Goal: Check status: Check status

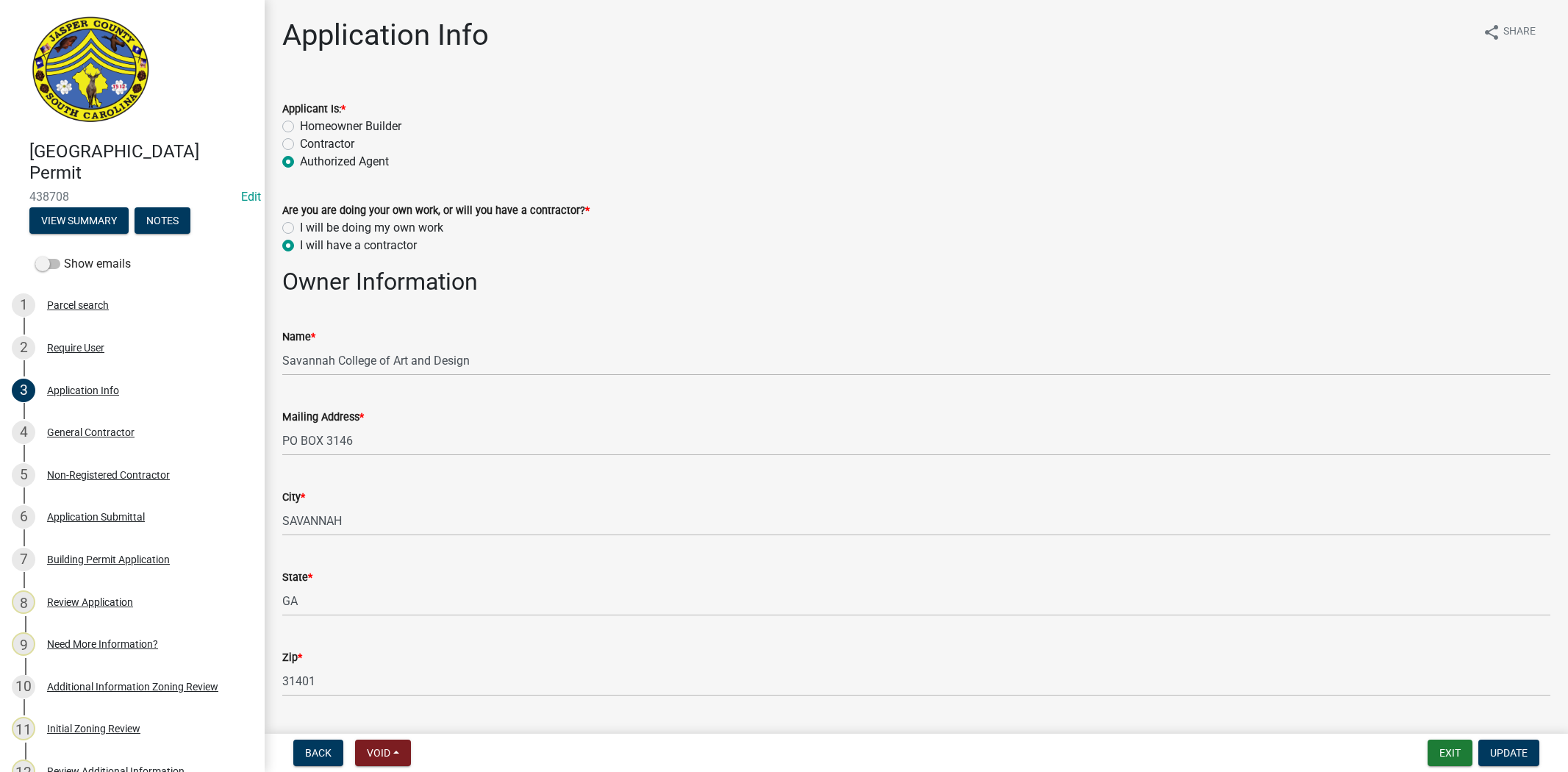
select select "d8ad81b1-fb71-4473-8687-b7f73eb7480a"
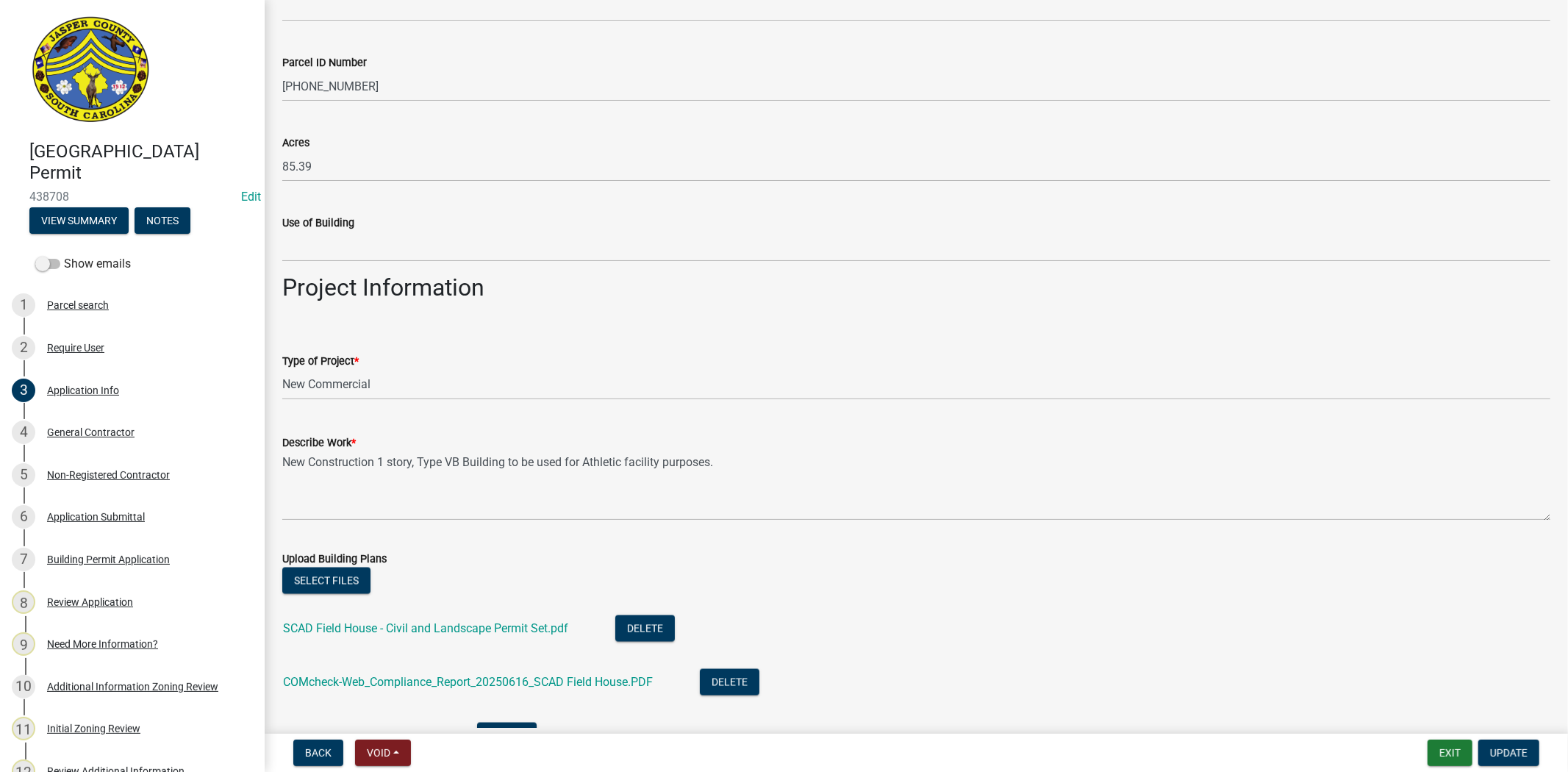
scroll to position [2286, 0]
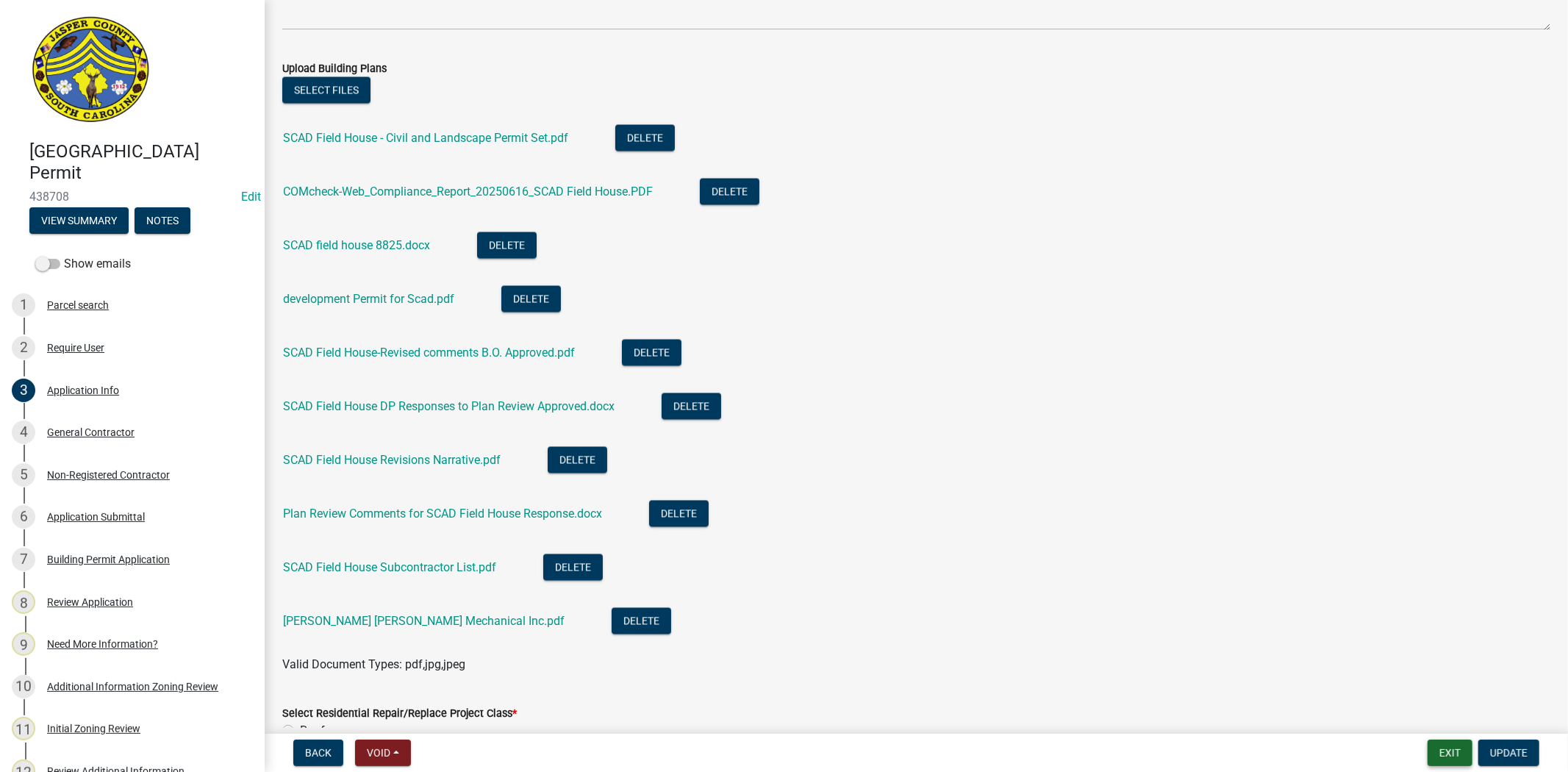
click at [1445, 746] on button "Exit" at bounding box center [1450, 753] width 45 height 27
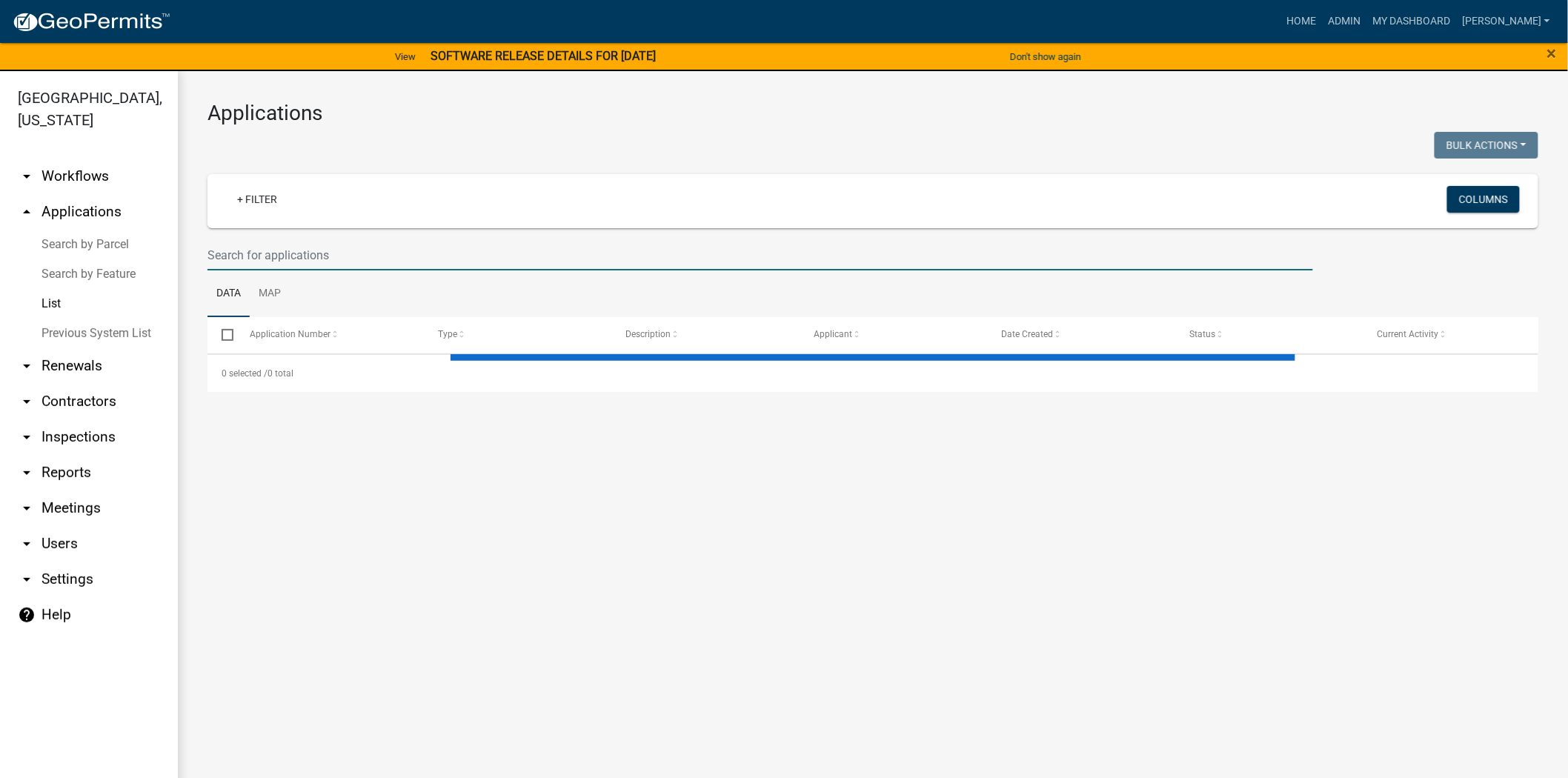
click at [415, 245] on input "text" at bounding box center [760, 255] width 1106 height 31
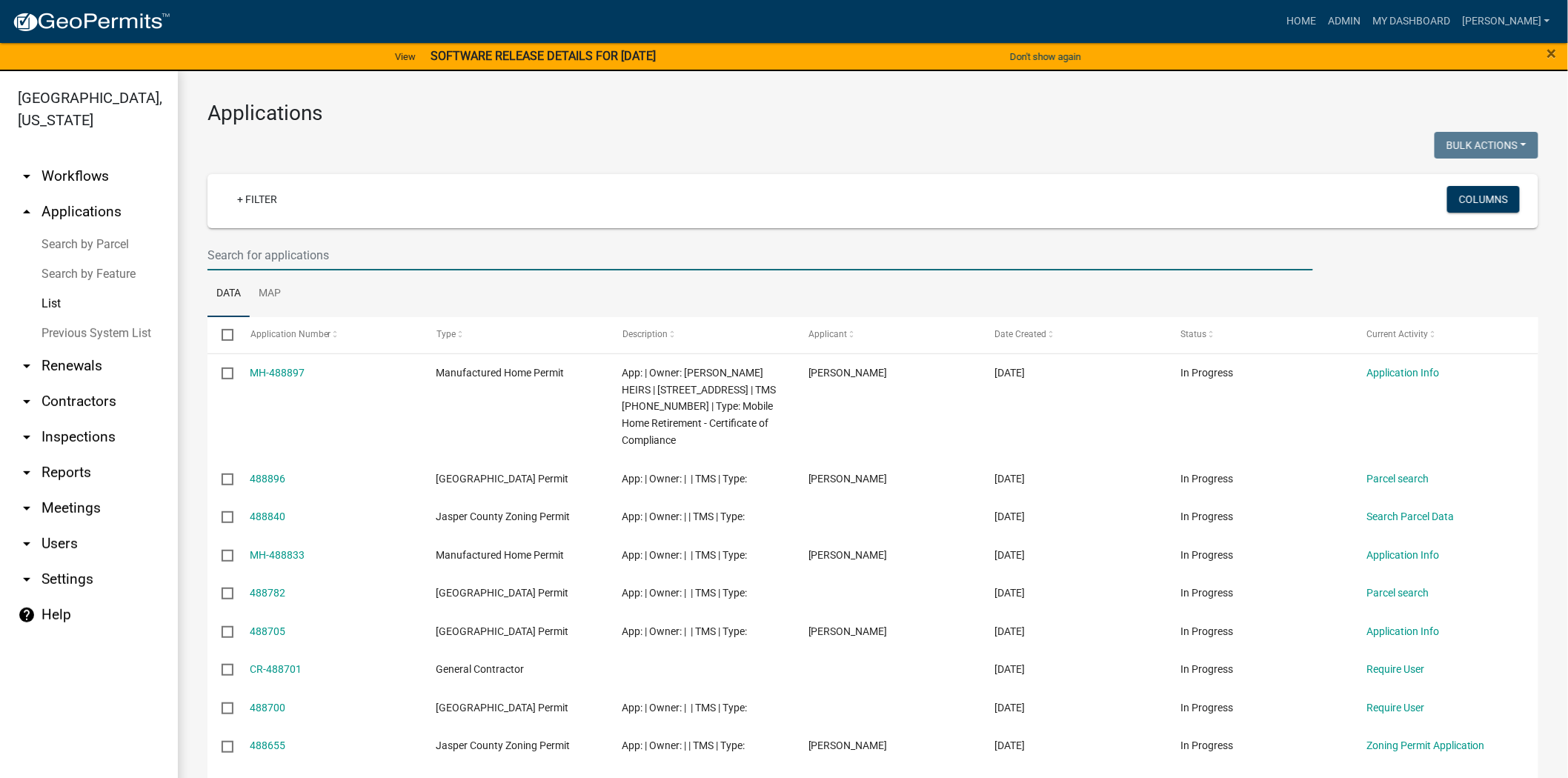
paste input "[PHONE_NUMBER]"
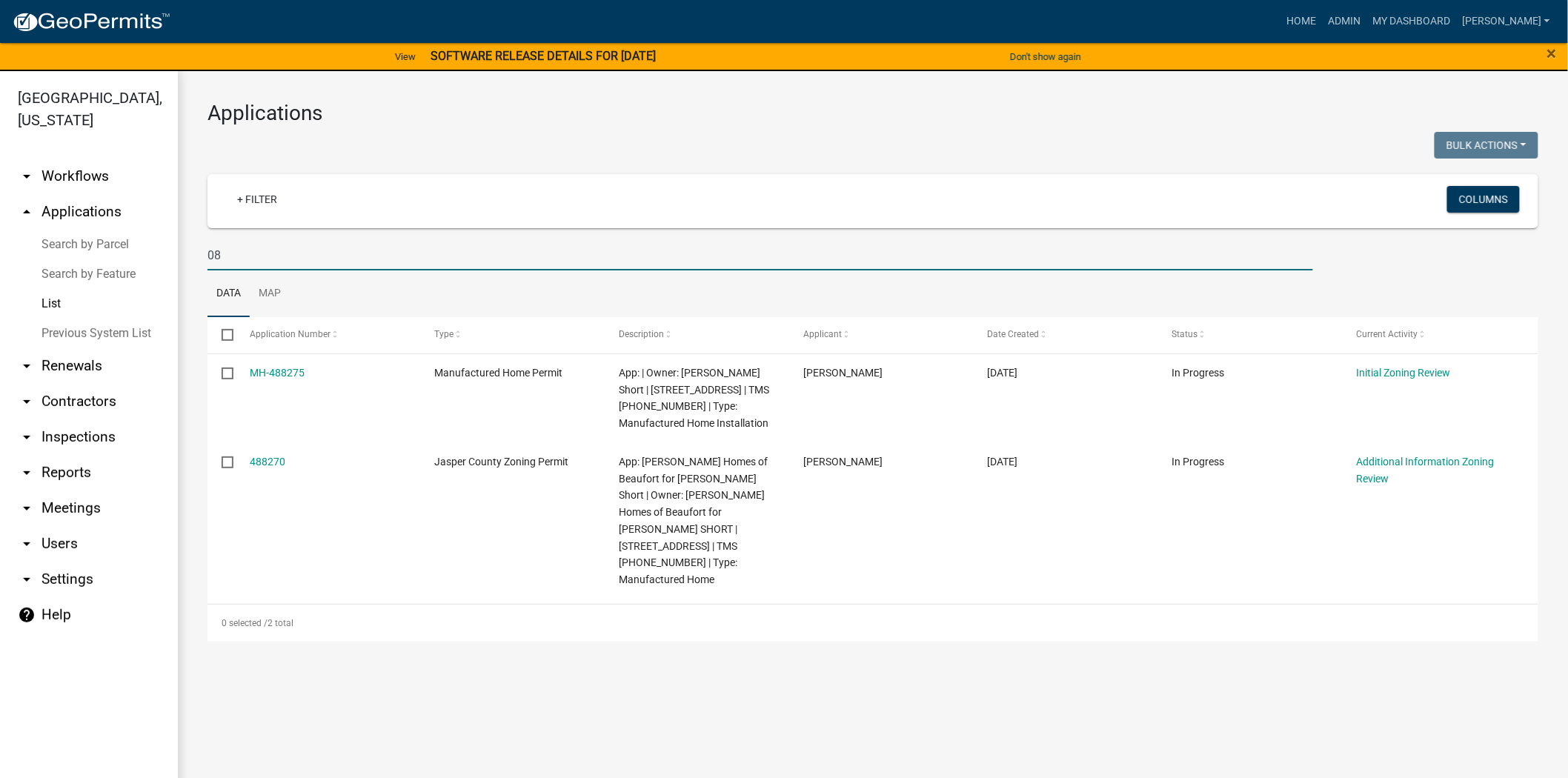
type input "0"
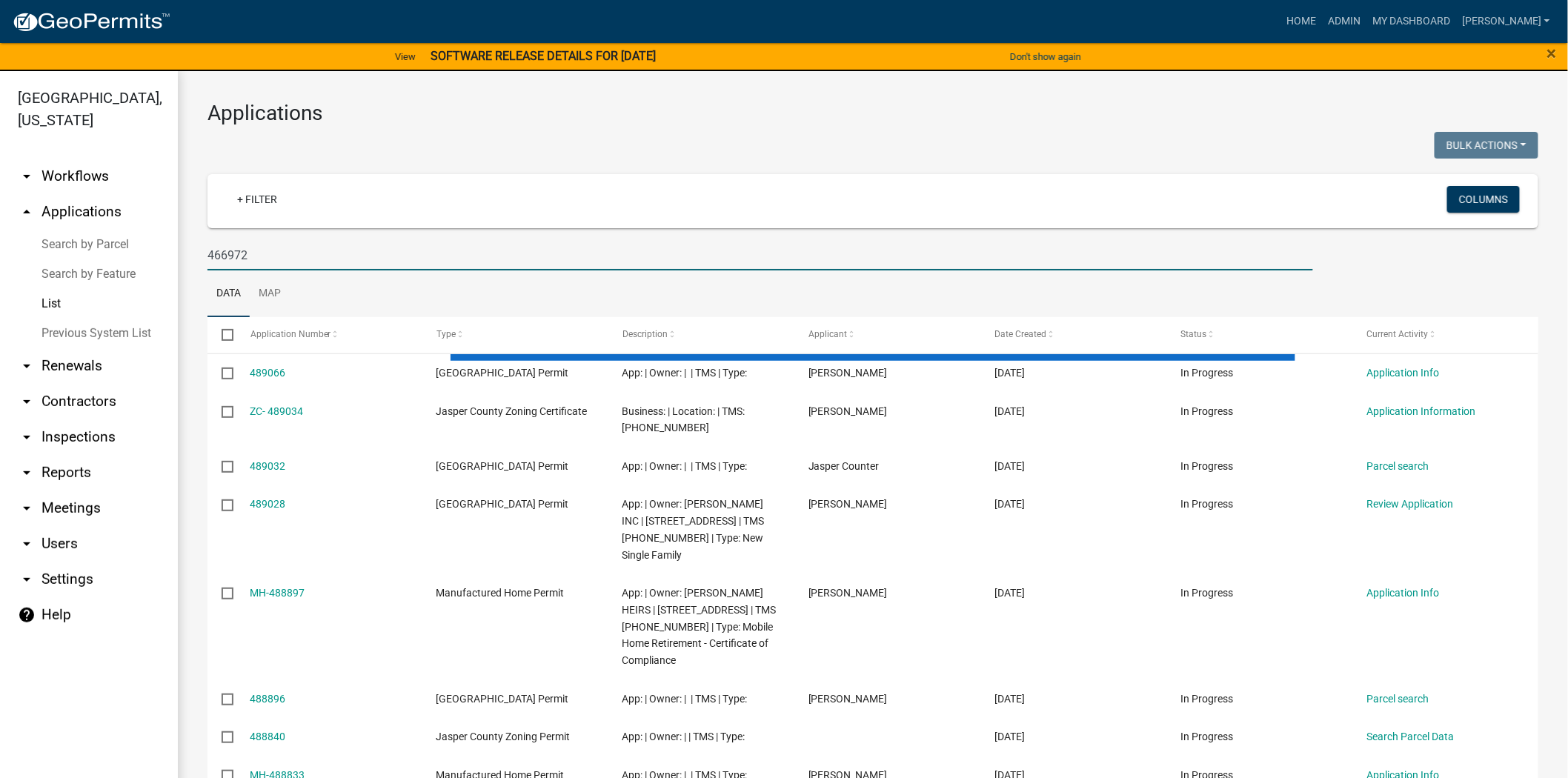
type input "466972"
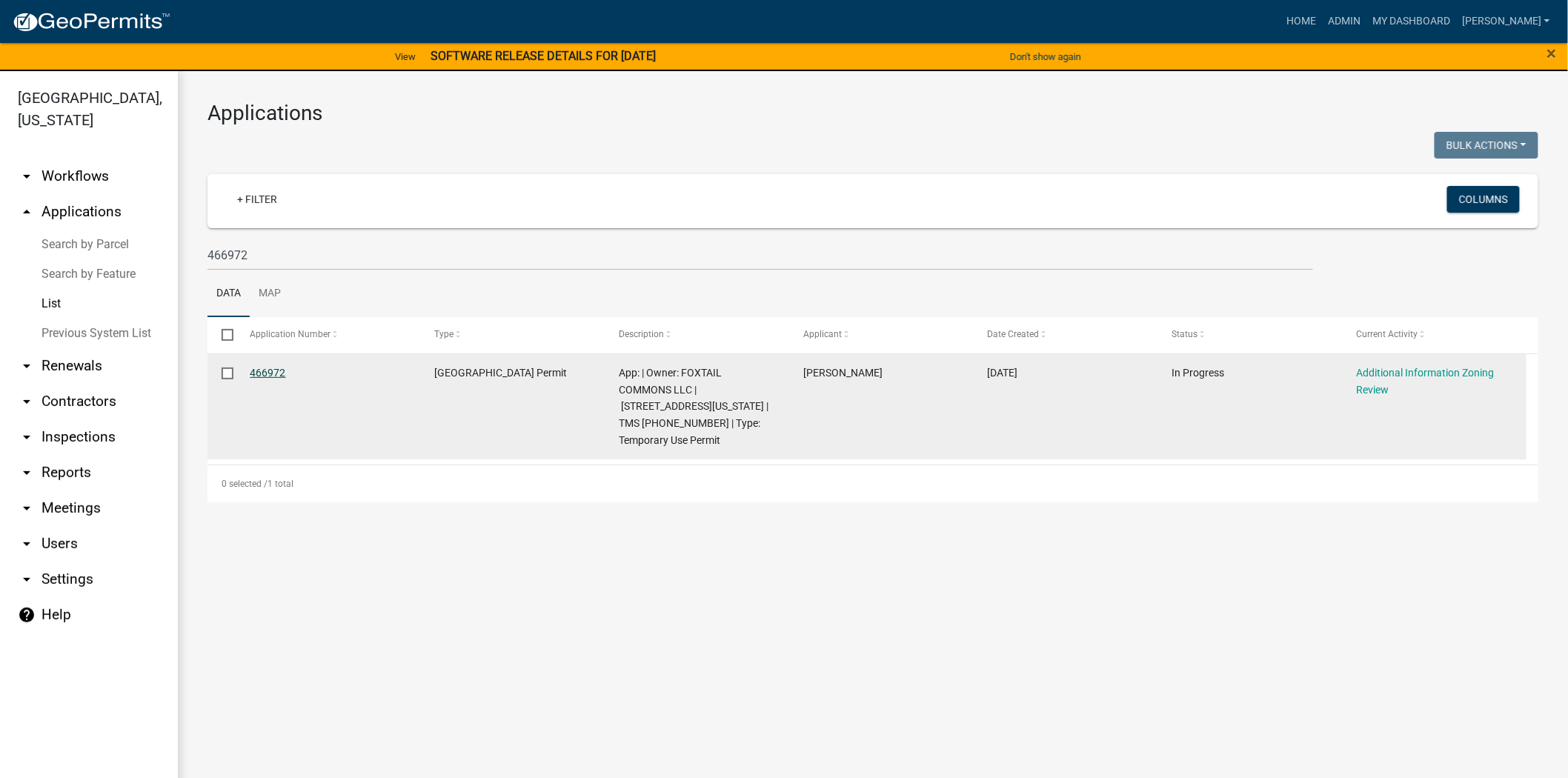
click at [268, 372] on link "466972" at bounding box center [268, 372] width 35 height 12
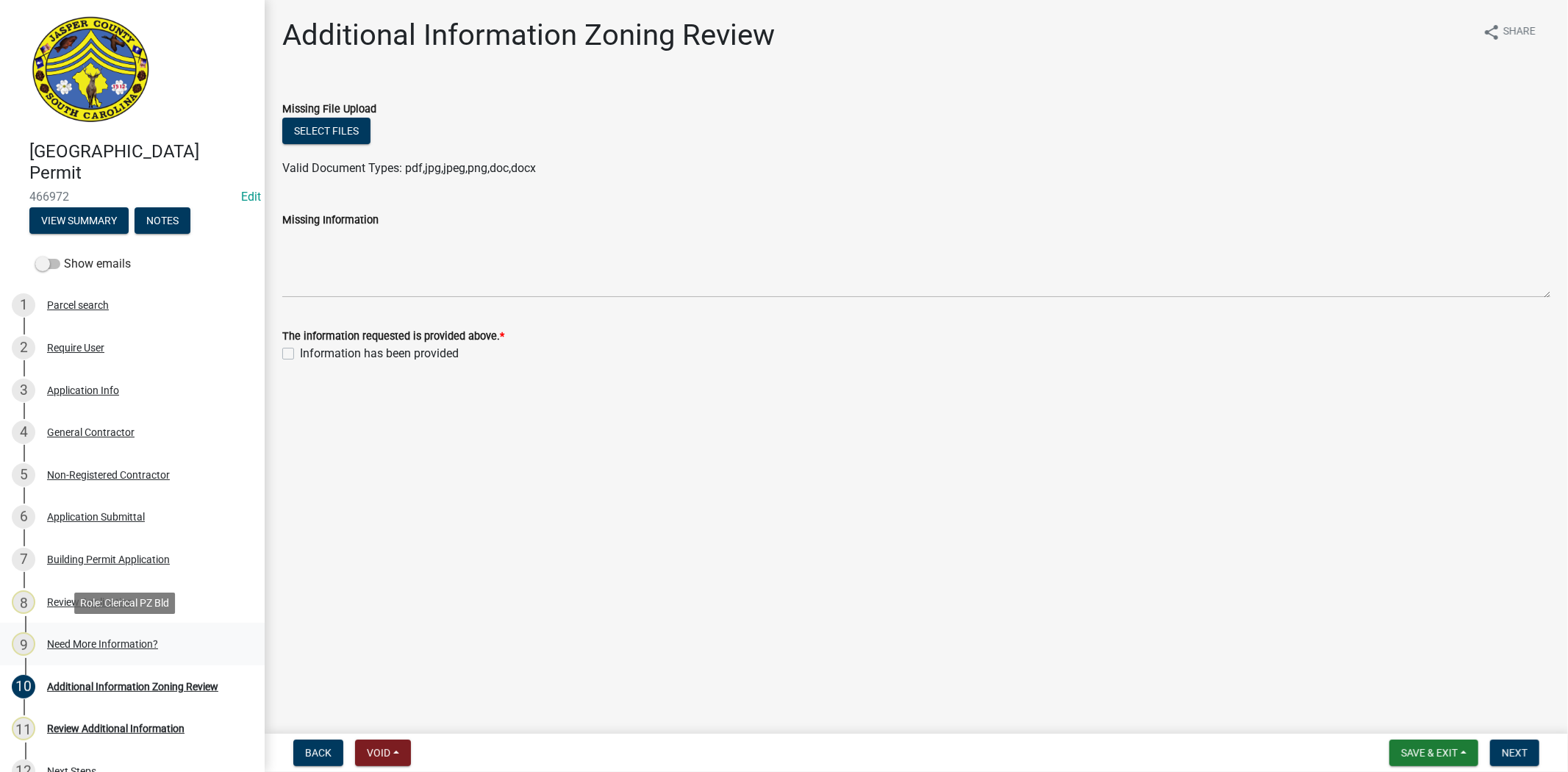
click at [78, 652] on div "9 Need More Information?" at bounding box center [126, 643] width 230 height 23
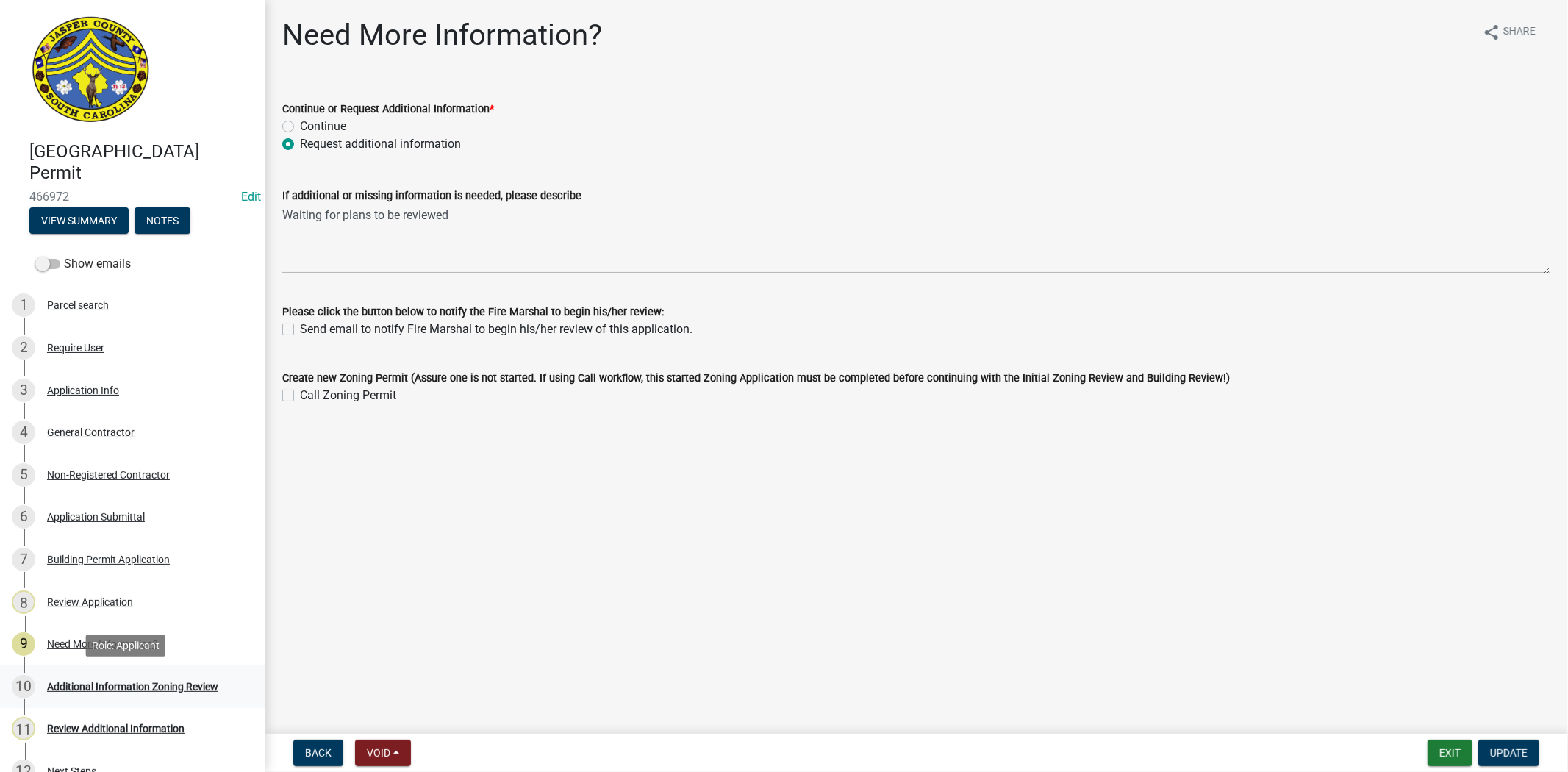
click at [98, 693] on div "10 Additional Information Zoning Review" at bounding box center [126, 685] width 230 height 23
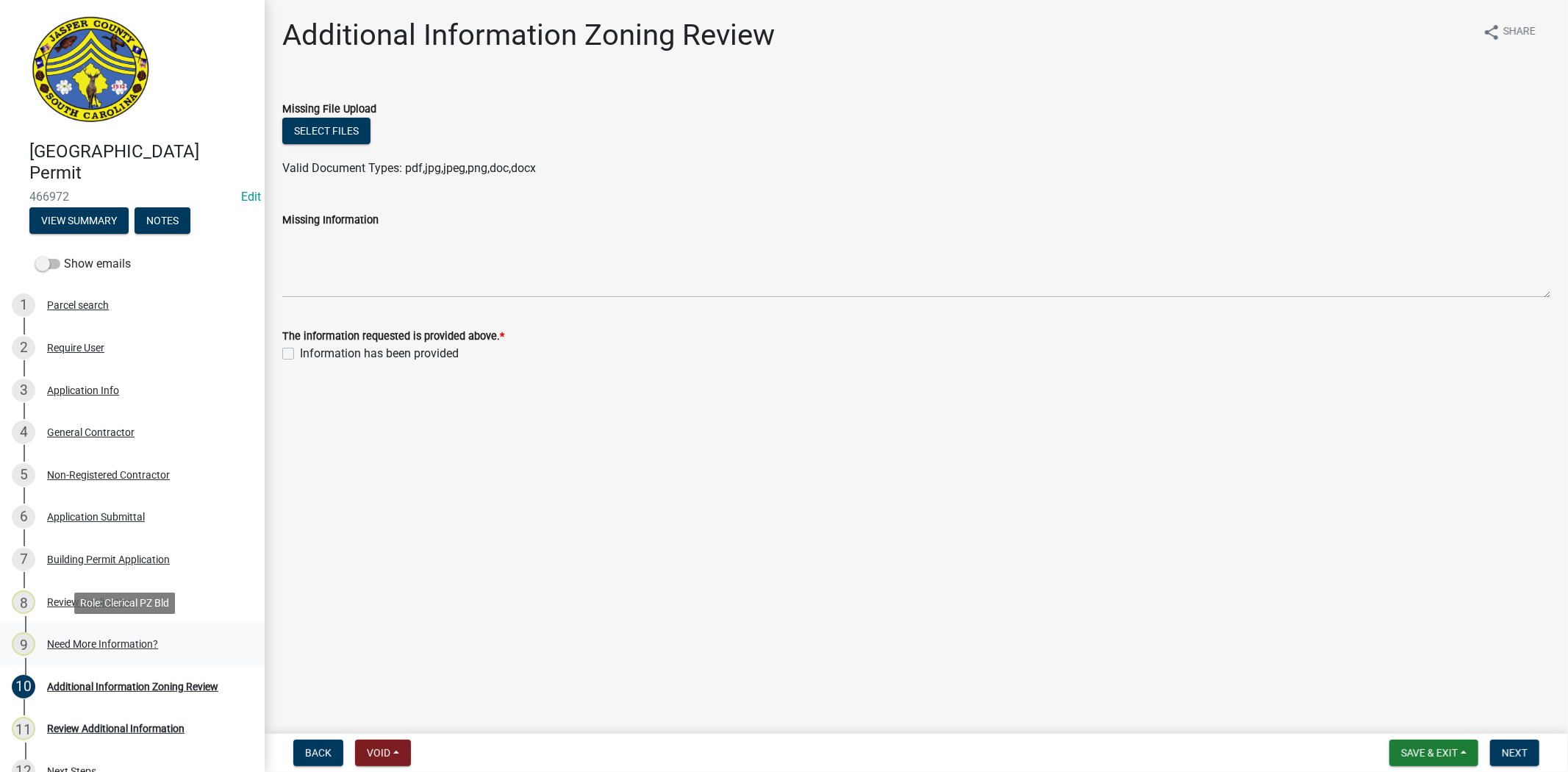
click at [129, 641] on div "Need More Information?" at bounding box center [102, 643] width 111 height 10
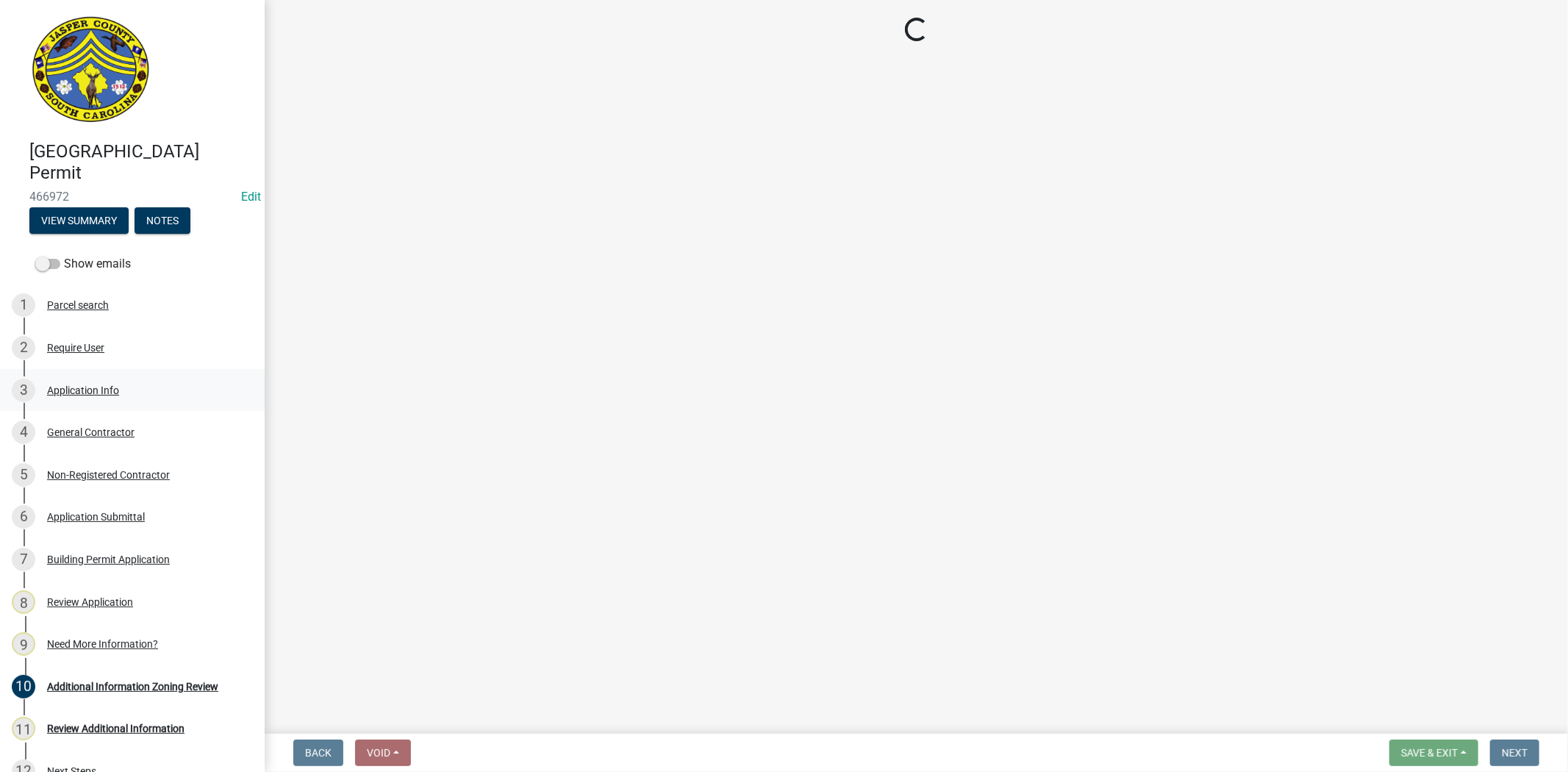
click at [81, 389] on div "Application Info" at bounding box center [83, 389] width 72 height 10
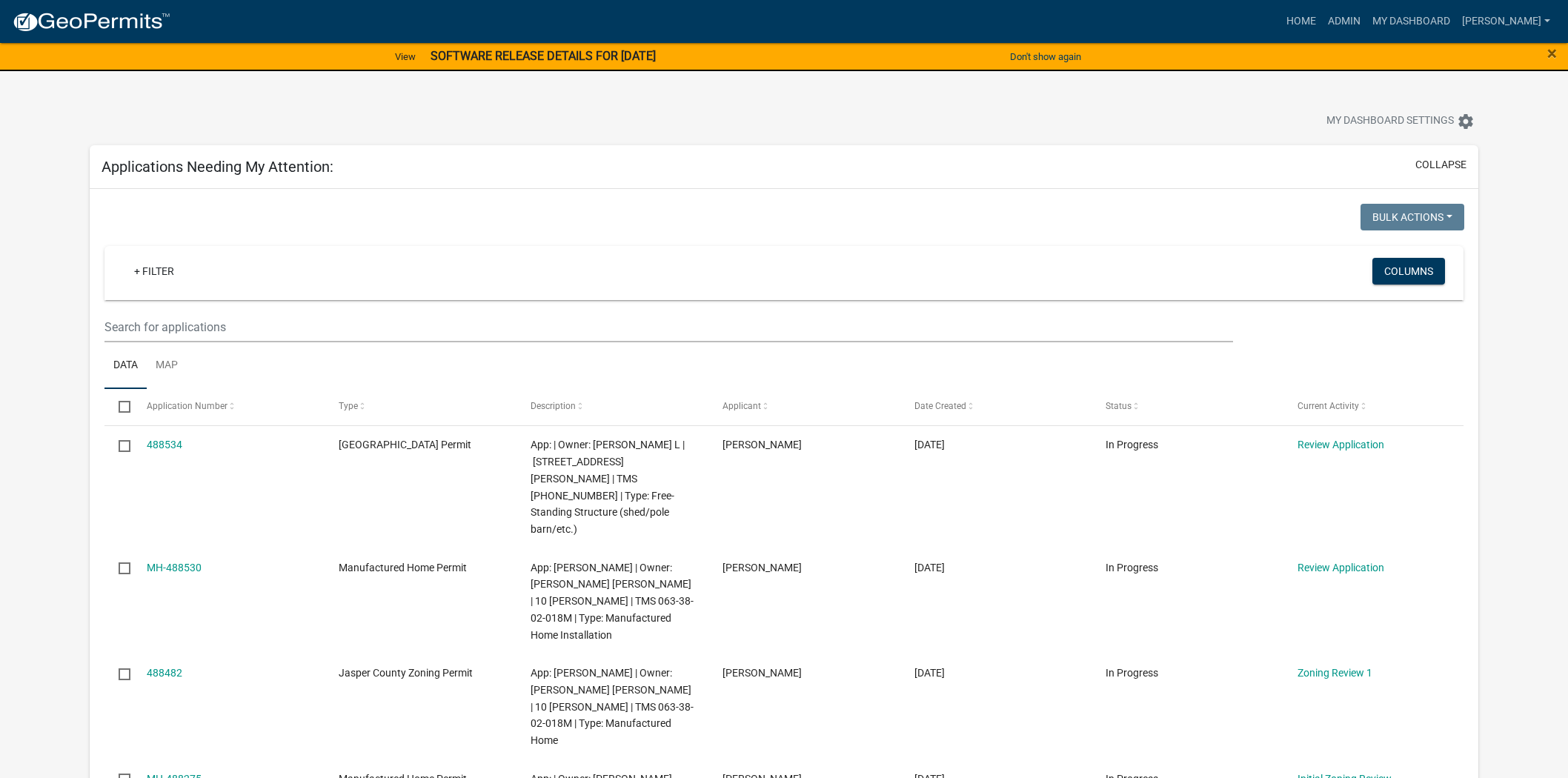
select select "2: 50"
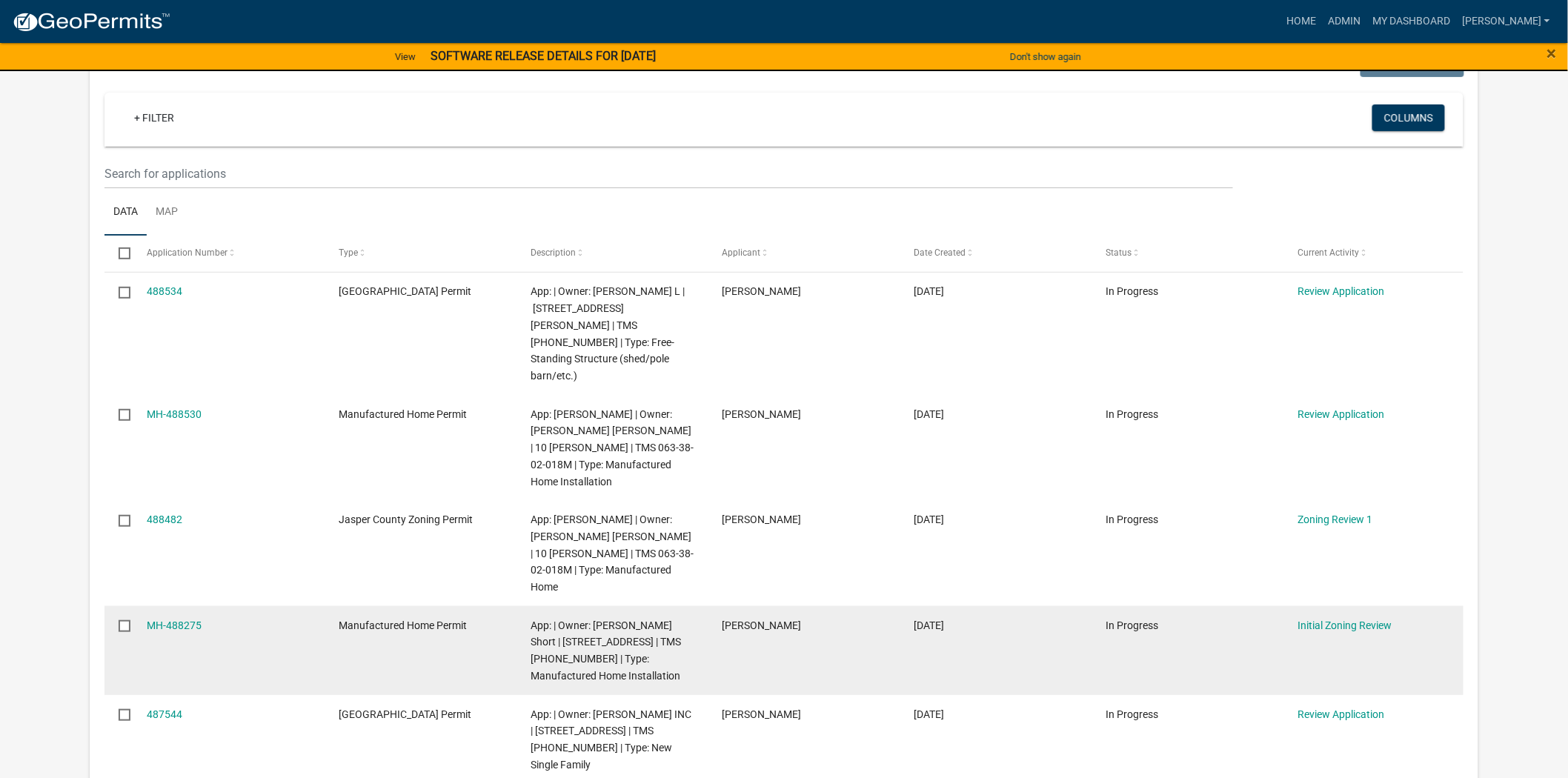
scroll to position [165, 0]
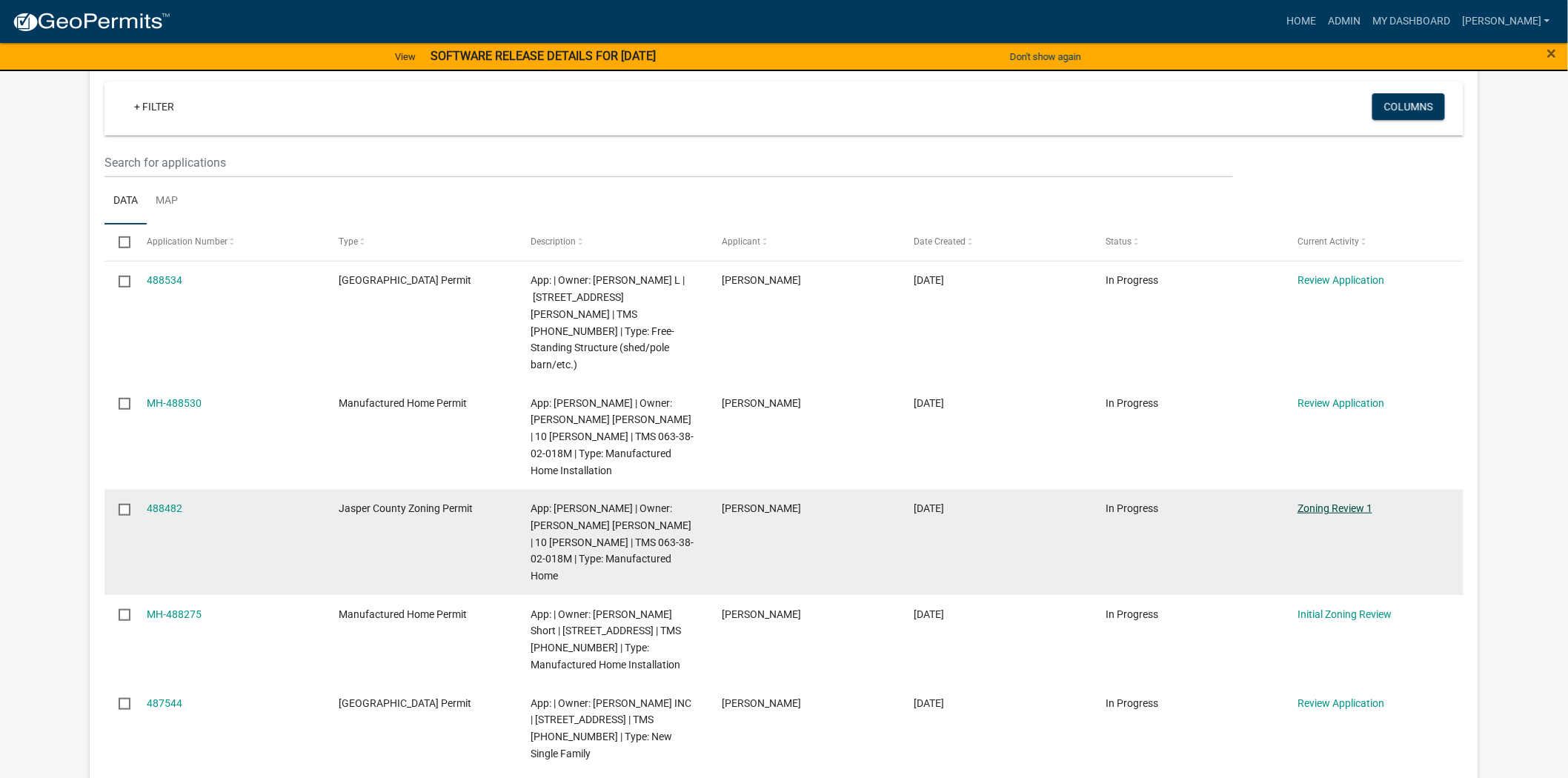
click at [1335, 502] on link "Zoning Review 1" at bounding box center [1335, 508] width 74 height 12
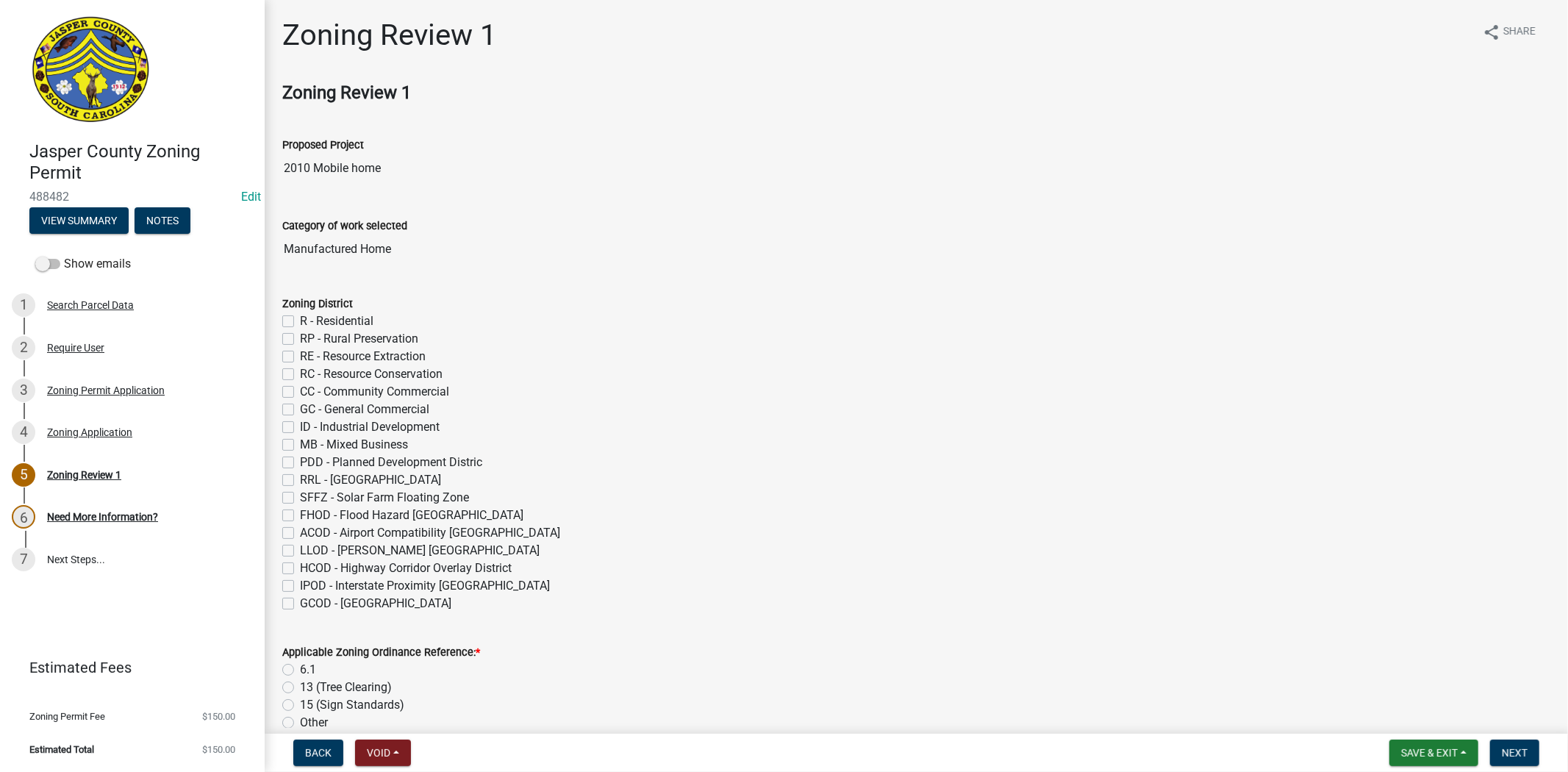
scroll to position [81, 0]
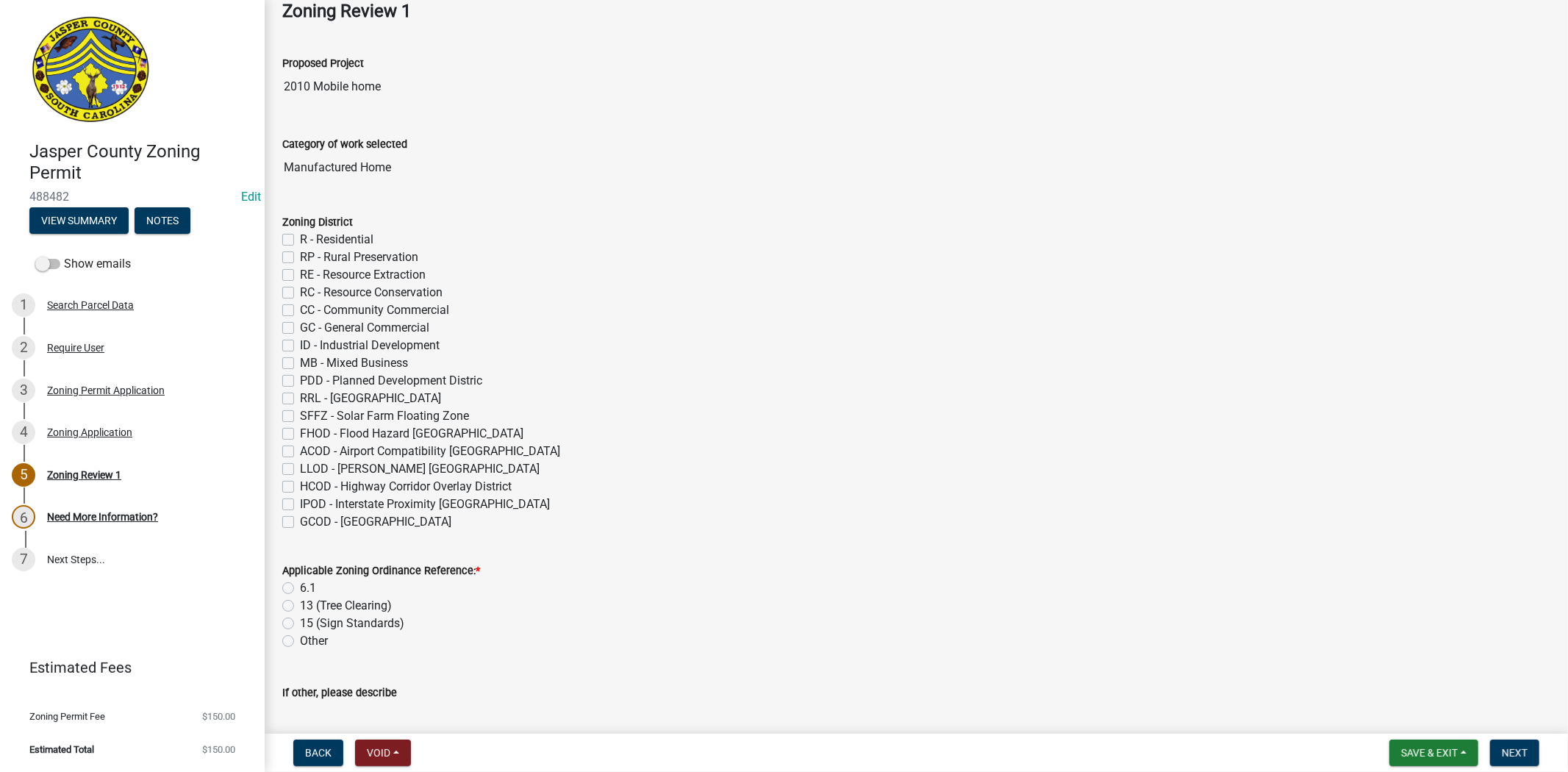
click at [300, 241] on label "R - Residential" at bounding box center [337, 239] width 74 height 18
click at [300, 241] on input "R - Residential" at bounding box center [305, 235] width 9 height 9
checkbox input "true"
checkbox input "false"
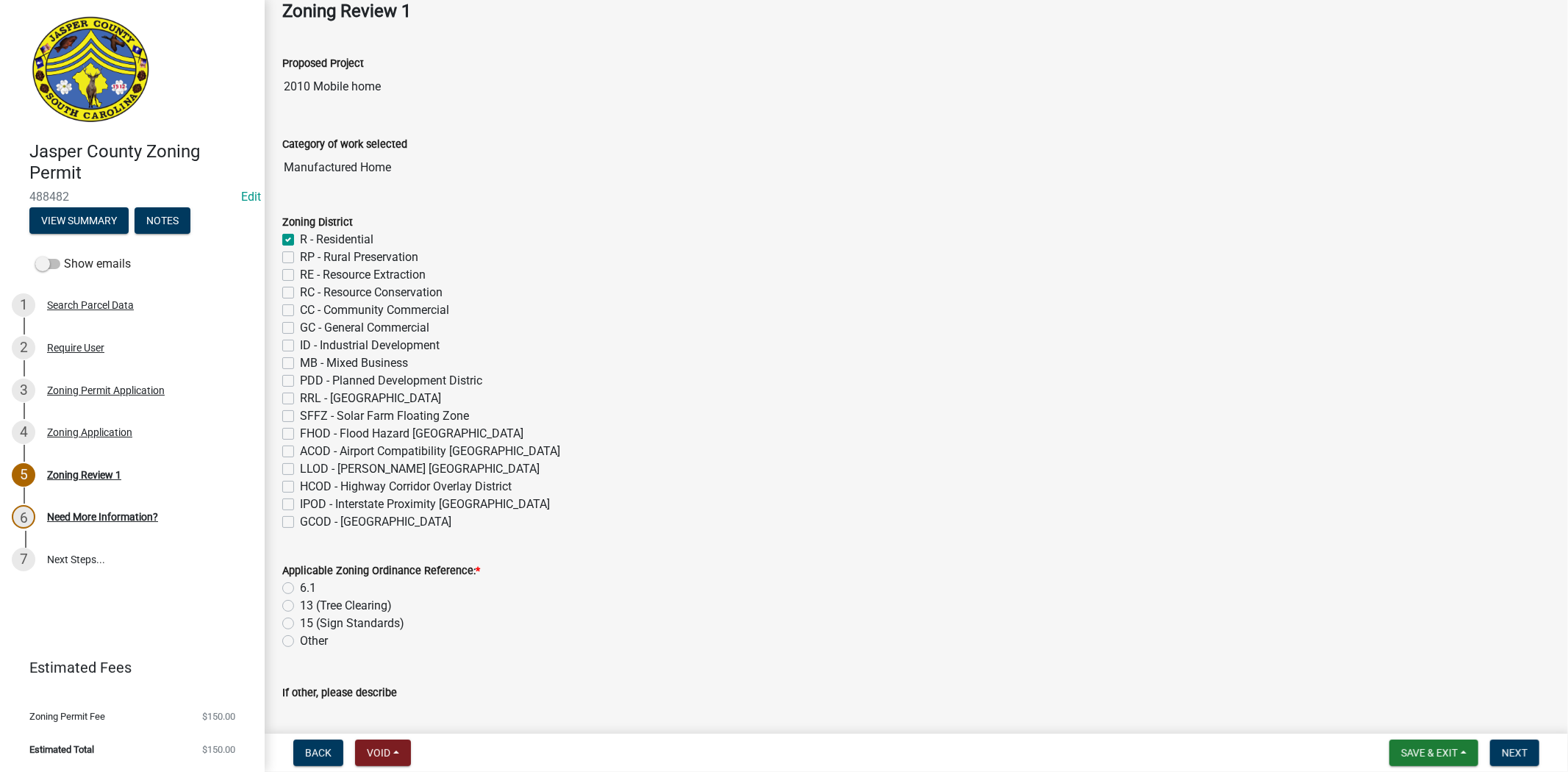
checkbox input "false"
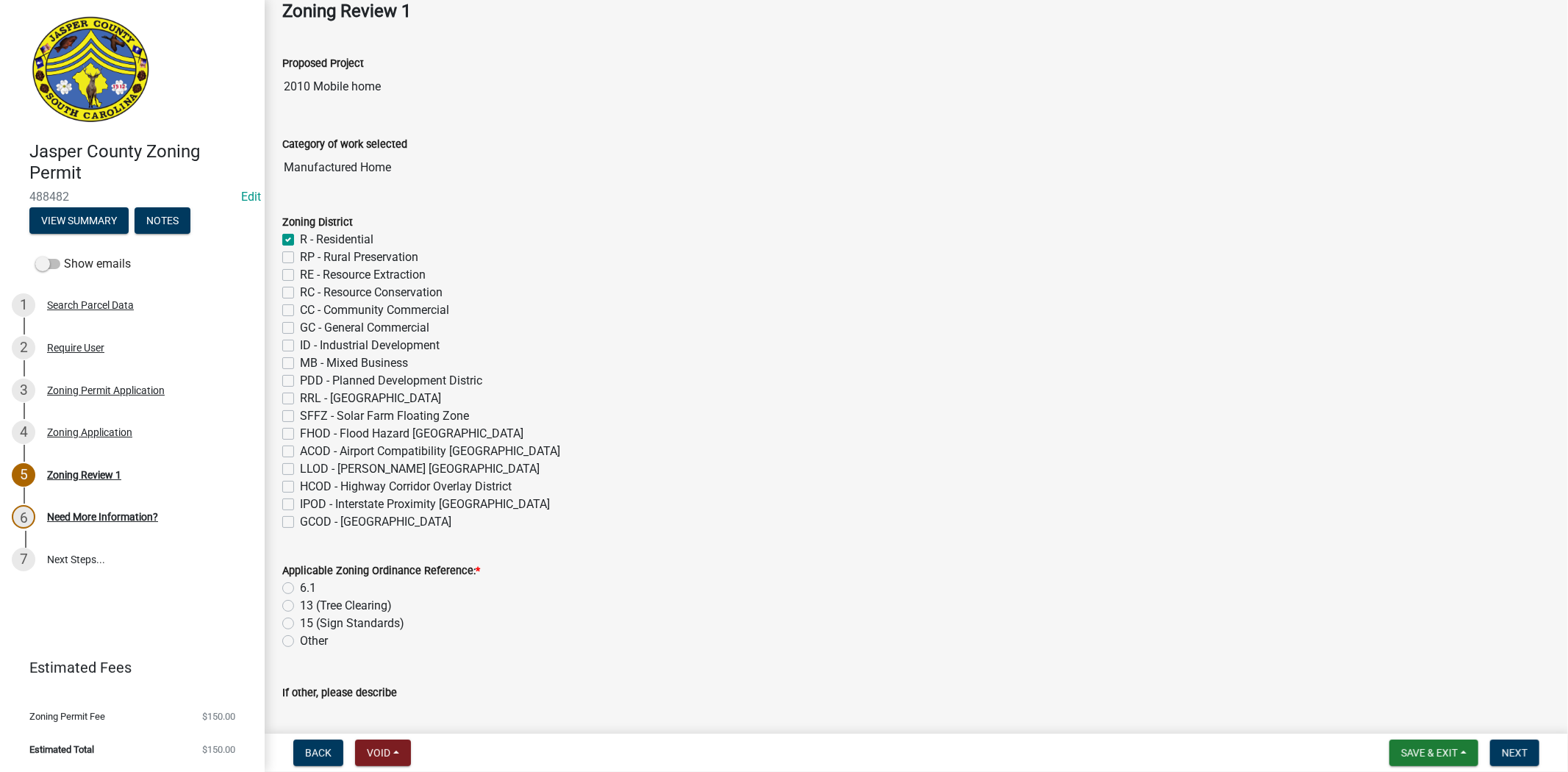
checkbox input "false"
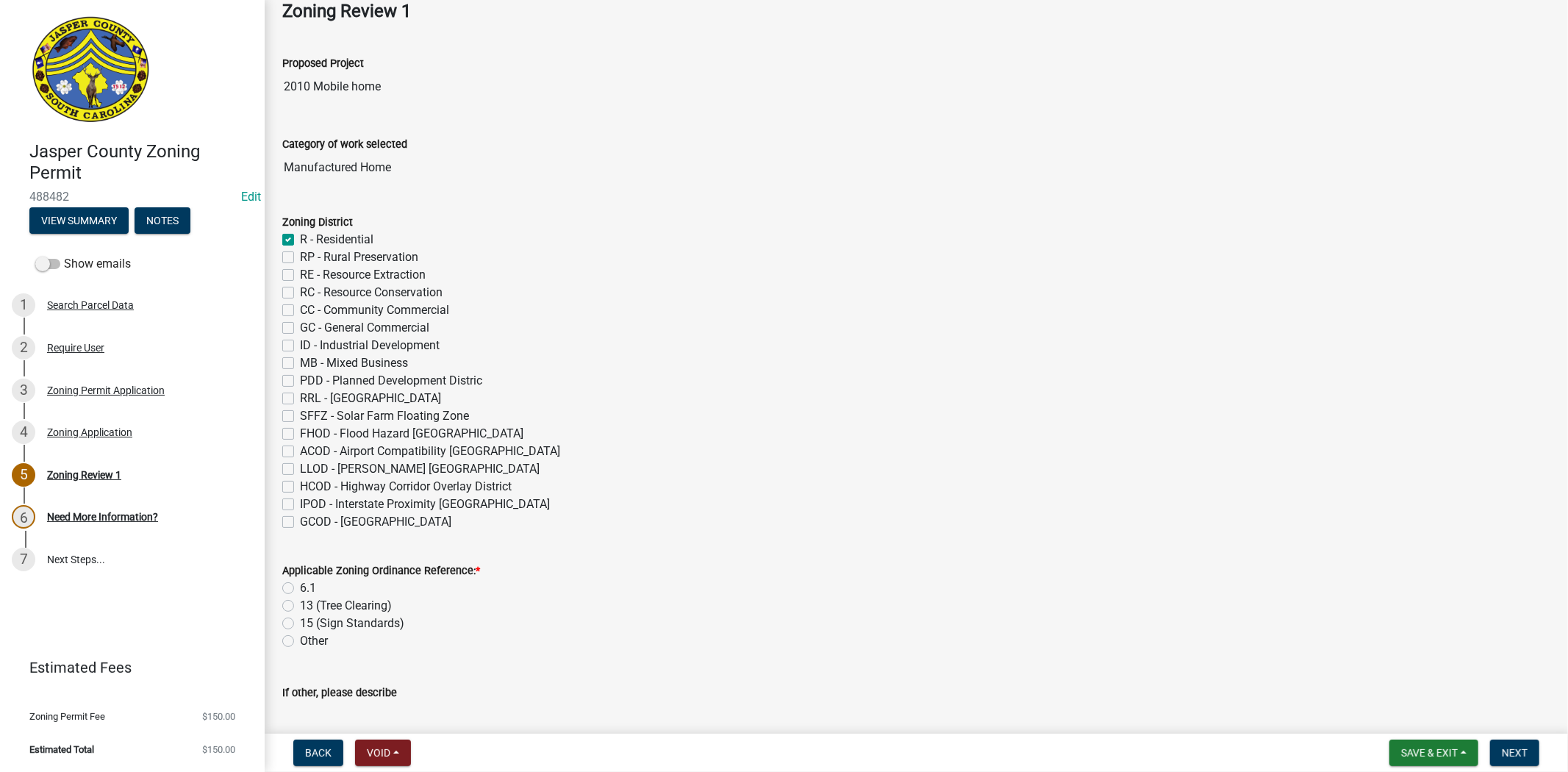
checkbox input "false"
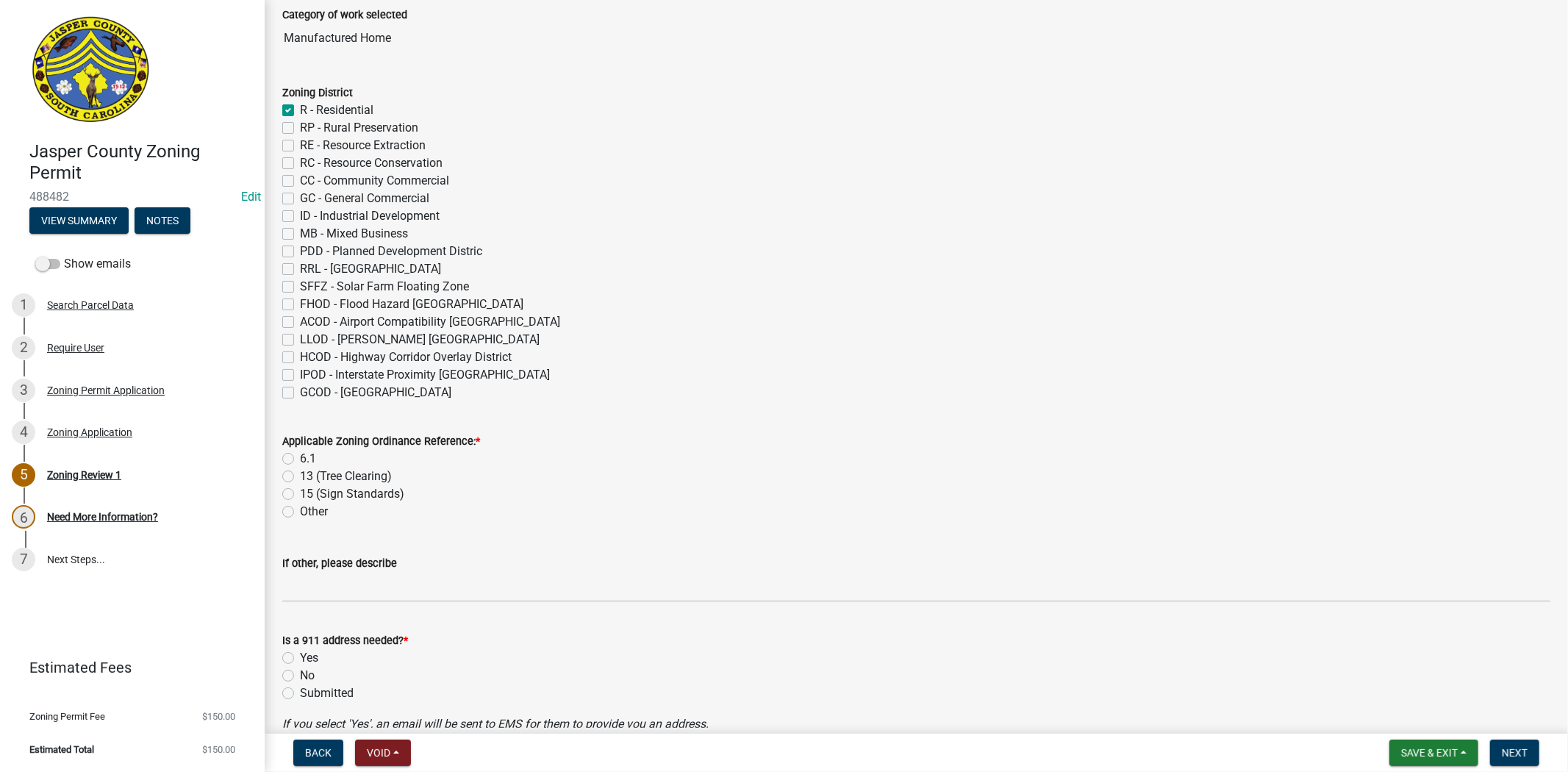
scroll to position [244, 0]
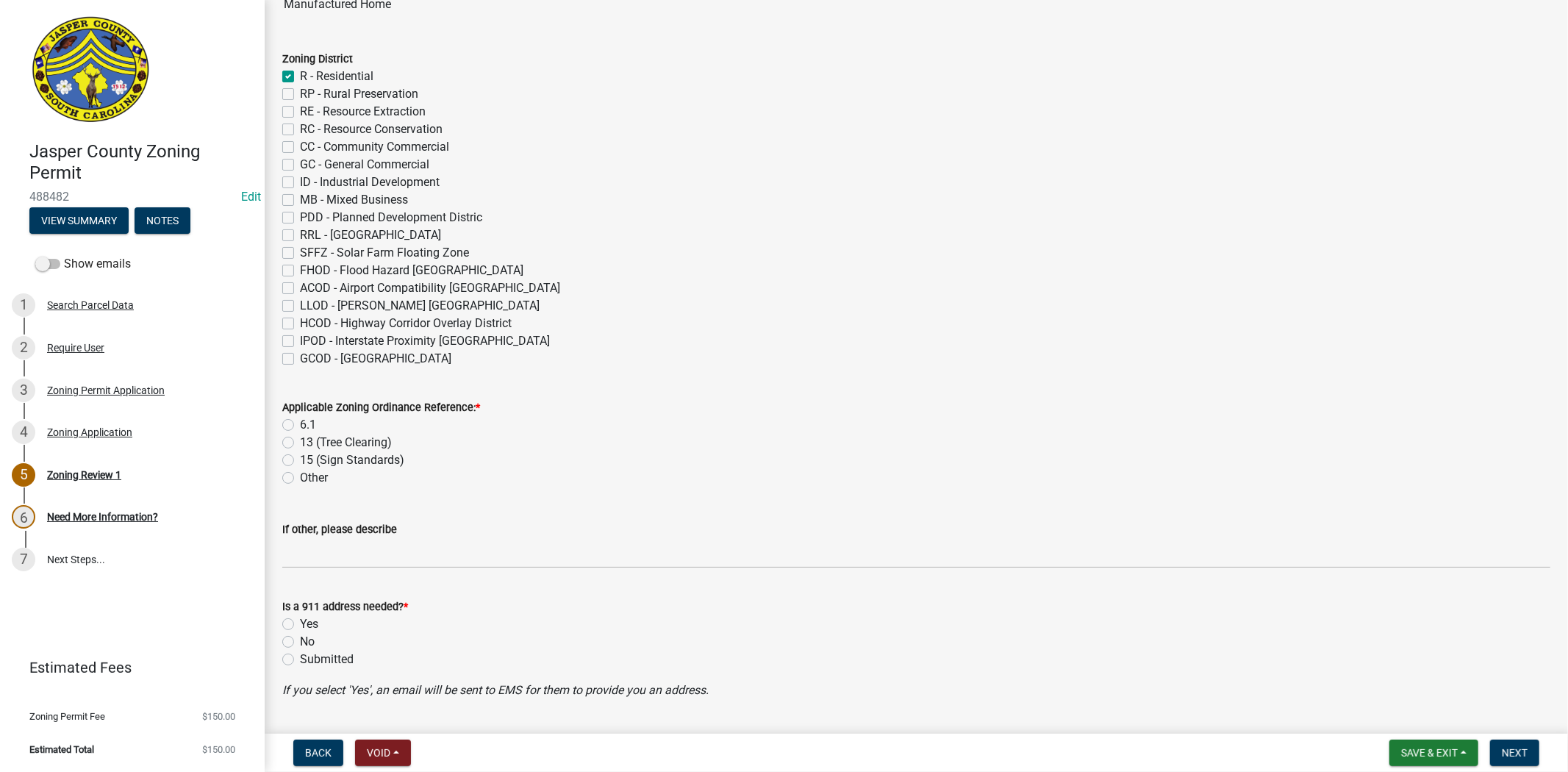
click at [300, 422] on label "6.1" at bounding box center [308, 424] width 17 height 18
click at [300, 422] on input "6.1" at bounding box center [305, 421] width 9 height 9
radio input "true"
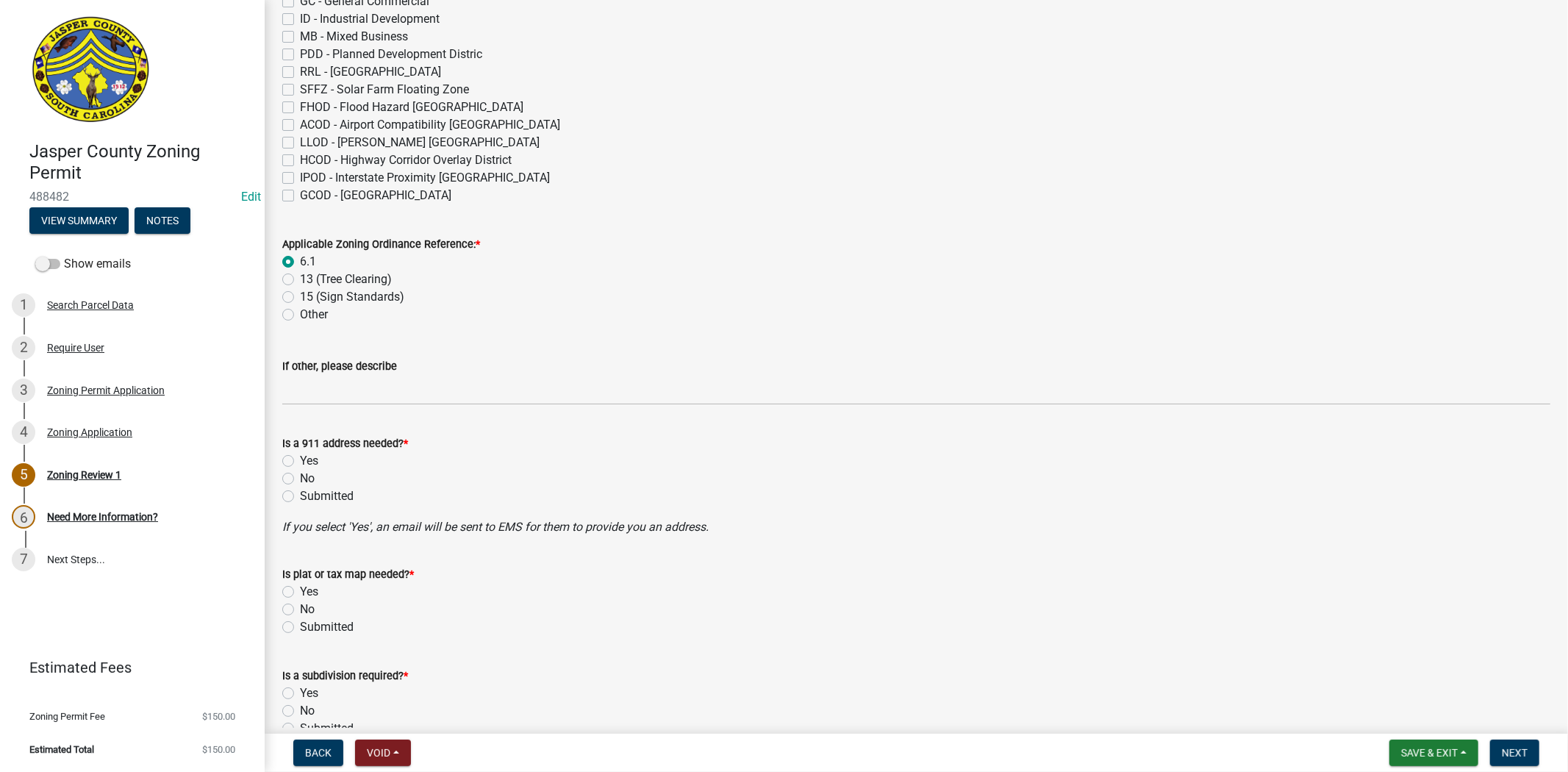
click at [300, 479] on label "No" at bounding box center [307, 478] width 15 height 18
click at [300, 479] on input "No" at bounding box center [305, 474] width 9 height 9
radio input "true"
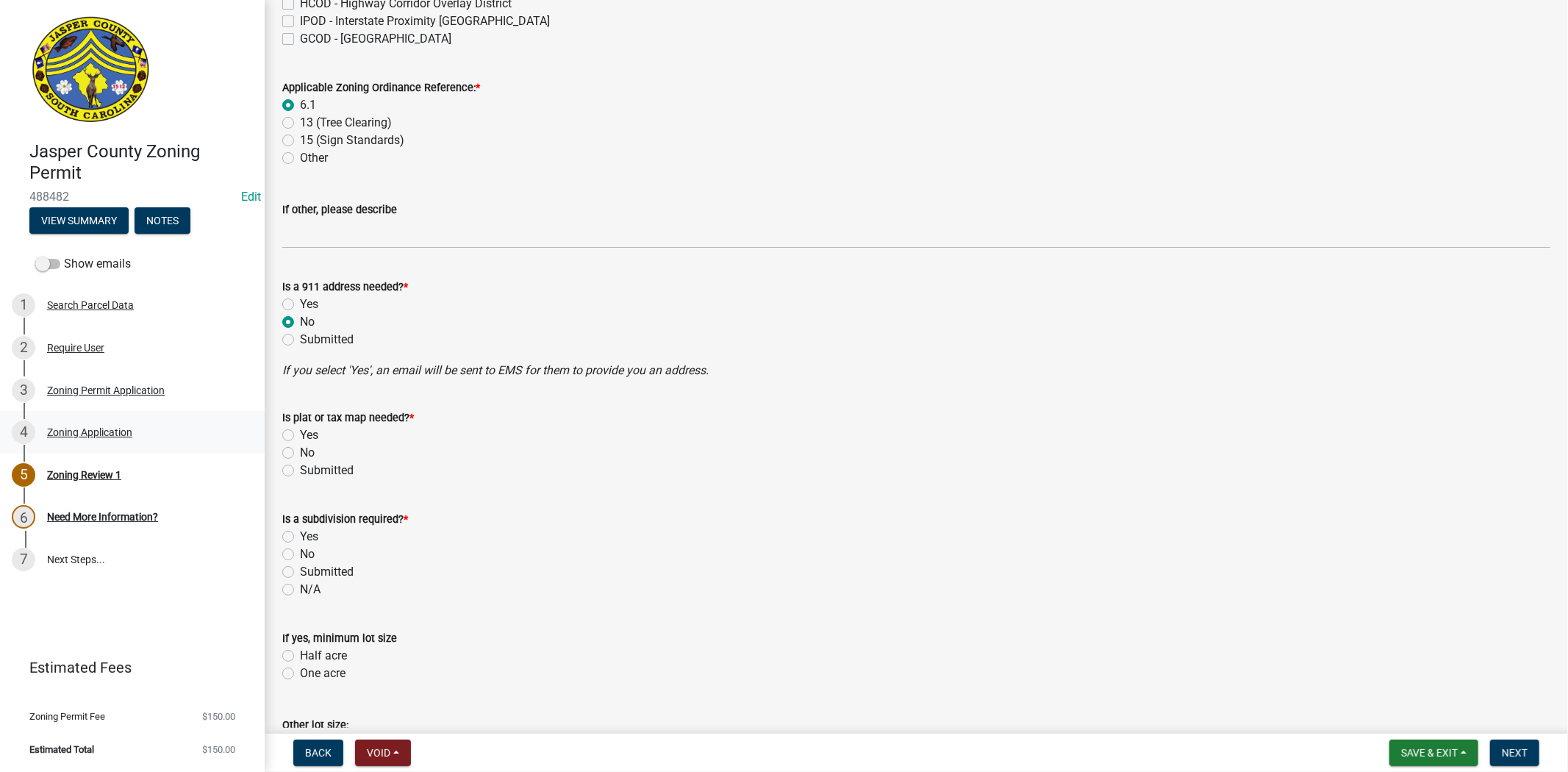
scroll to position [571, 0]
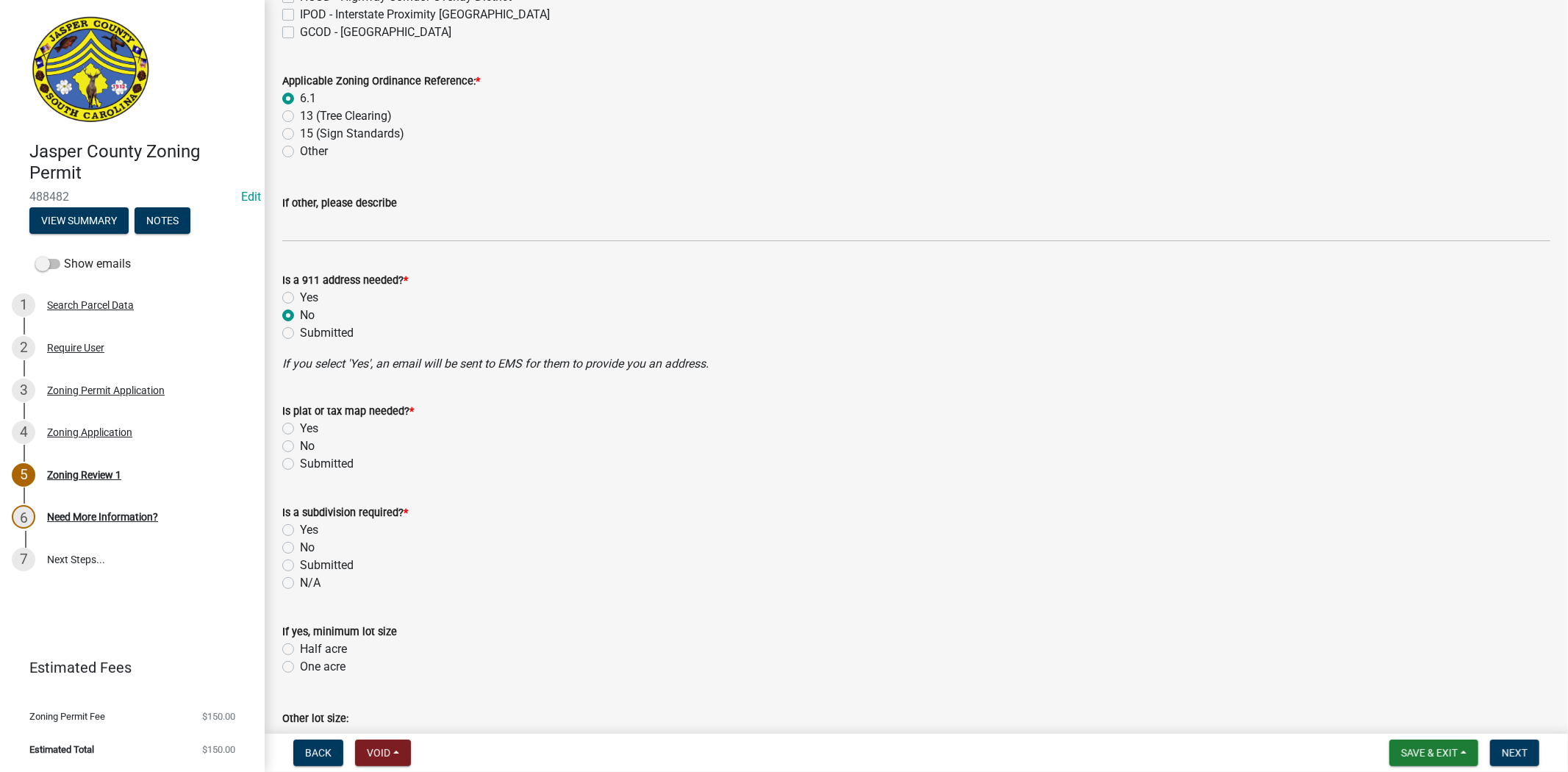
click at [300, 444] on label "No" at bounding box center [307, 445] width 15 height 18
click at [300, 444] on input "No" at bounding box center [305, 442] width 9 height 9
radio input "true"
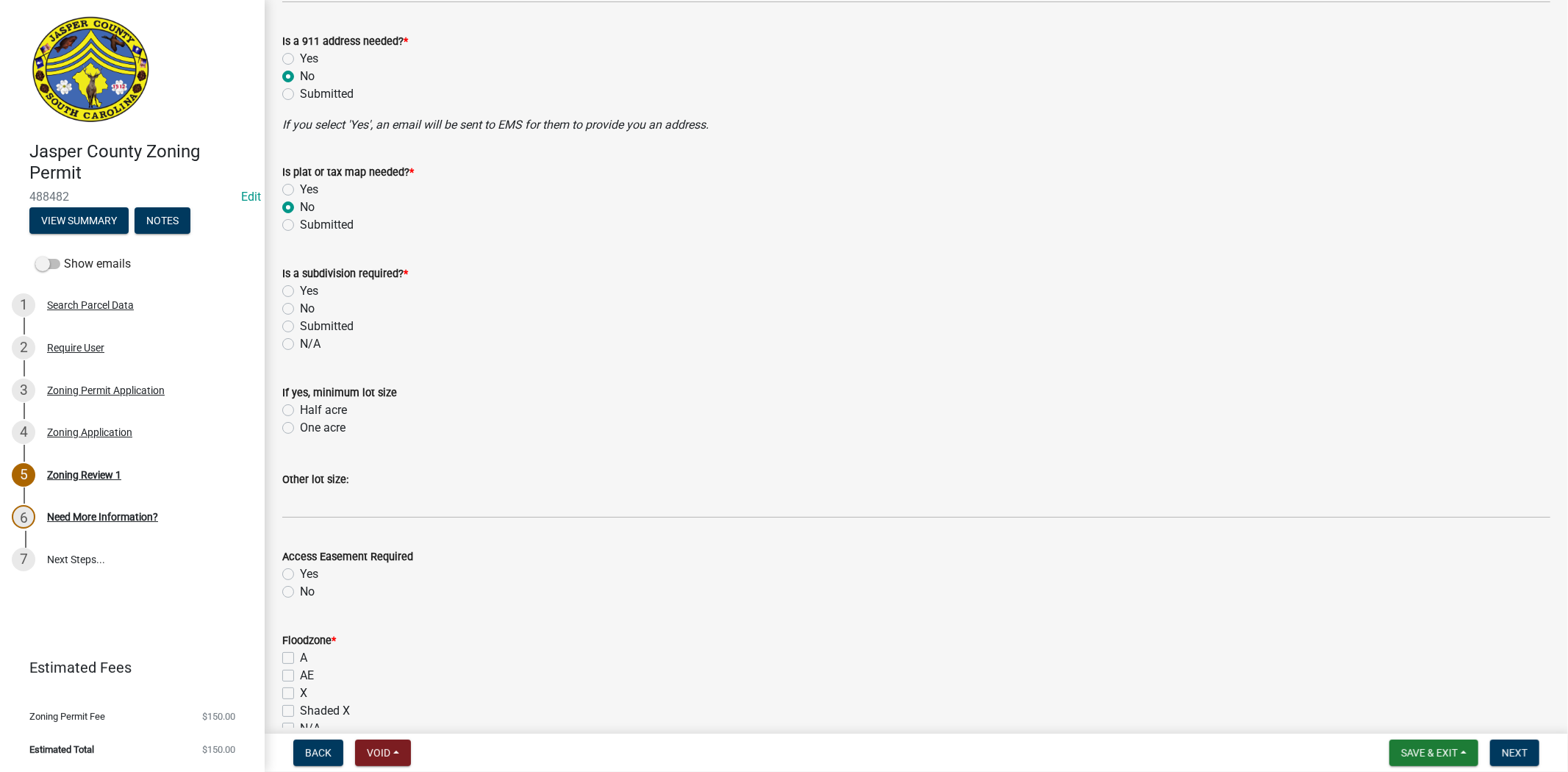
scroll to position [816, 0]
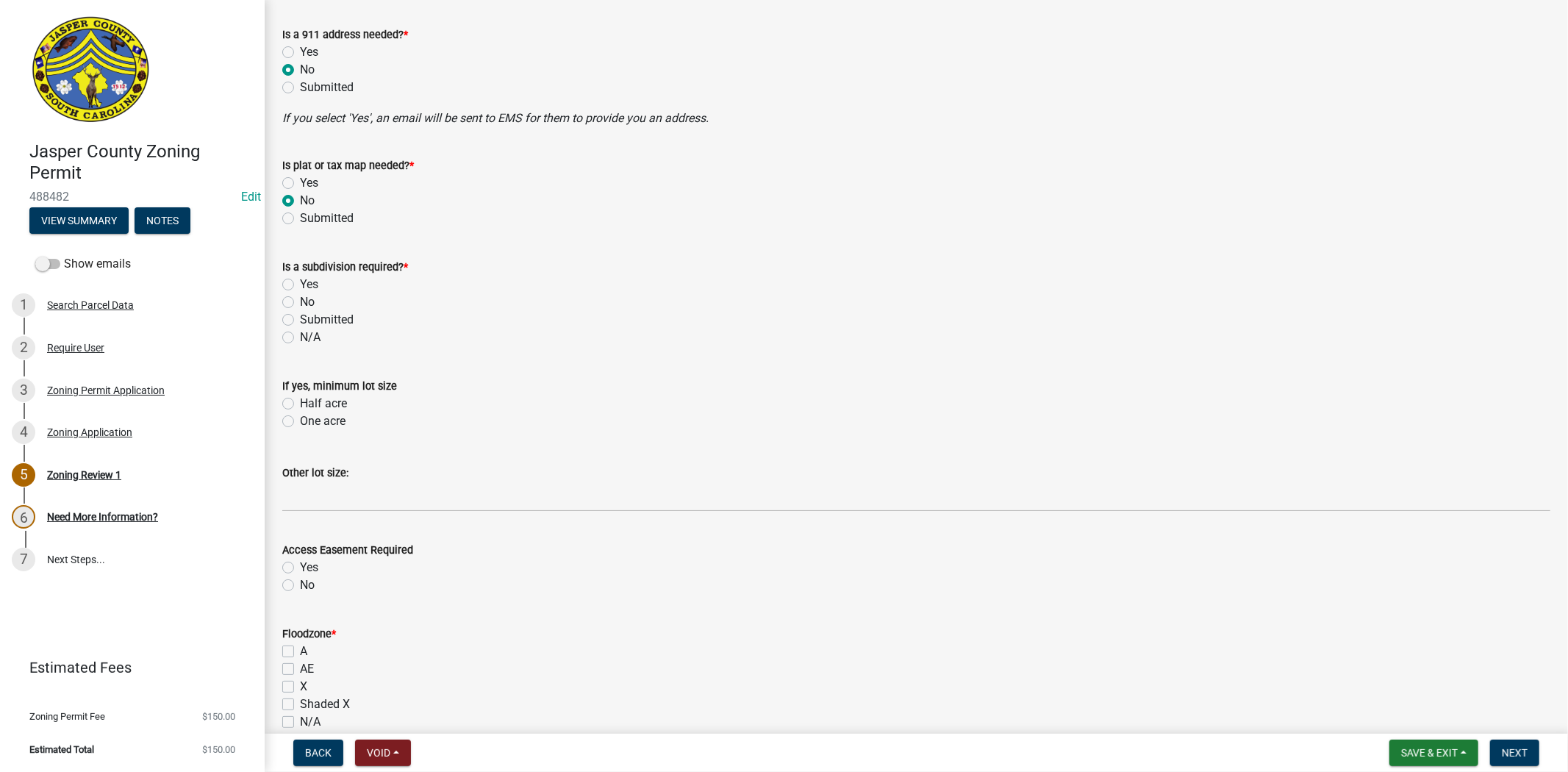
click at [300, 299] on label "No" at bounding box center [307, 302] width 15 height 18
click at [300, 299] on input "No" at bounding box center [305, 298] width 9 height 9
radio input "true"
click at [300, 586] on label "No" at bounding box center [307, 585] width 15 height 18
click at [300, 586] on input "No" at bounding box center [305, 581] width 9 height 9
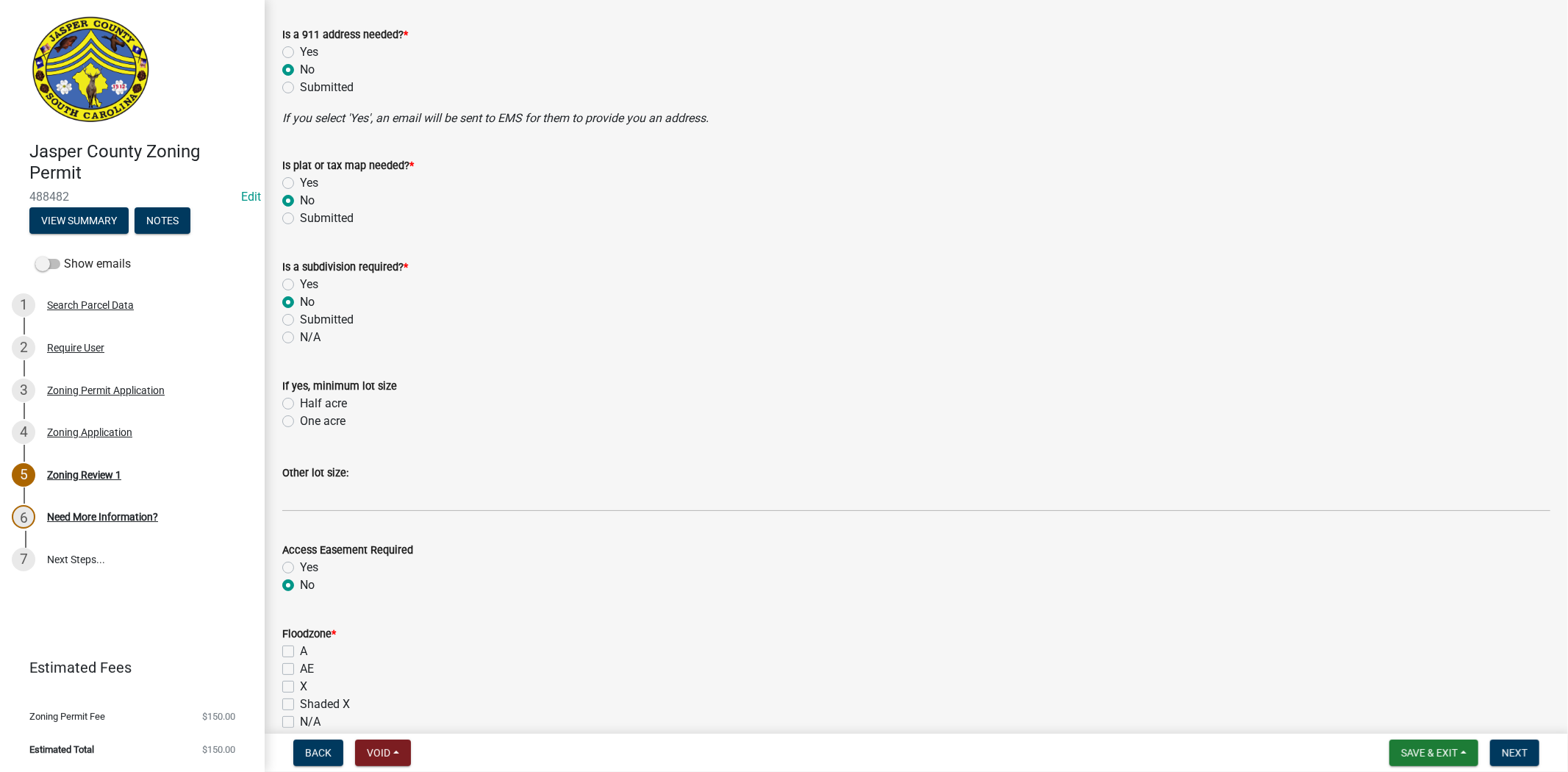
radio input "true"
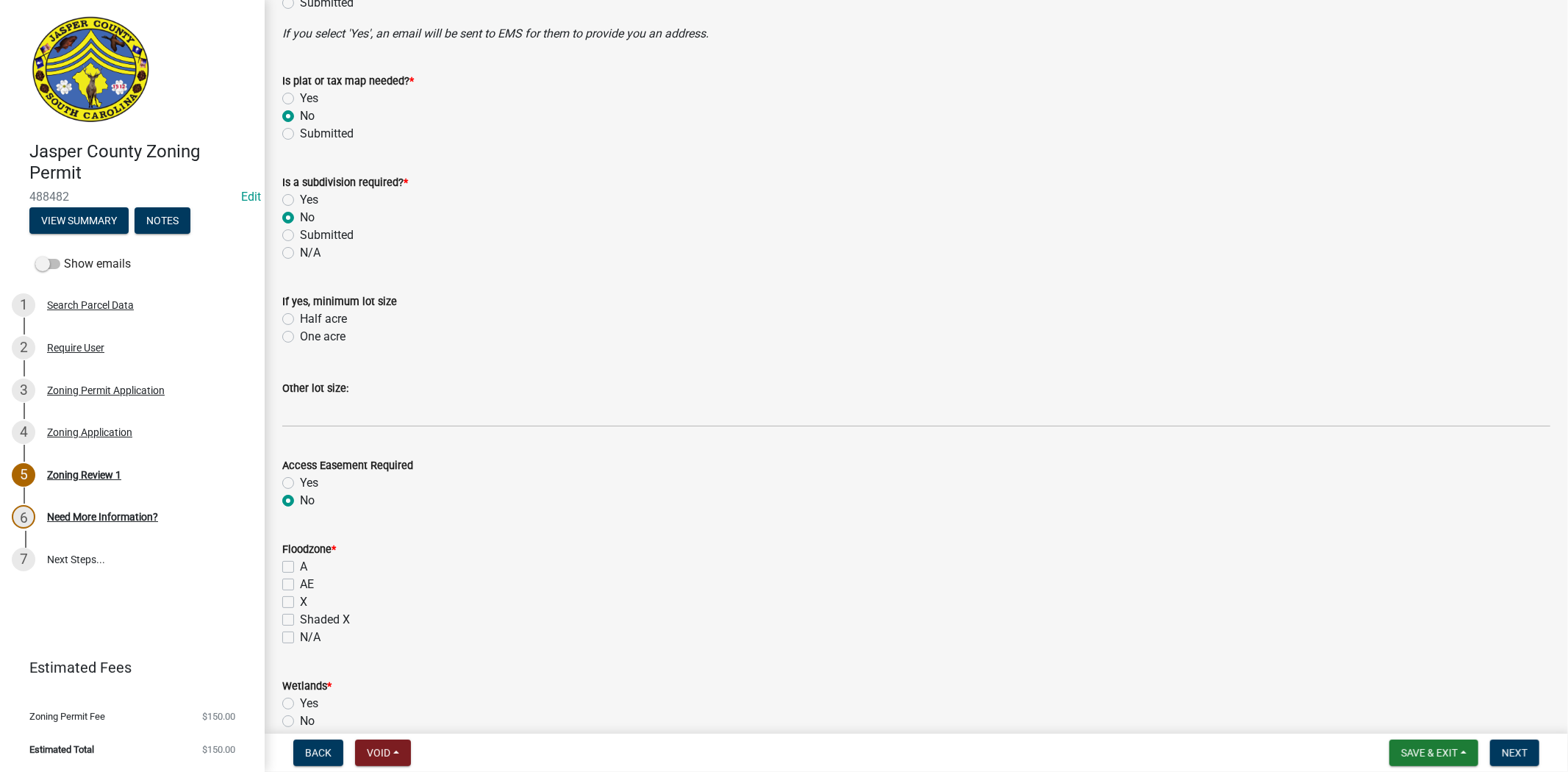
scroll to position [980, 0]
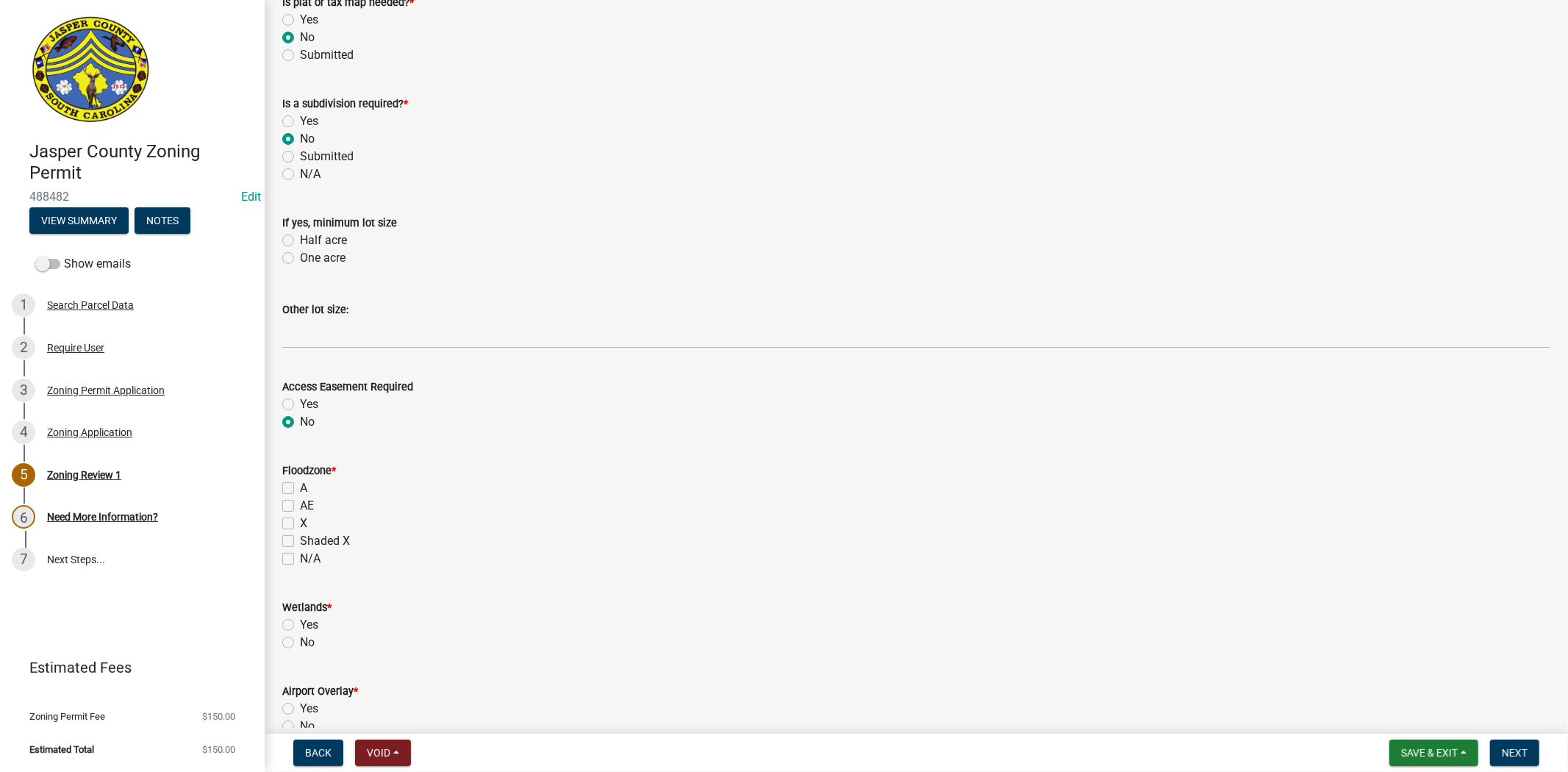
click at [296, 516] on div "X" at bounding box center [916, 523] width 1268 height 18
click at [300, 522] on label "X" at bounding box center [304, 523] width 7 height 18
click at [300, 522] on input "X" at bounding box center [305, 519] width 9 height 9
checkbox input "true"
checkbox input "false"
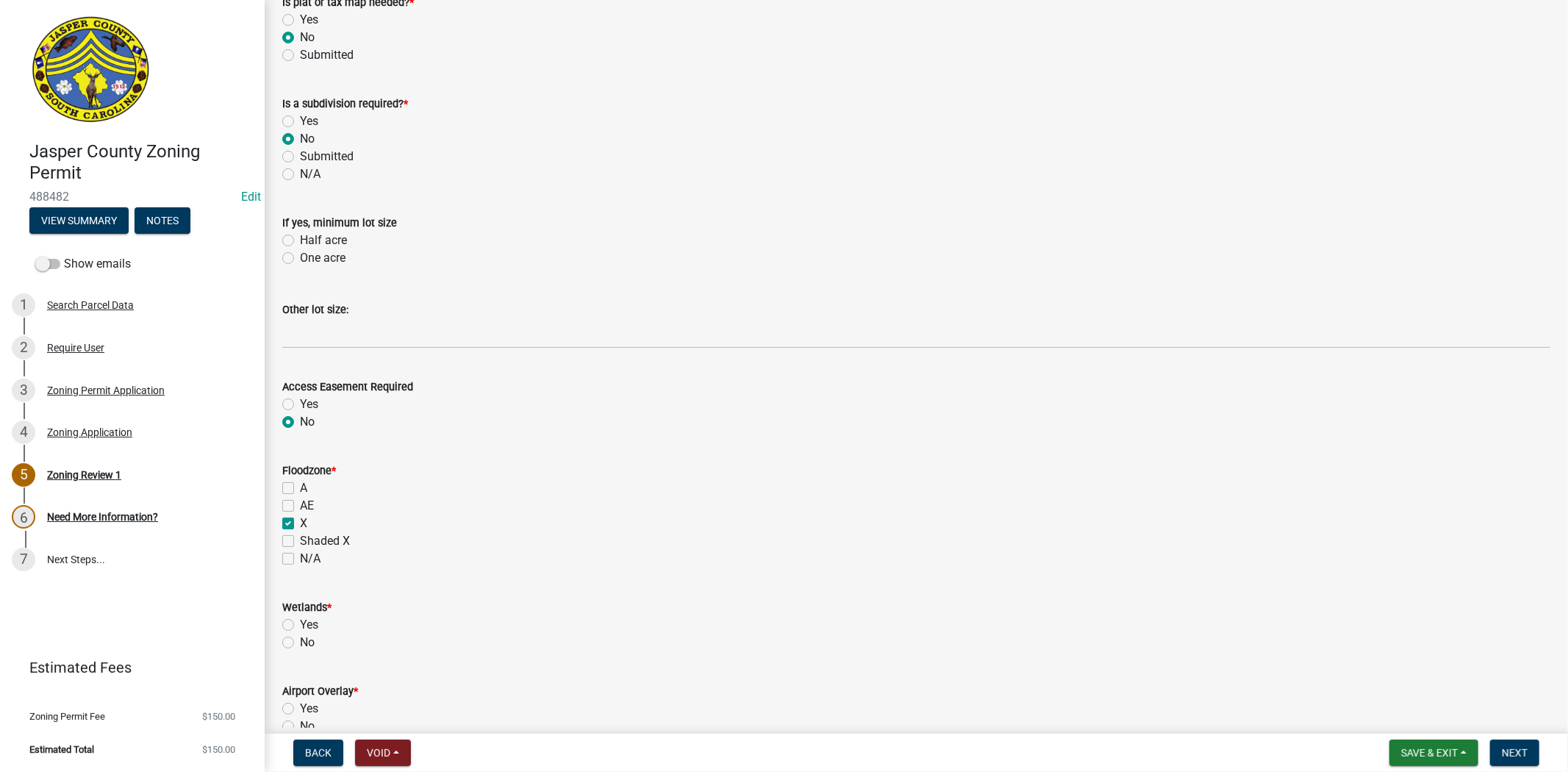
checkbox input "false"
checkbox input "true"
checkbox input "false"
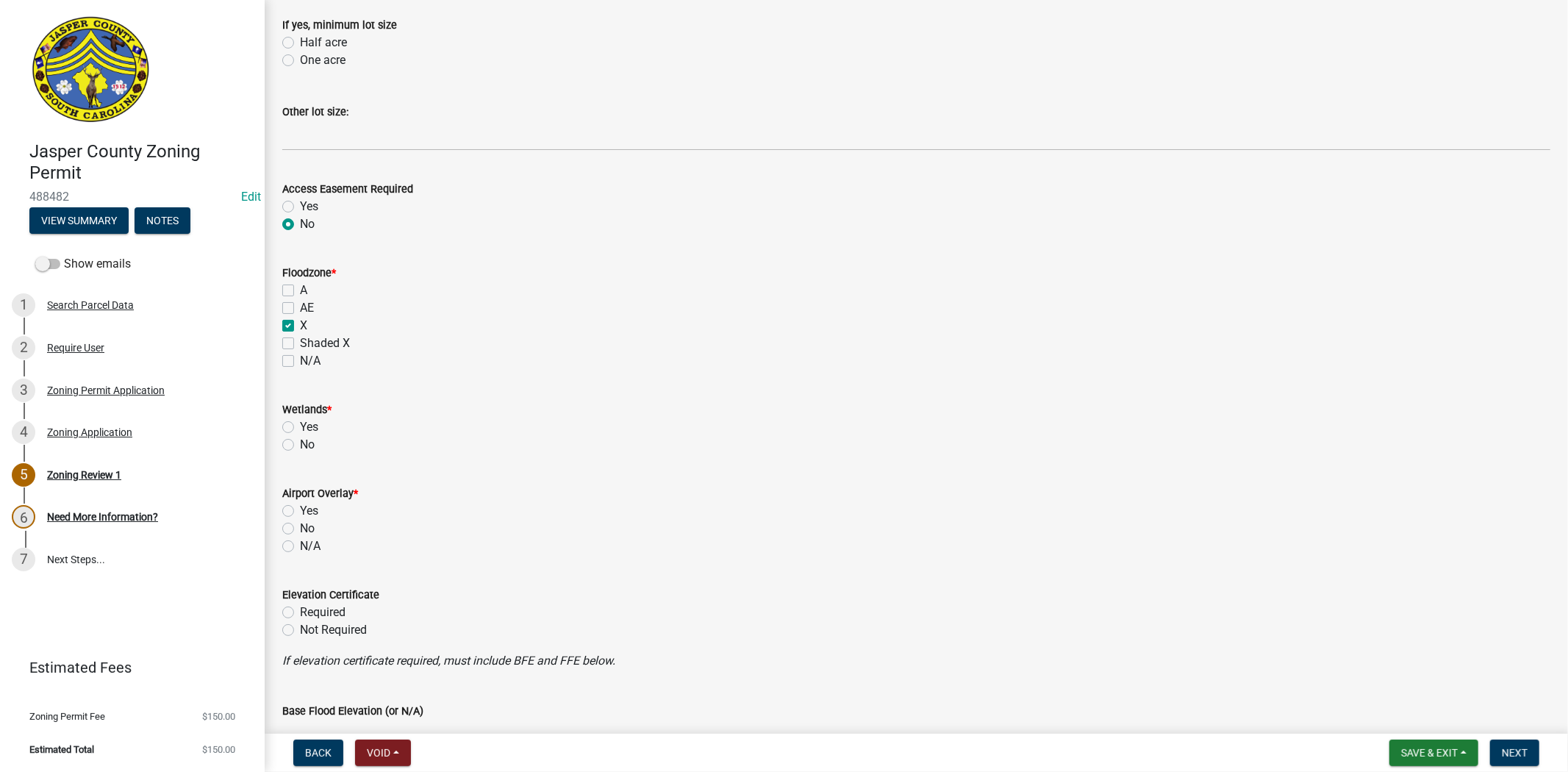
scroll to position [1224, 0]
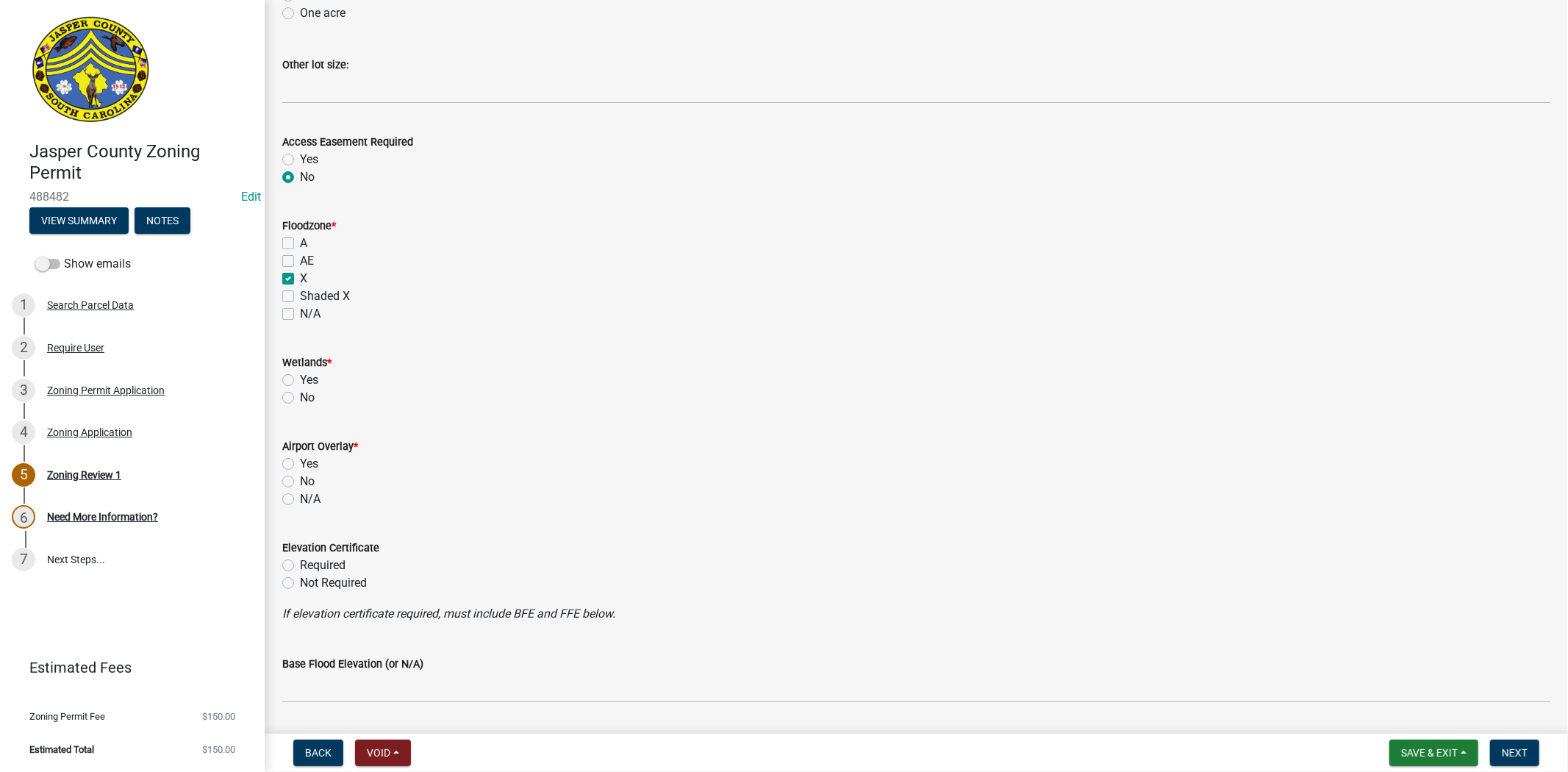
click at [300, 398] on label "No" at bounding box center [307, 397] width 15 height 18
click at [300, 398] on input "No" at bounding box center [305, 393] width 9 height 9
radio input "true"
click at [300, 483] on label "No" at bounding box center [307, 481] width 15 height 18
click at [300, 482] on input "No" at bounding box center [305, 477] width 9 height 9
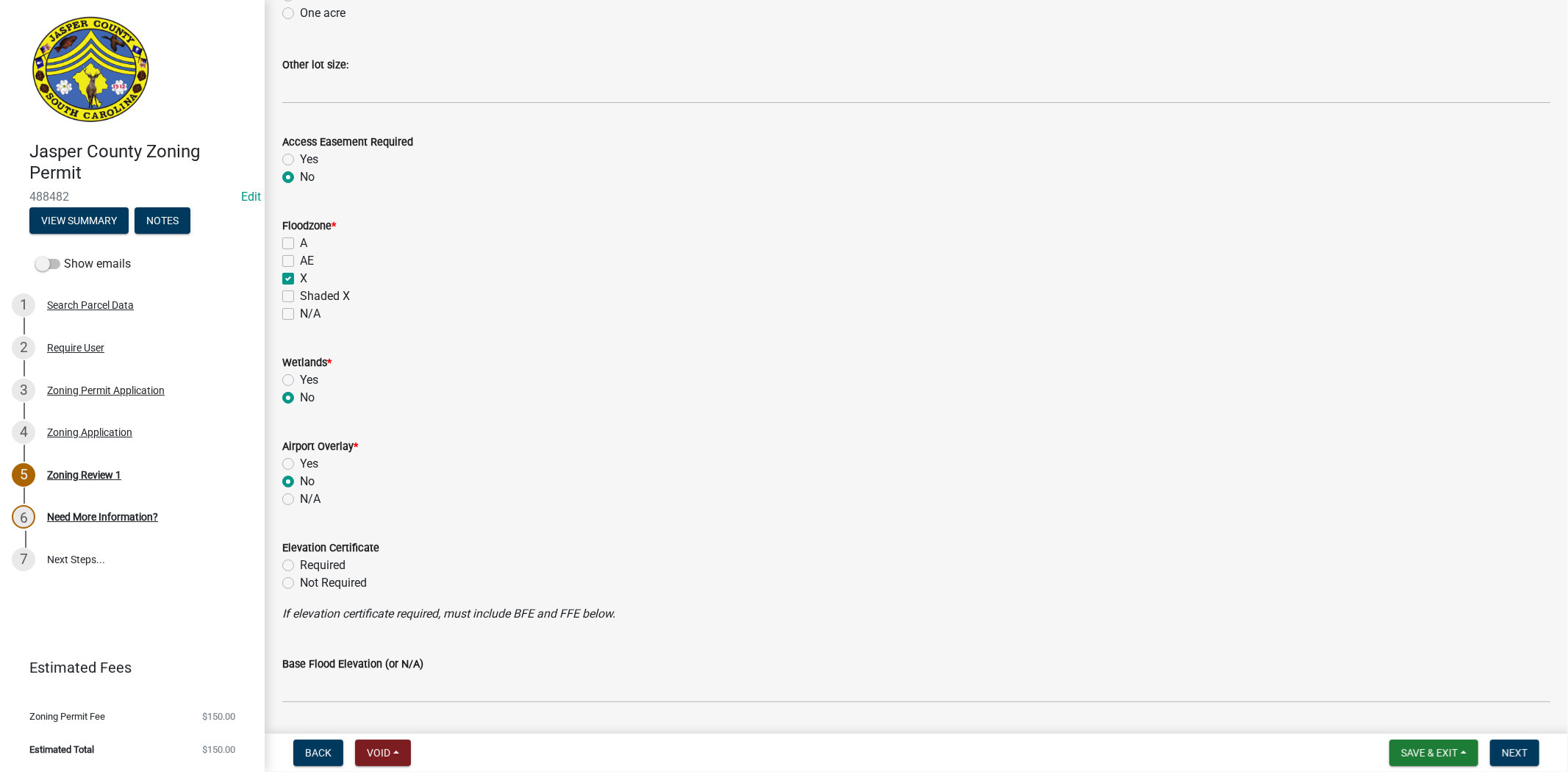
radio input "true"
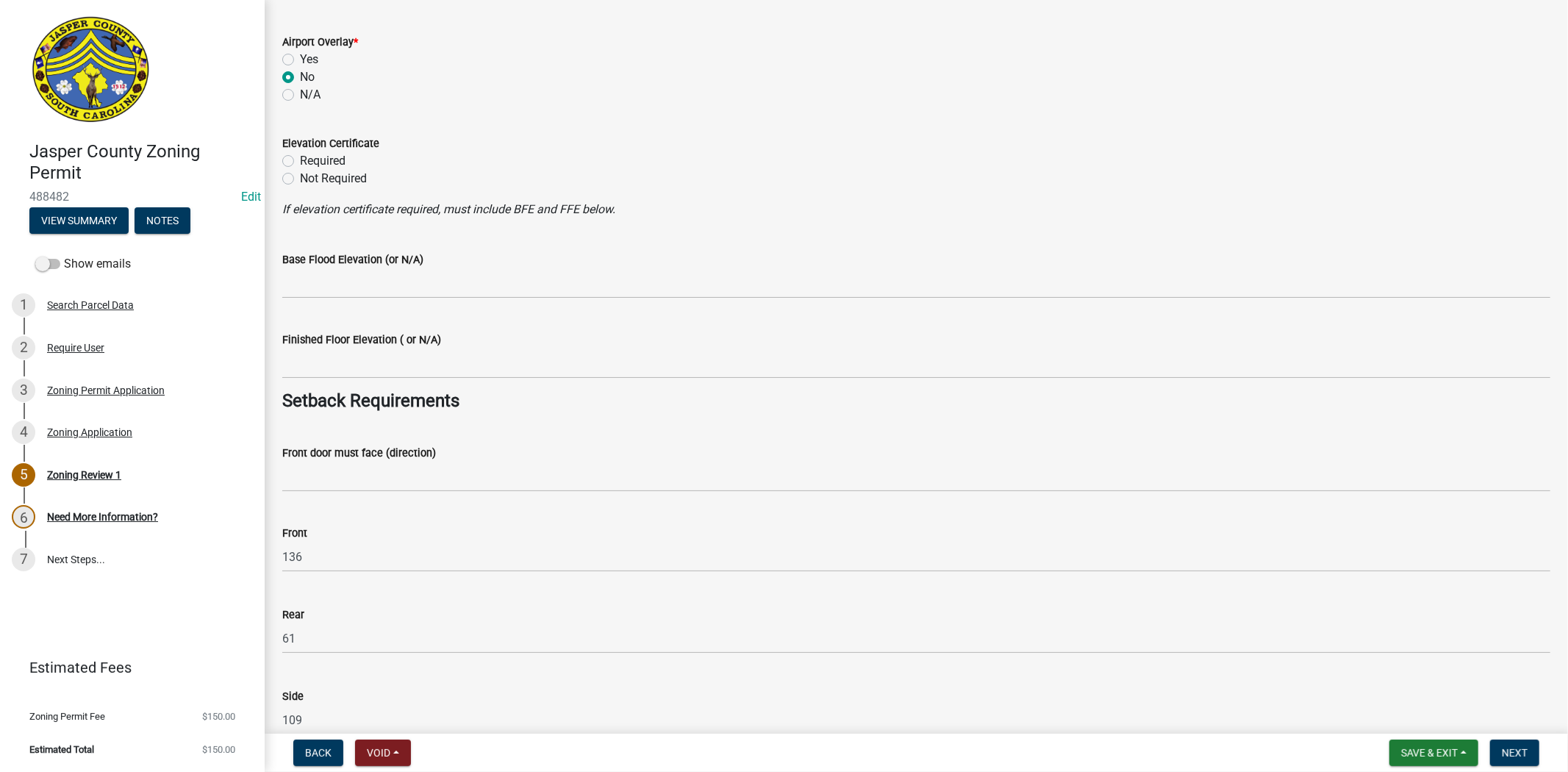
scroll to position [1633, 0]
click at [300, 170] on label "Not Required" at bounding box center [333, 173] width 67 height 18
click at [300, 170] on input "Not Required" at bounding box center [305, 170] width 9 height 9
radio input "true"
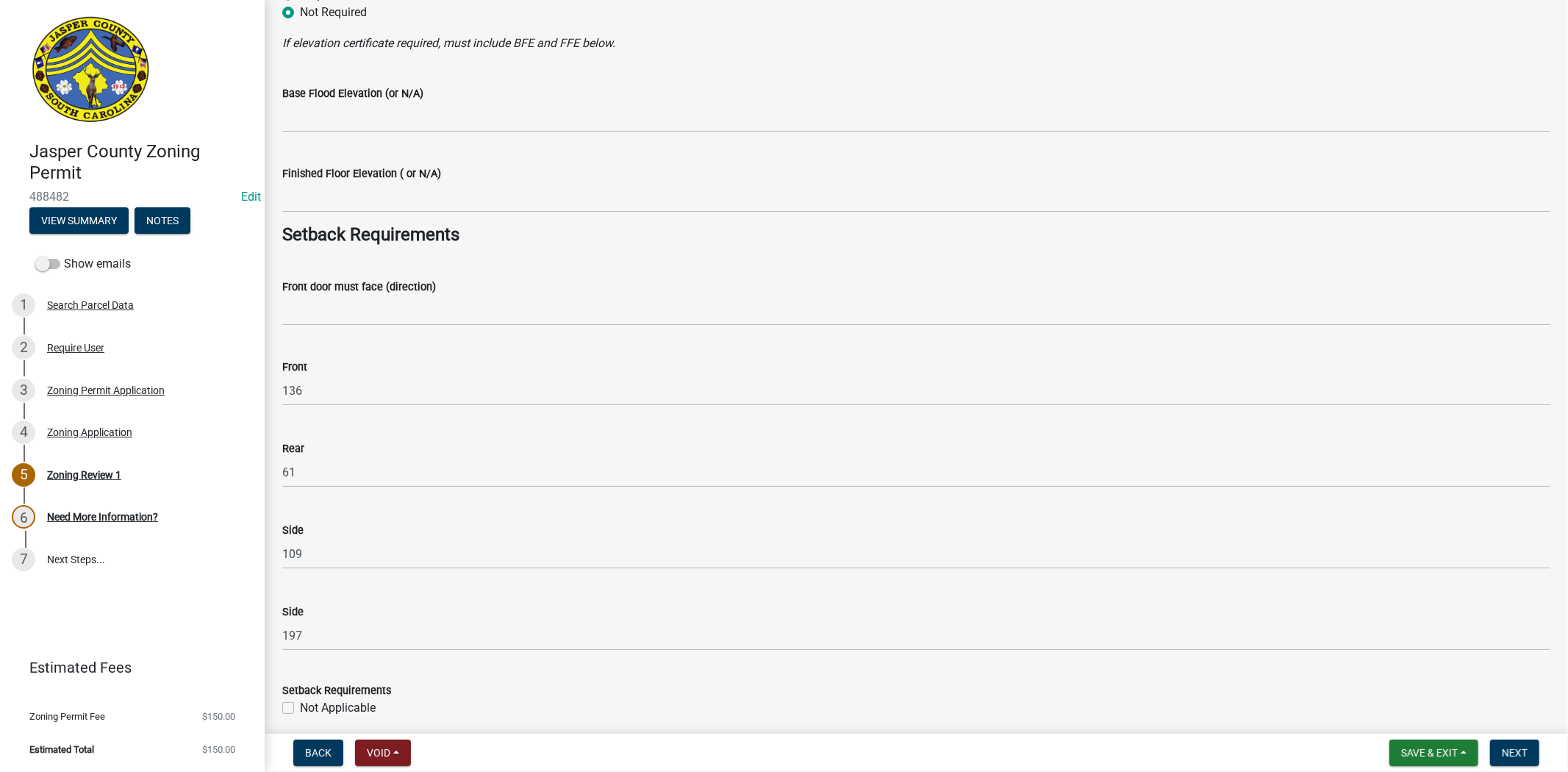
scroll to position [1796, 0]
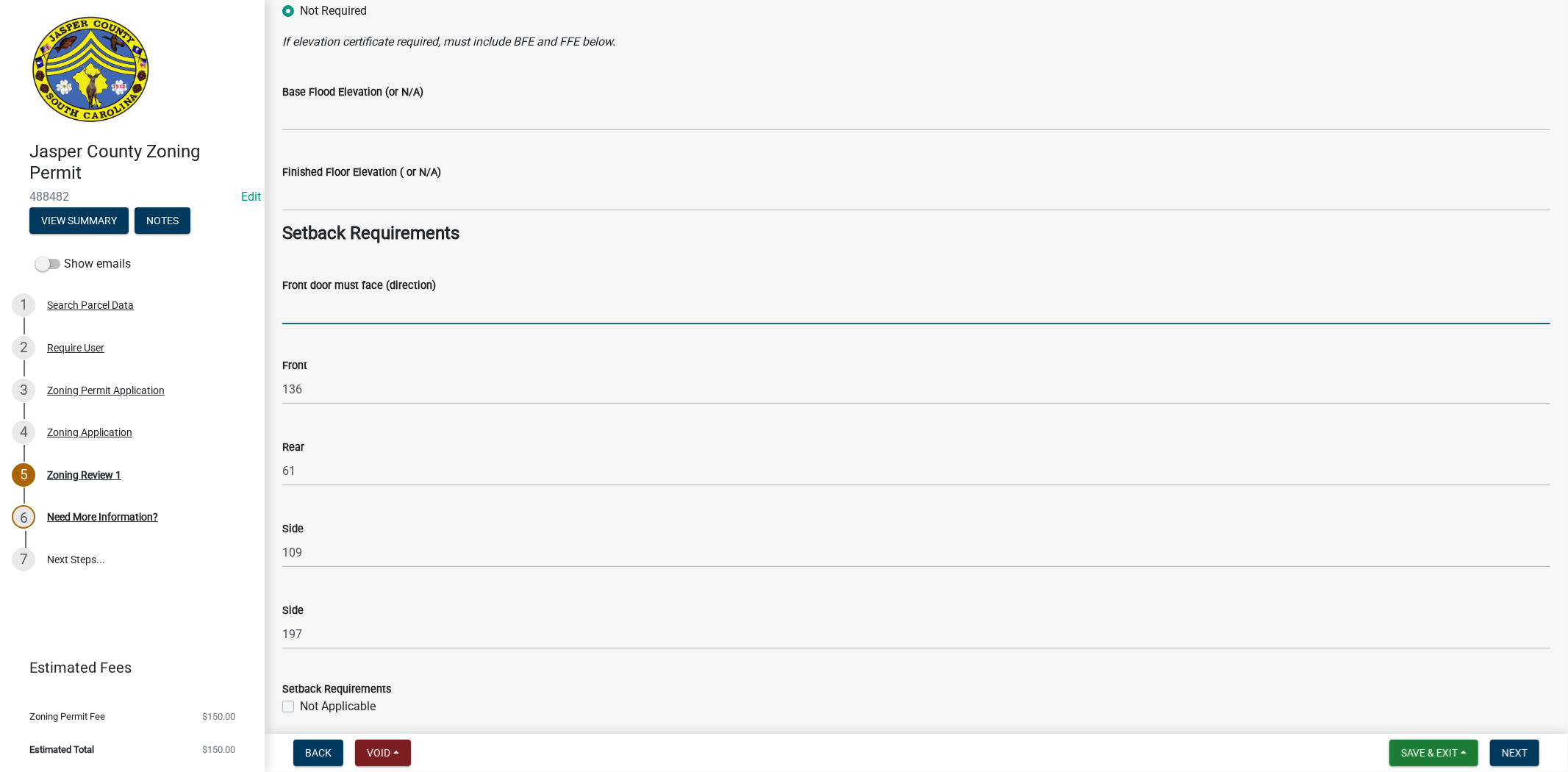
click at [381, 316] on input "Front door must face (direction)" at bounding box center [916, 309] width 1268 height 30
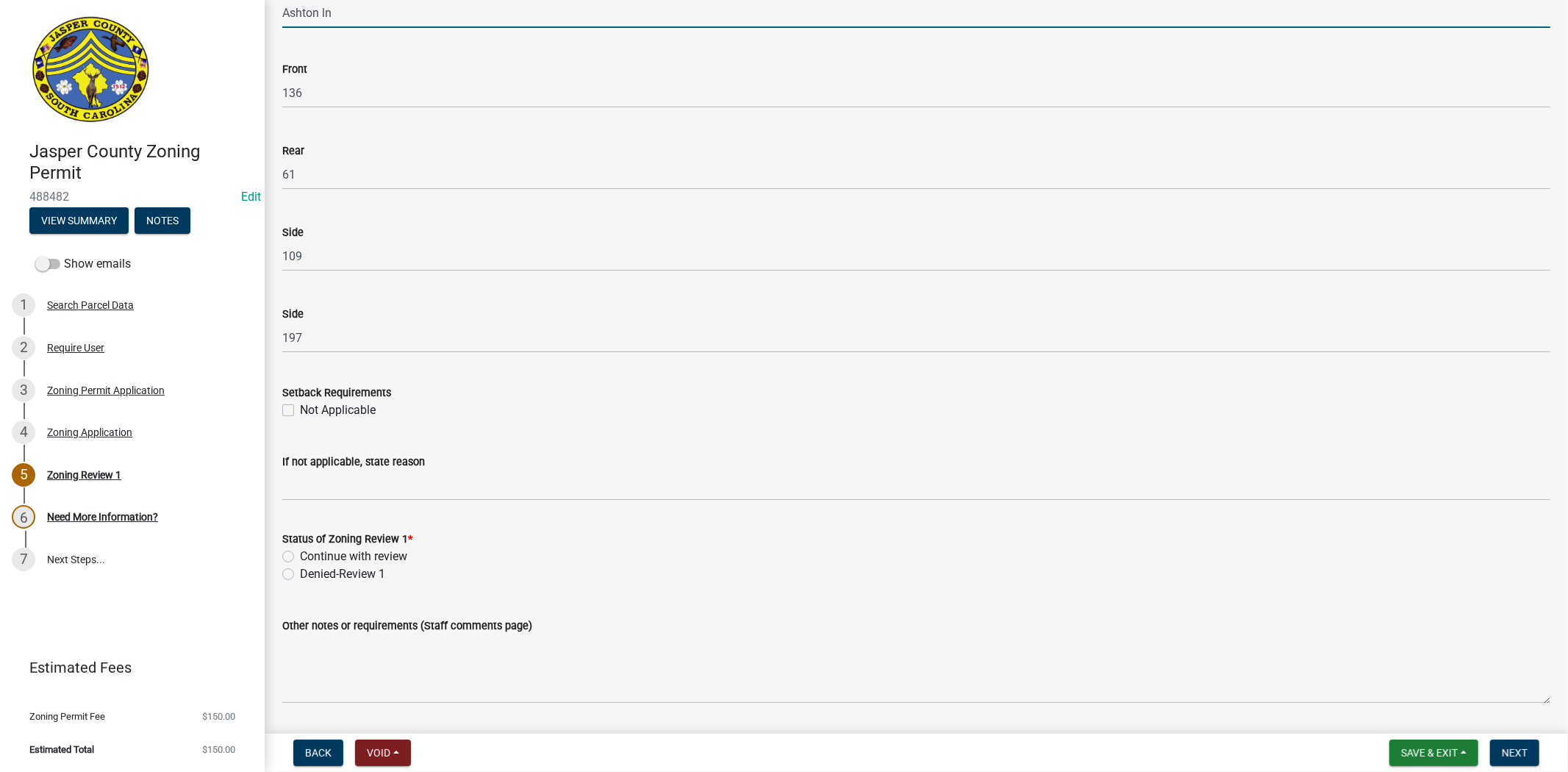
scroll to position [2204, 0]
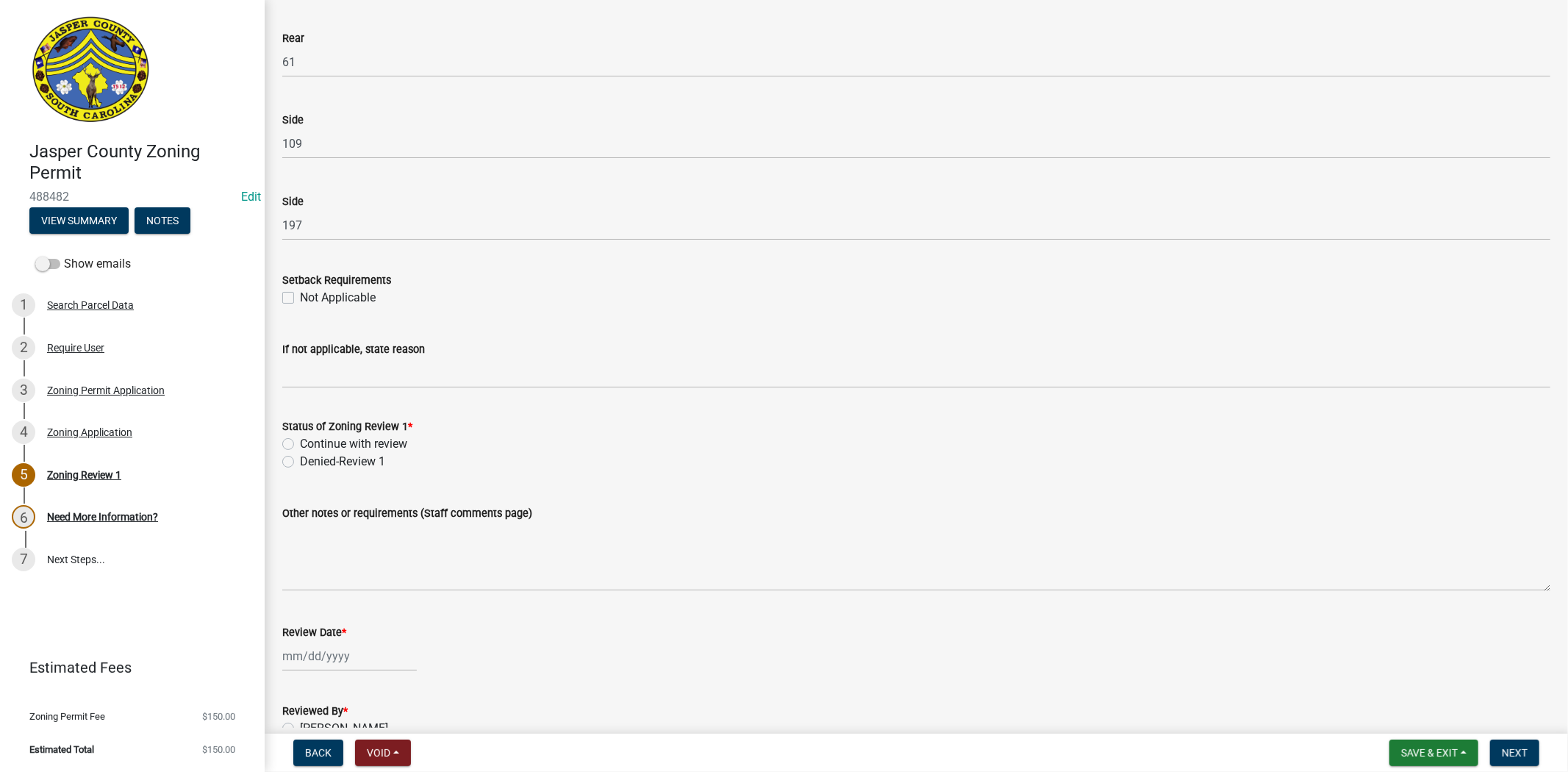
type input "Ashton ln"
click at [300, 445] on label "Continue with review" at bounding box center [353, 444] width 107 height 18
click at [300, 445] on input "Continue with review" at bounding box center [305, 440] width 9 height 9
radio input "true"
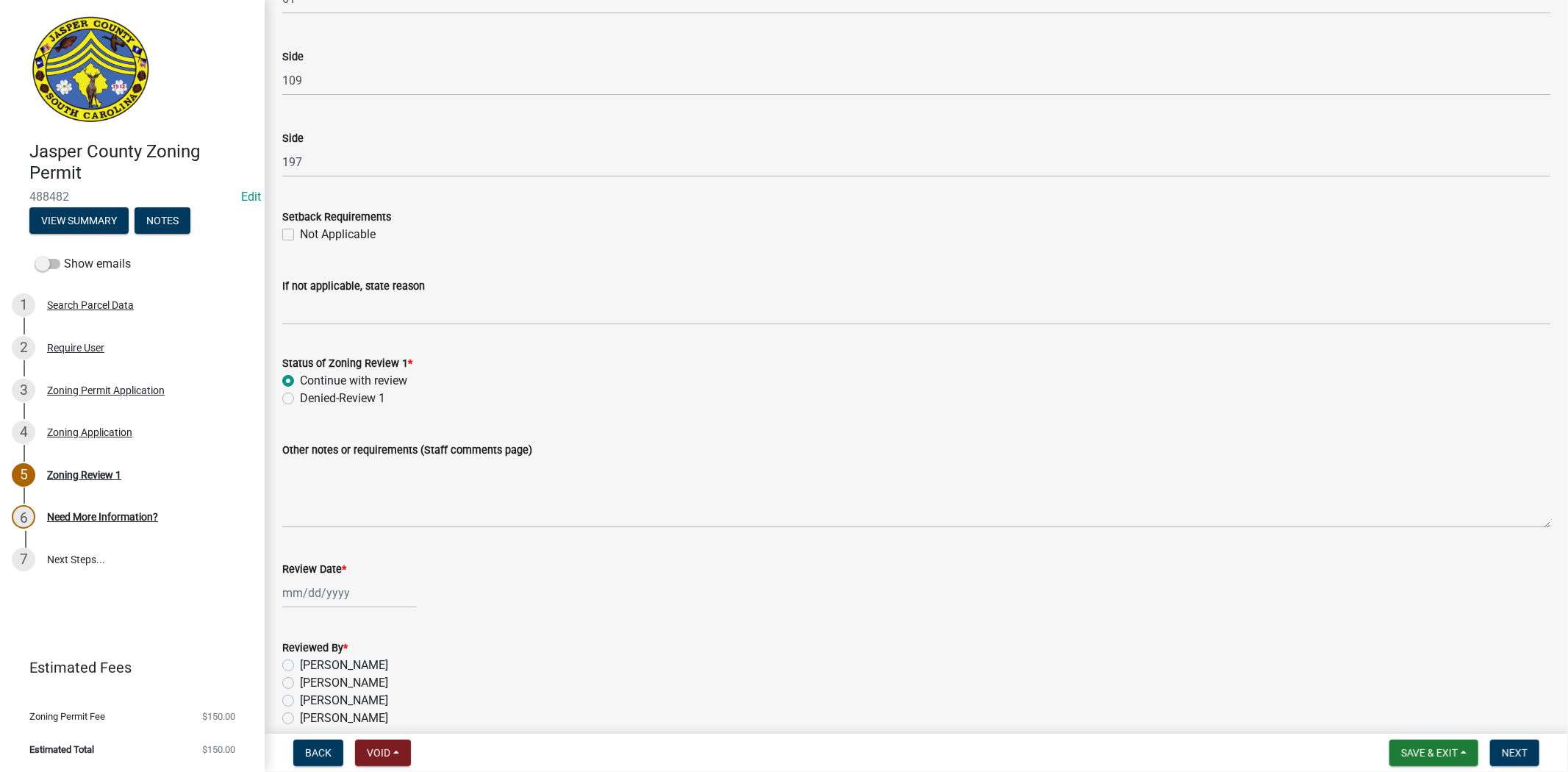
scroll to position [2356, 0]
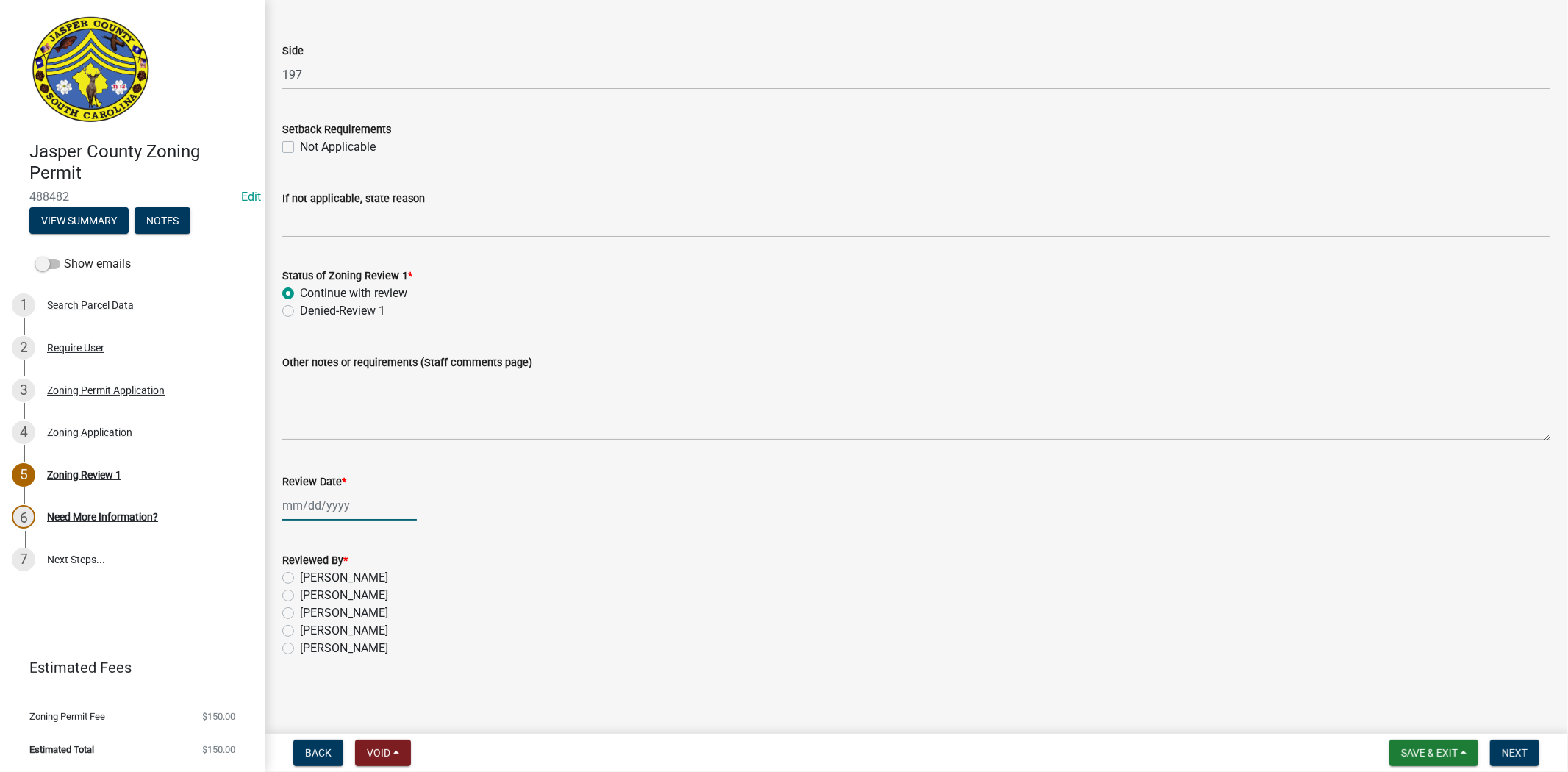
click at [296, 510] on div at bounding box center [350, 505] width 135 height 30
select select "10"
select select "2025"
click at [317, 606] on div "7" at bounding box center [320, 606] width 23 height 23
type input "10/07/2025"
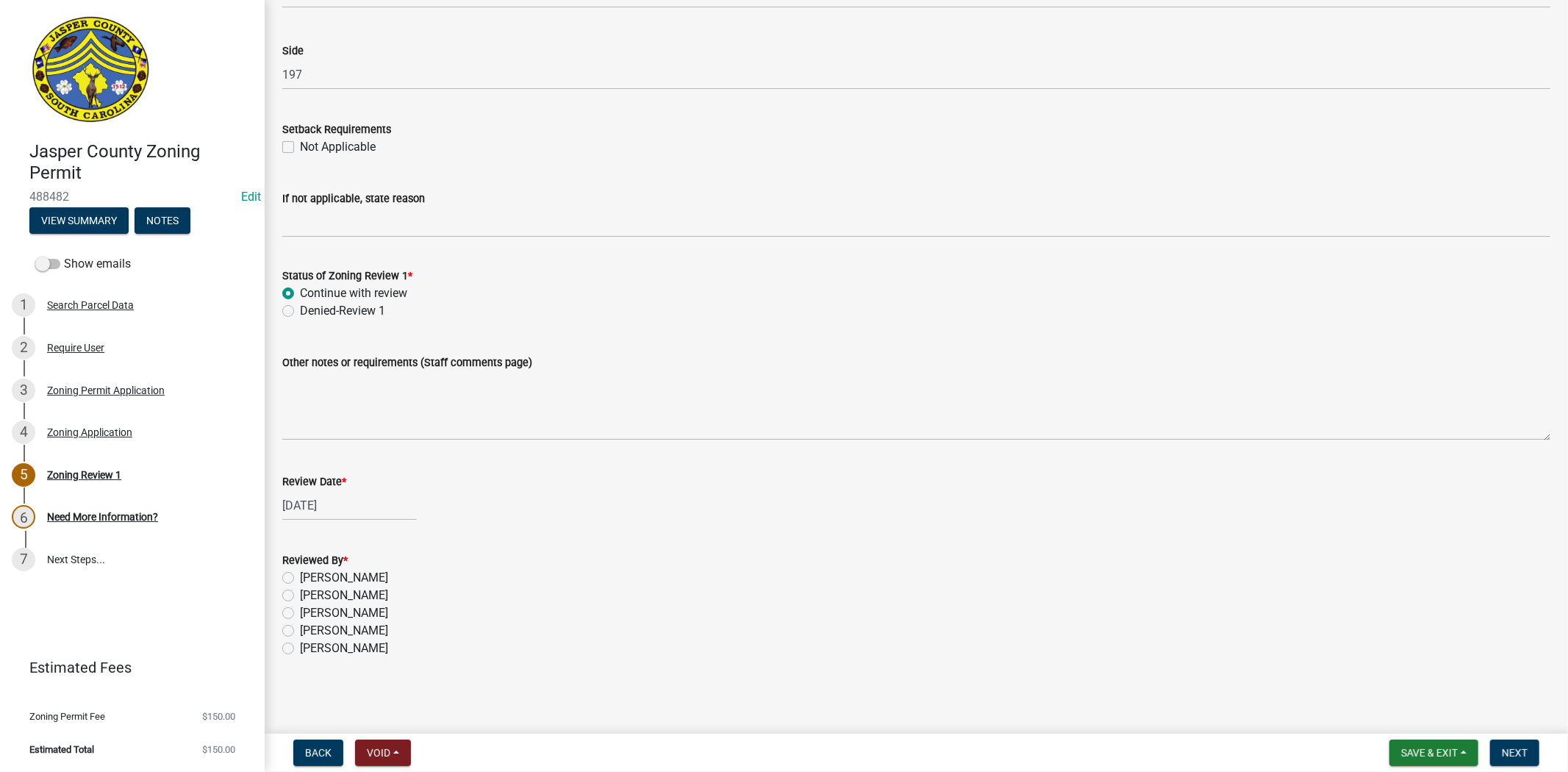
click at [300, 571] on label "Ciara Chapman" at bounding box center [344, 577] width 89 height 18
click at [300, 571] on input "Ciara Chapman" at bounding box center [305, 574] width 9 height 9
radio input "true"
click at [1515, 751] on span "Next" at bounding box center [1515, 752] width 26 height 12
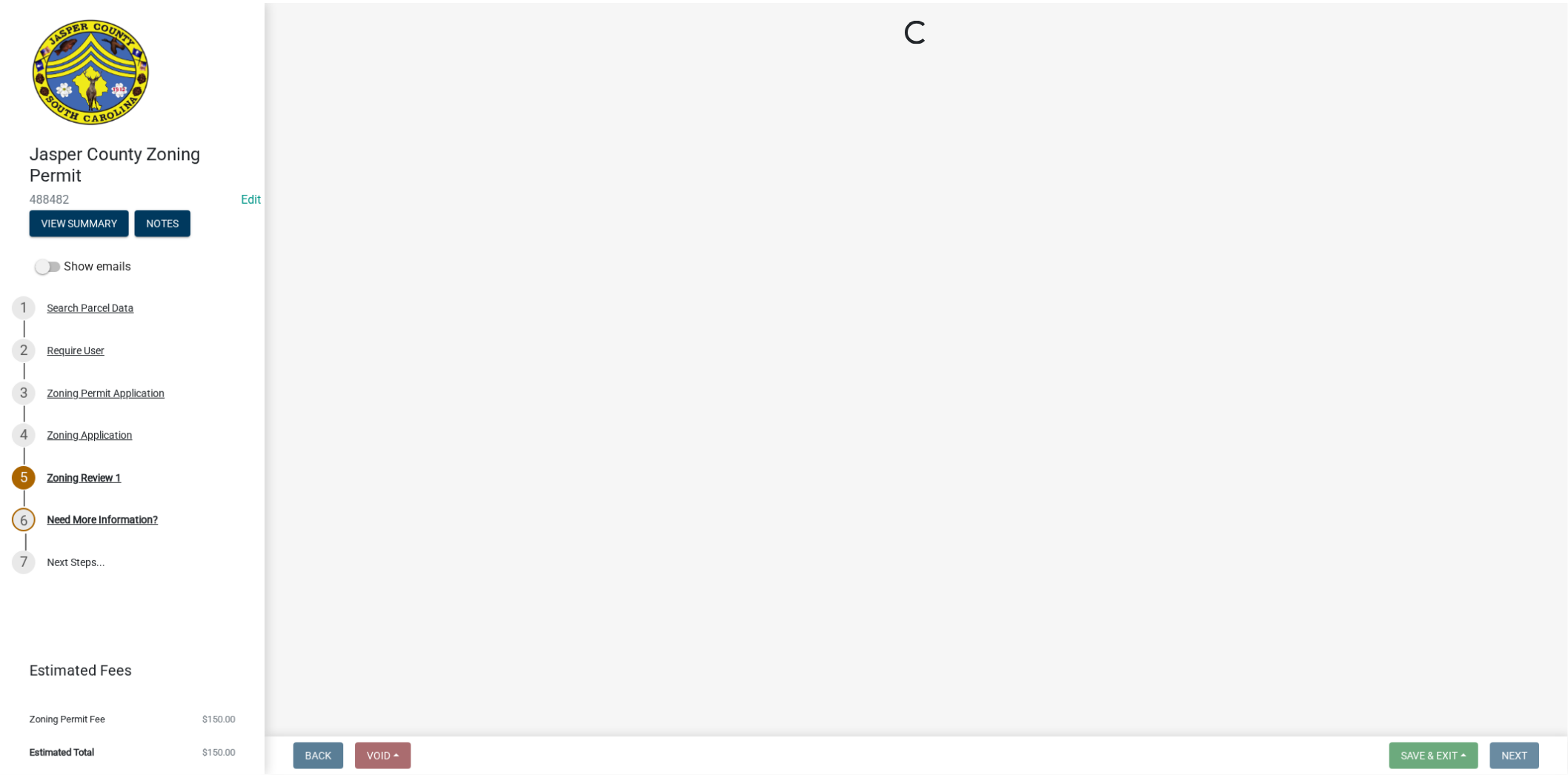
scroll to position [0, 0]
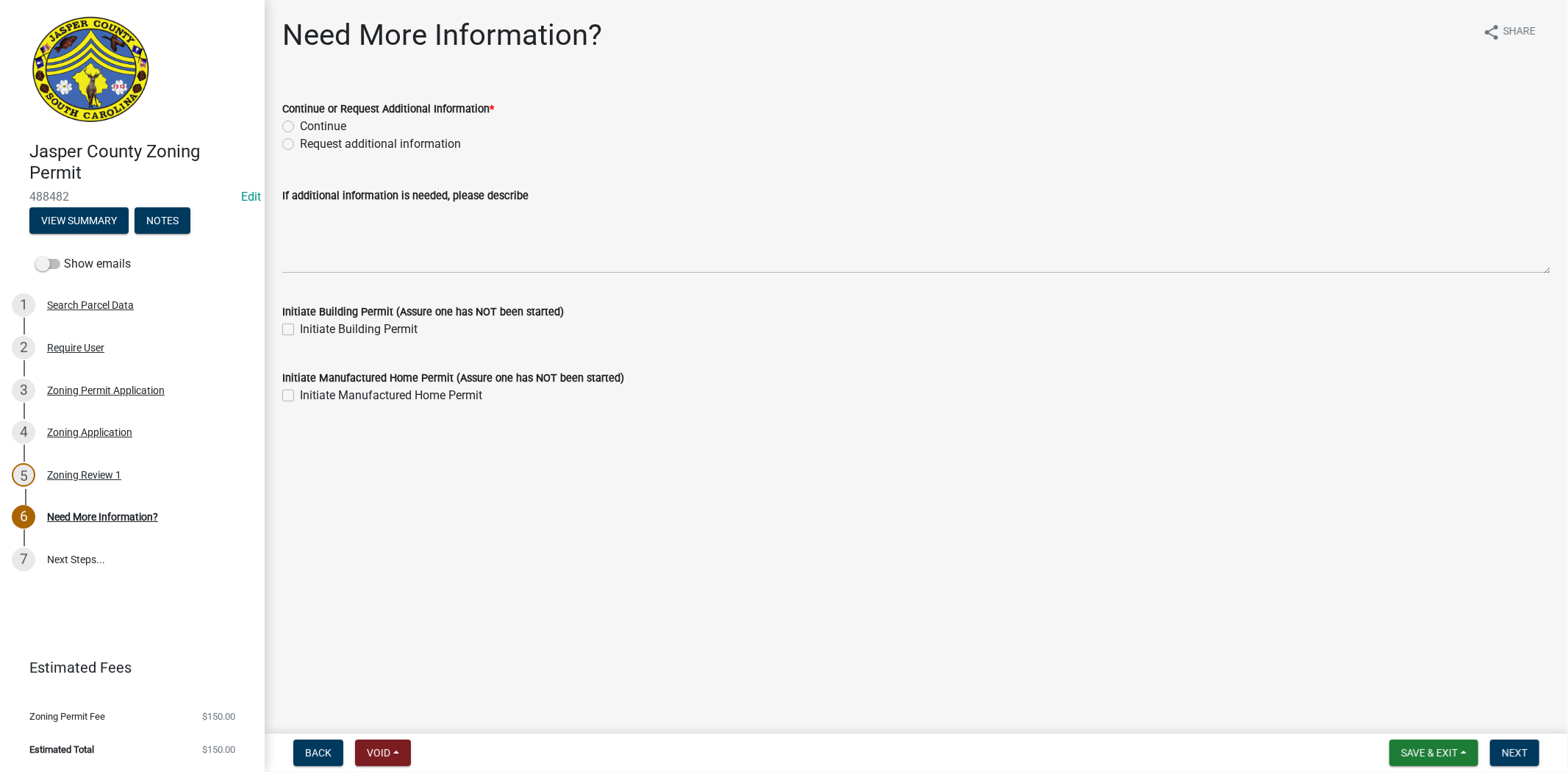
click at [300, 141] on label "Request additional information" at bounding box center [380, 144] width 161 height 18
click at [300, 141] on input "Request additional information" at bounding box center [305, 140] width 9 height 9
radio input "true"
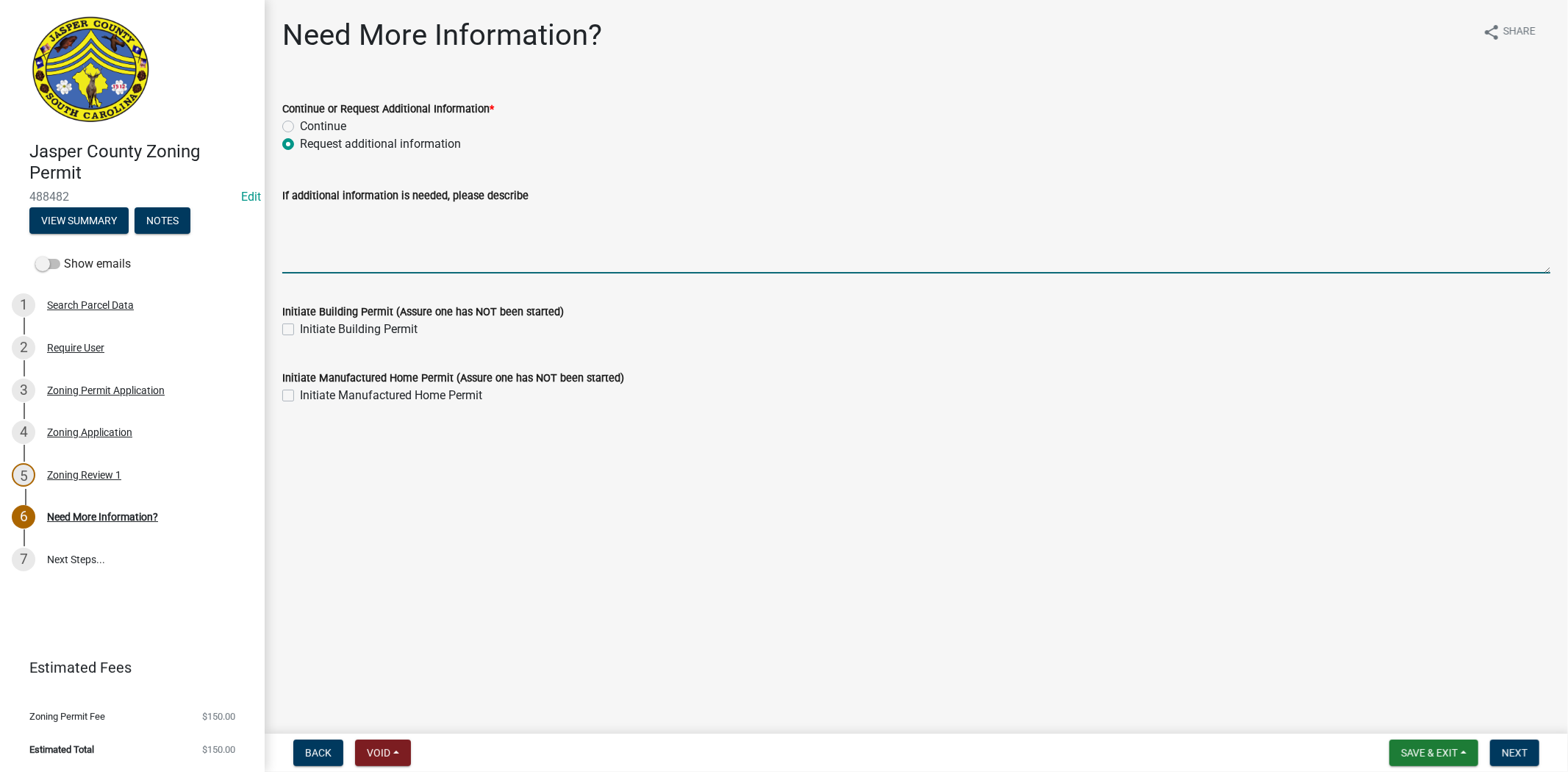
drag, startPoint x: 354, startPoint y: 241, endPoint x: 1008, endPoint y: 191, distance: 655.9
click at [356, 241] on textarea "If additional information is needed, please describe" at bounding box center [916, 238] width 1268 height 69
type textarea "d"
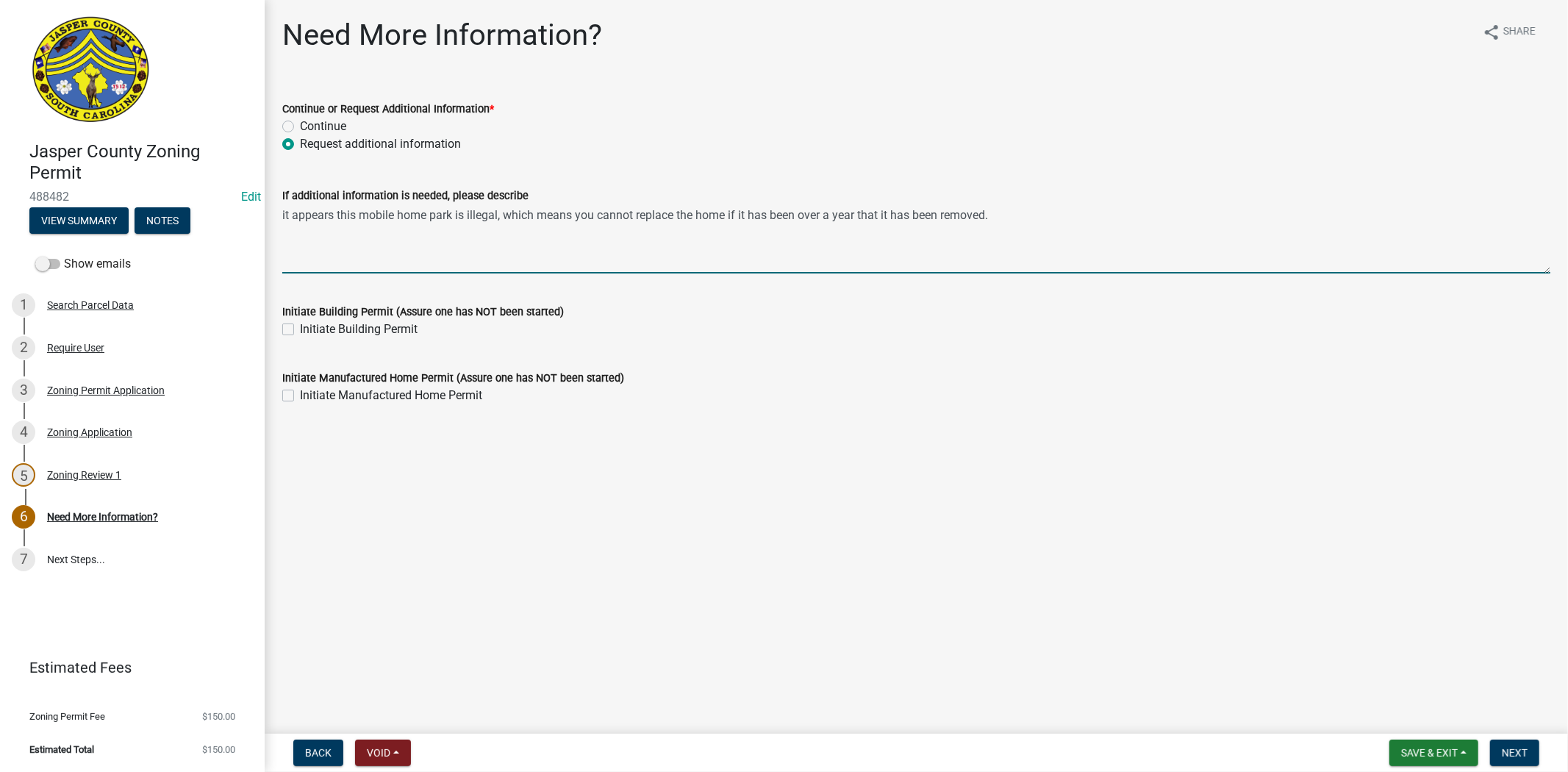
click at [693, 219] on textarea "it appears this mobile home park is illegal, which means you cannot replace the…" at bounding box center [916, 238] width 1268 height 69
click at [991, 218] on textarea "it appears this mobile home park is illegal, which means you cannot replace a h…" at bounding box center [916, 238] width 1268 height 69
drag, startPoint x: 1322, startPoint y: 216, endPoint x: 1442, endPoint y: 216, distance: 120.0
click at [1322, 216] on textarea "it appears this mobile home park is illegal, which means you cannot replace a h…" at bounding box center [916, 238] width 1268 height 69
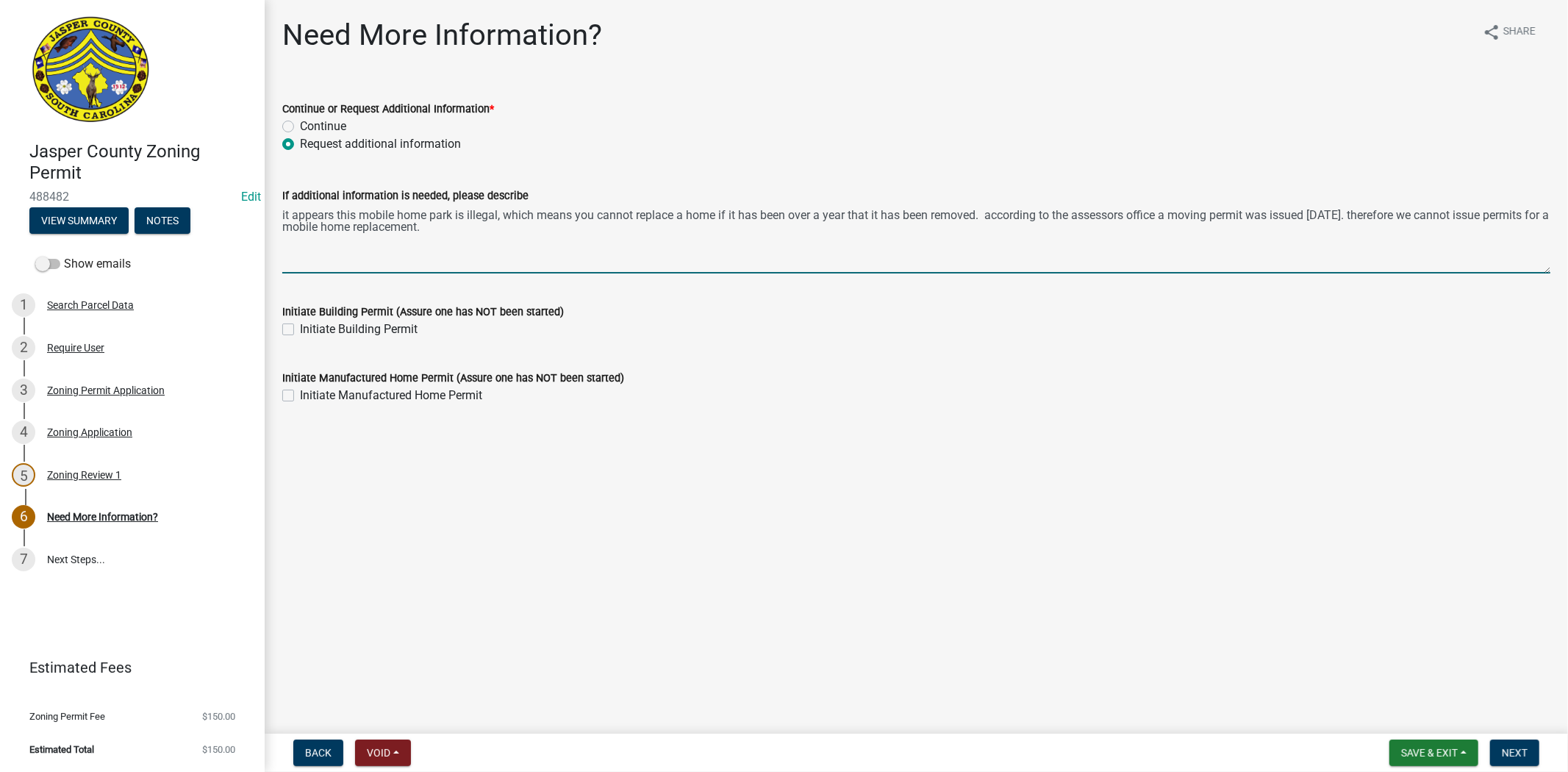
type textarea "it appears this mobile home park is illegal, which means you cannot replace a h…"
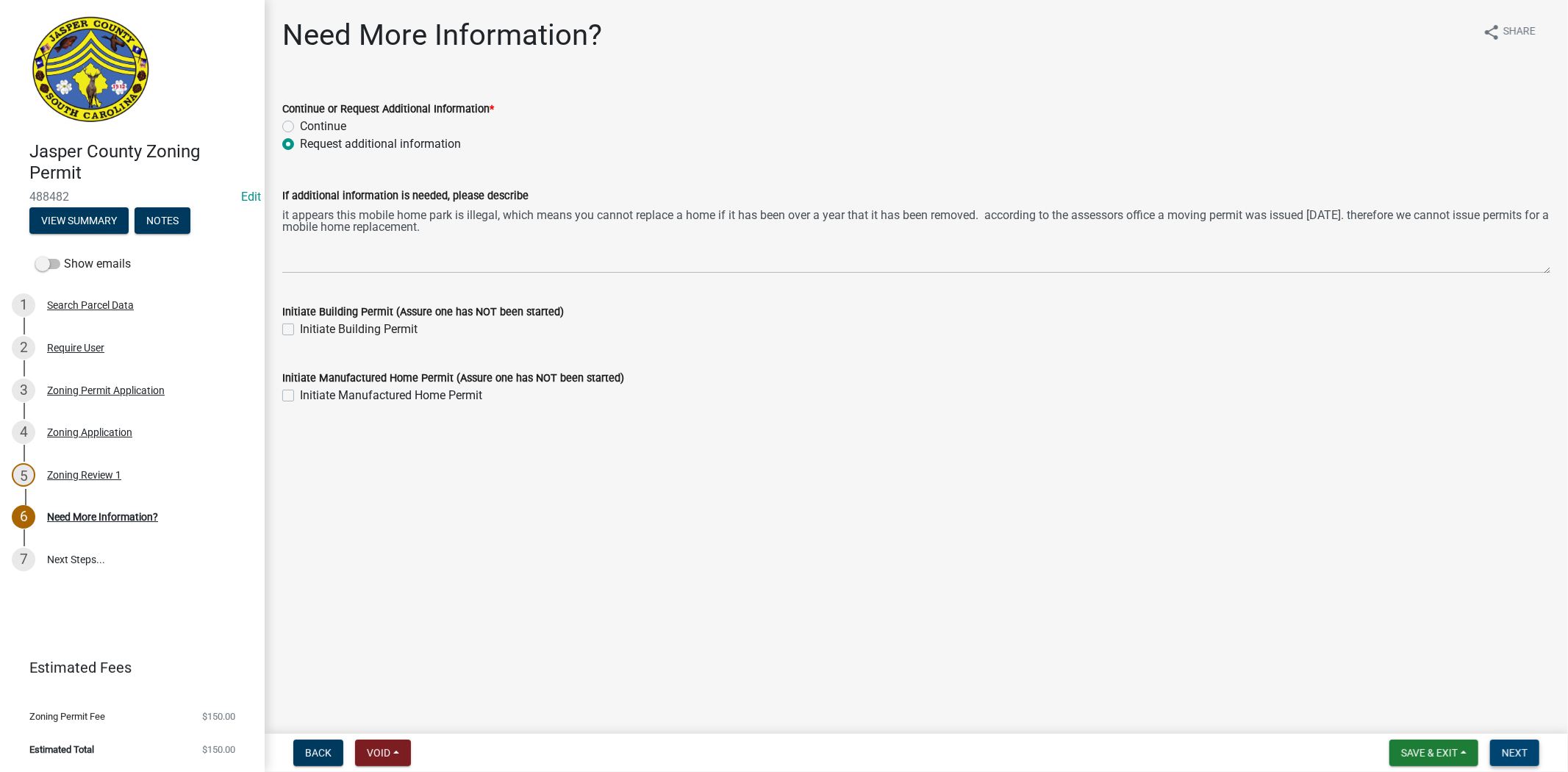
click at [1517, 754] on span "Next" at bounding box center [1515, 752] width 26 height 12
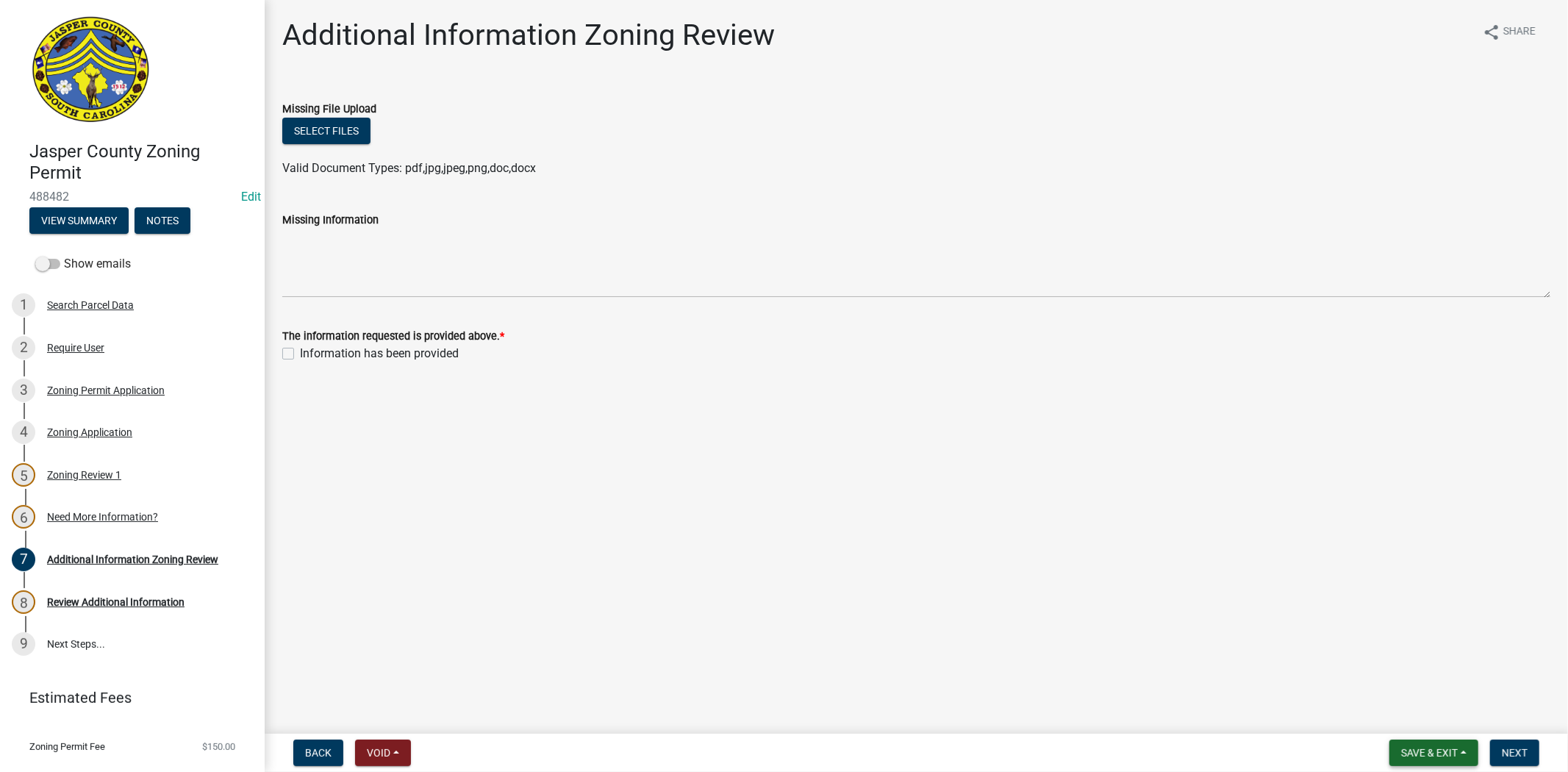
click at [1412, 754] on span "Save & Exit" at bounding box center [1430, 752] width 56 height 12
click at [1412, 723] on button "Save & Exit" at bounding box center [1419, 714] width 117 height 35
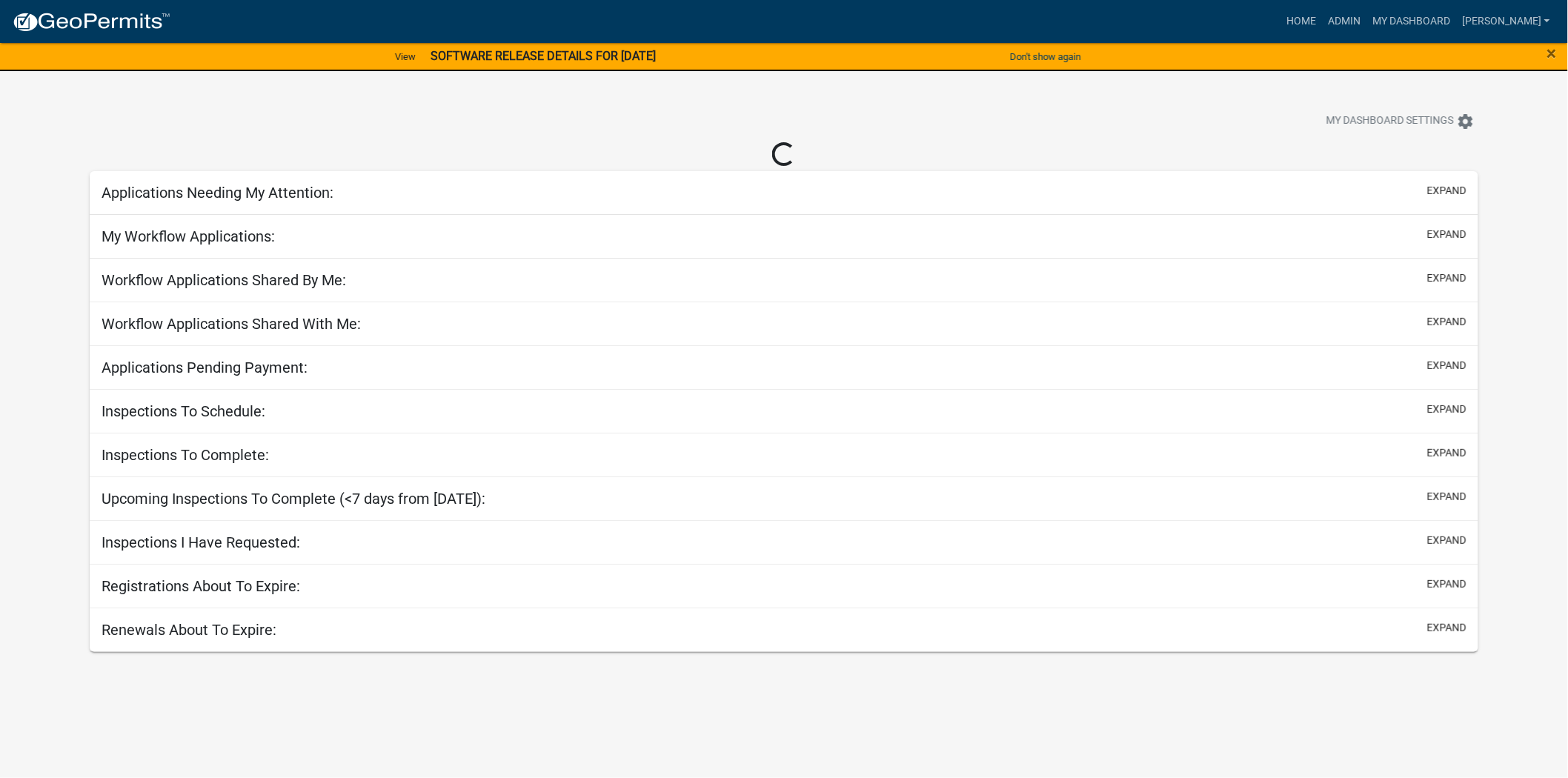
select select "2: 50"
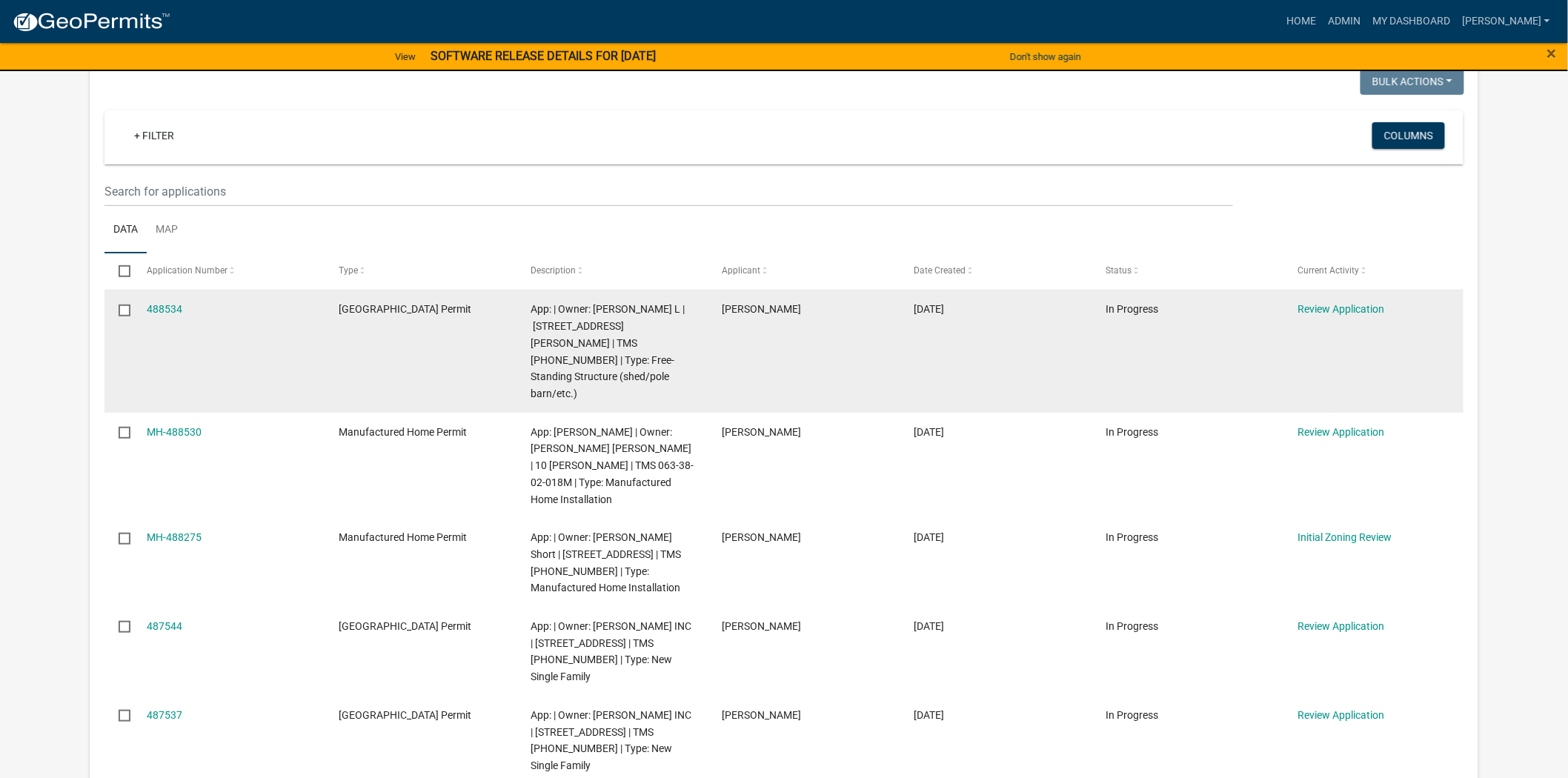
scroll to position [165, 0]
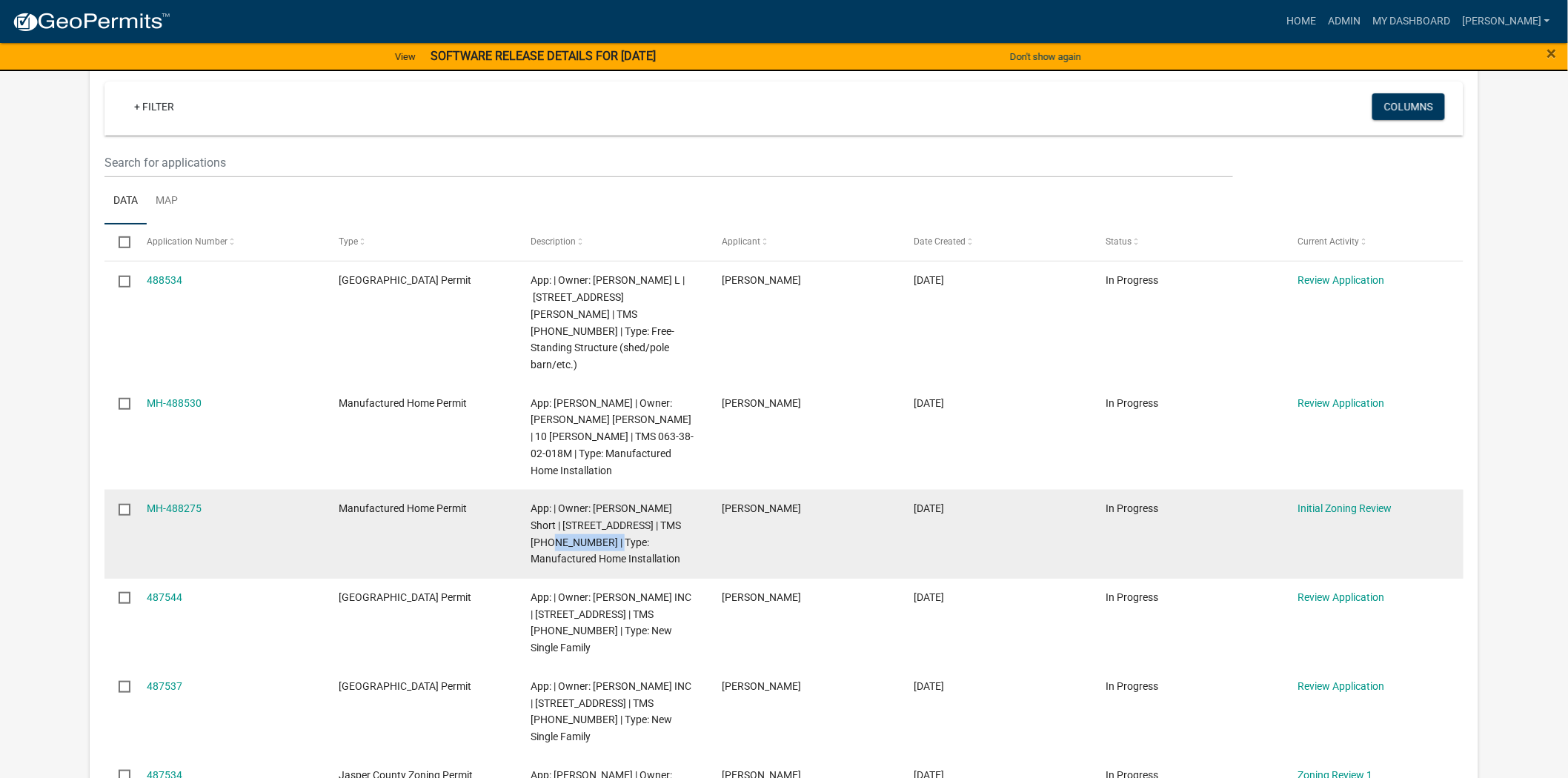
drag, startPoint x: 531, startPoint y: 508, endPoint x: 595, endPoint y: 507, distance: 64.0
click at [595, 507] on span "App: | Owner: Christine Dupont Short | 4306 OLD HOUSE RD | TMS 084-00-02-060 | …" at bounding box center [605, 533] width 151 height 62
copy span "084-00-02-060"
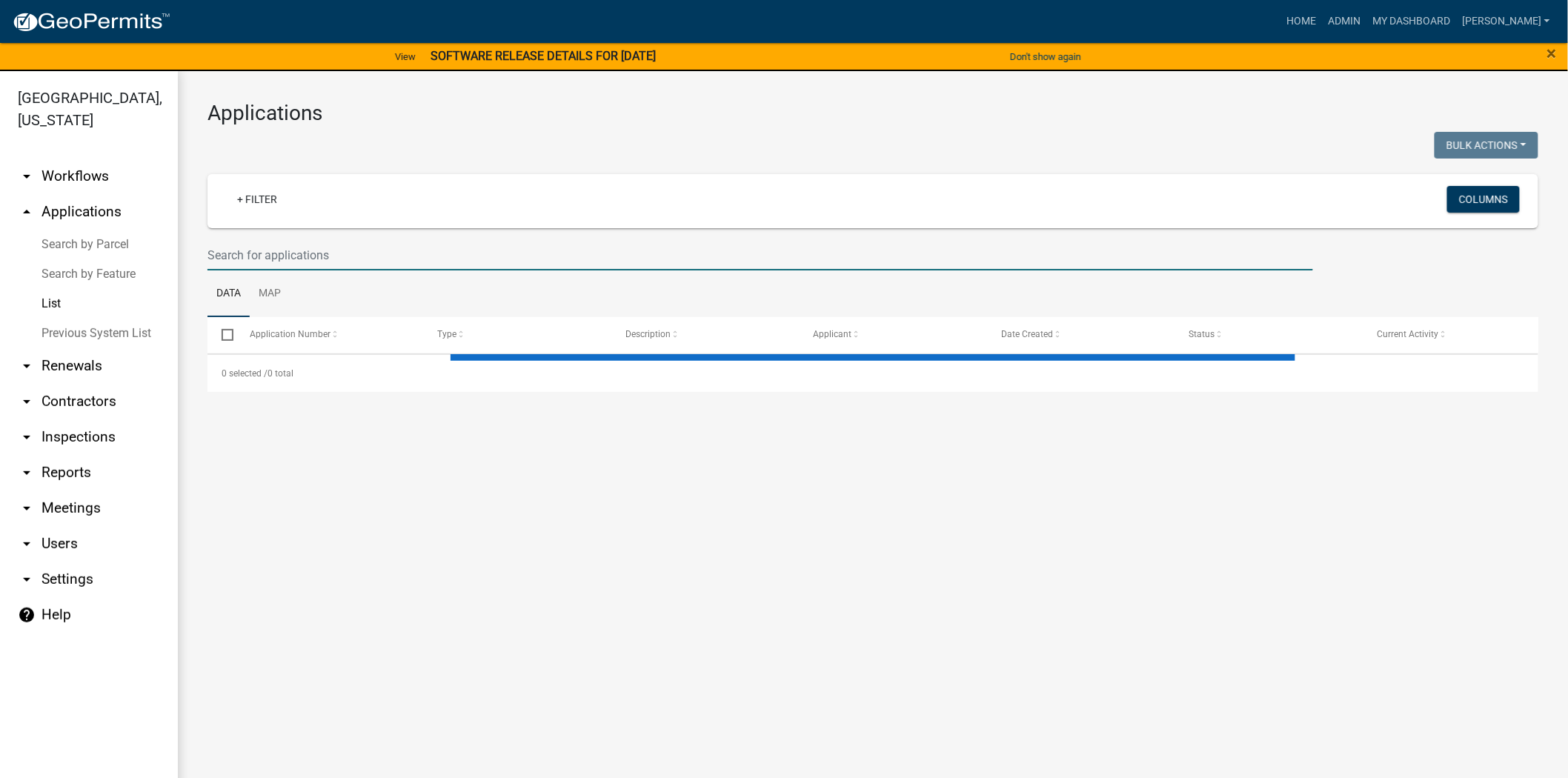
click at [336, 244] on input "text" at bounding box center [760, 255] width 1106 height 31
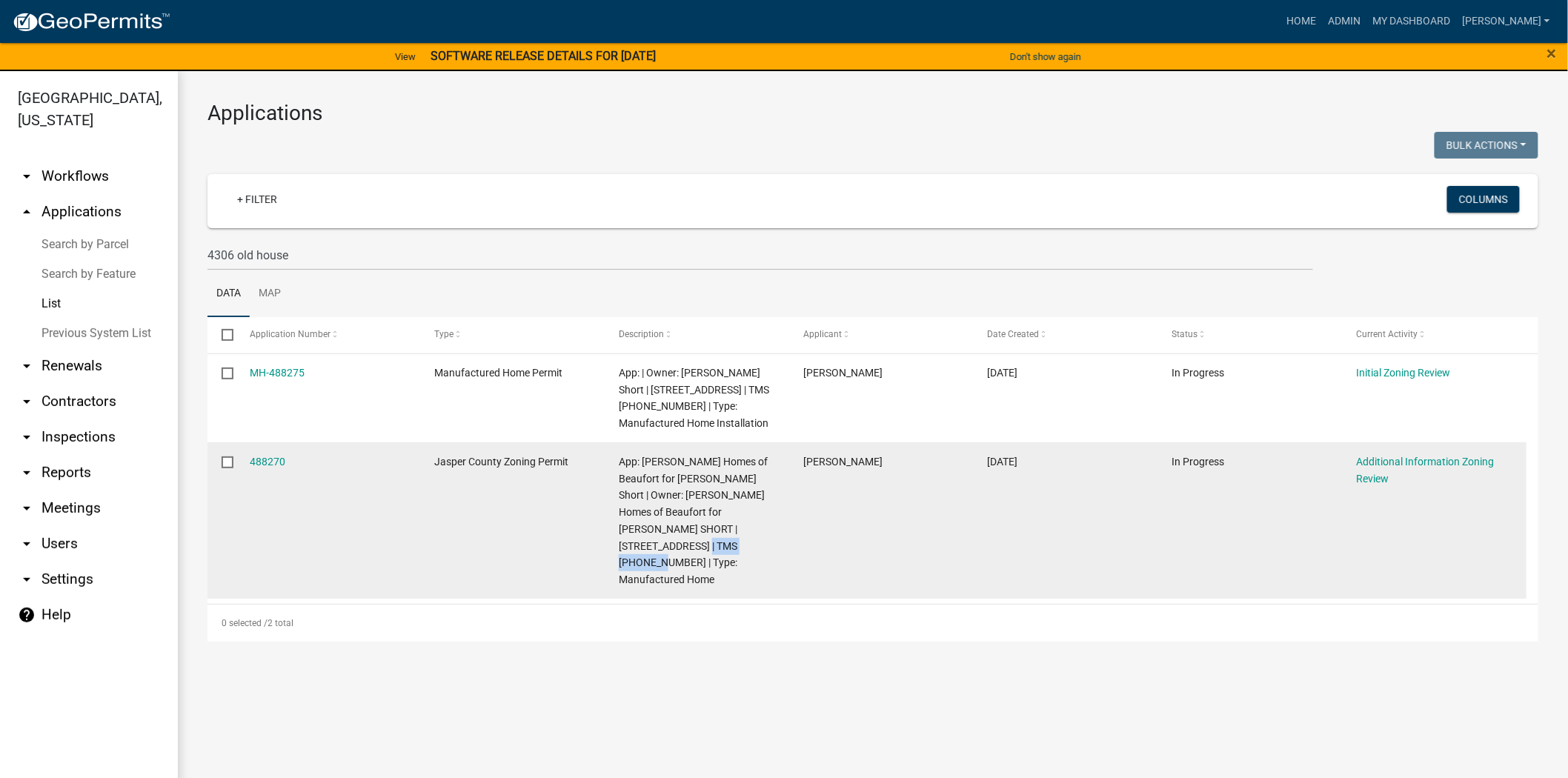
drag, startPoint x: 641, startPoint y: 545, endPoint x: 709, endPoint y: 545, distance: 68.0
click at [709, 545] on span "App: [PERSON_NAME] Homes of Beaufort for [PERSON_NAME] Short | Owner: [PERSON_N…" at bounding box center [693, 520] width 149 height 129
copy span "[PHONE_NUMBER]"
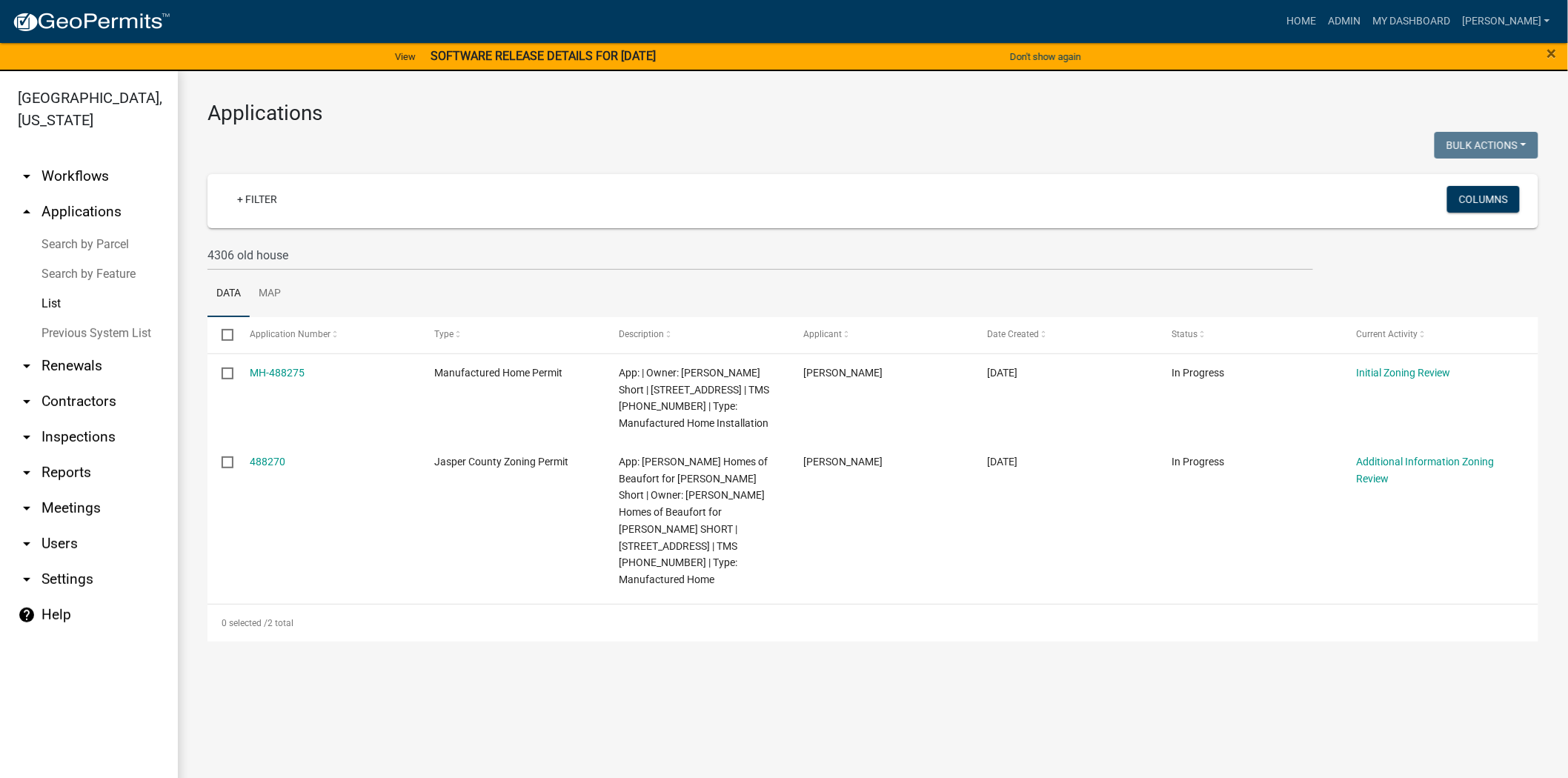
click at [775, 276] on ul "Data Map" at bounding box center [872, 294] width 1331 height 46
drag, startPoint x: 324, startPoint y: 253, endPoint x: 154, endPoint y: 235, distance: 171.0
click at [154, 235] on div "[GEOGRAPHIC_DATA], [US_STATE] arrow_drop_down Workflows List arrow_drop_up Appl…" at bounding box center [784, 432] width 1568 height 724
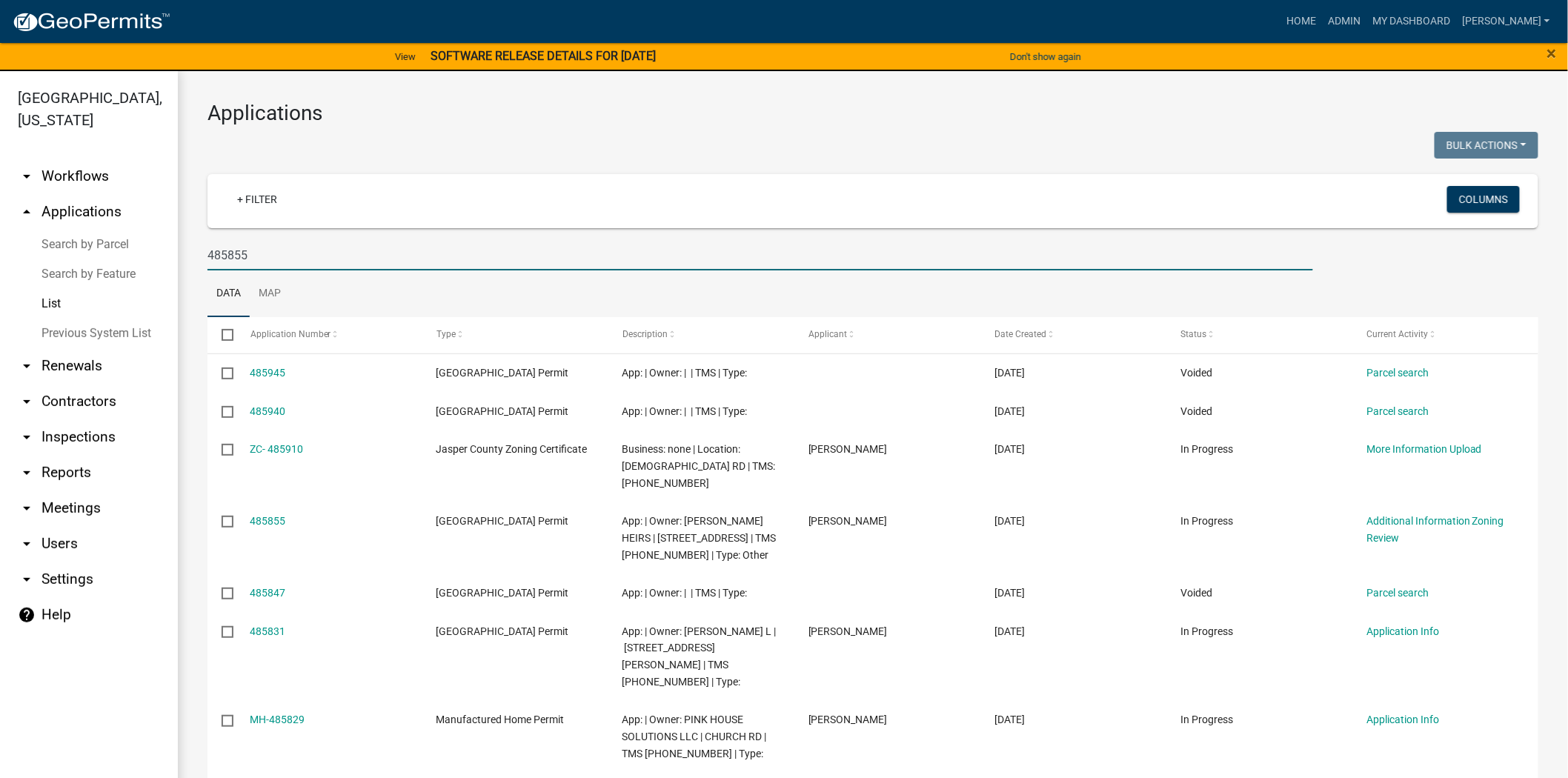
type input "485855"
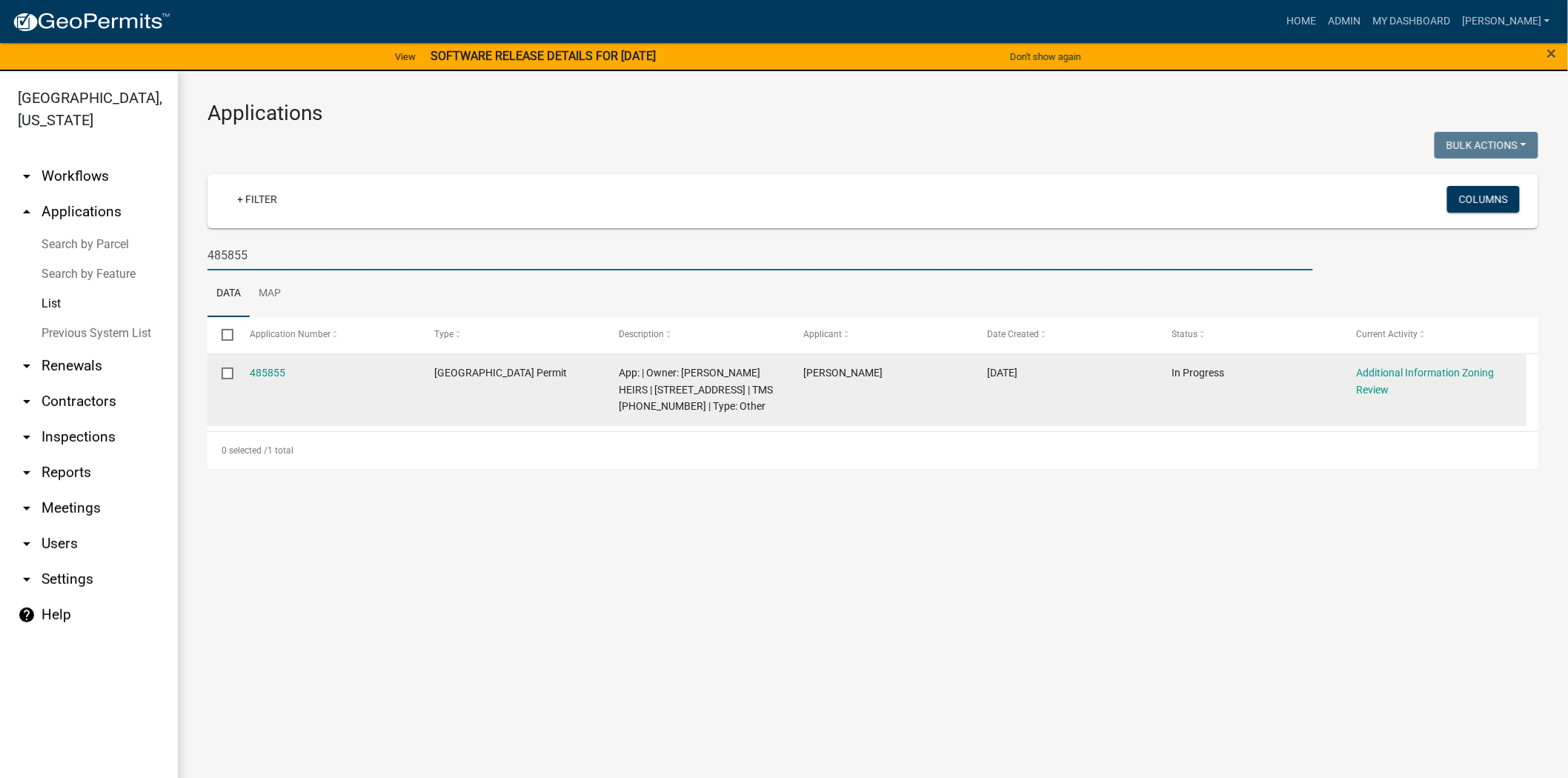
click at [1398, 380] on div "Additional Information Zoning Review" at bounding box center [1433, 381] width 155 height 34
click at [272, 375] on link "485855" at bounding box center [268, 372] width 35 height 12
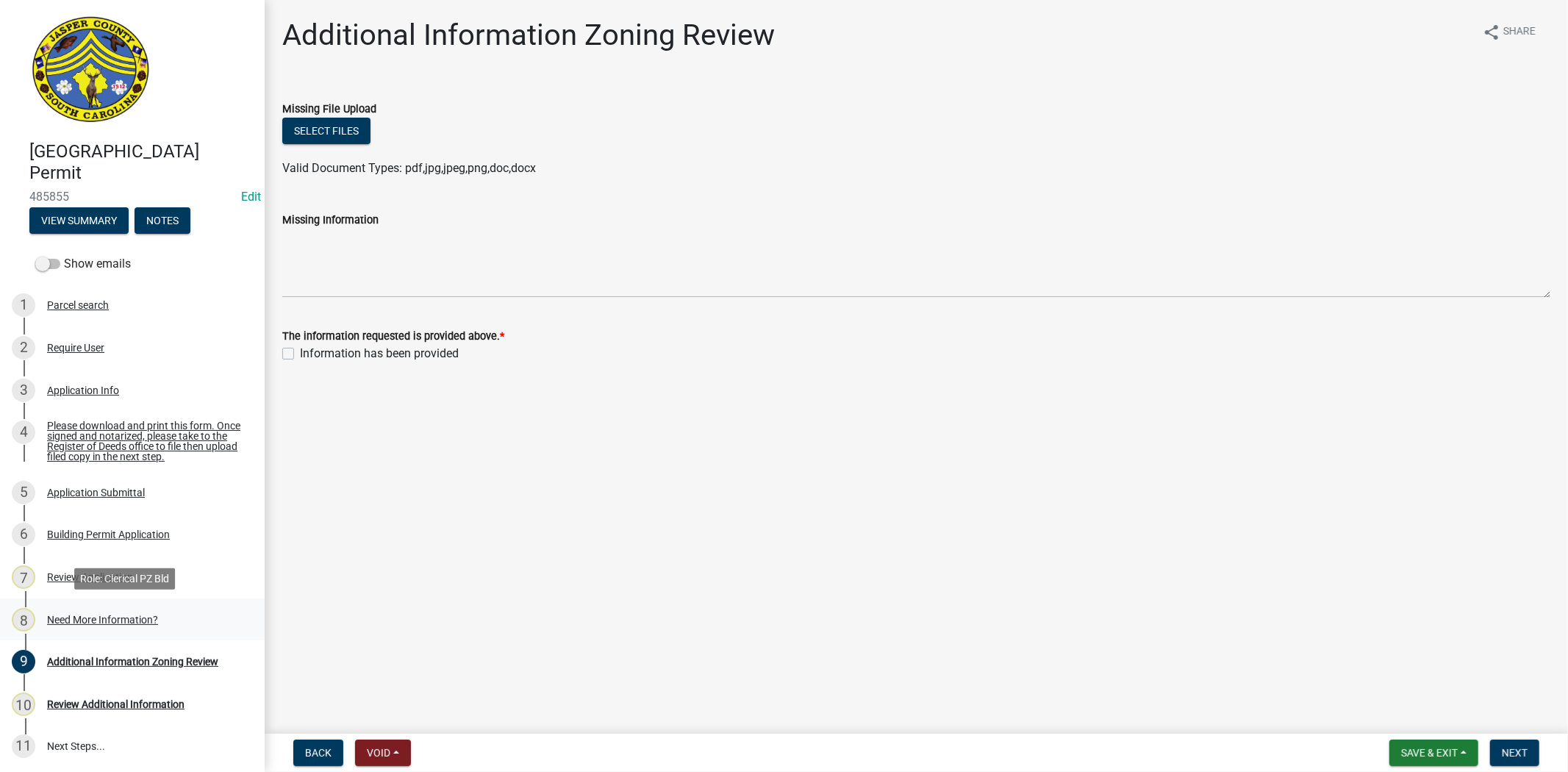
click at [68, 605] on link "8 Need More Information?" at bounding box center [132, 620] width 265 height 42
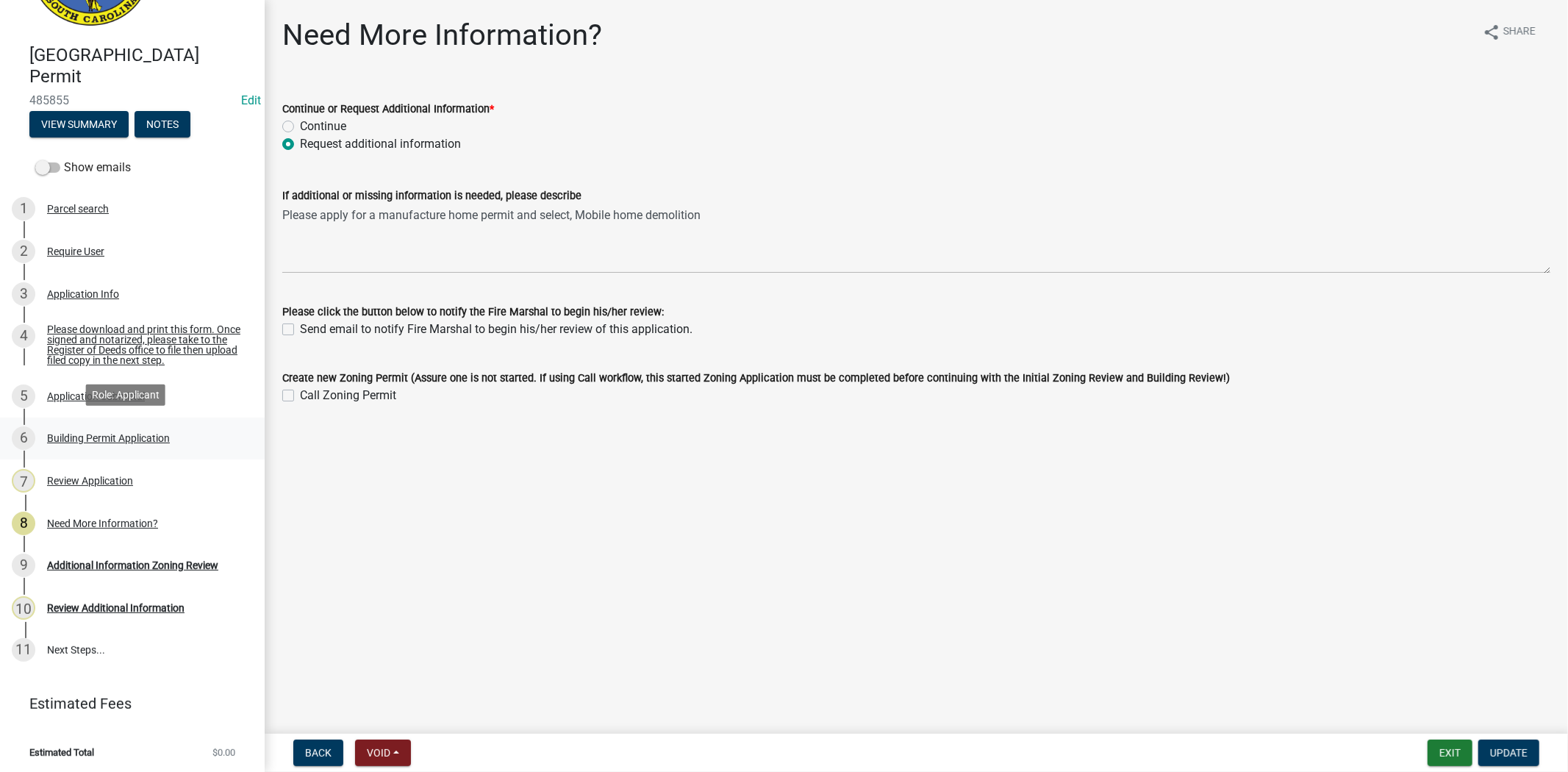
scroll to position [99, 0]
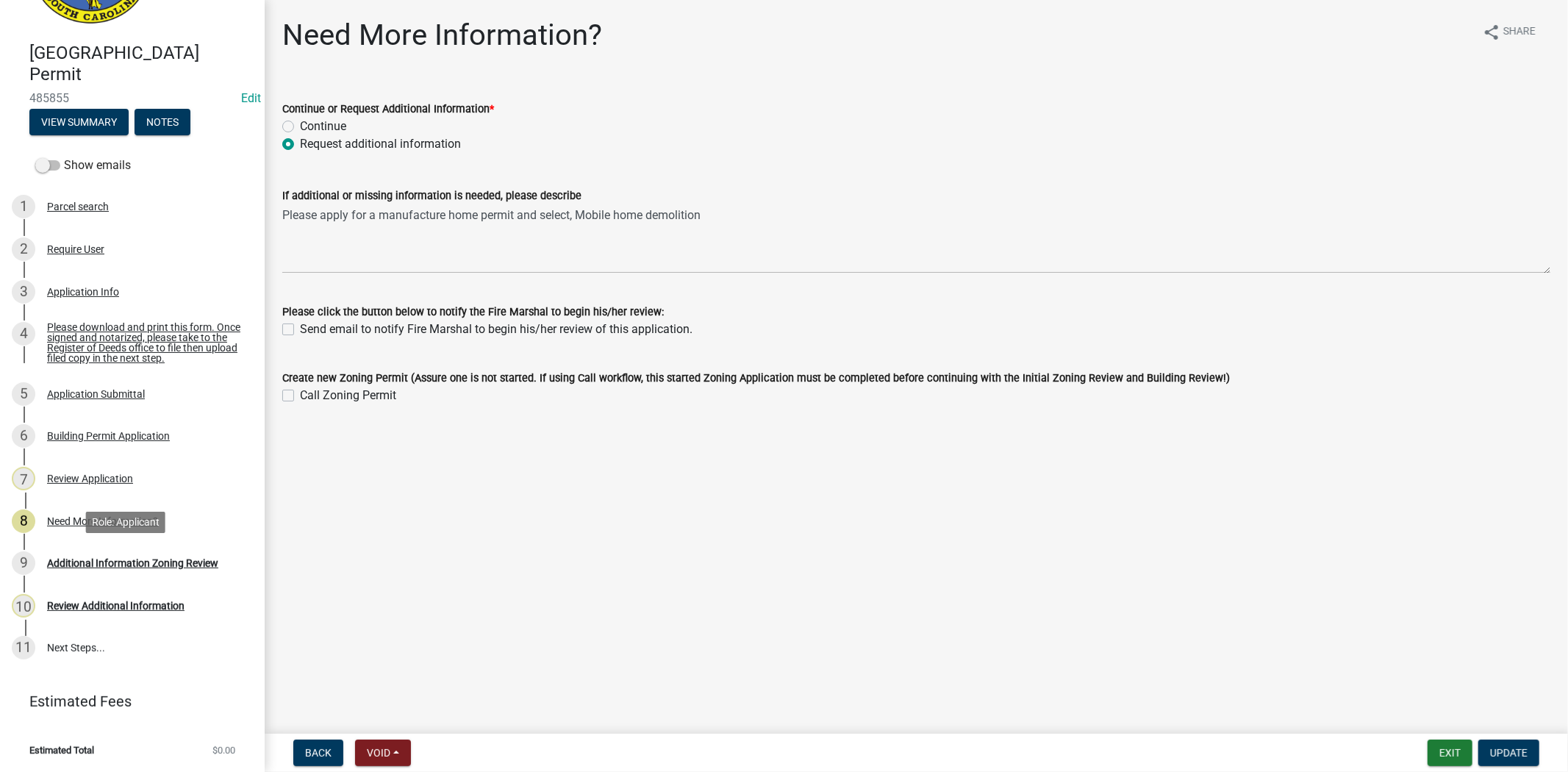
drag, startPoint x: 126, startPoint y: 562, endPoint x: 130, endPoint y: 515, distance: 47.2
click at [126, 564] on div "Additional Information Zoning Review" at bounding box center [133, 563] width 172 height 10
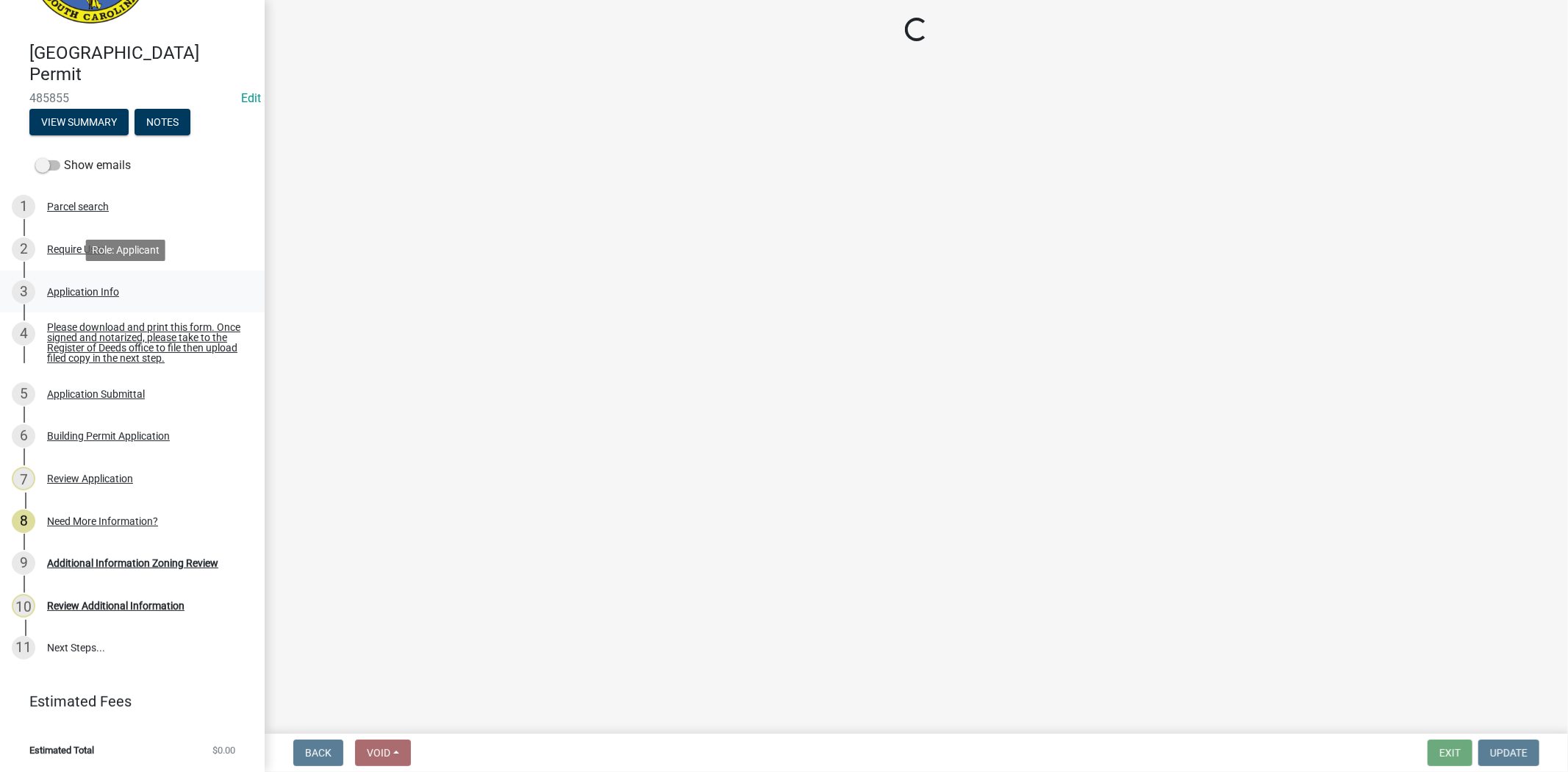
click at [118, 291] on div "Application Info" at bounding box center [83, 291] width 72 height 10
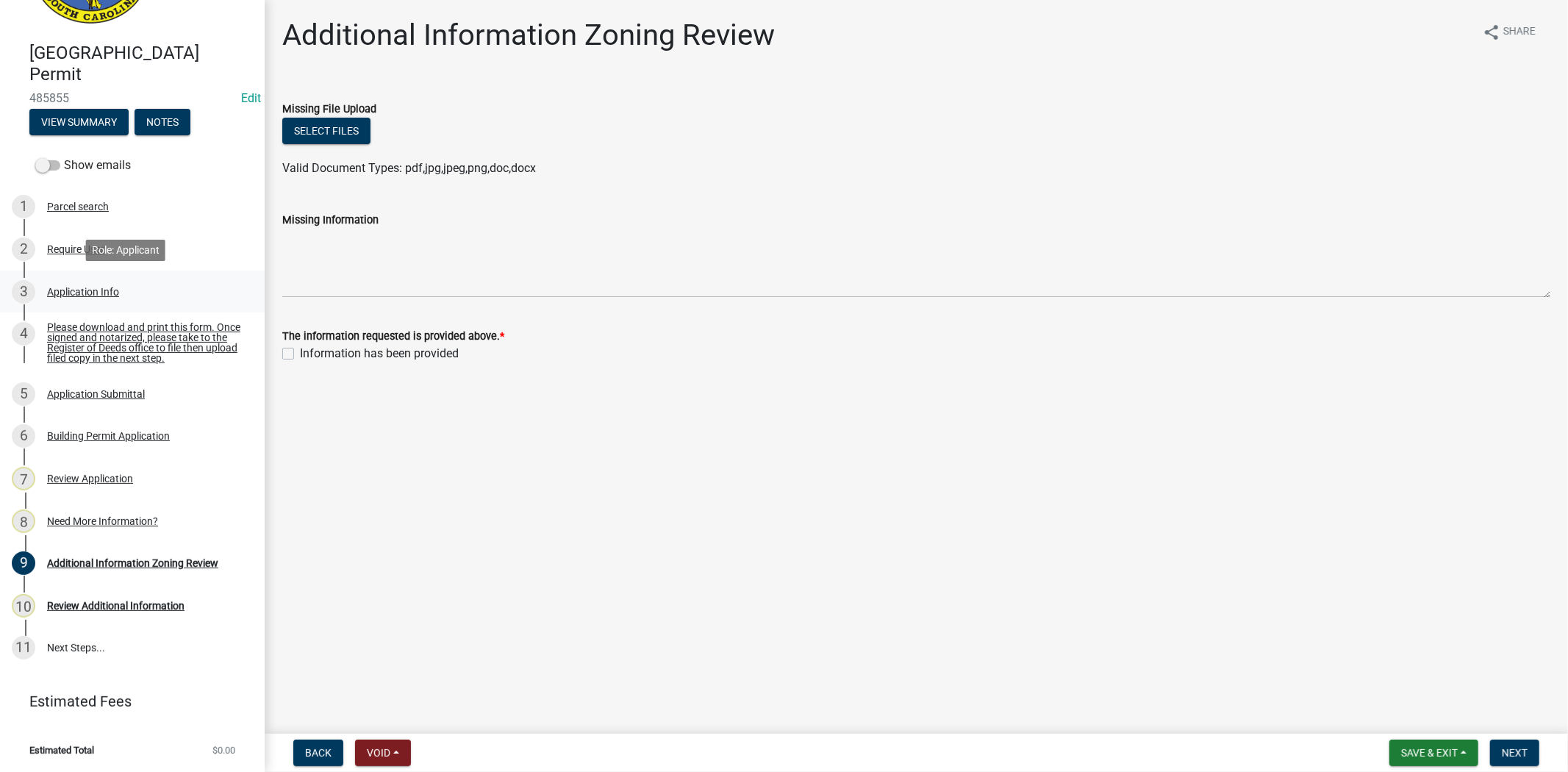
click at [157, 280] on div "3 Application Info" at bounding box center [126, 291] width 230 height 23
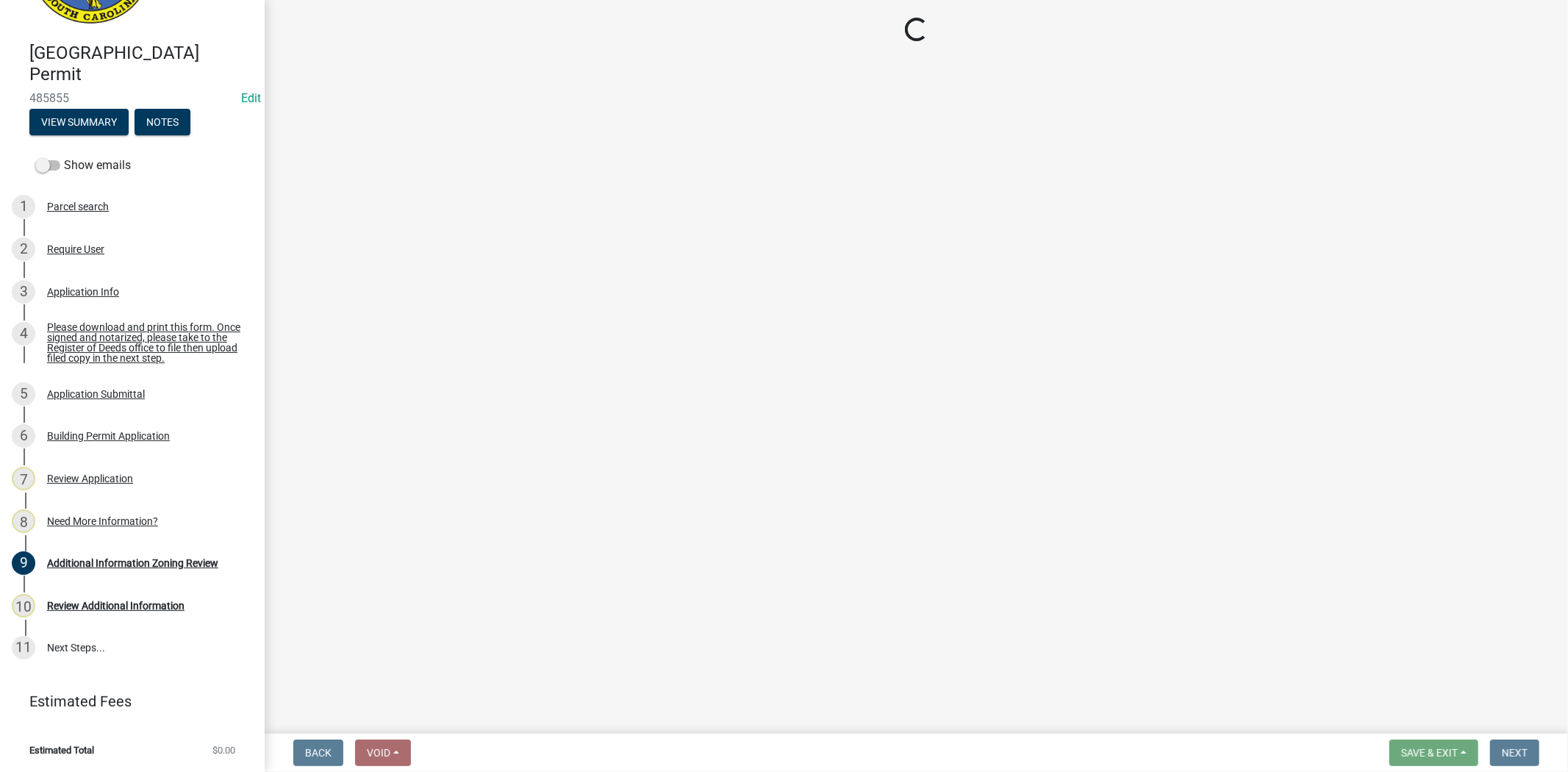
select select "6570ce79-212e-4c42-b64f-f74b85e12671"
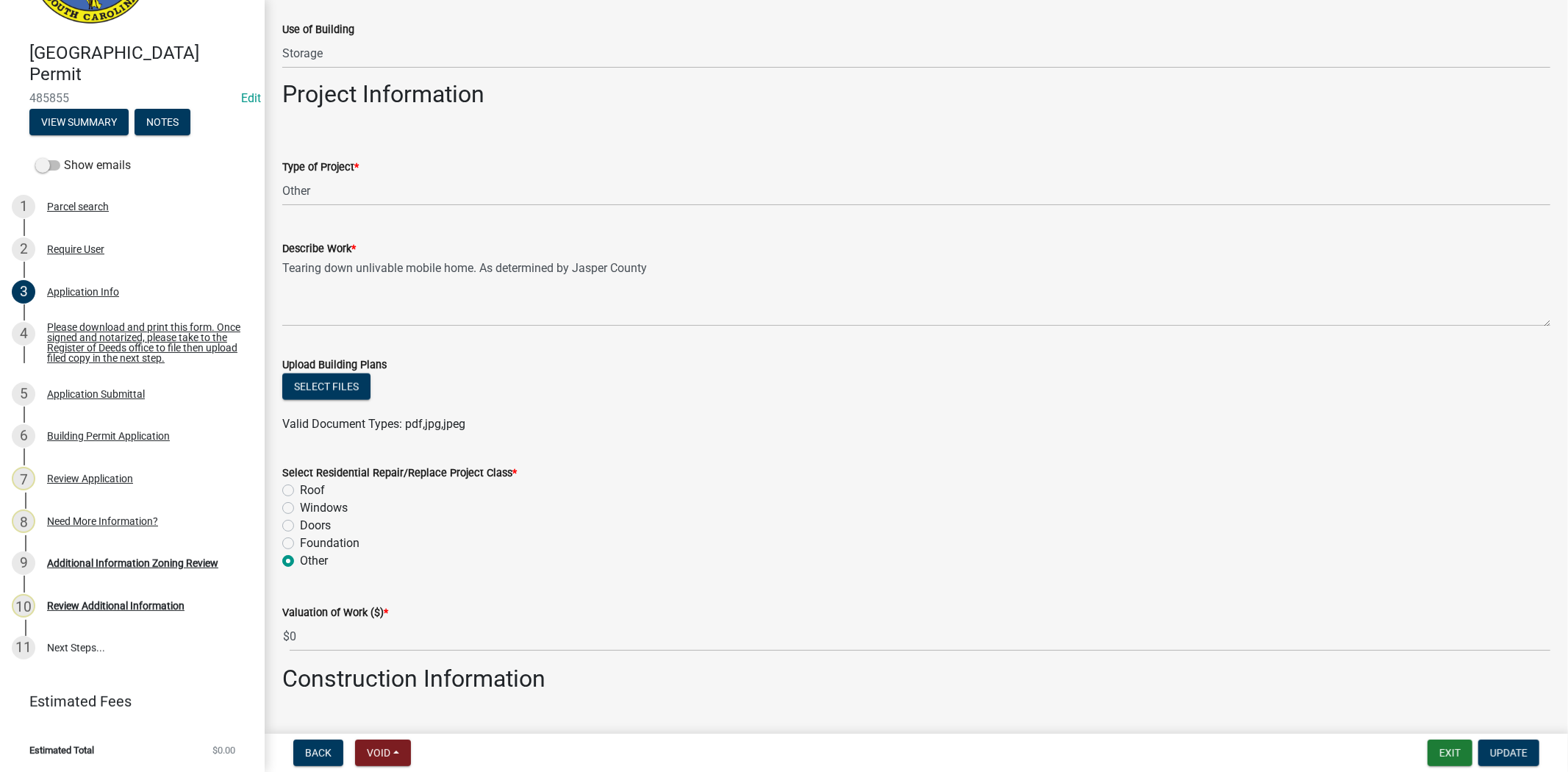
scroll to position [0, 0]
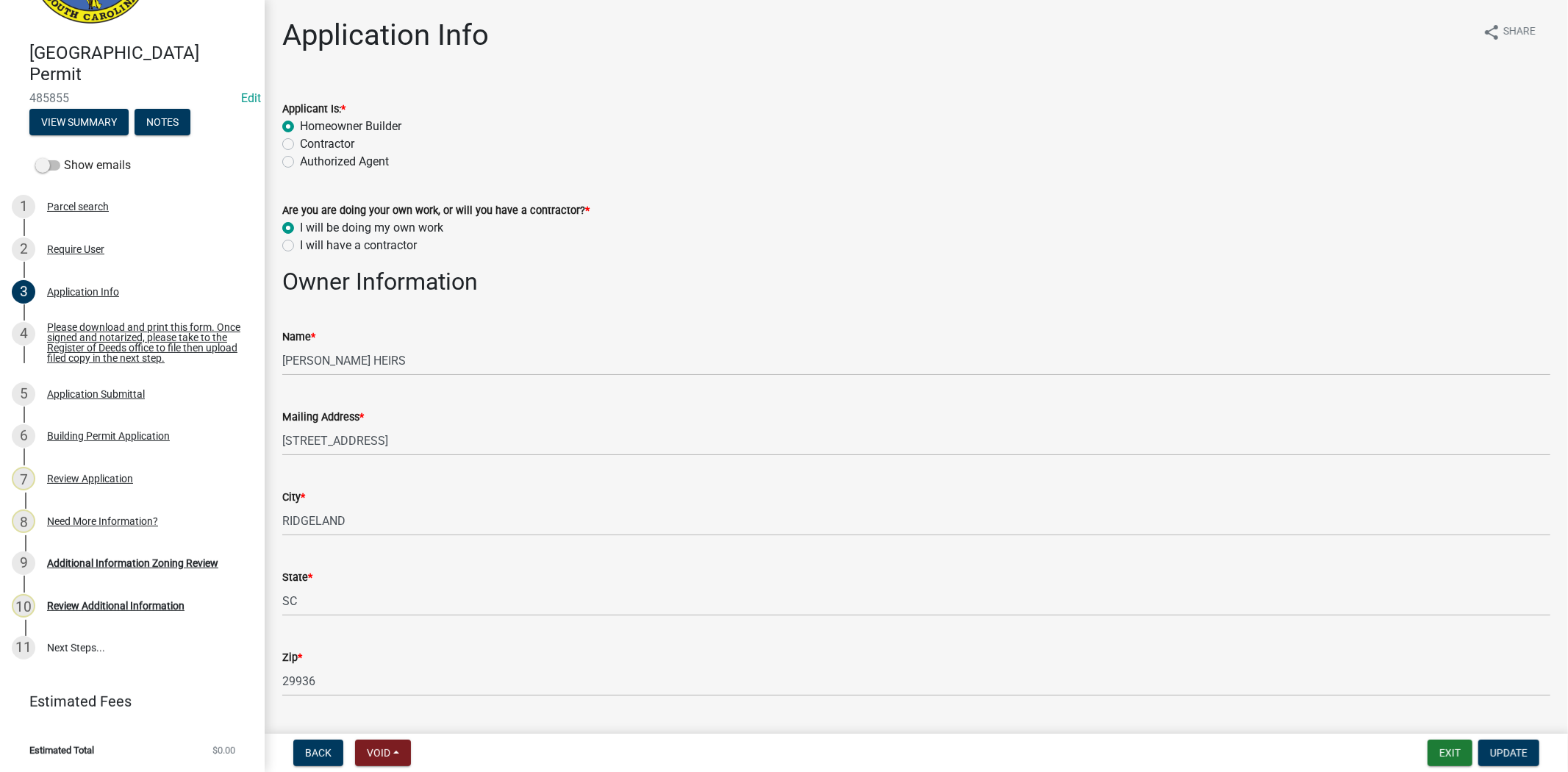
select select "6570ce79-212e-4c42-b64f-f74b85e12671"
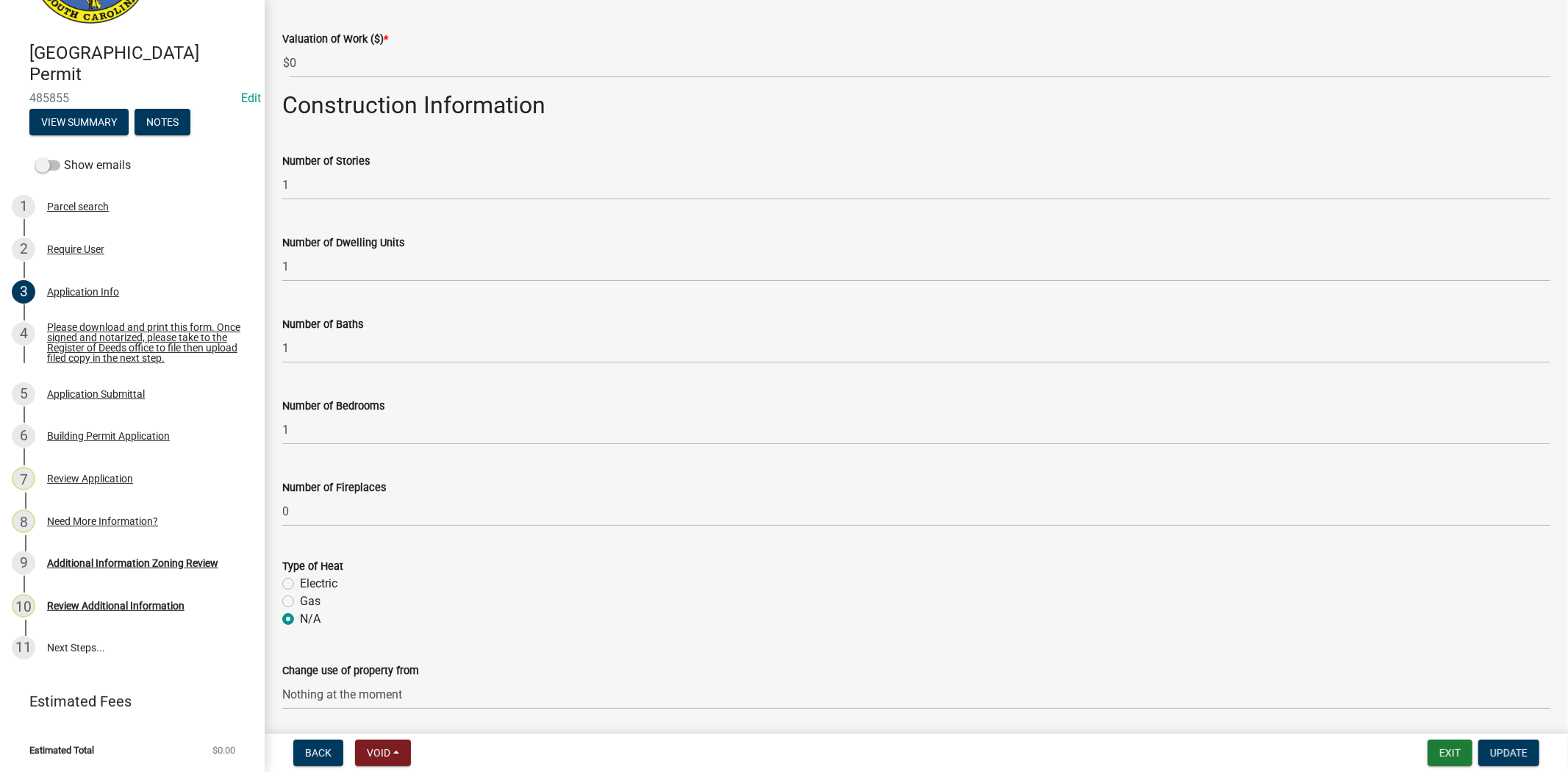
scroll to position [2413, 0]
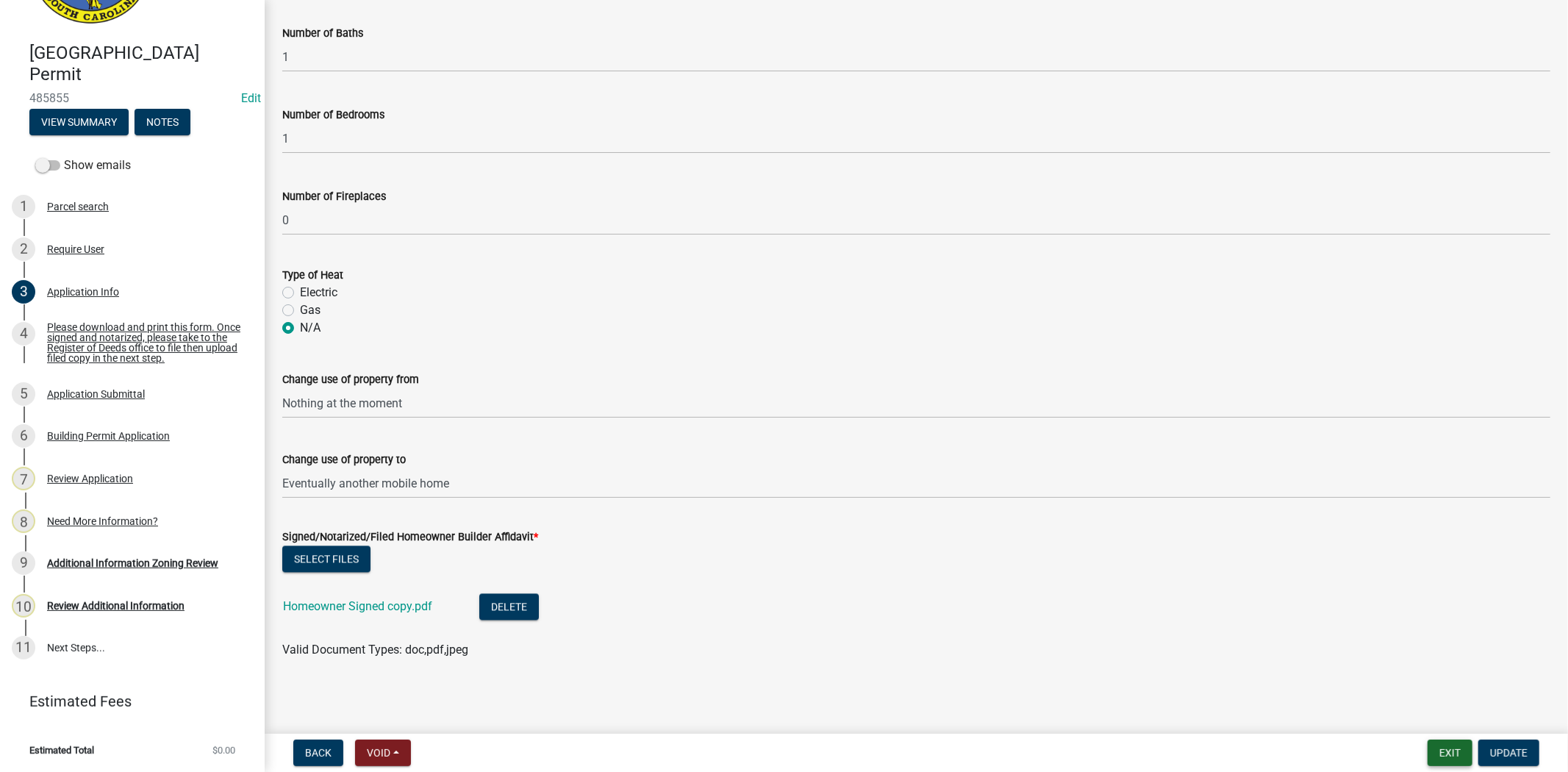
click at [1454, 753] on button "Exit" at bounding box center [1450, 753] width 45 height 27
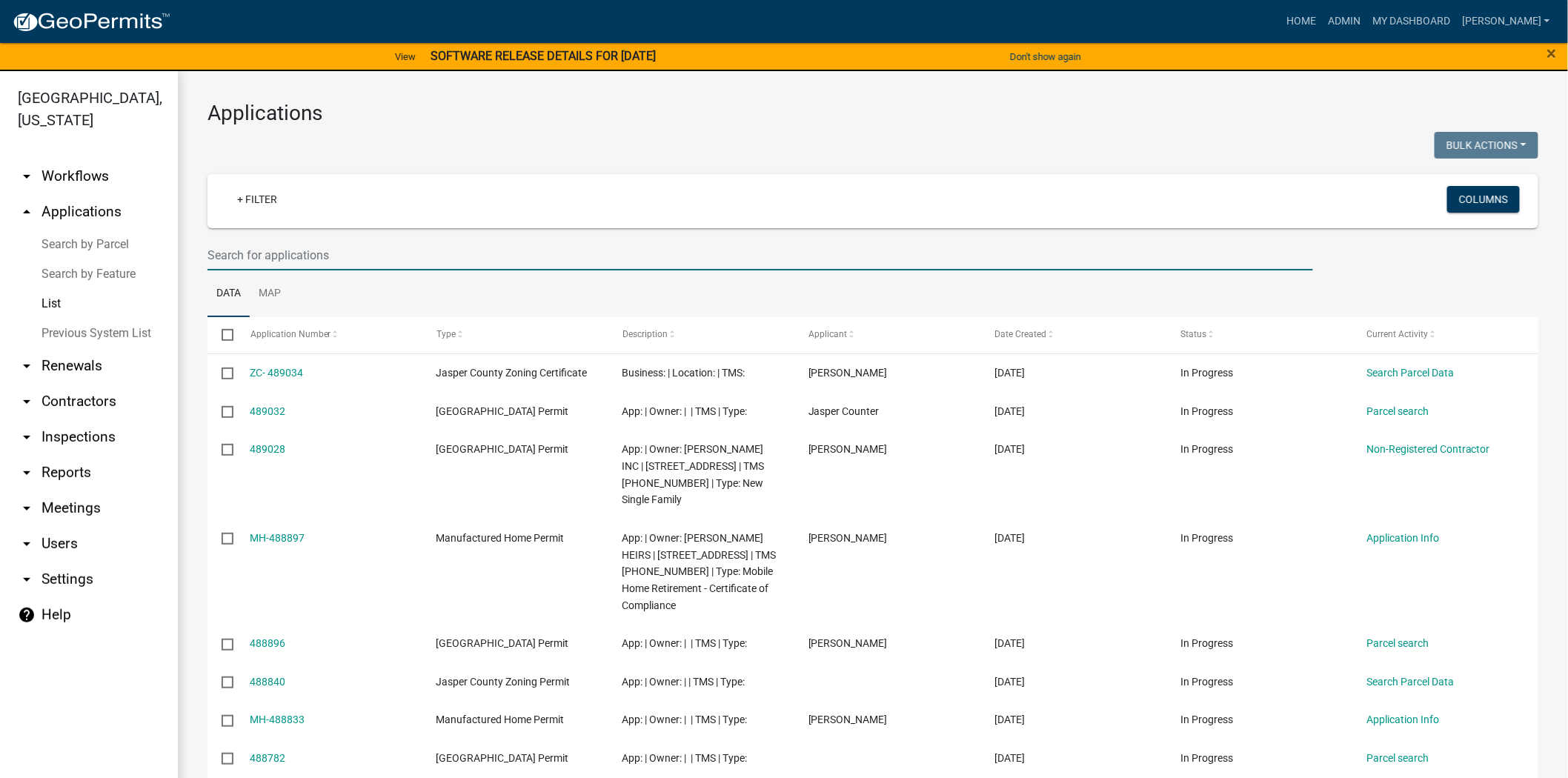
click at [252, 250] on input "text" at bounding box center [760, 255] width 1106 height 31
type input "v"
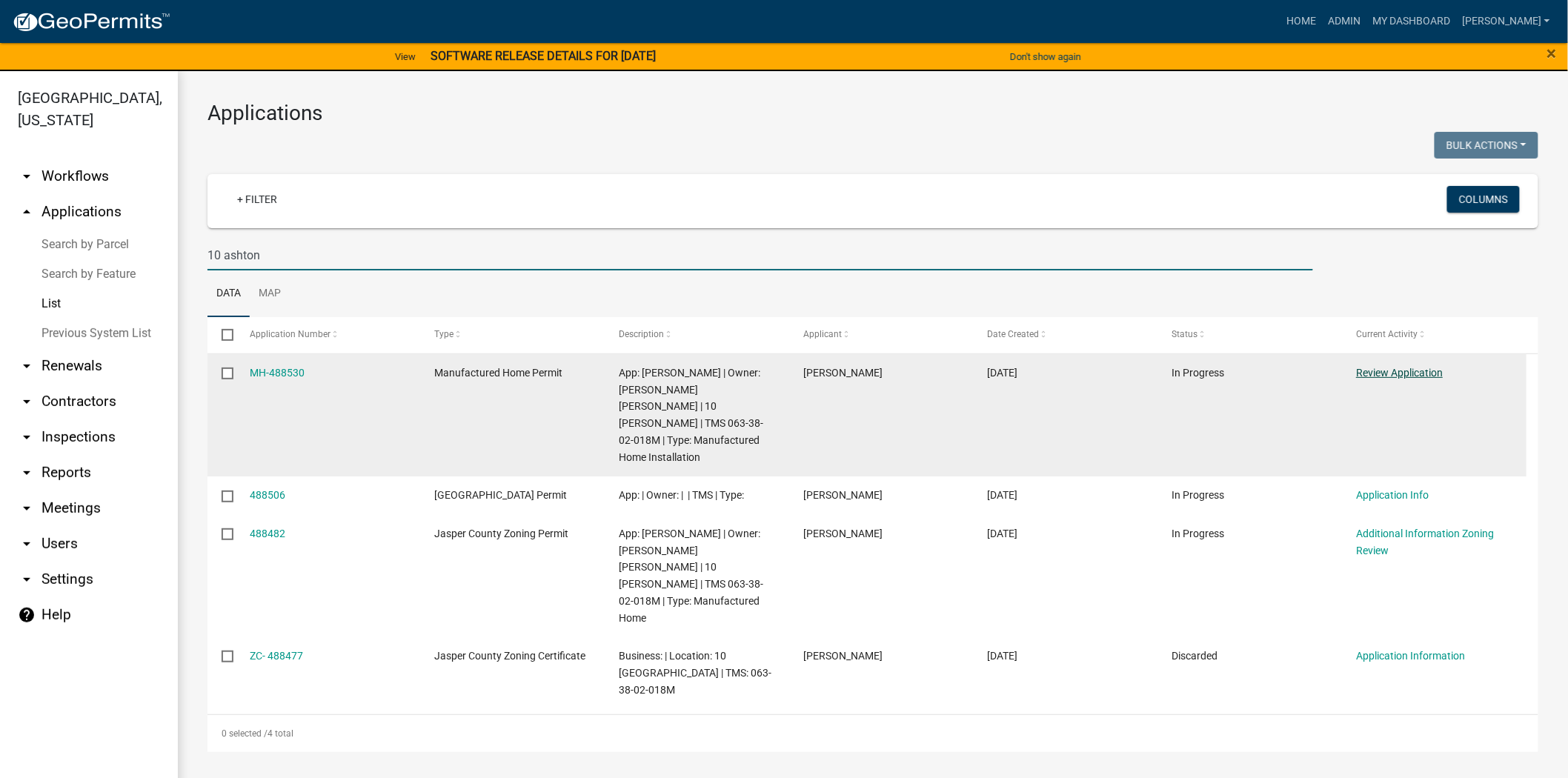
type input "10 ashton"
click at [1397, 370] on link "Review Application" at bounding box center [1399, 372] width 86 height 12
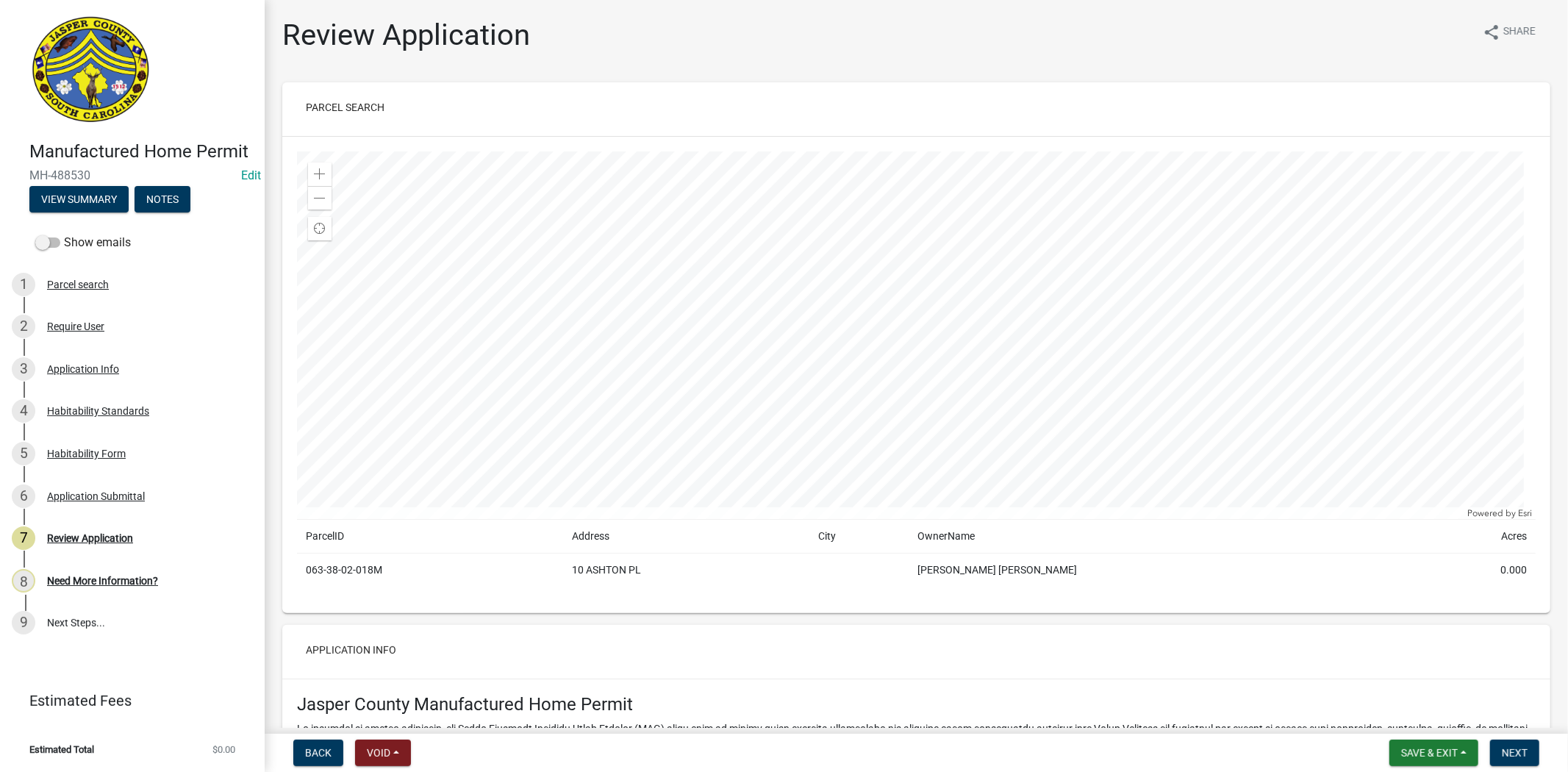
click at [111, 409] on div "Habitability Standards" at bounding box center [98, 410] width 102 height 10
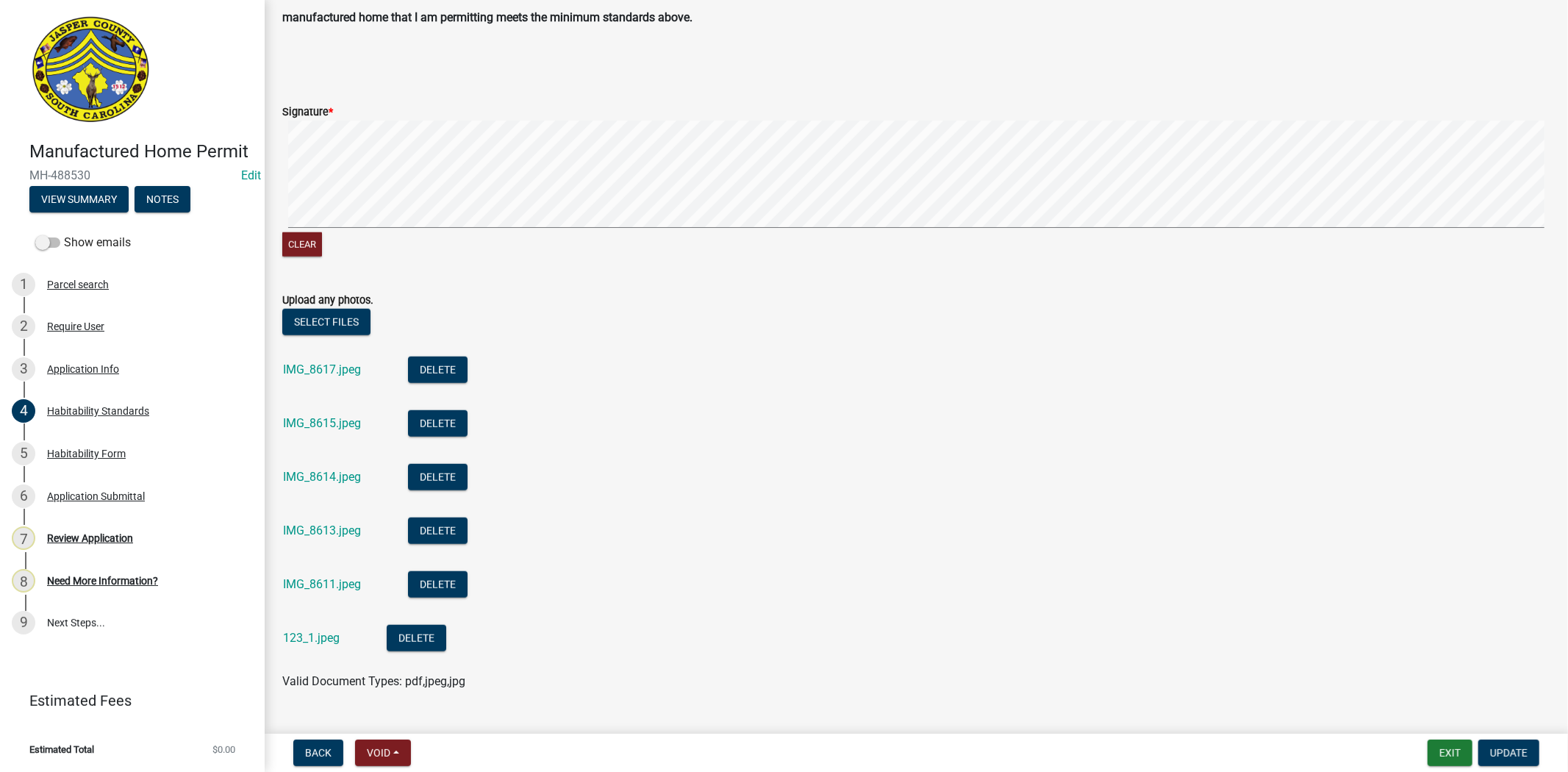
scroll to position [1114, 0]
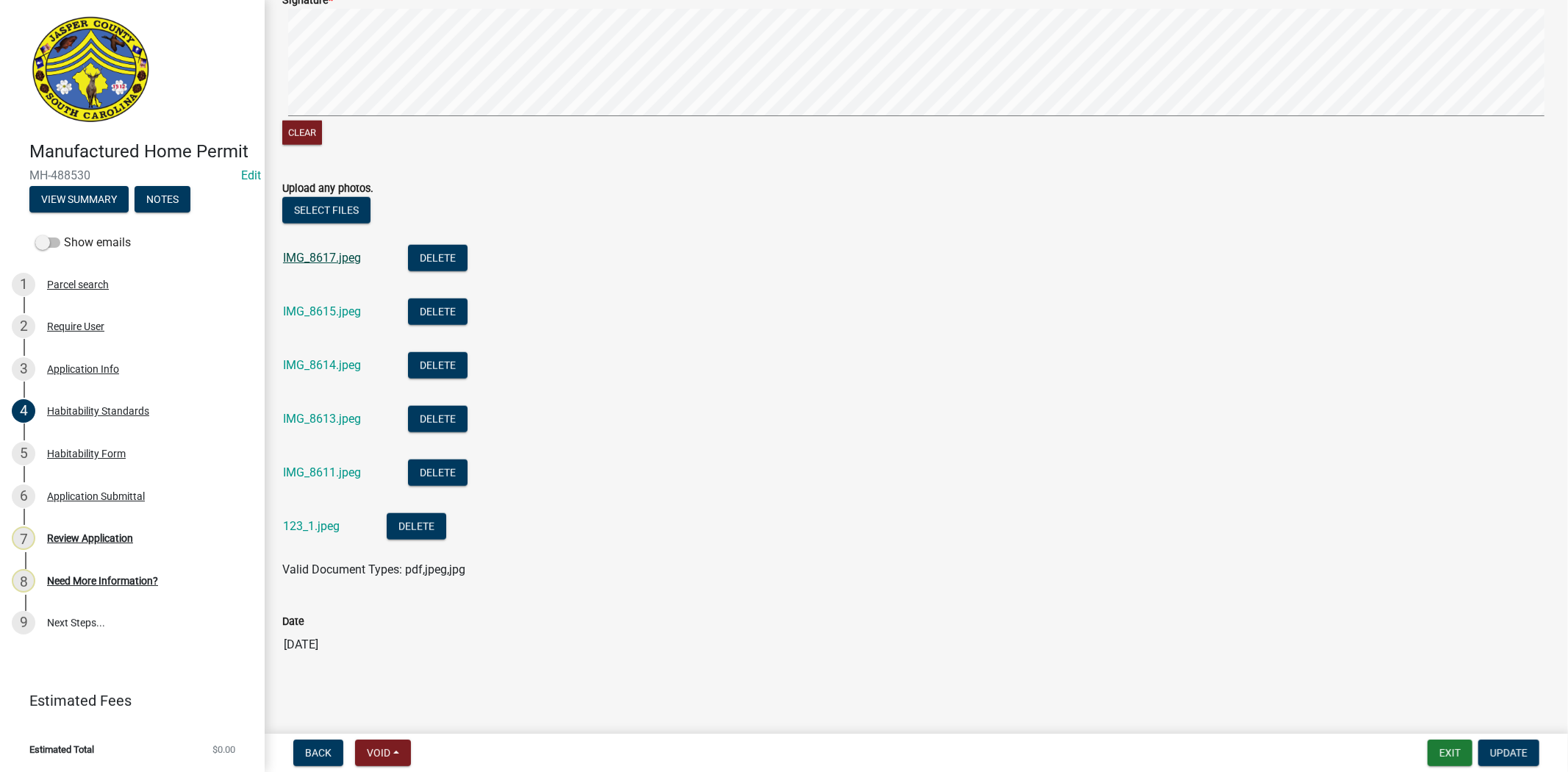
drag, startPoint x: 294, startPoint y: 265, endPoint x: 295, endPoint y: 255, distance: 10.0
click at [294, 265] on div "IMG_8617.jpeg" at bounding box center [334, 259] width 102 height 30
click at [295, 255] on link "IMG_8617.jpeg" at bounding box center [322, 257] width 78 height 14
click at [331, 309] on link "IMG_8615.jpeg" at bounding box center [322, 311] width 78 height 14
click at [320, 371] on link "IMG_8614.jpeg" at bounding box center [322, 364] width 78 height 14
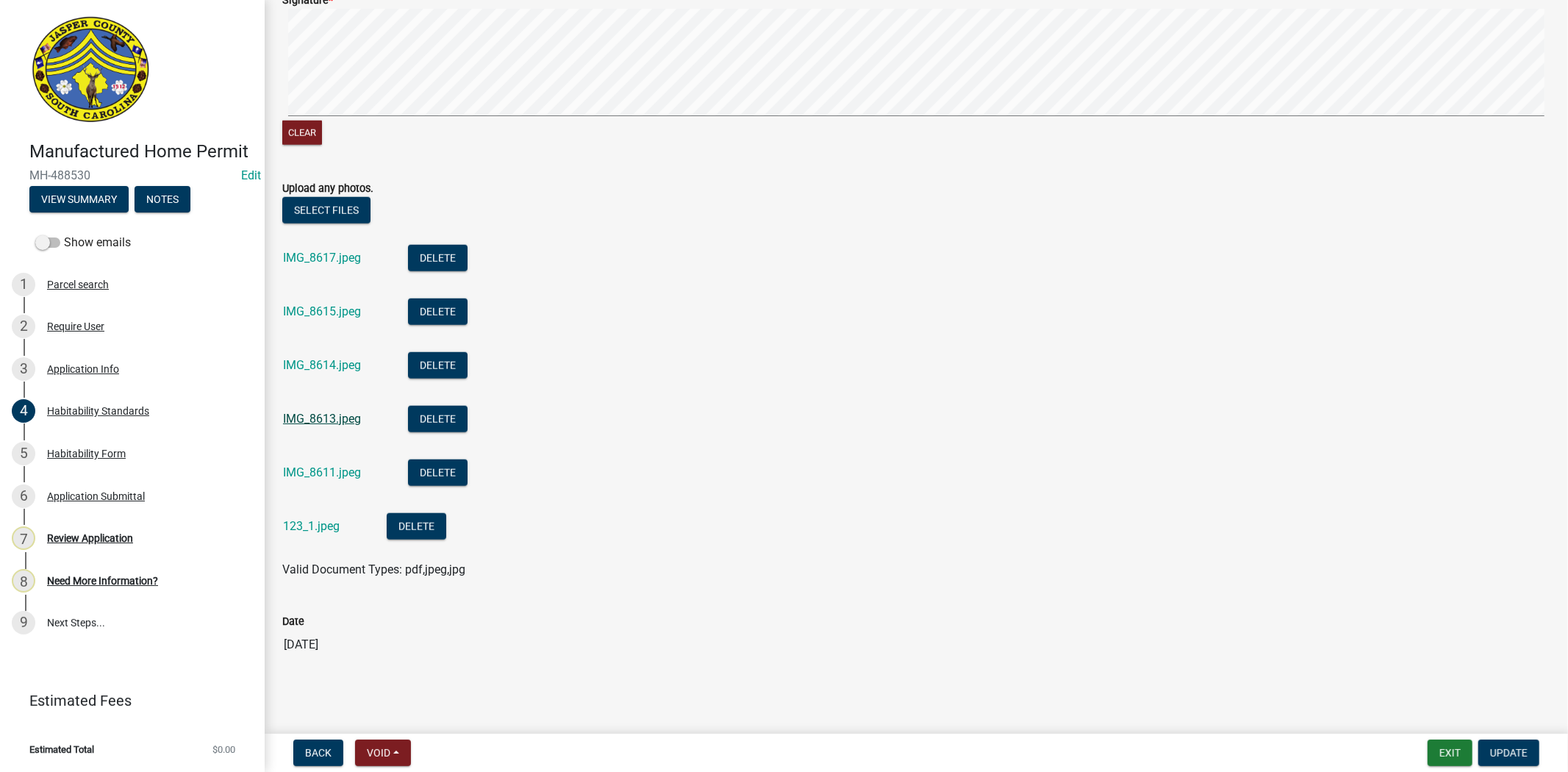
click at [306, 420] on link "IMG_8613.jpeg" at bounding box center [322, 418] width 78 height 14
click at [332, 474] on link "IMG_8611.jpeg" at bounding box center [322, 471] width 78 height 14
click at [317, 529] on link "123_1.jpeg" at bounding box center [311, 525] width 56 height 14
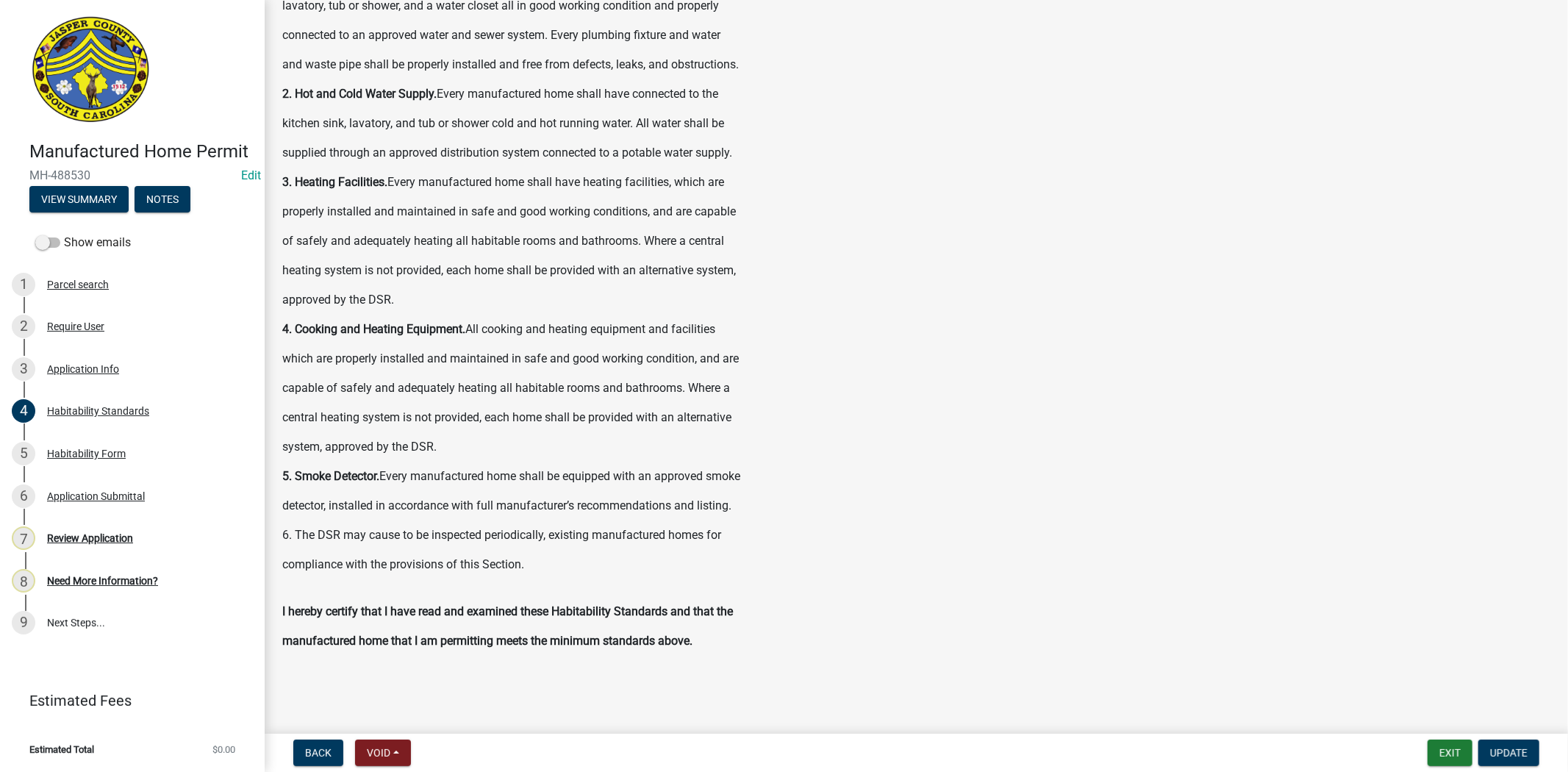
scroll to position [0, 0]
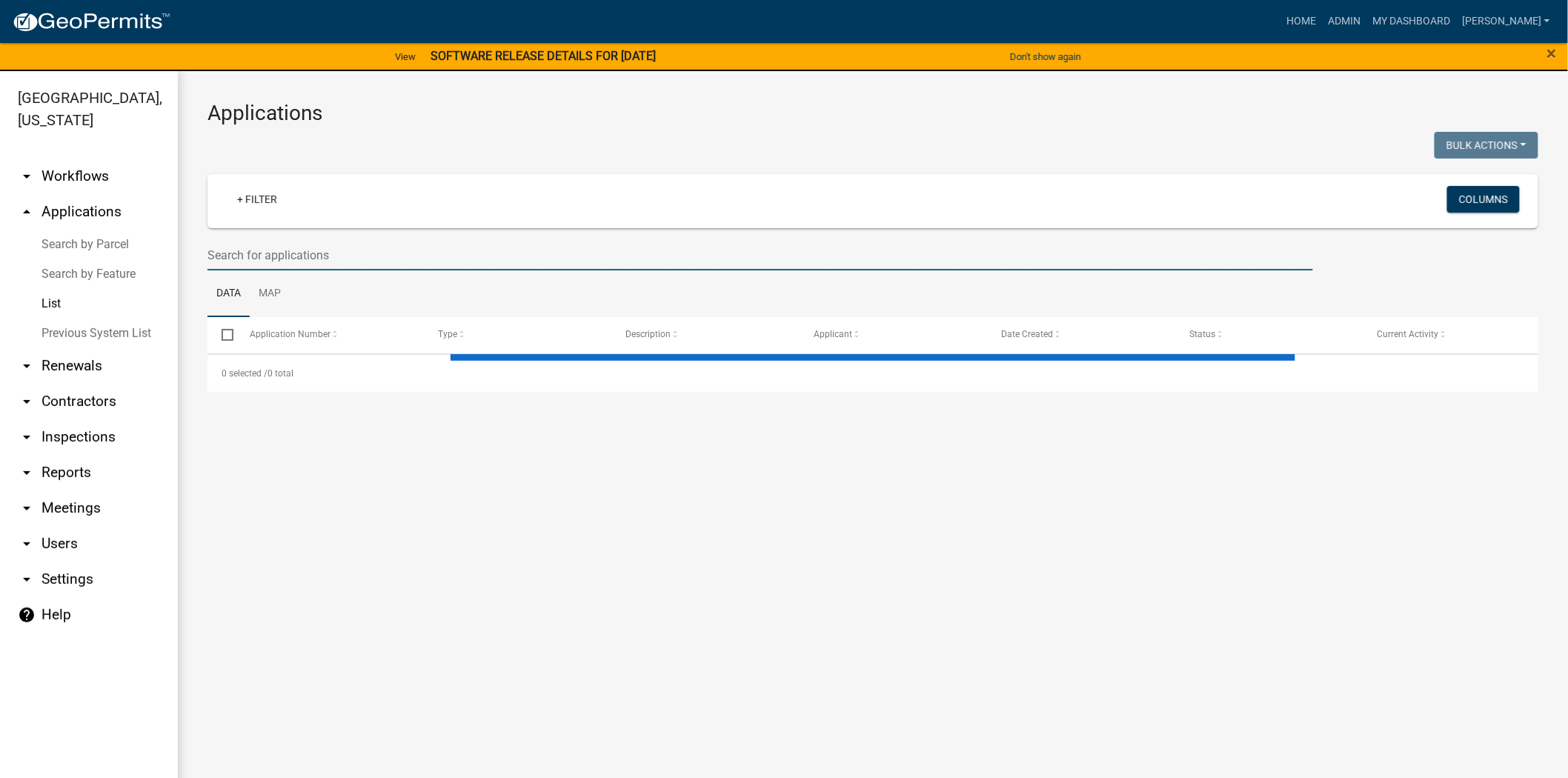
click at [323, 249] on input "text" at bounding box center [760, 255] width 1106 height 31
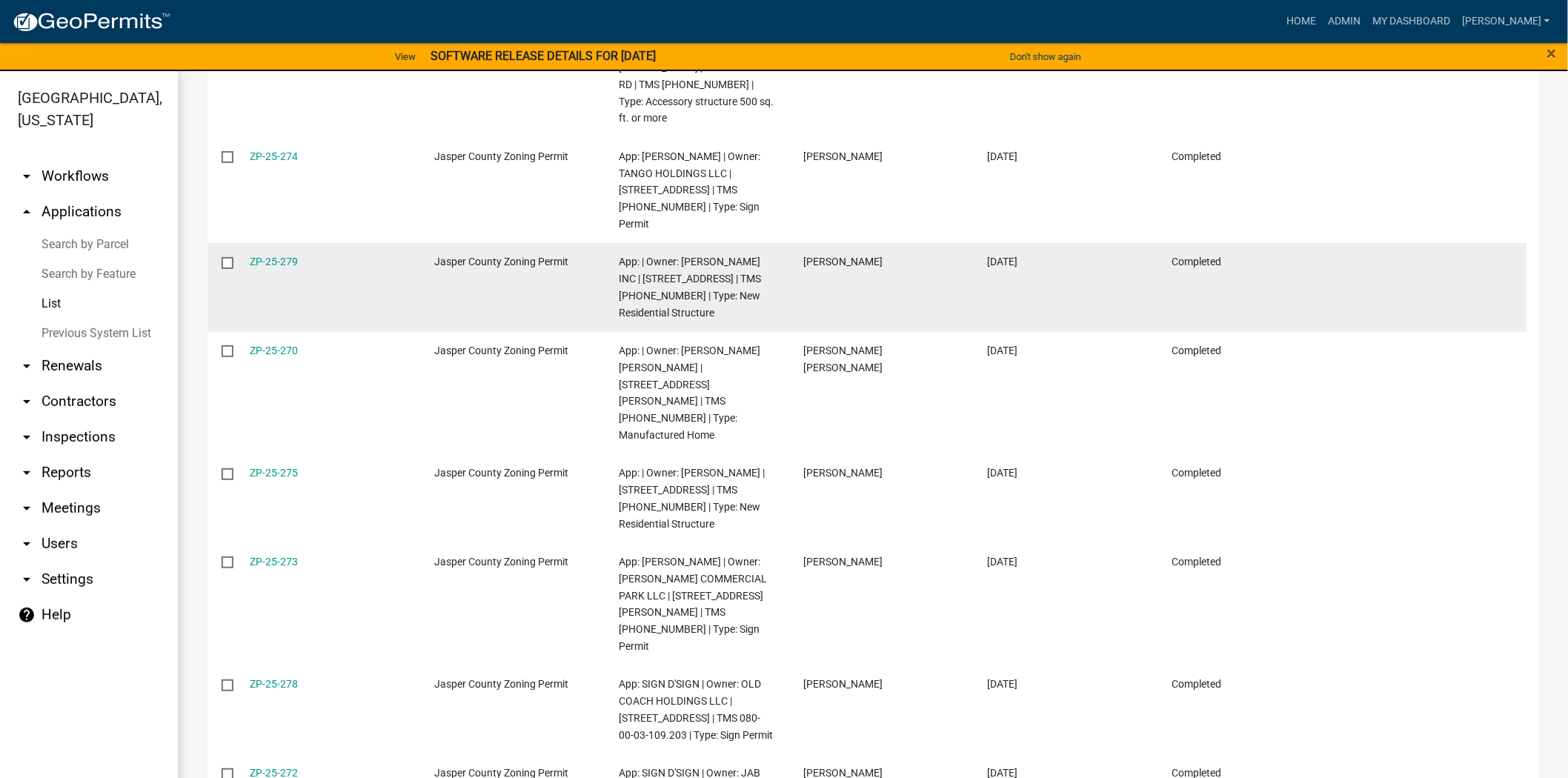
scroll to position [452, 0]
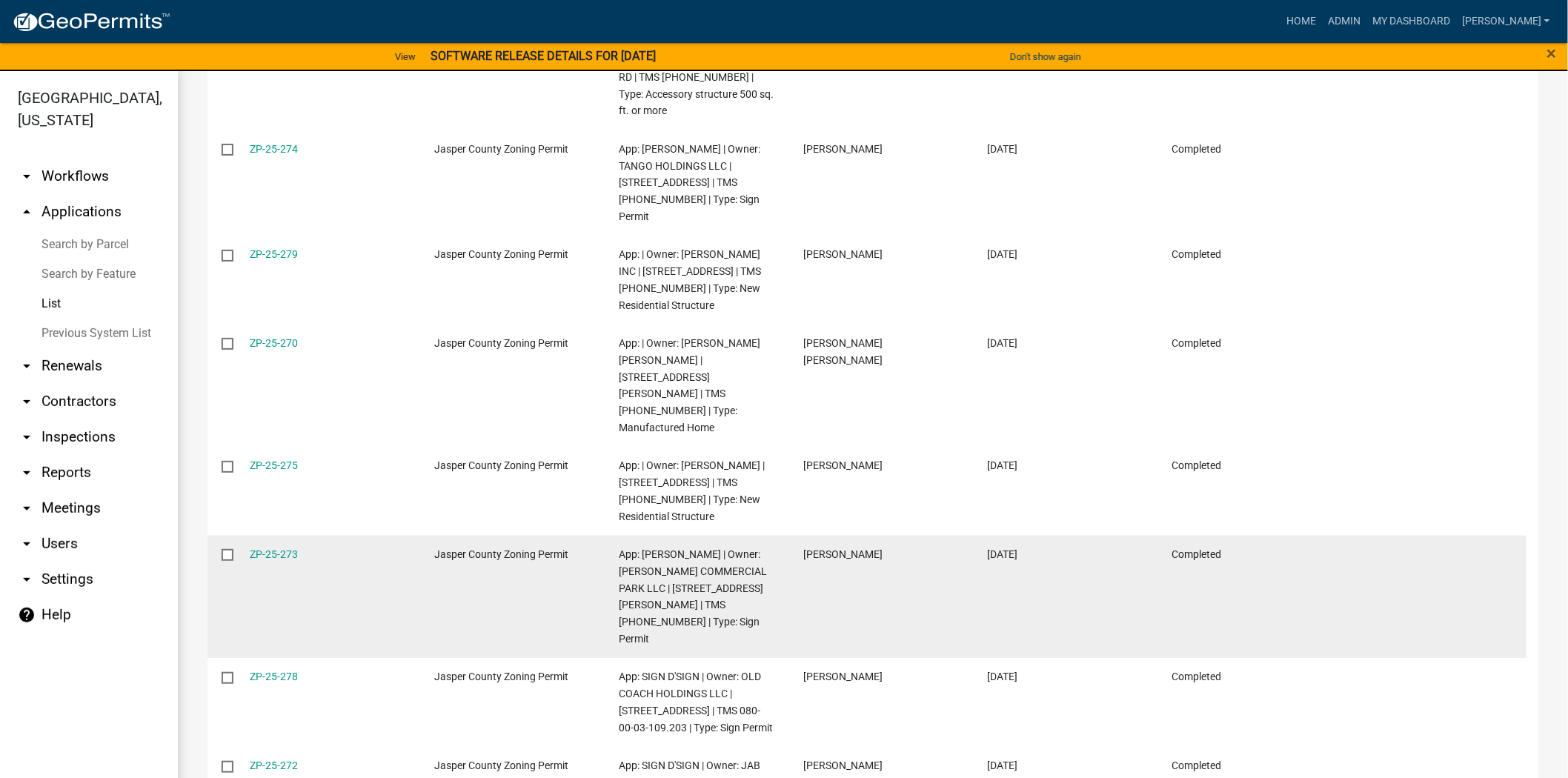
drag, startPoint x: 267, startPoint y: 460, endPoint x: 253, endPoint y: 472, distance: 18.4
click at [253, 535] on datatable-body-cell "ZP-25-273" at bounding box center [327, 596] width 184 height 122
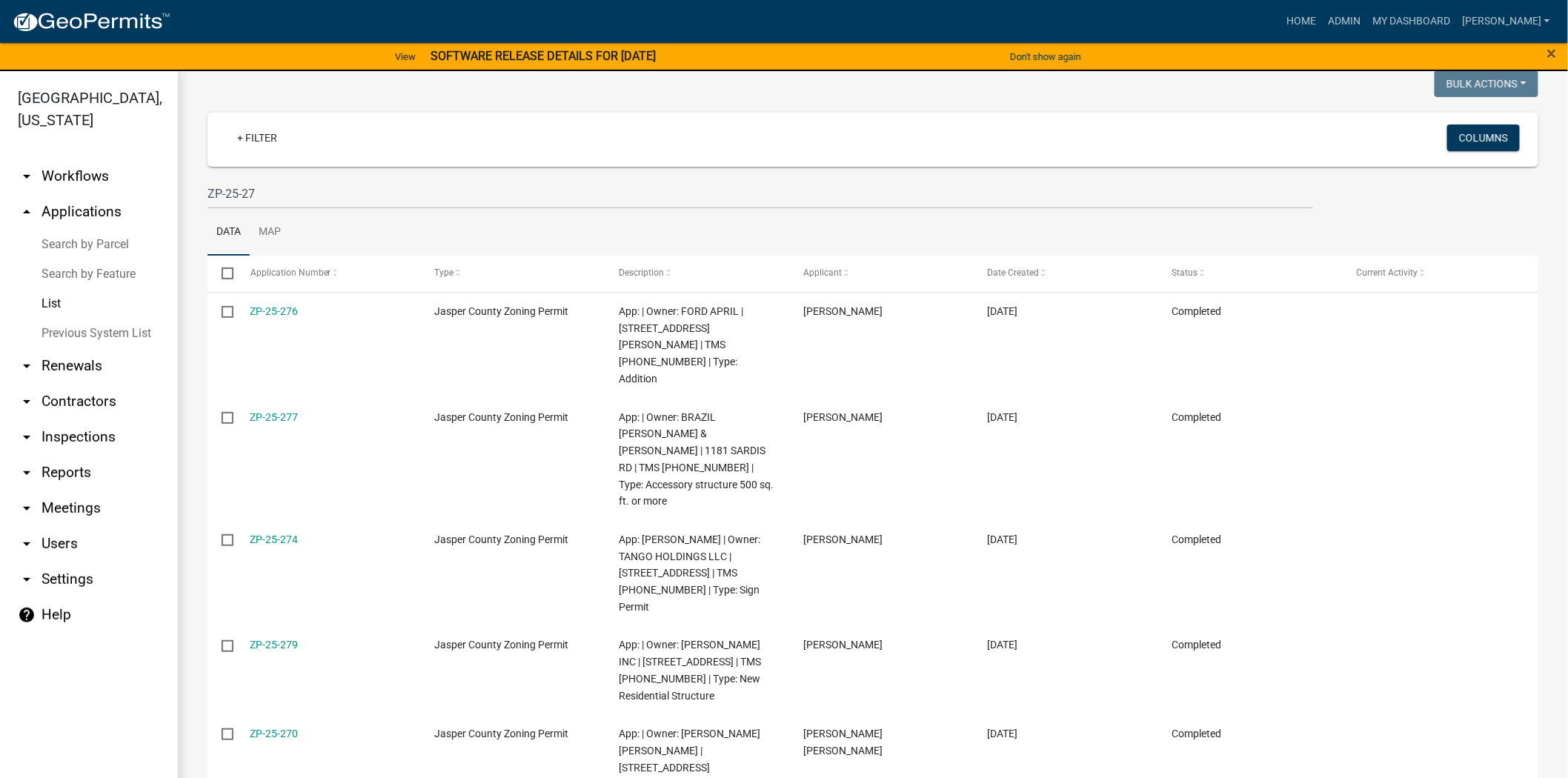
scroll to position [0, 0]
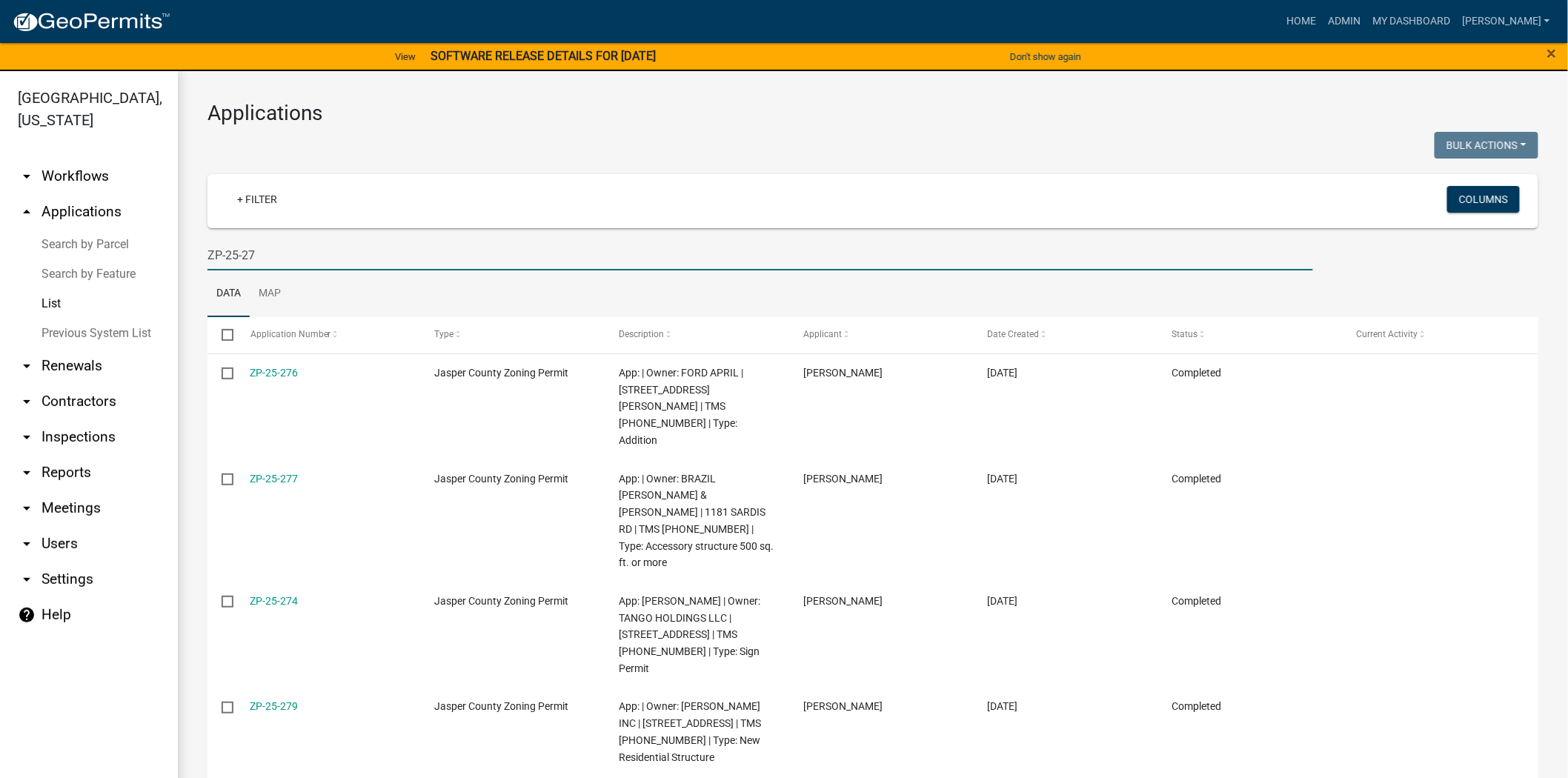
click at [297, 252] on input "ZP-25-27" at bounding box center [760, 255] width 1106 height 31
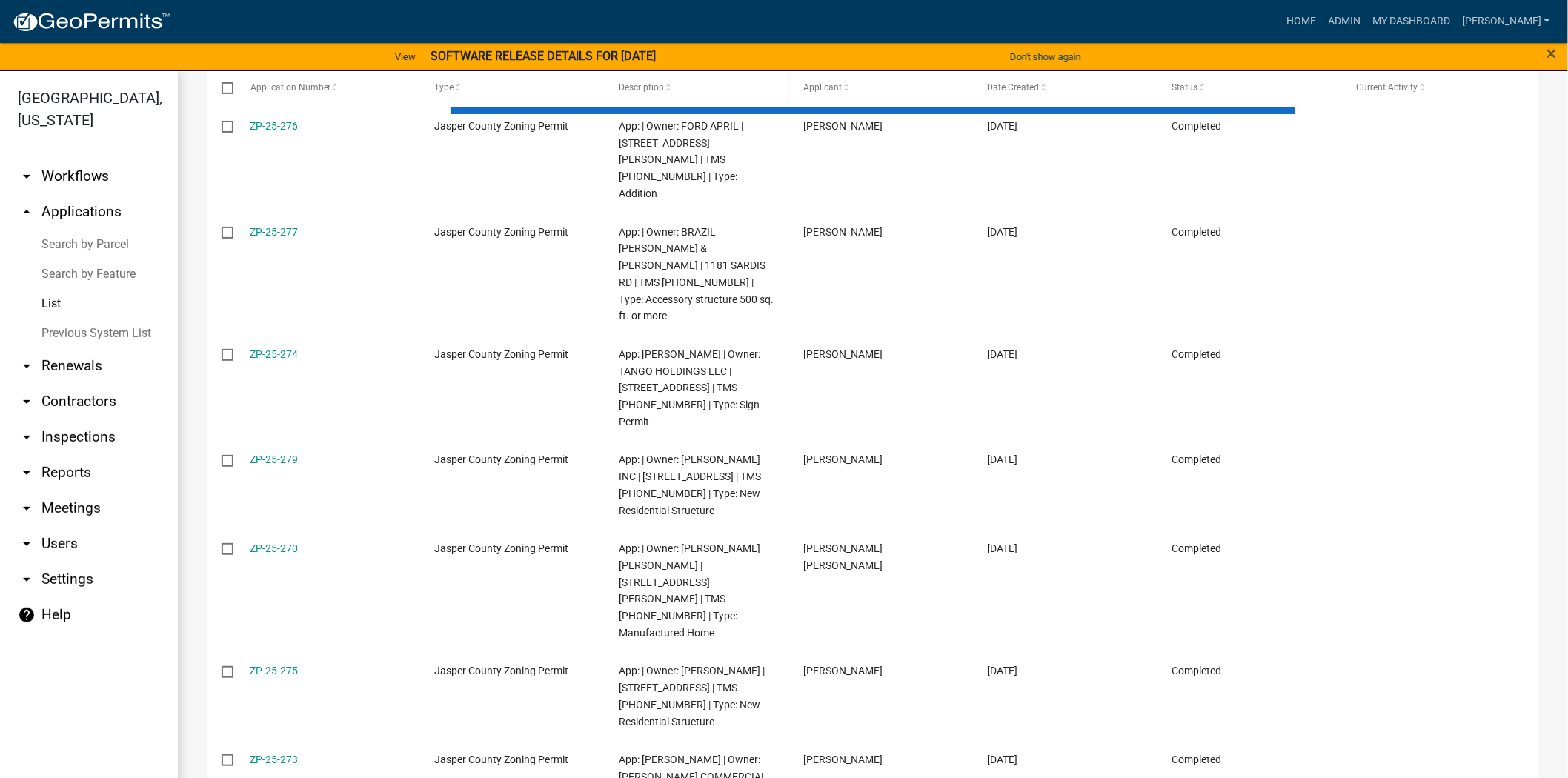
scroll to position [213, 0]
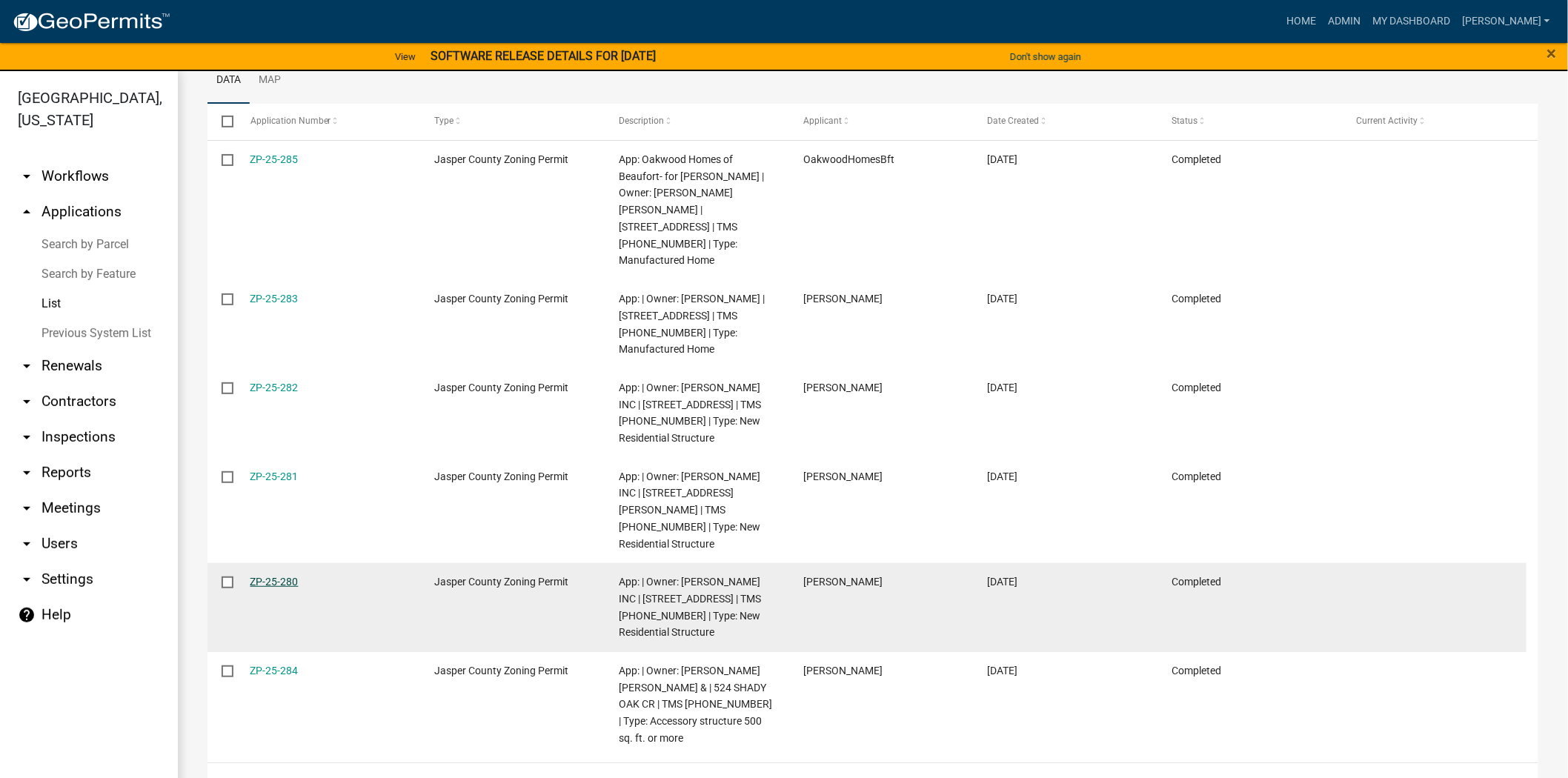
type input "ZP-25-28"
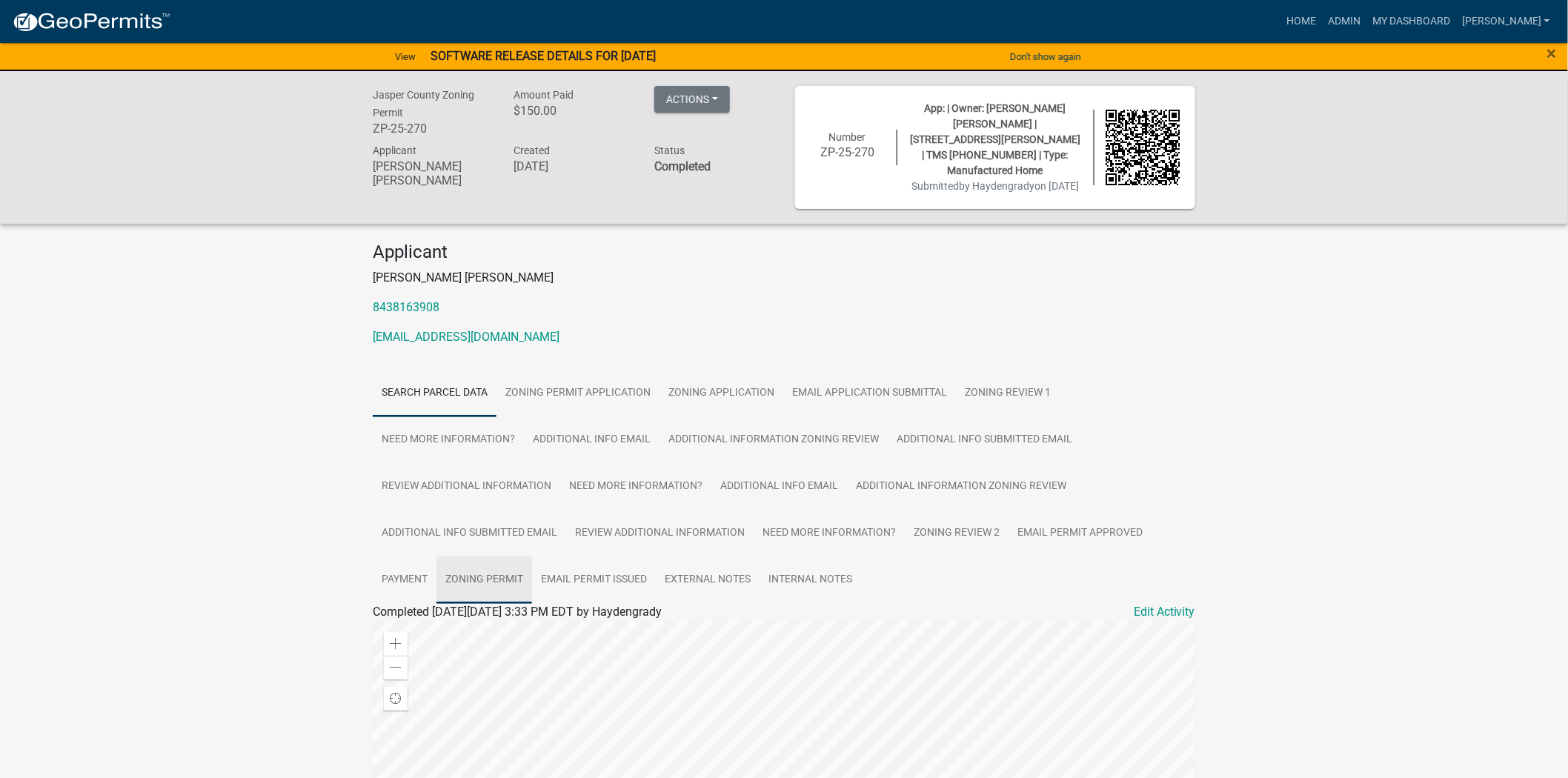
click at [467, 581] on link "Zoning Permit" at bounding box center [484, 579] width 96 height 47
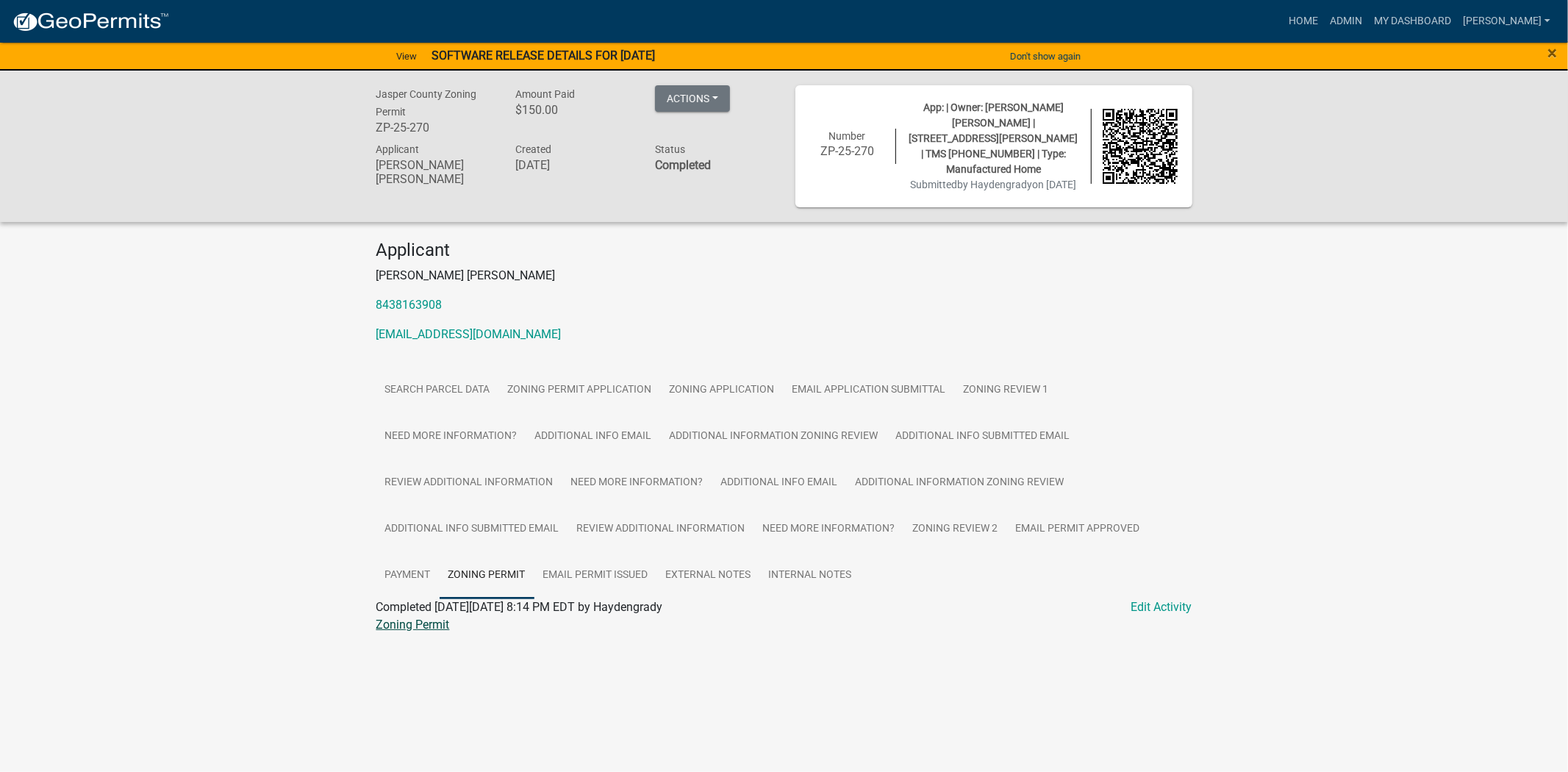
click at [415, 617] on link "Zoning Permit" at bounding box center [413, 624] width 74 height 14
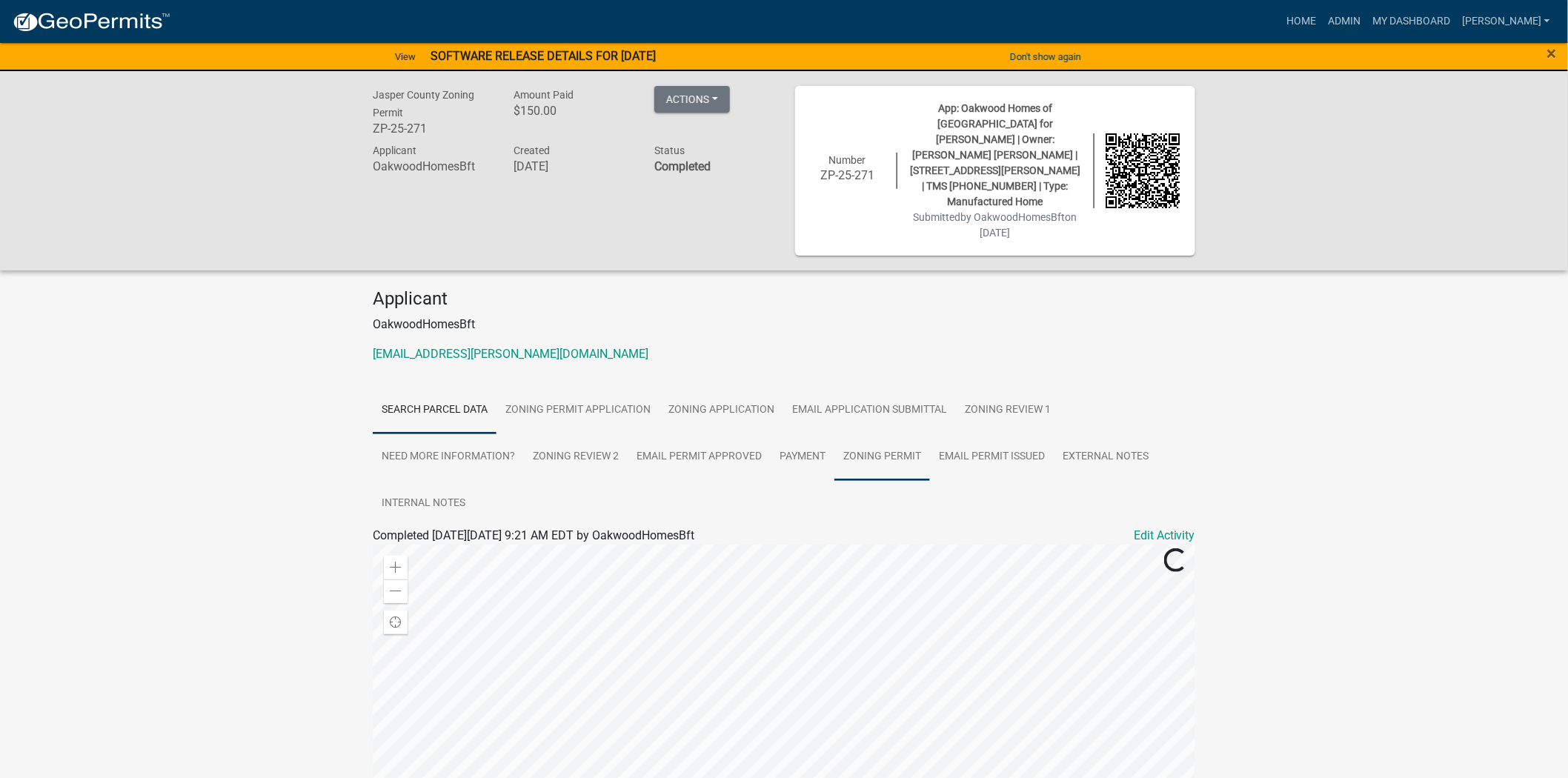
click at [879, 433] on link "Zoning Permit" at bounding box center [882, 456] width 96 height 47
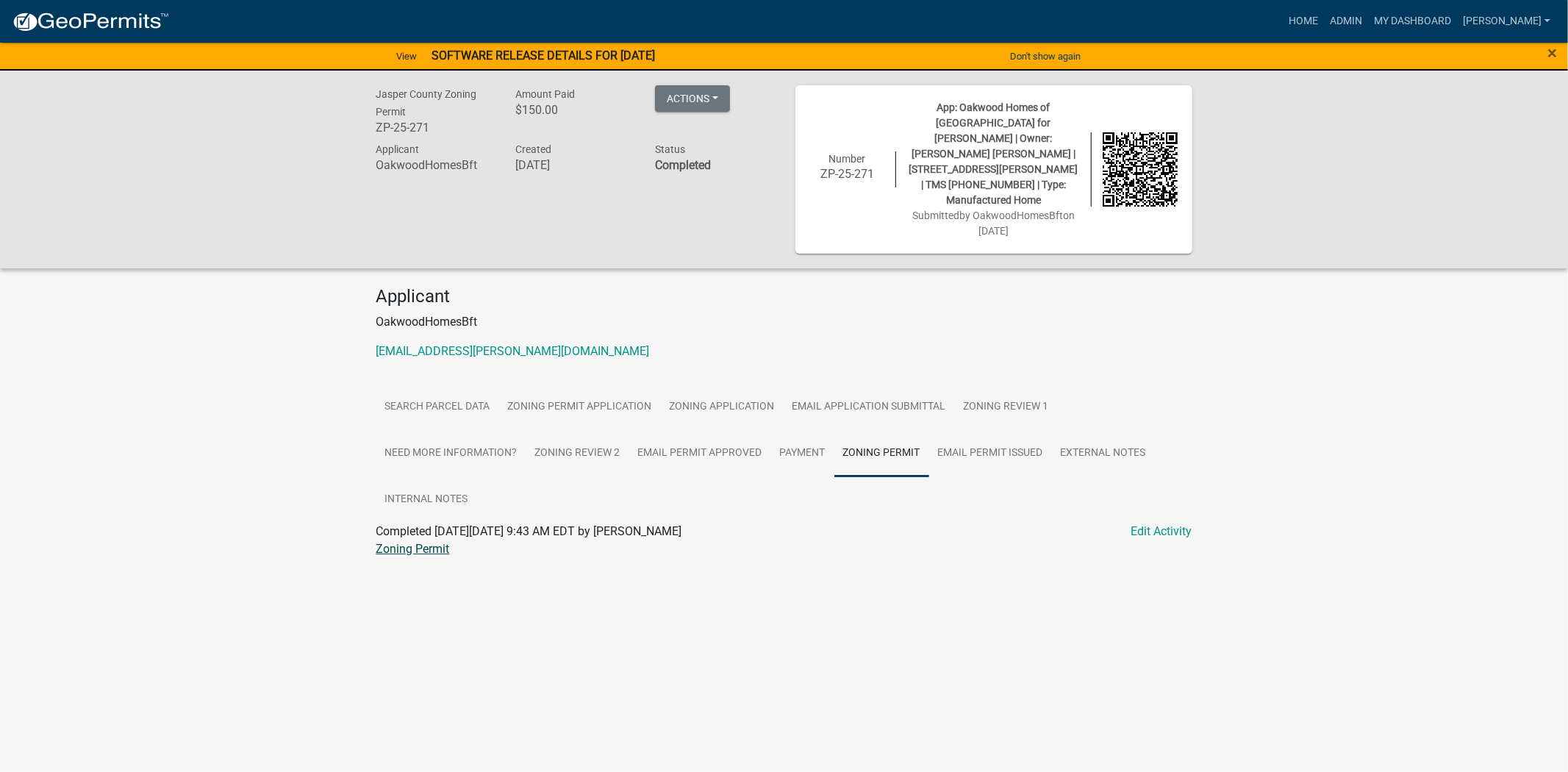
click at [426, 541] on link "Zoning Permit" at bounding box center [413, 548] width 74 height 14
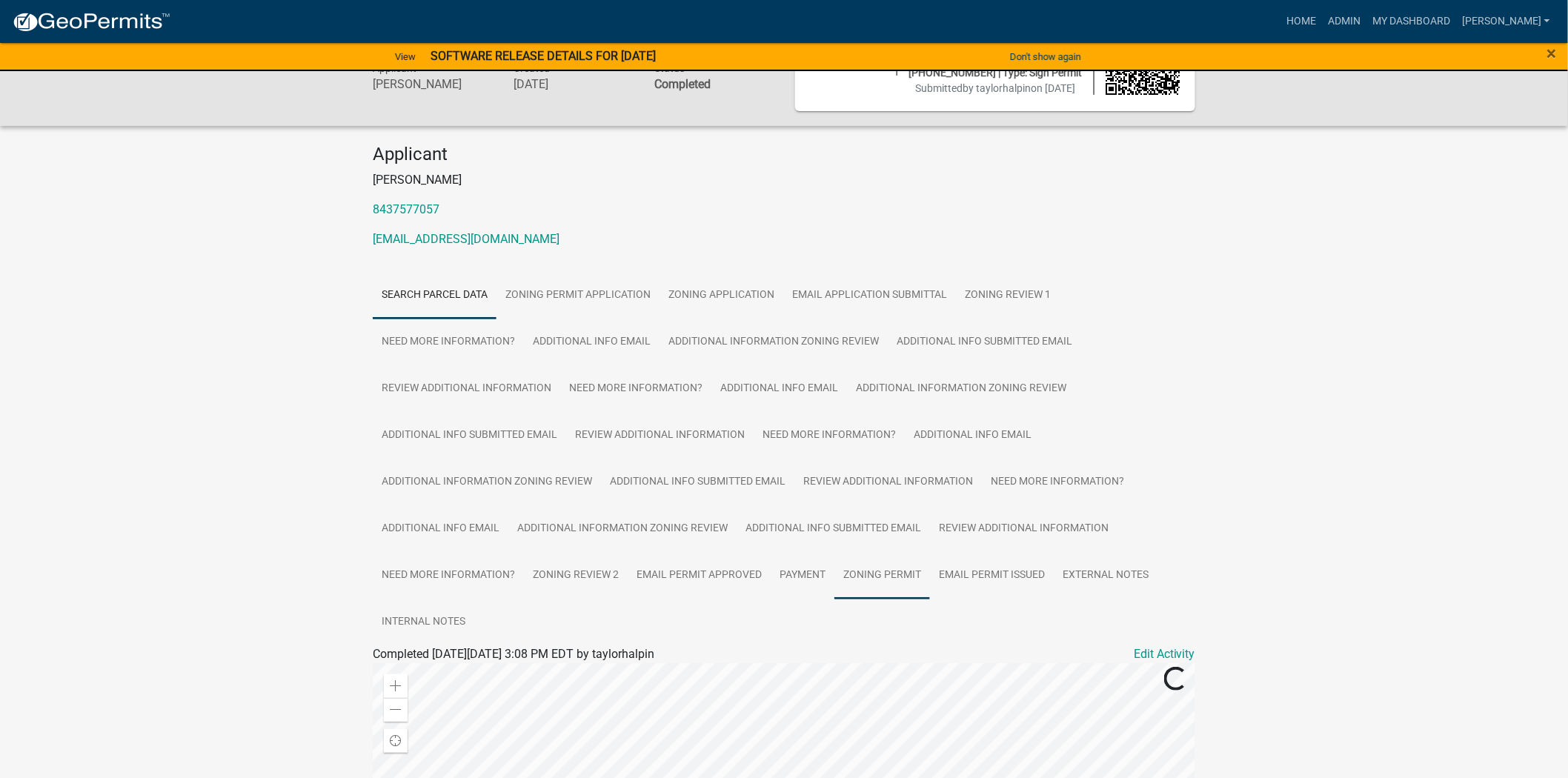
click at [870, 591] on link "Zoning Permit" at bounding box center [882, 575] width 96 height 47
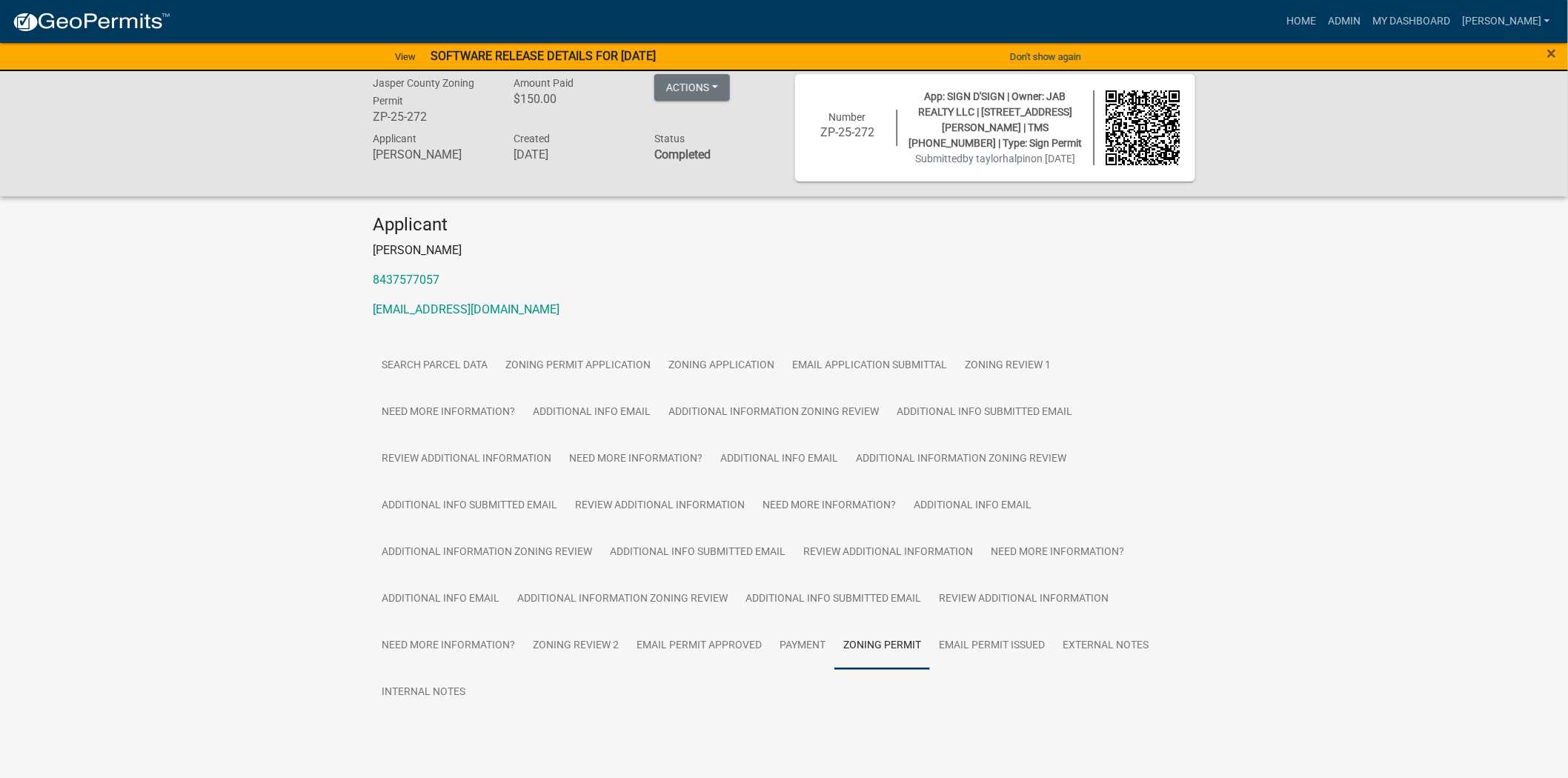
scroll to position [64, 0]
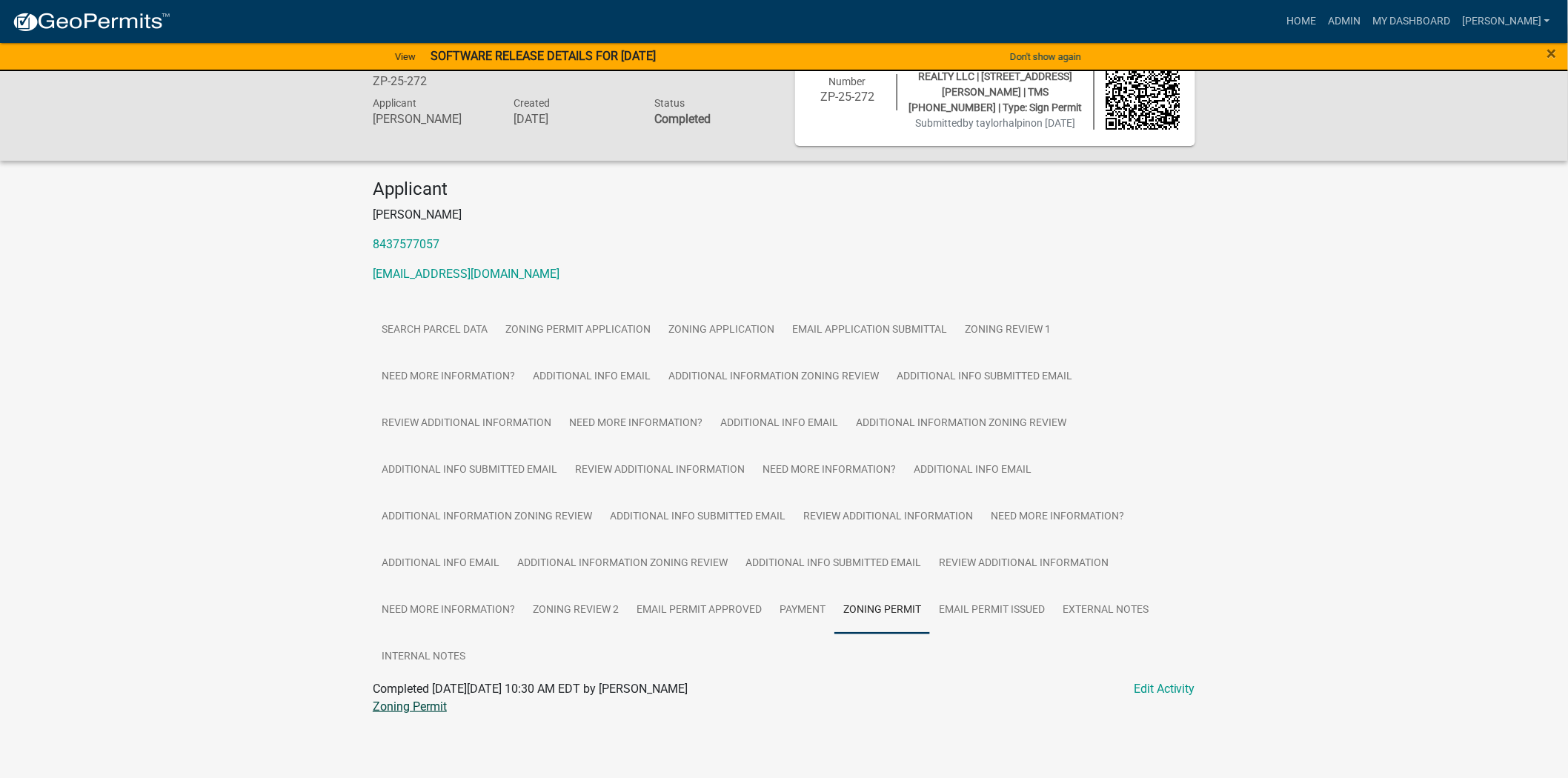
click at [398, 701] on link "Zoning Permit" at bounding box center [410, 705] width 74 height 14
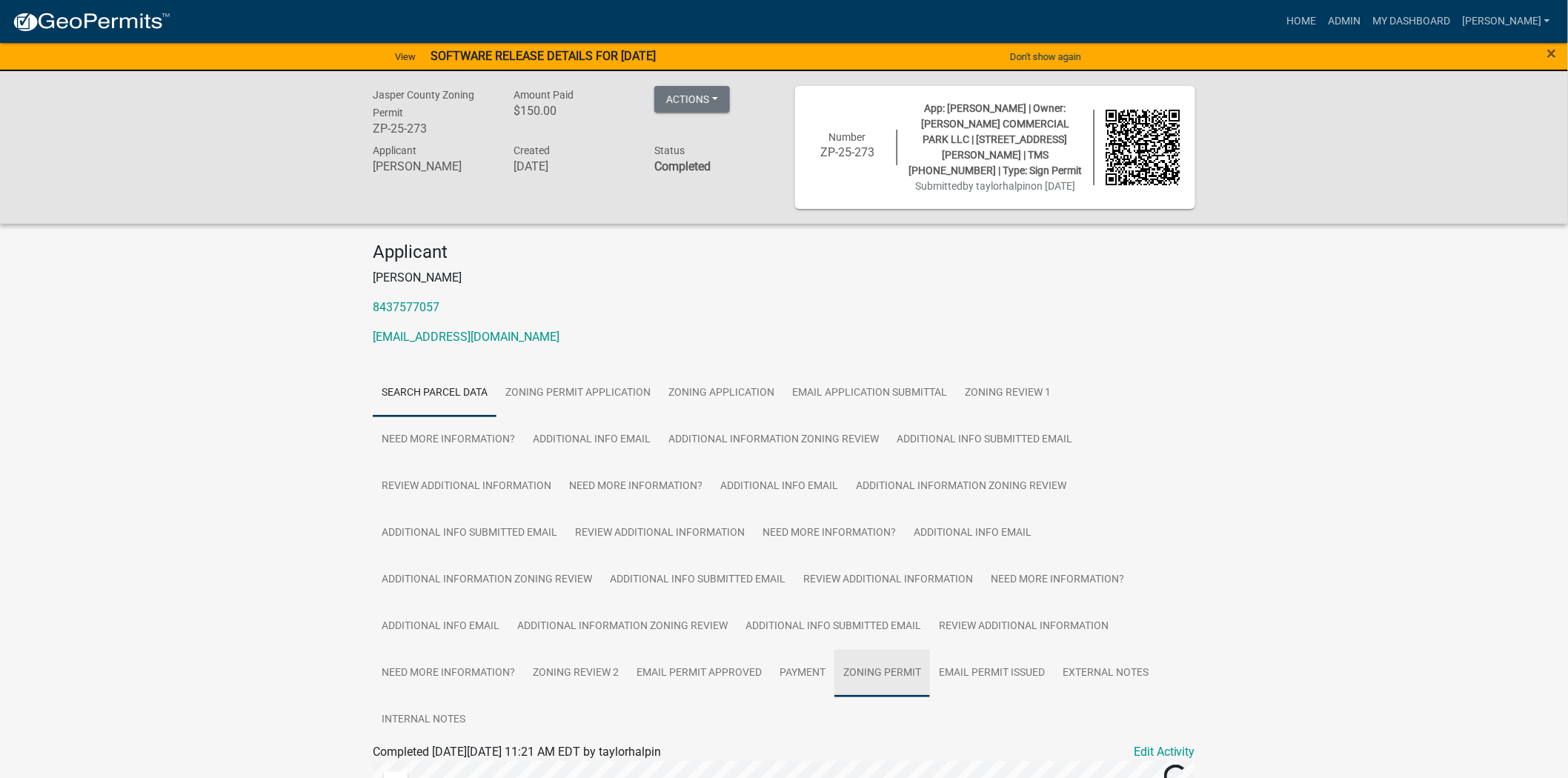
click at [887, 669] on link "Zoning Permit" at bounding box center [882, 673] width 96 height 47
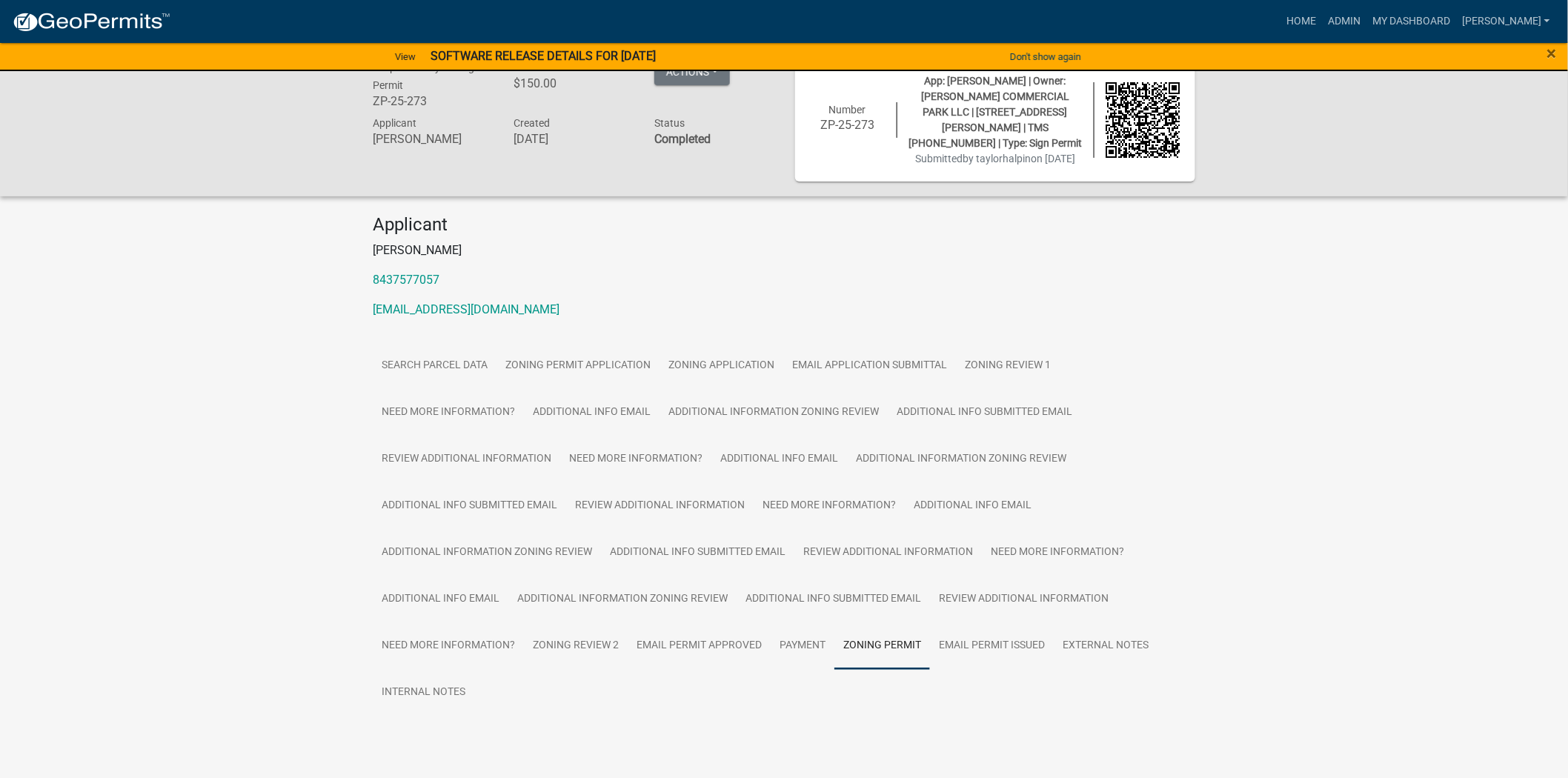
scroll to position [64, 0]
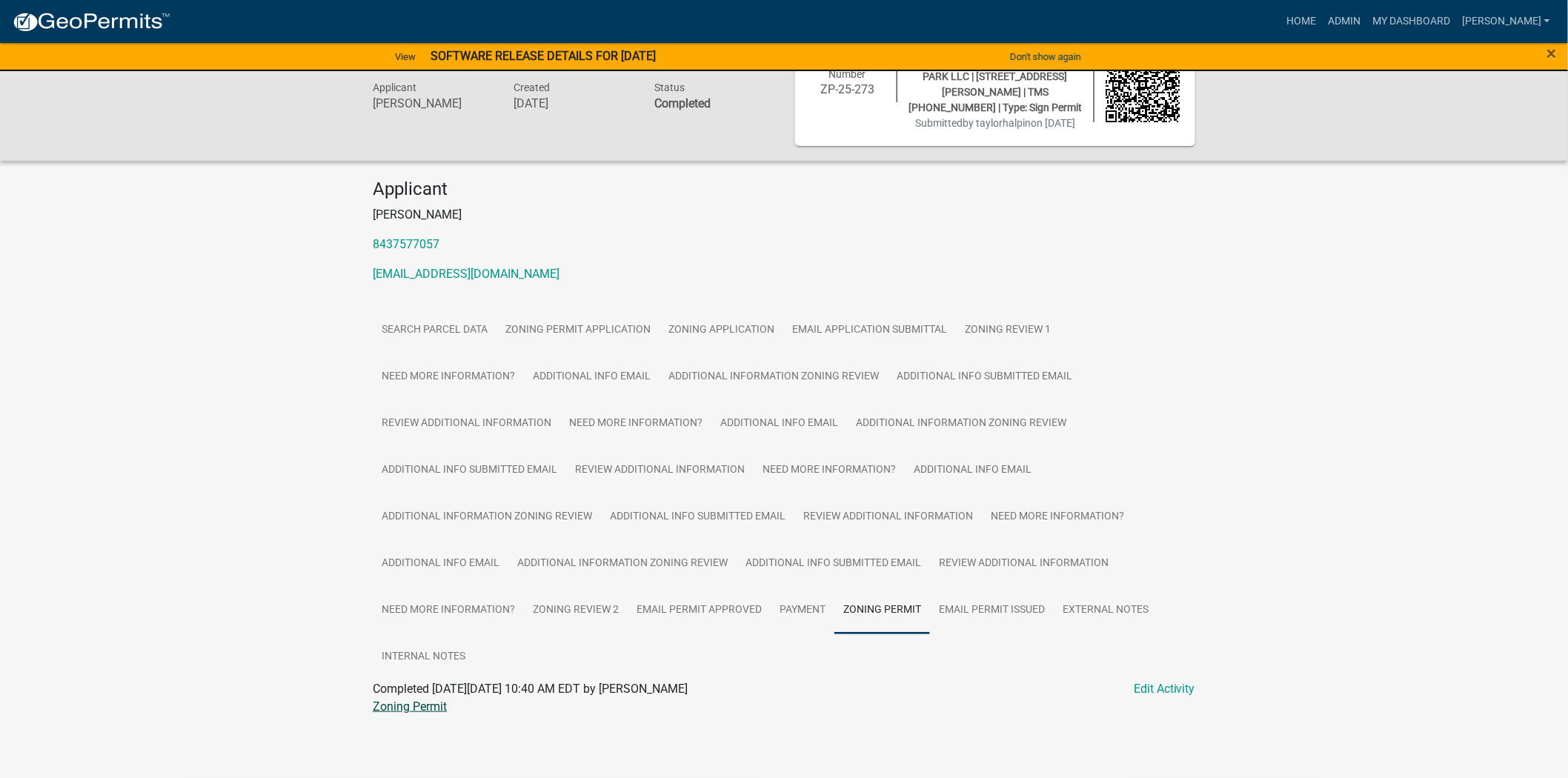
click at [425, 708] on link "Zoning Permit" at bounding box center [410, 705] width 74 height 14
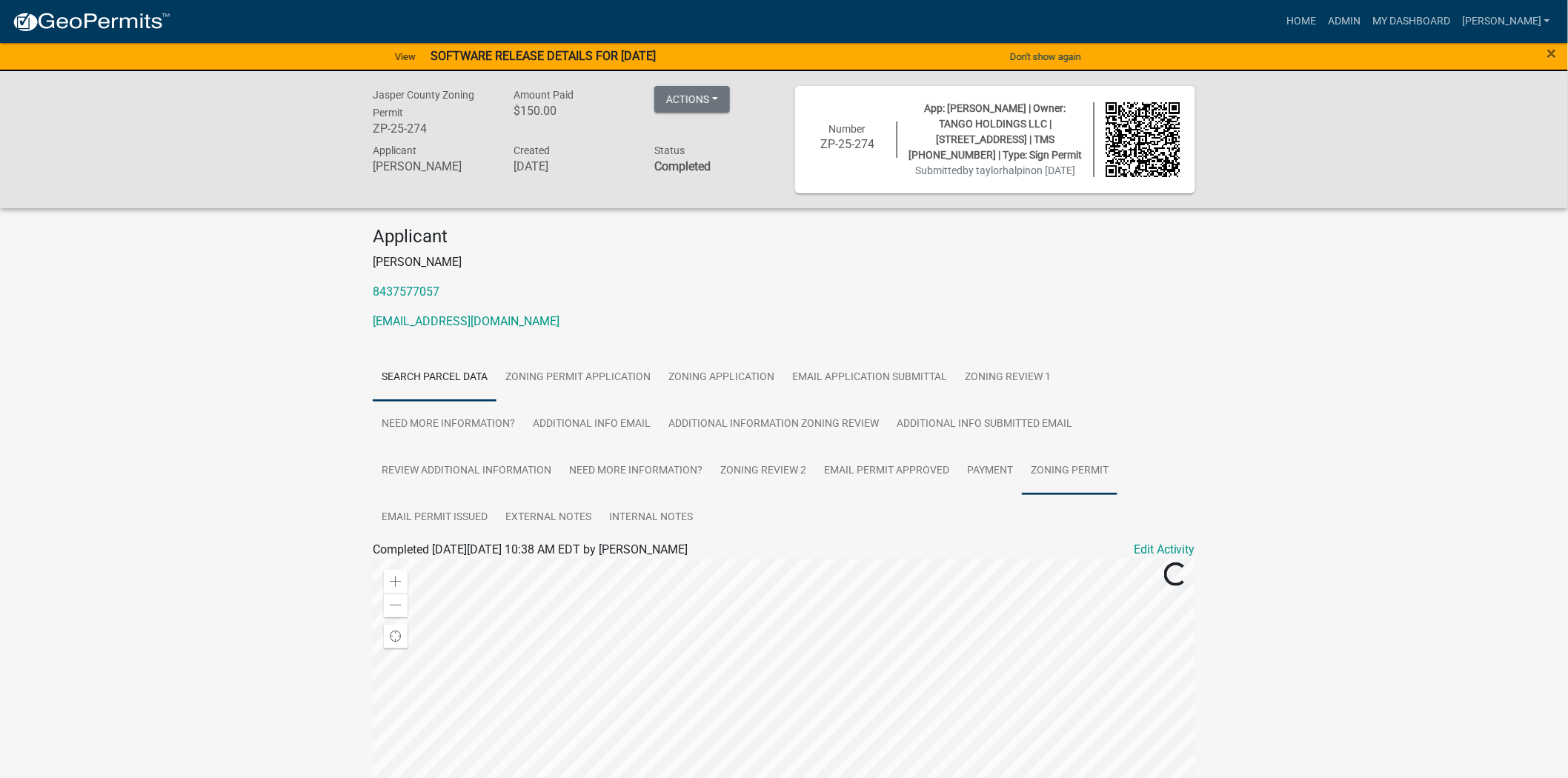
click at [1073, 490] on link "Zoning Permit" at bounding box center [1070, 470] width 96 height 47
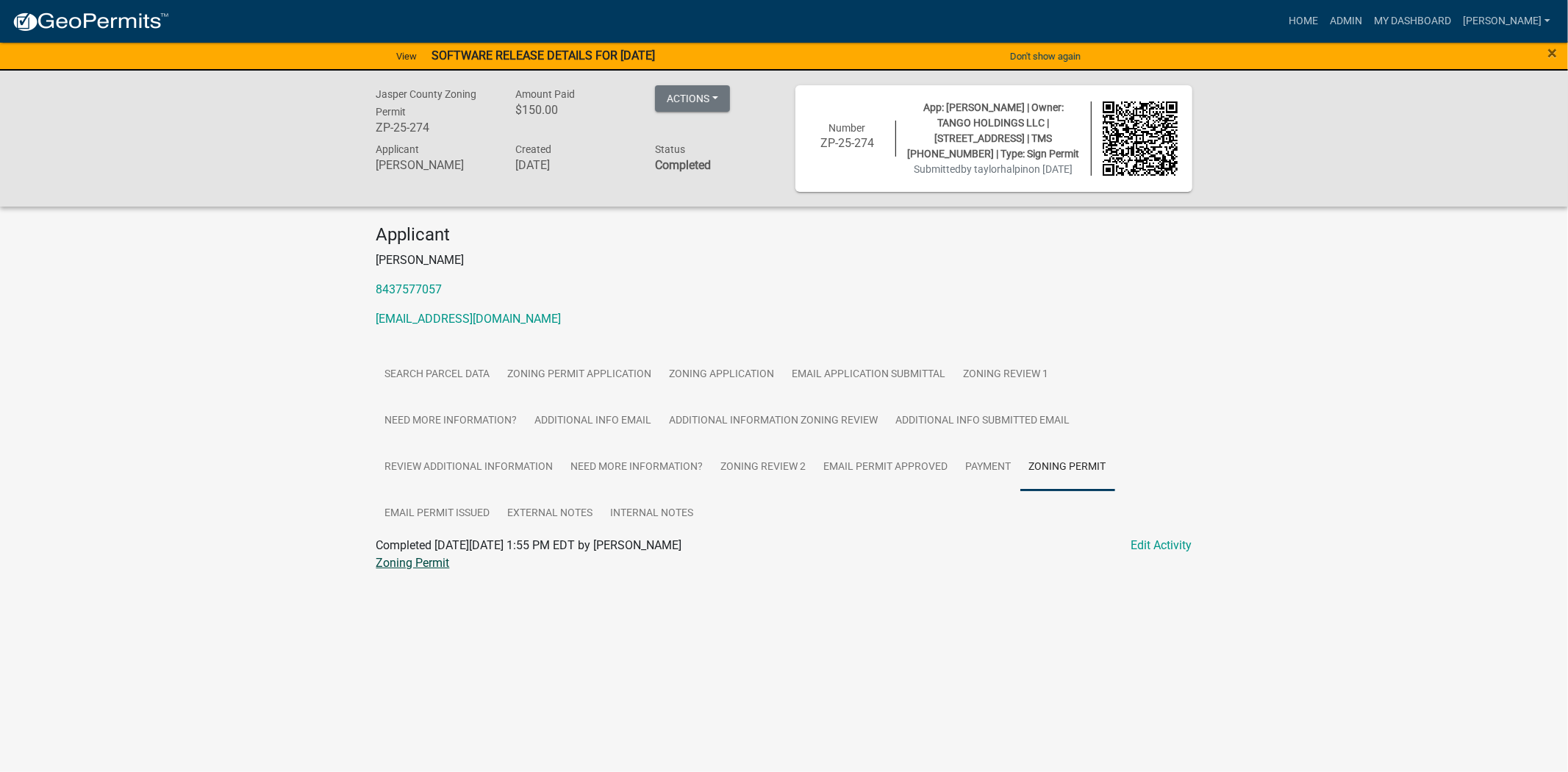
click at [406, 569] on link "Zoning Permit" at bounding box center [413, 562] width 74 height 14
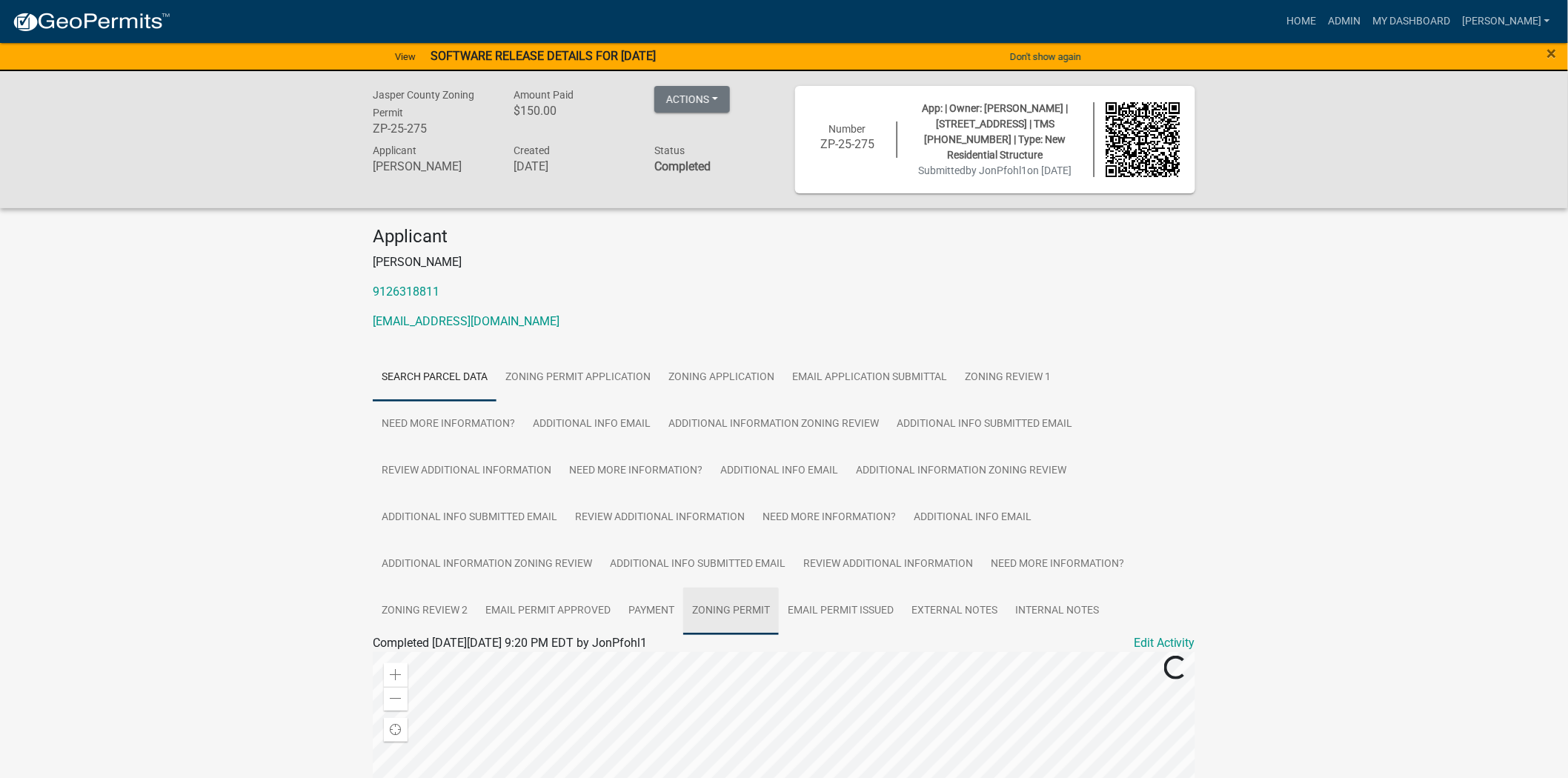
click at [715, 603] on link "Zoning Permit" at bounding box center [731, 611] width 96 height 47
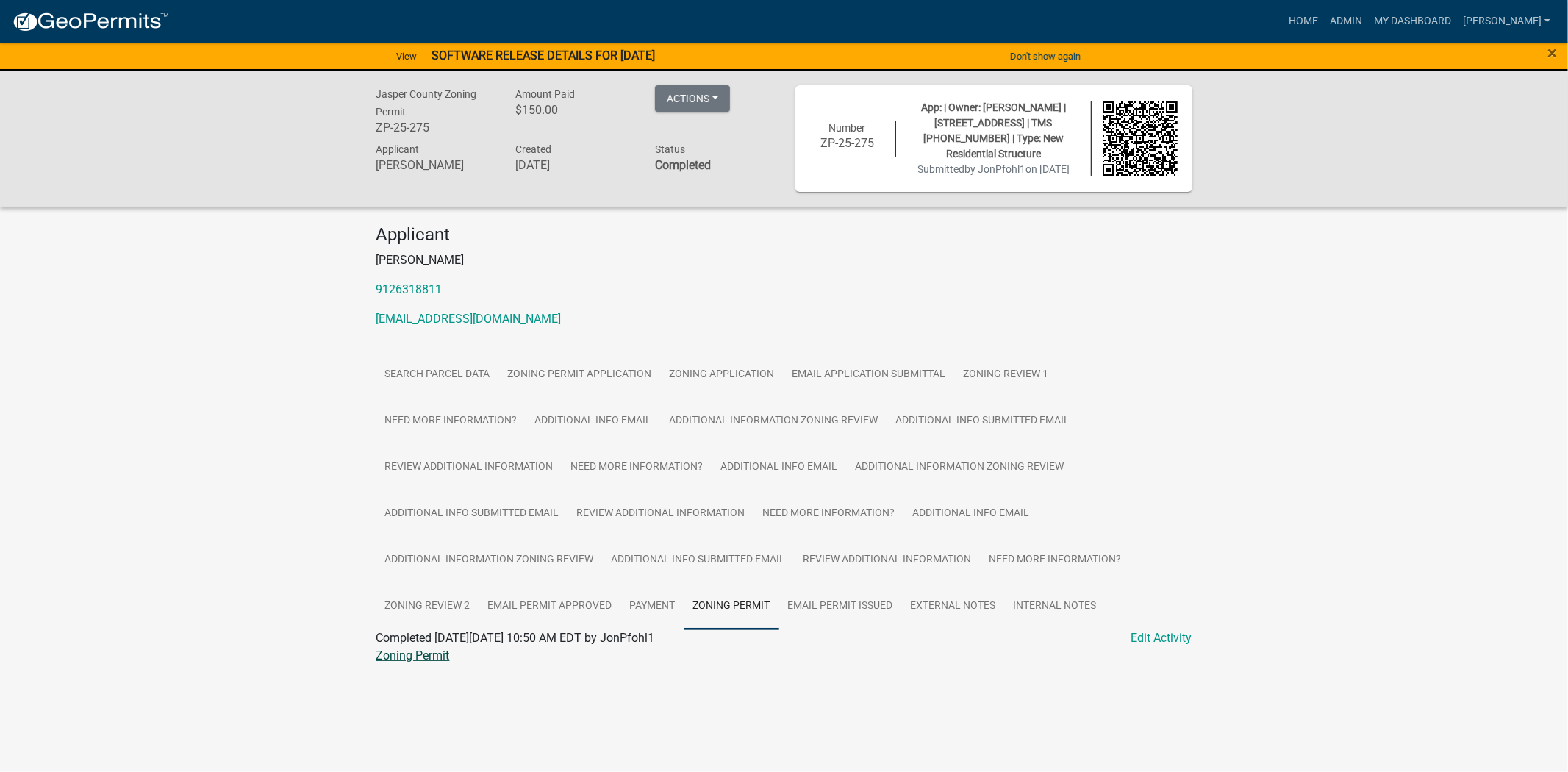
click at [425, 654] on link "Zoning Permit" at bounding box center [413, 655] width 74 height 14
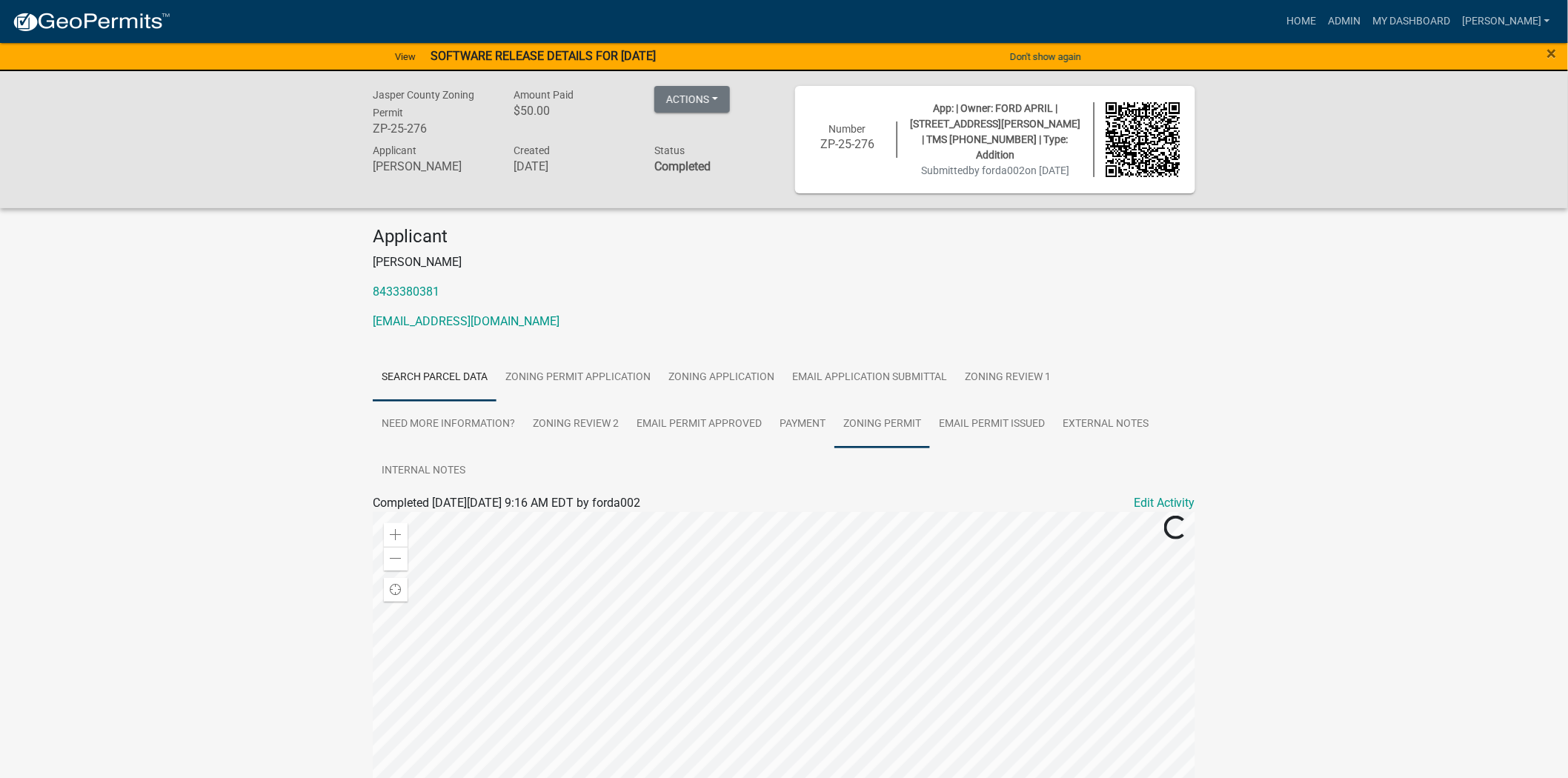
click at [868, 419] on link "Zoning Permit" at bounding box center [882, 424] width 96 height 47
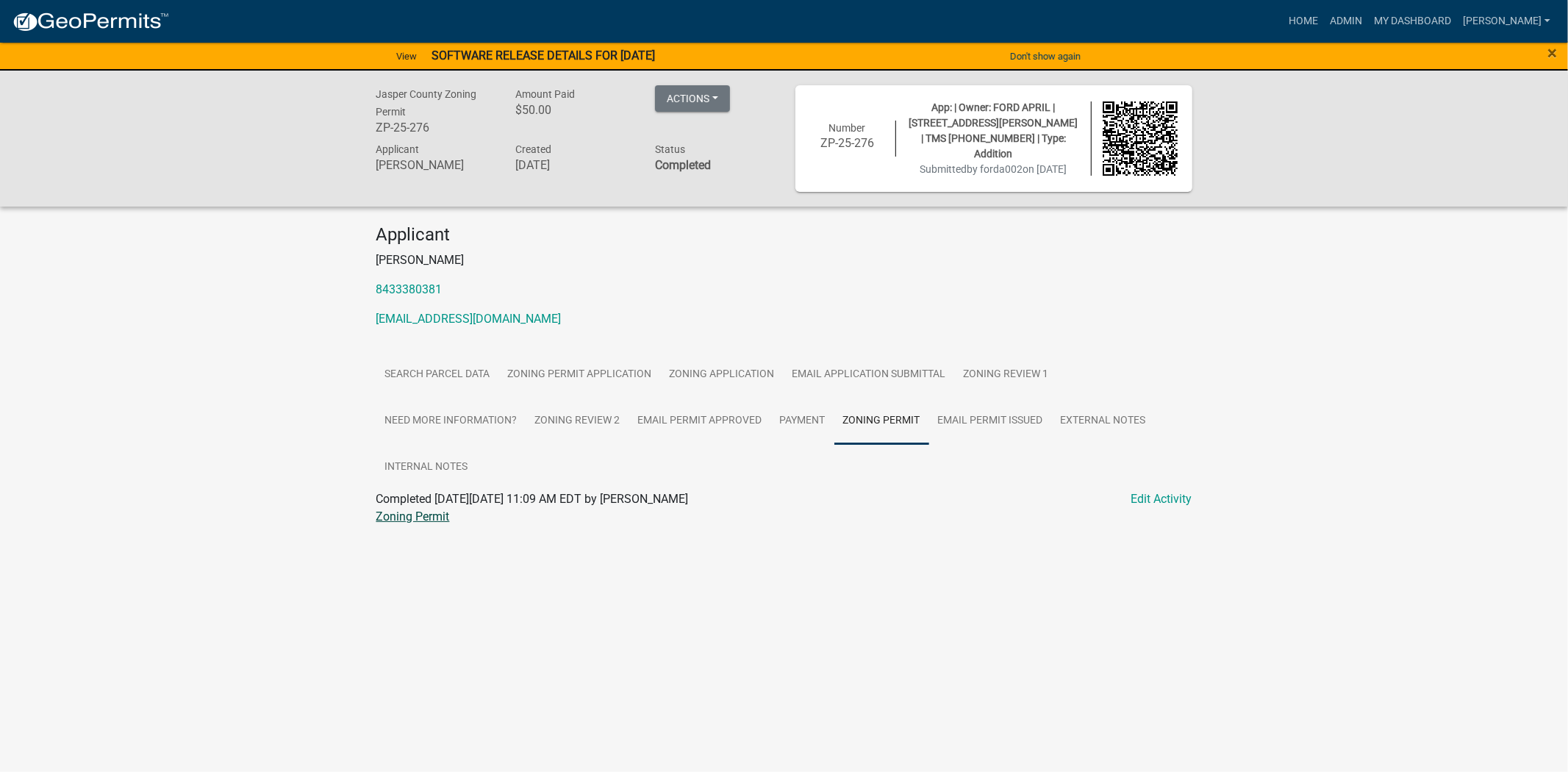
click at [417, 512] on link "Zoning Permit" at bounding box center [413, 516] width 74 height 14
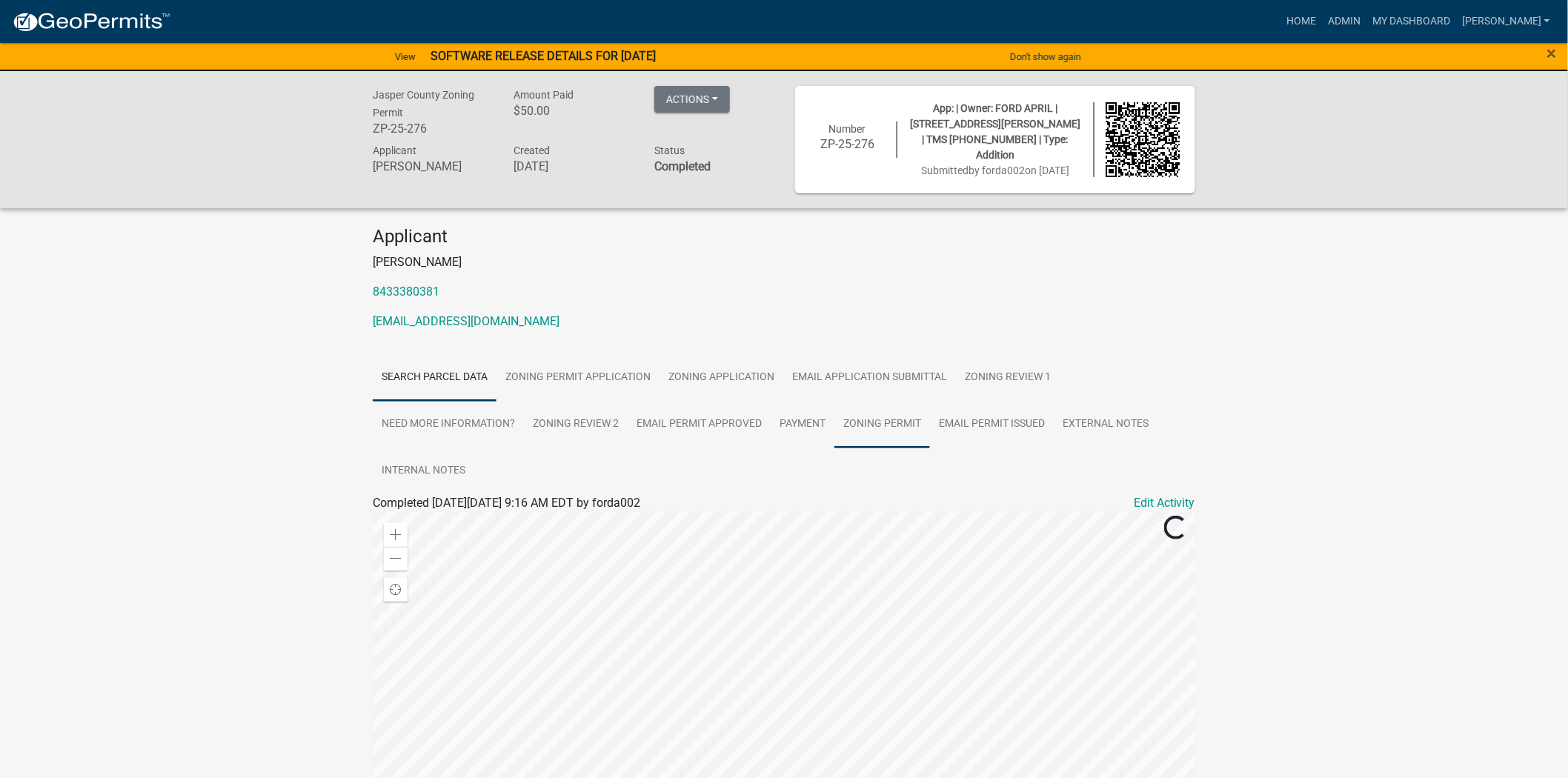
click at [902, 434] on link "Zoning Permit" at bounding box center [882, 424] width 96 height 47
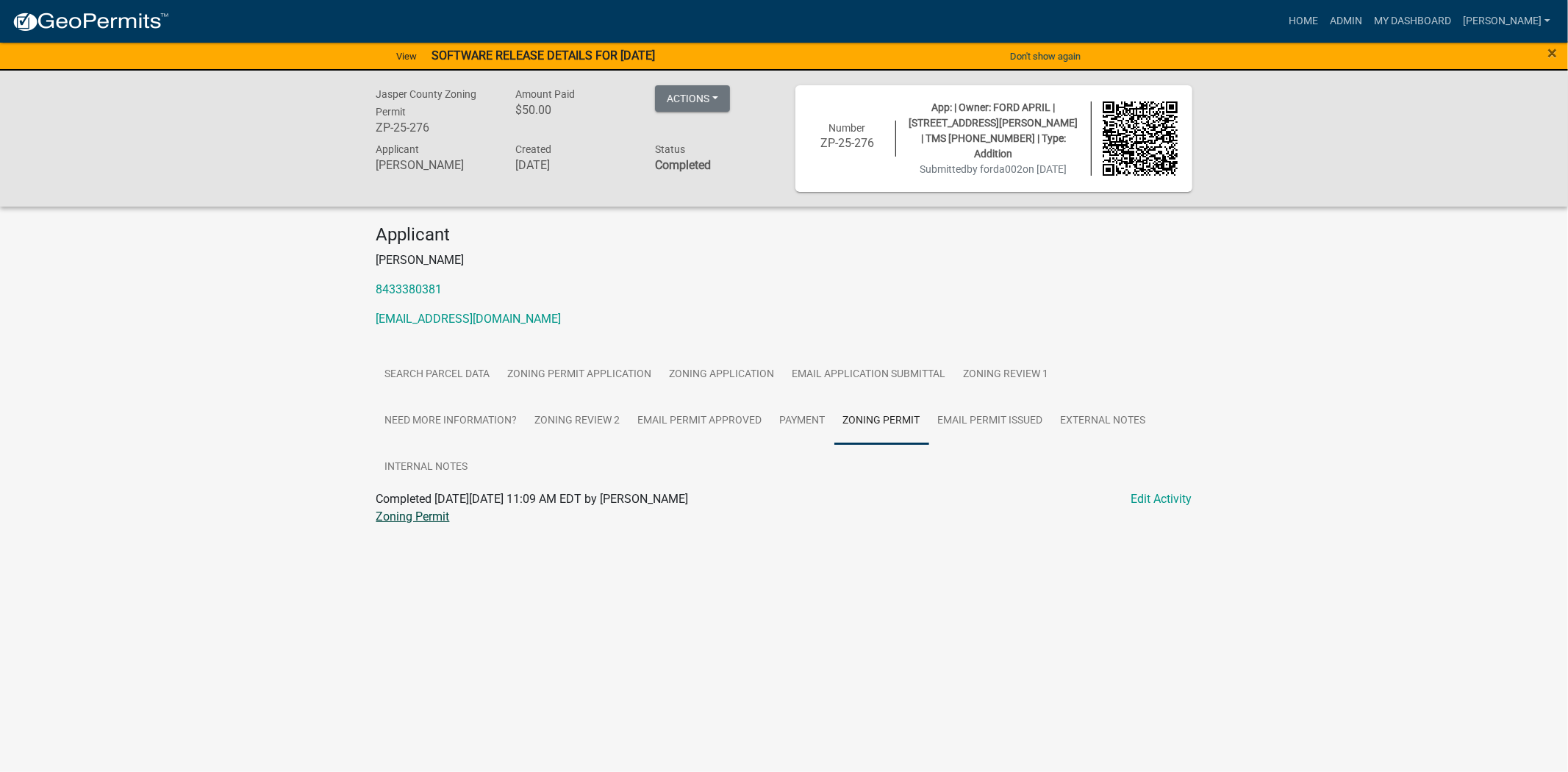
click at [401, 511] on link "Zoning Permit" at bounding box center [413, 516] width 74 height 14
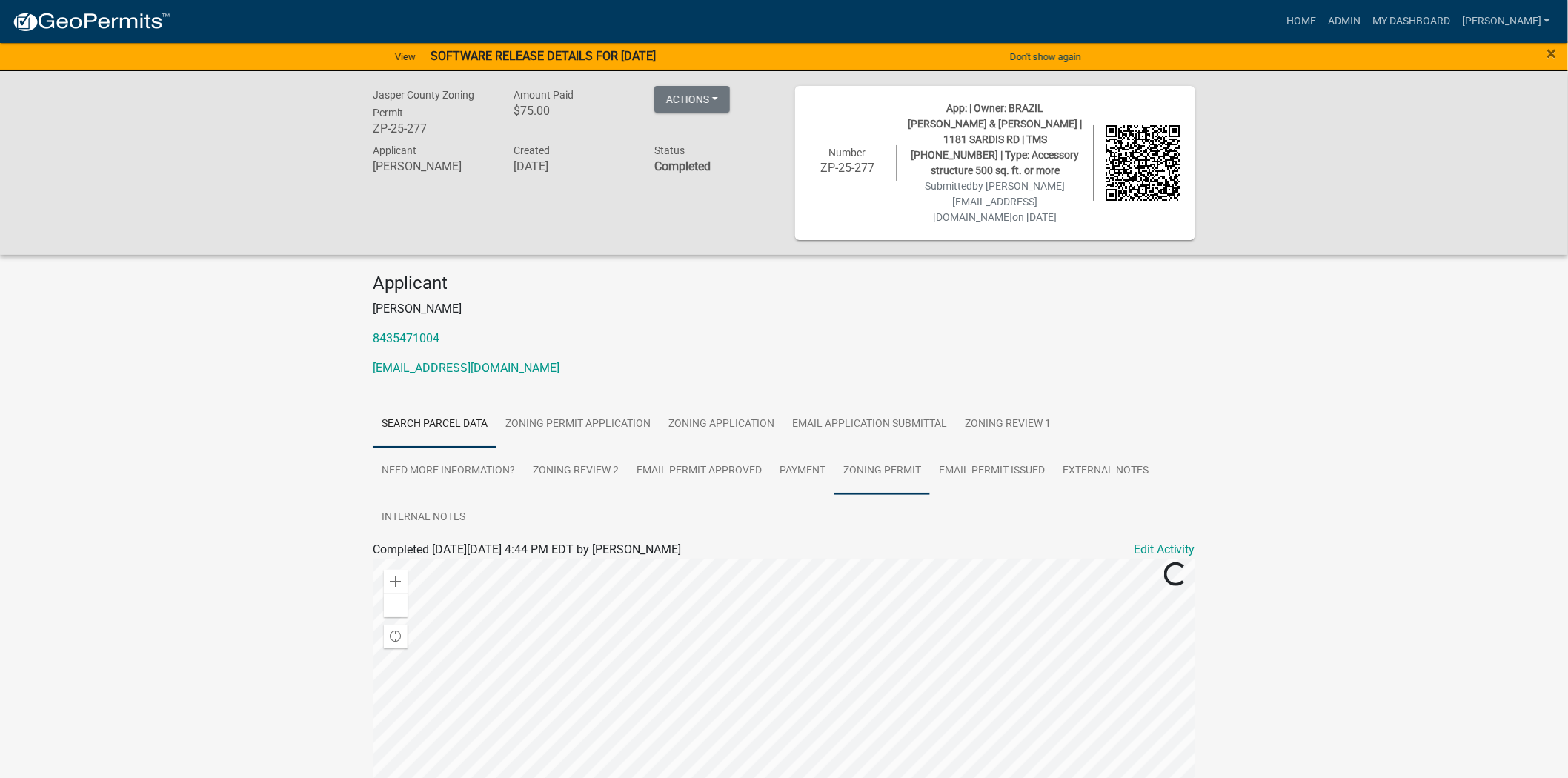
drag, startPoint x: 871, startPoint y: 442, endPoint x: 889, endPoint y: 439, distance: 18.2
click at [871, 447] on link "Zoning Permit" at bounding box center [882, 470] width 96 height 47
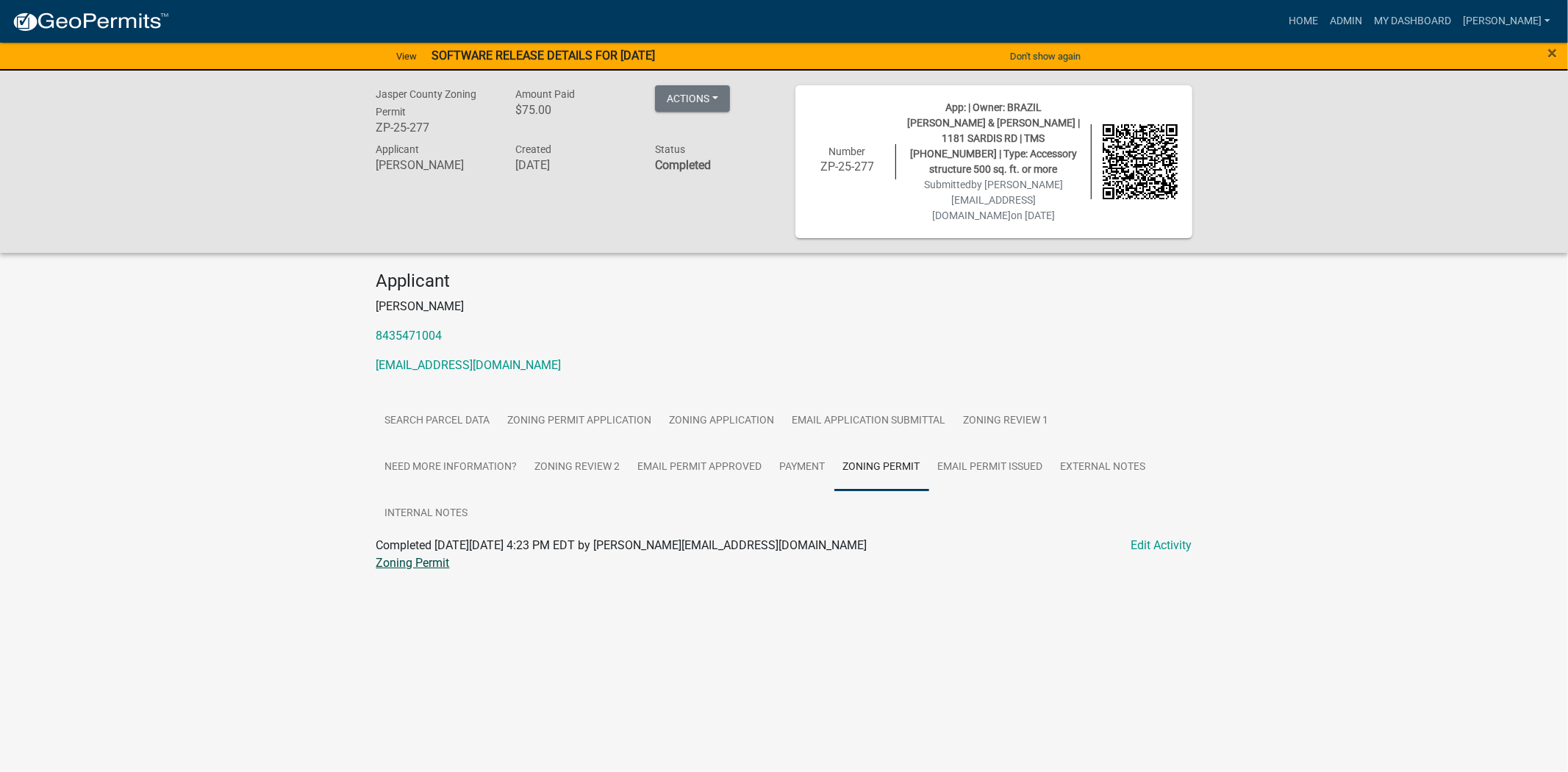
click at [415, 555] on link "Zoning Permit" at bounding box center [413, 562] width 74 height 14
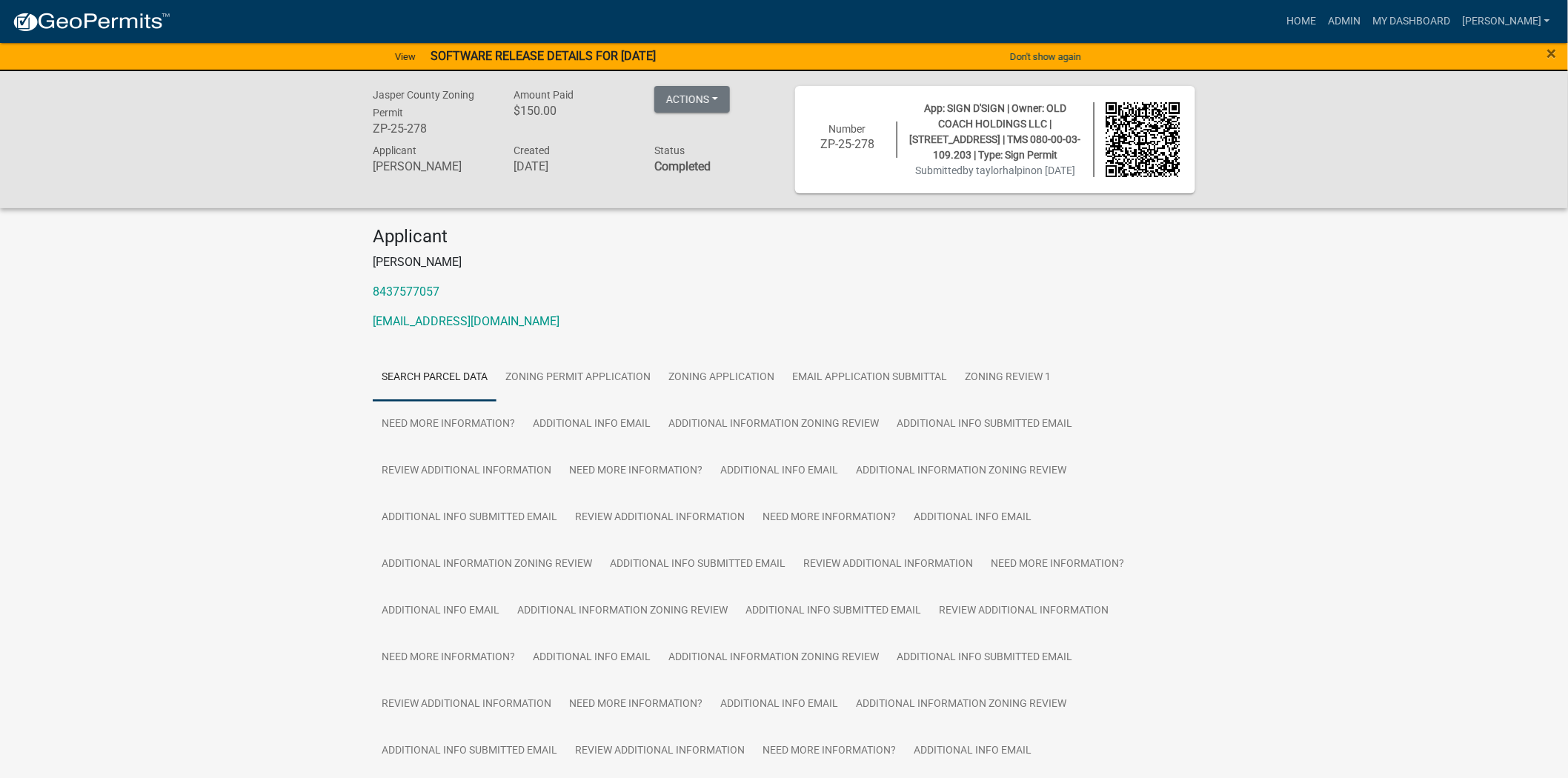
scroll to position [494, 0]
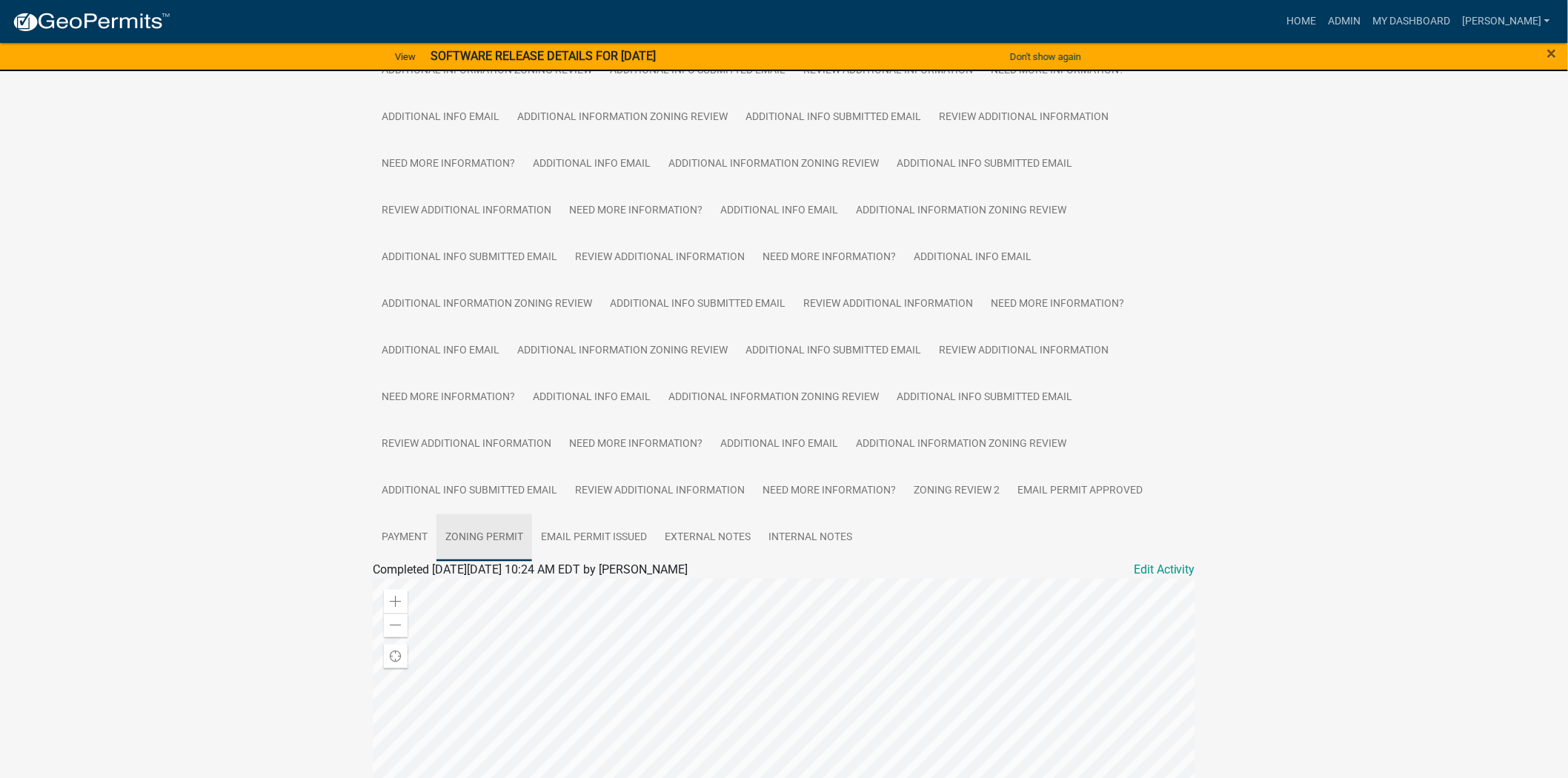
click at [494, 560] on link "Zoning Permit" at bounding box center [484, 537] width 96 height 47
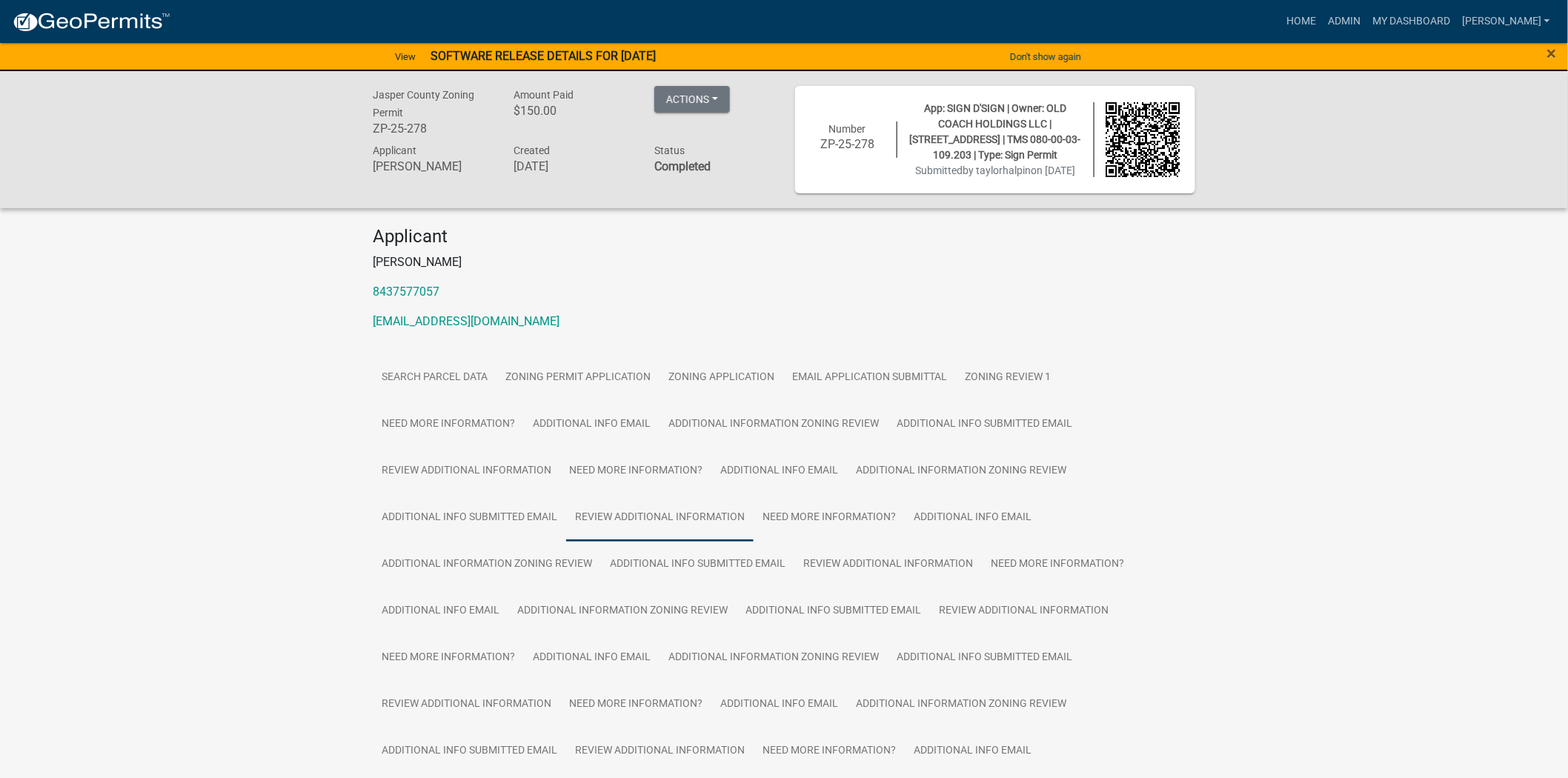
scroll to position [393, 0]
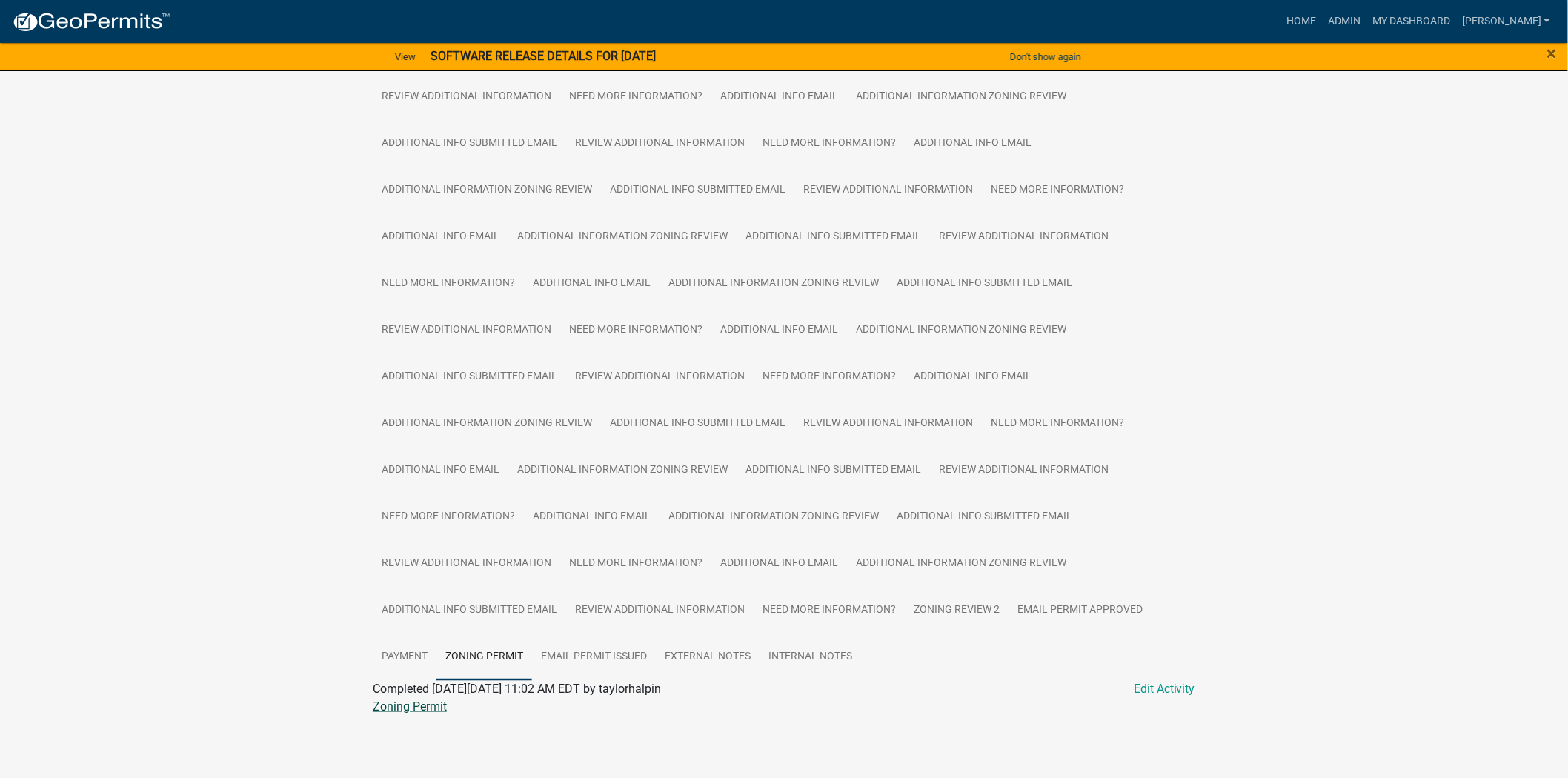
click at [425, 699] on link "Zoning Permit" at bounding box center [410, 705] width 74 height 14
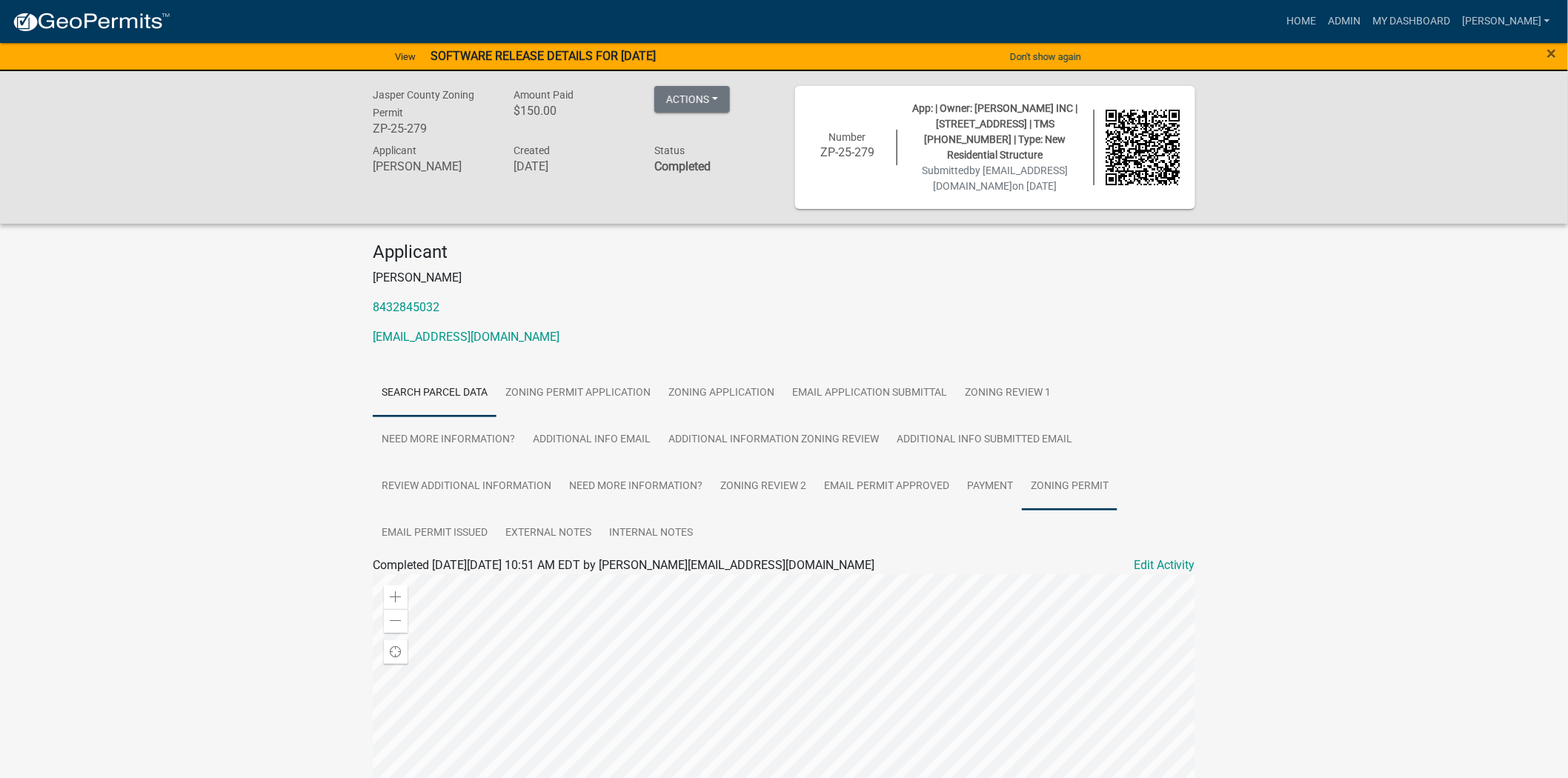
click at [1095, 499] on link "Zoning Permit" at bounding box center [1070, 486] width 96 height 47
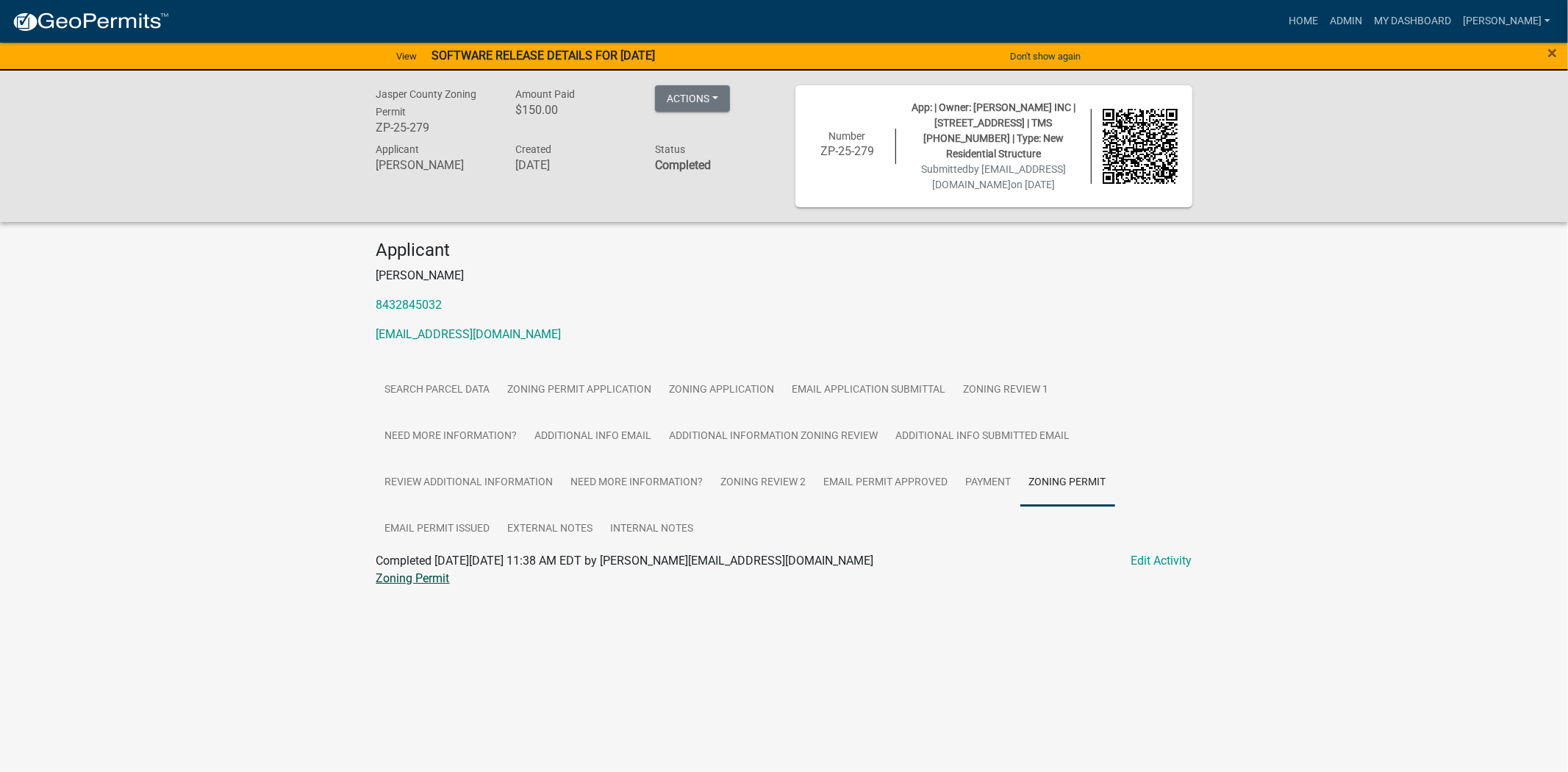
click at [405, 580] on link "Zoning Permit" at bounding box center [413, 577] width 74 height 14
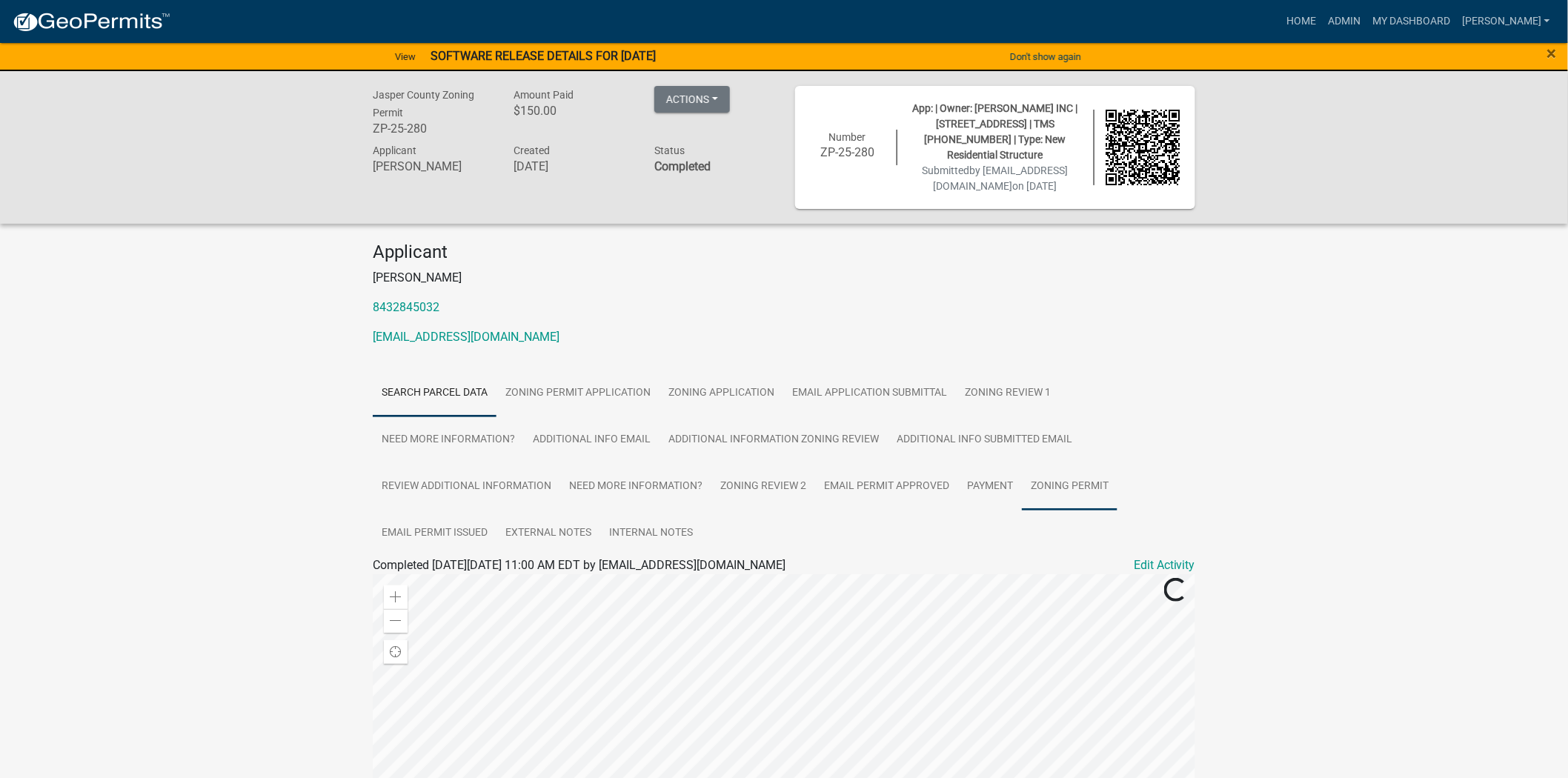
click at [1065, 481] on link "Zoning Permit" at bounding box center [1070, 486] width 96 height 47
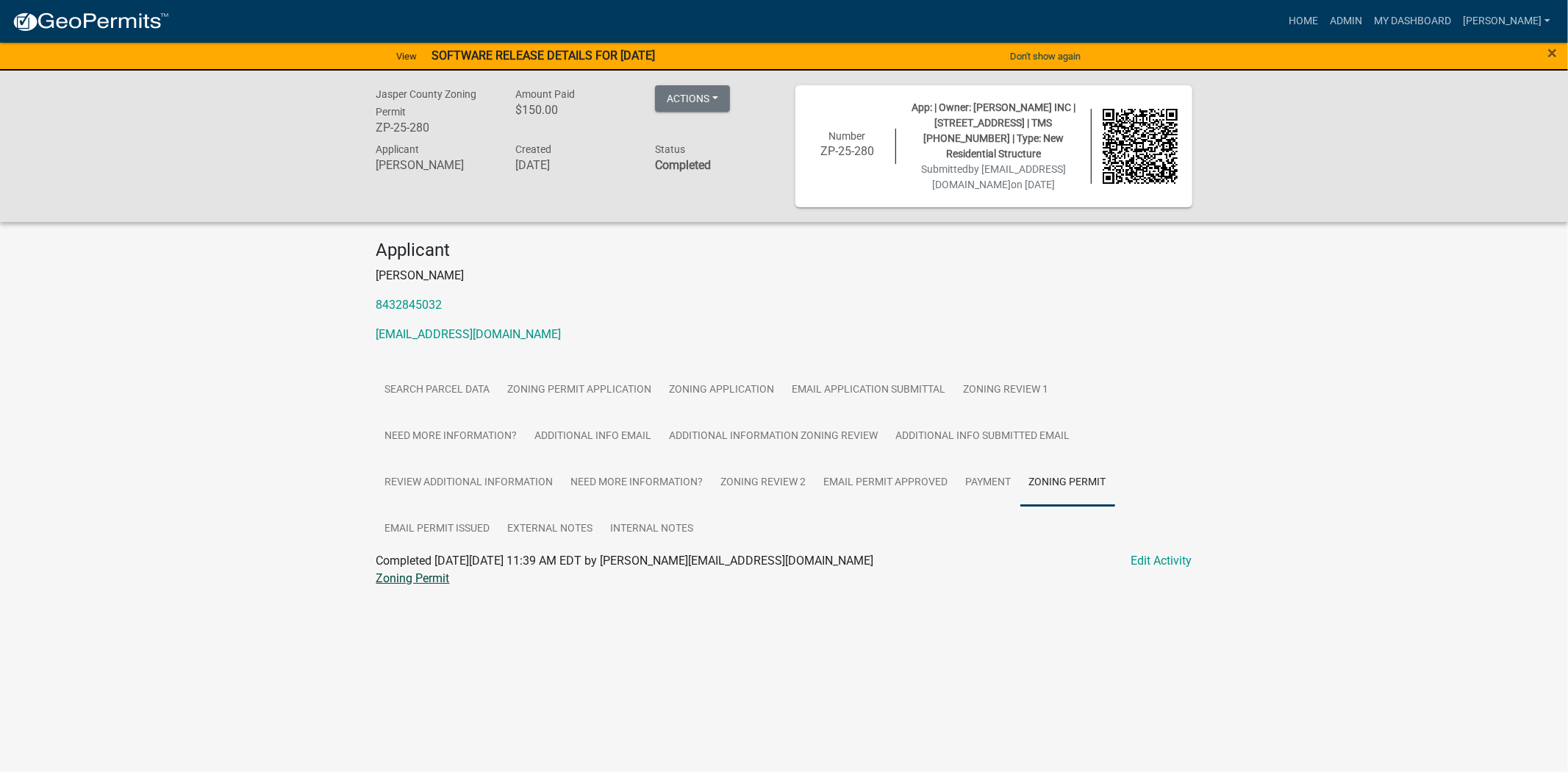
click at [414, 579] on link "Zoning Permit" at bounding box center [413, 577] width 74 height 14
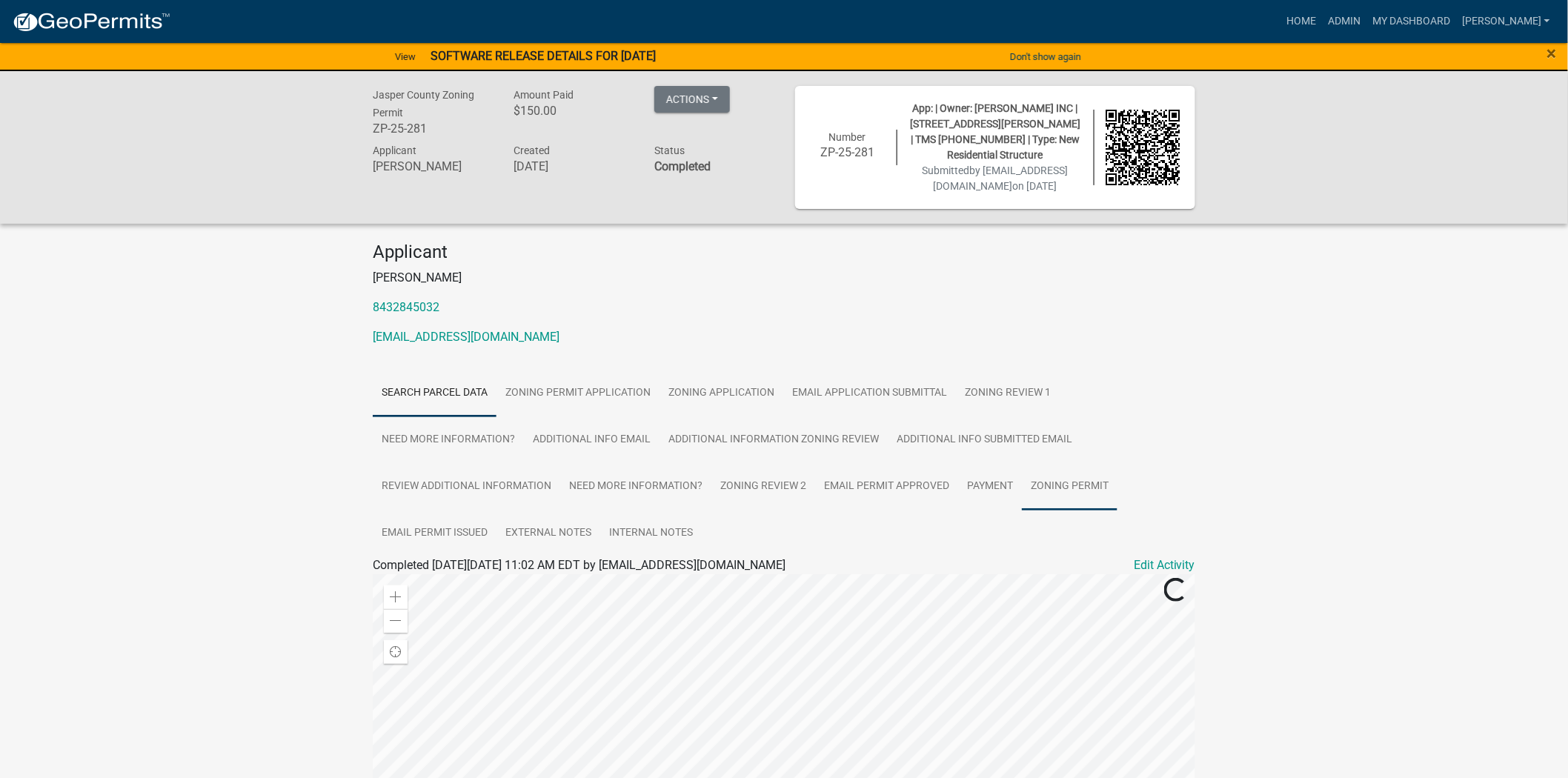
drag, startPoint x: 1062, startPoint y: 512, endPoint x: 1066, endPoint y: 505, distance: 8.1
click at [1063, 509] on ul "Search Parcel Data Zoning Permit Application Zoning Application Email Applicati…" at bounding box center [784, 463] width 822 height 187
click at [1076, 482] on link "Zoning Permit" at bounding box center [1070, 486] width 96 height 47
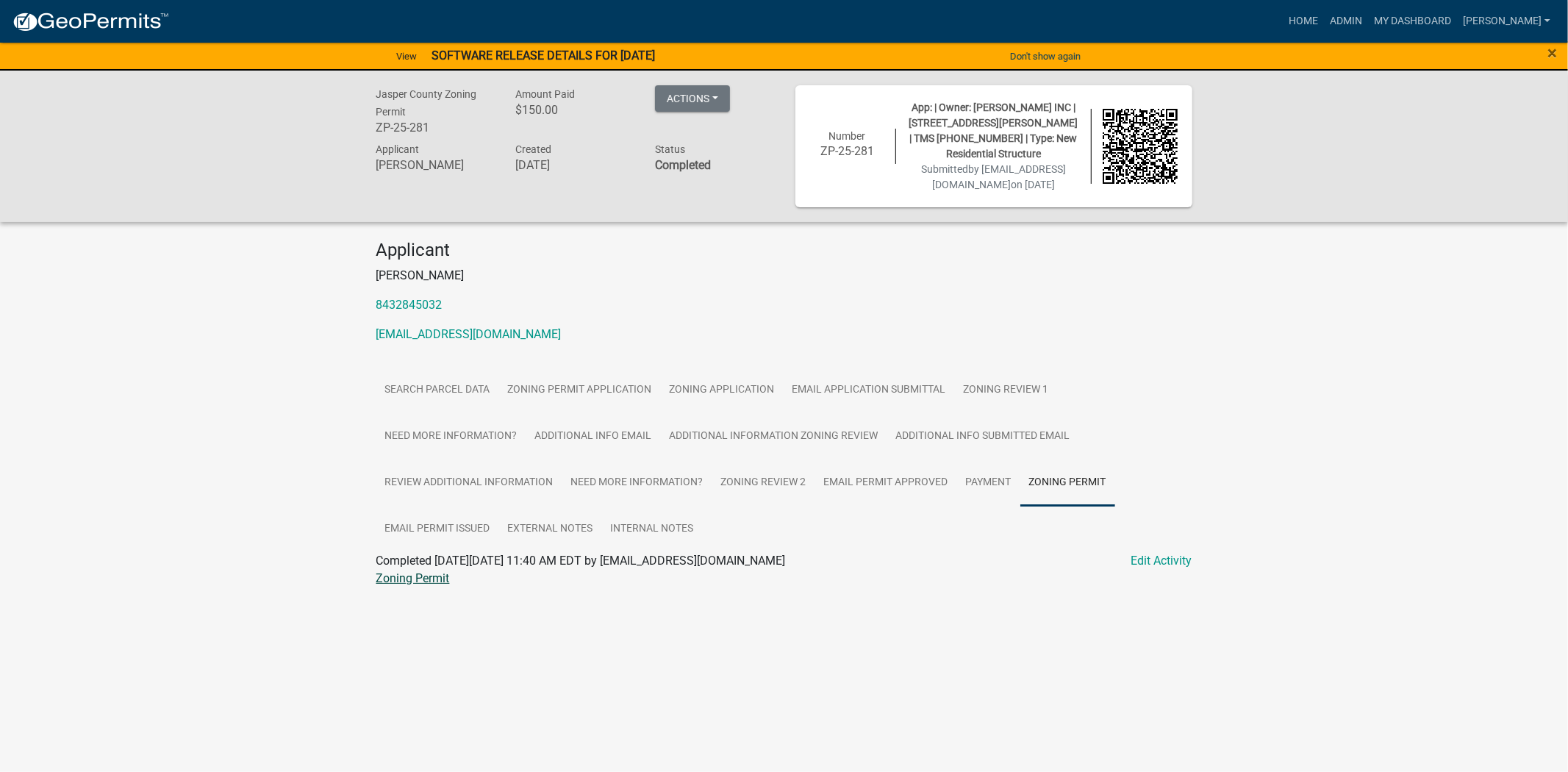
click at [403, 577] on link "Zoning Permit" at bounding box center [413, 577] width 74 height 14
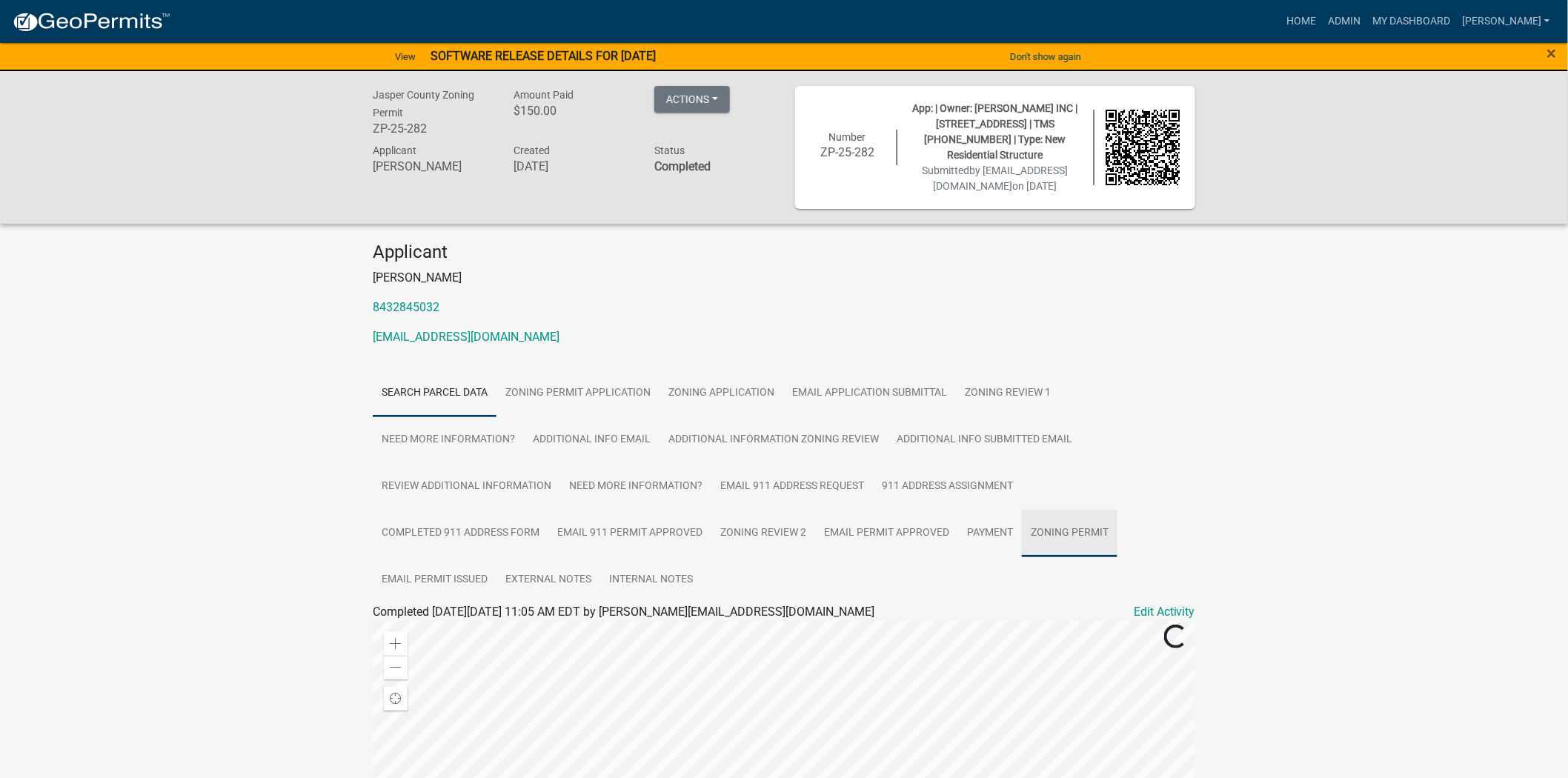
click at [1063, 547] on link "Zoning Permit" at bounding box center [1070, 533] width 96 height 47
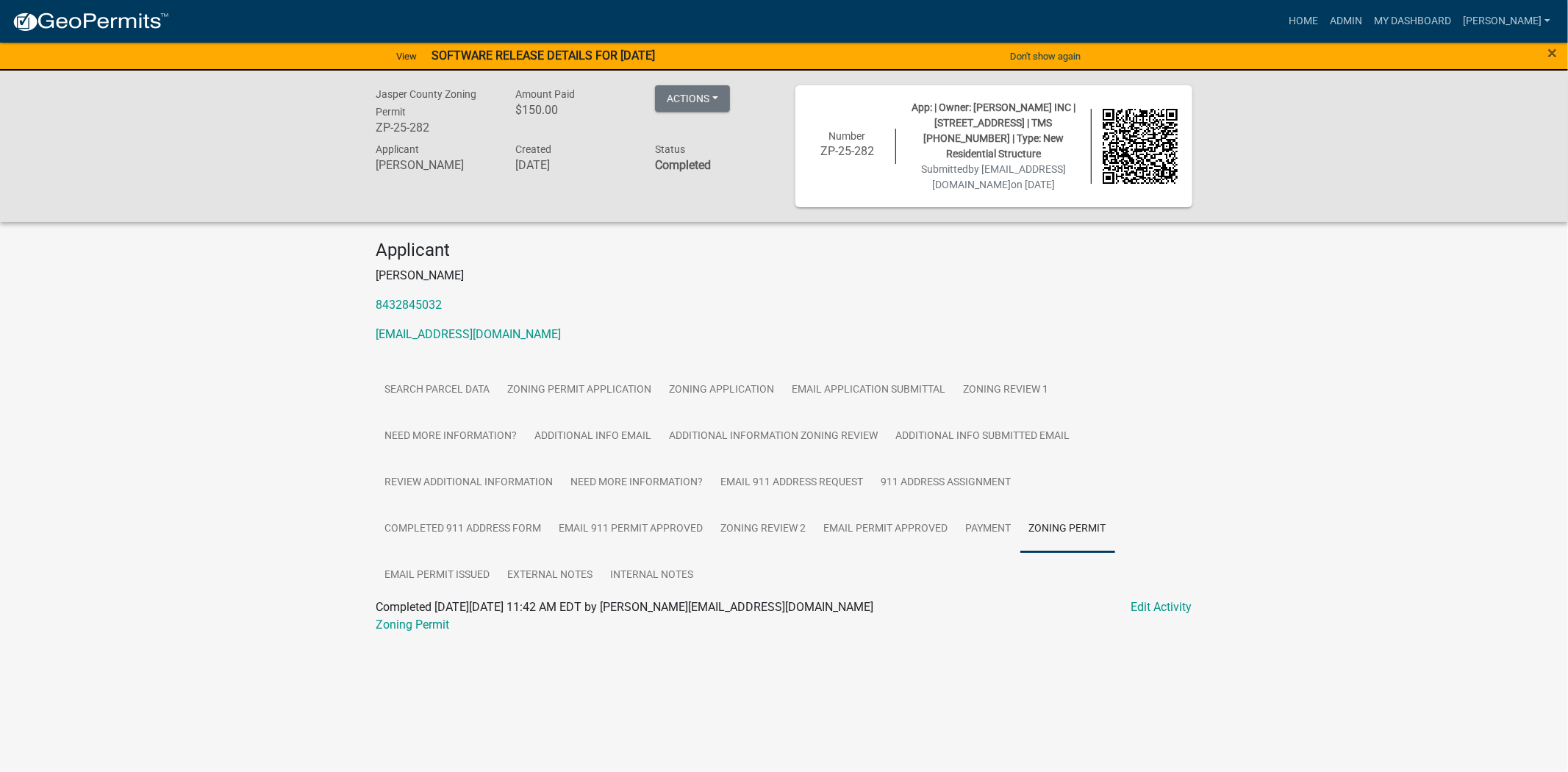
click at [437, 631] on link "Zoning Permit" at bounding box center [413, 624] width 74 height 14
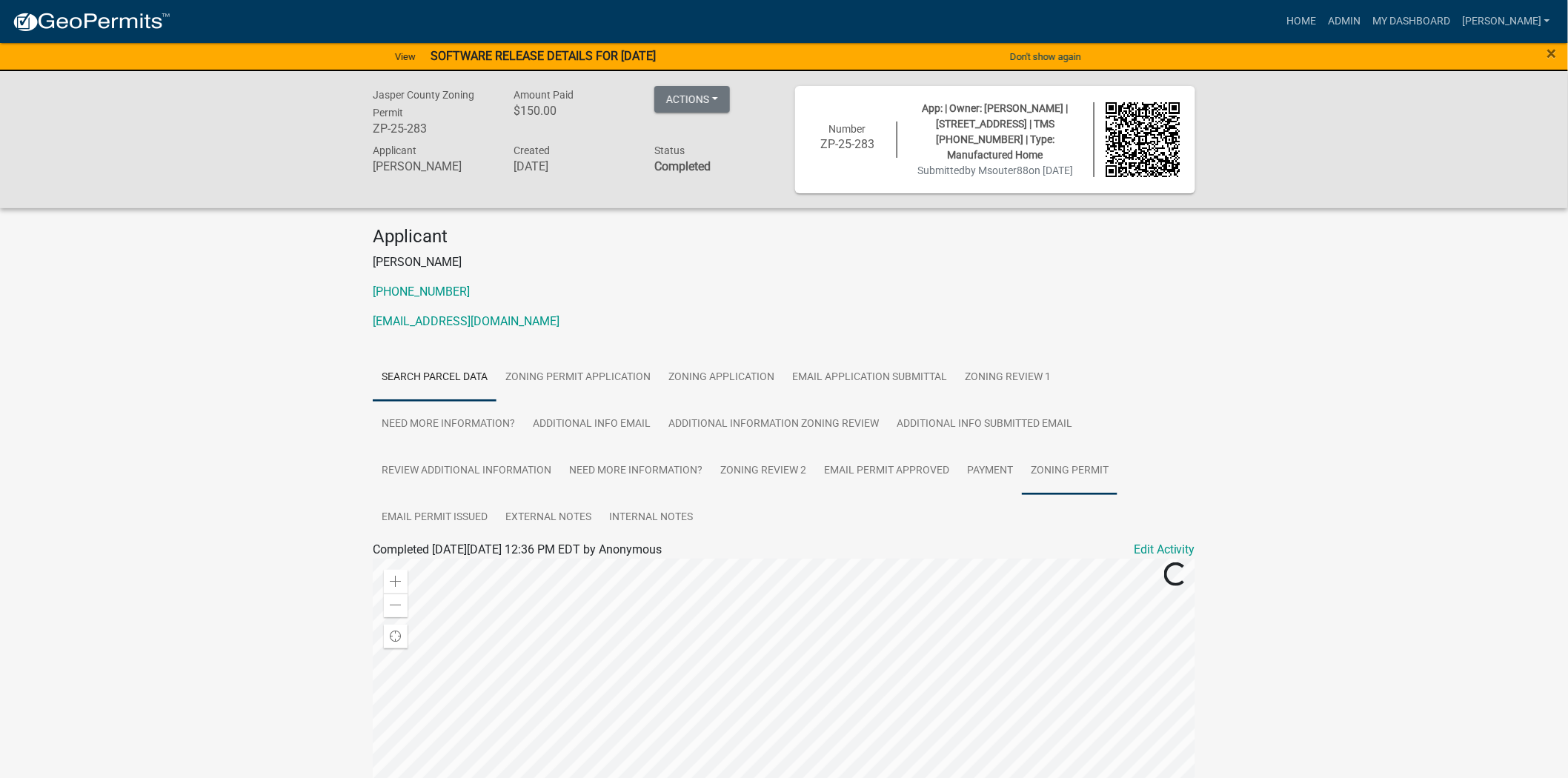
drag, startPoint x: 1095, startPoint y: 472, endPoint x: 1070, endPoint y: 485, distance: 28.2
click at [1095, 472] on link "Zoning Permit" at bounding box center [1070, 470] width 96 height 47
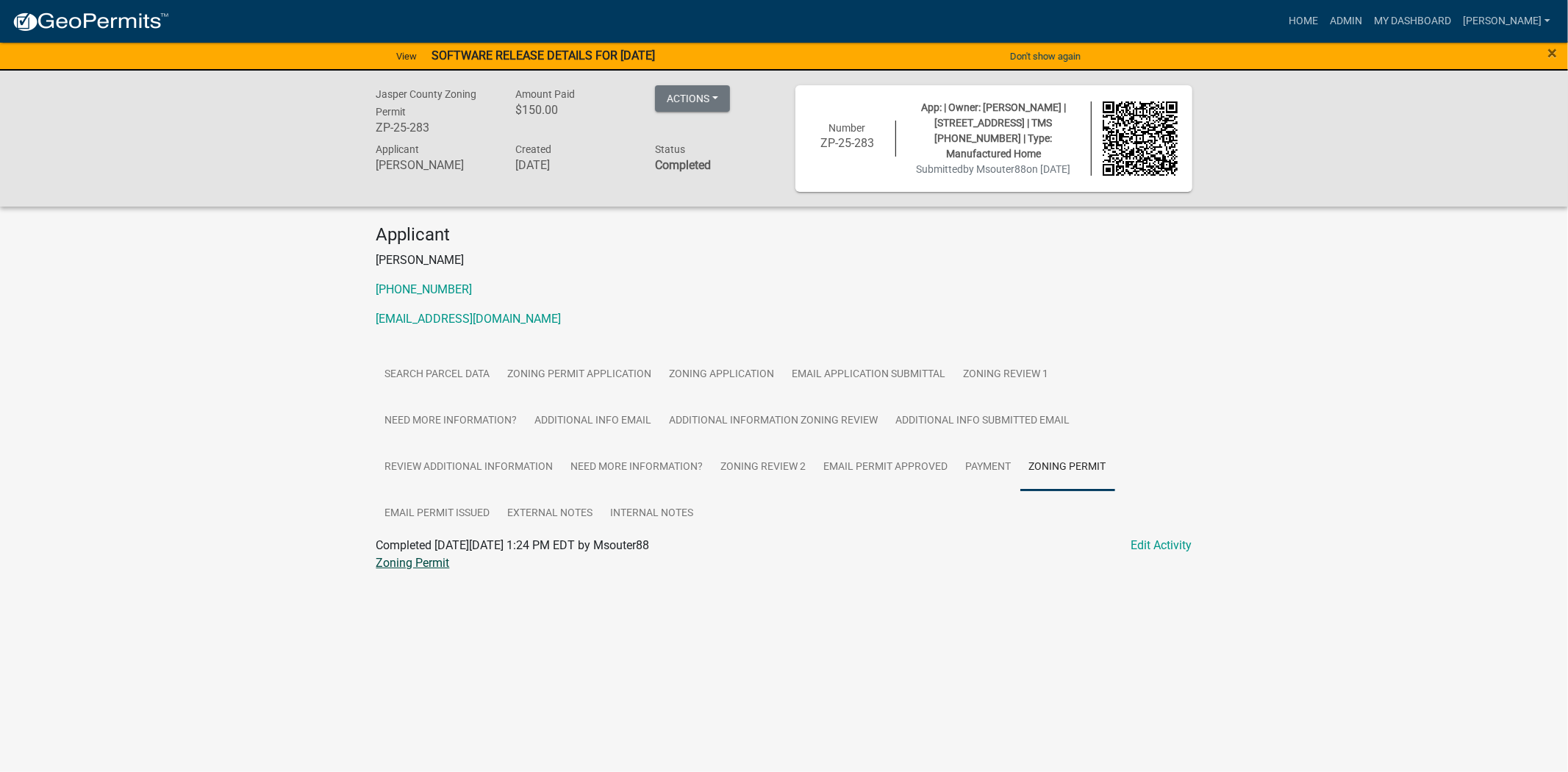
click at [405, 568] on link "Zoning Permit" at bounding box center [413, 562] width 74 height 14
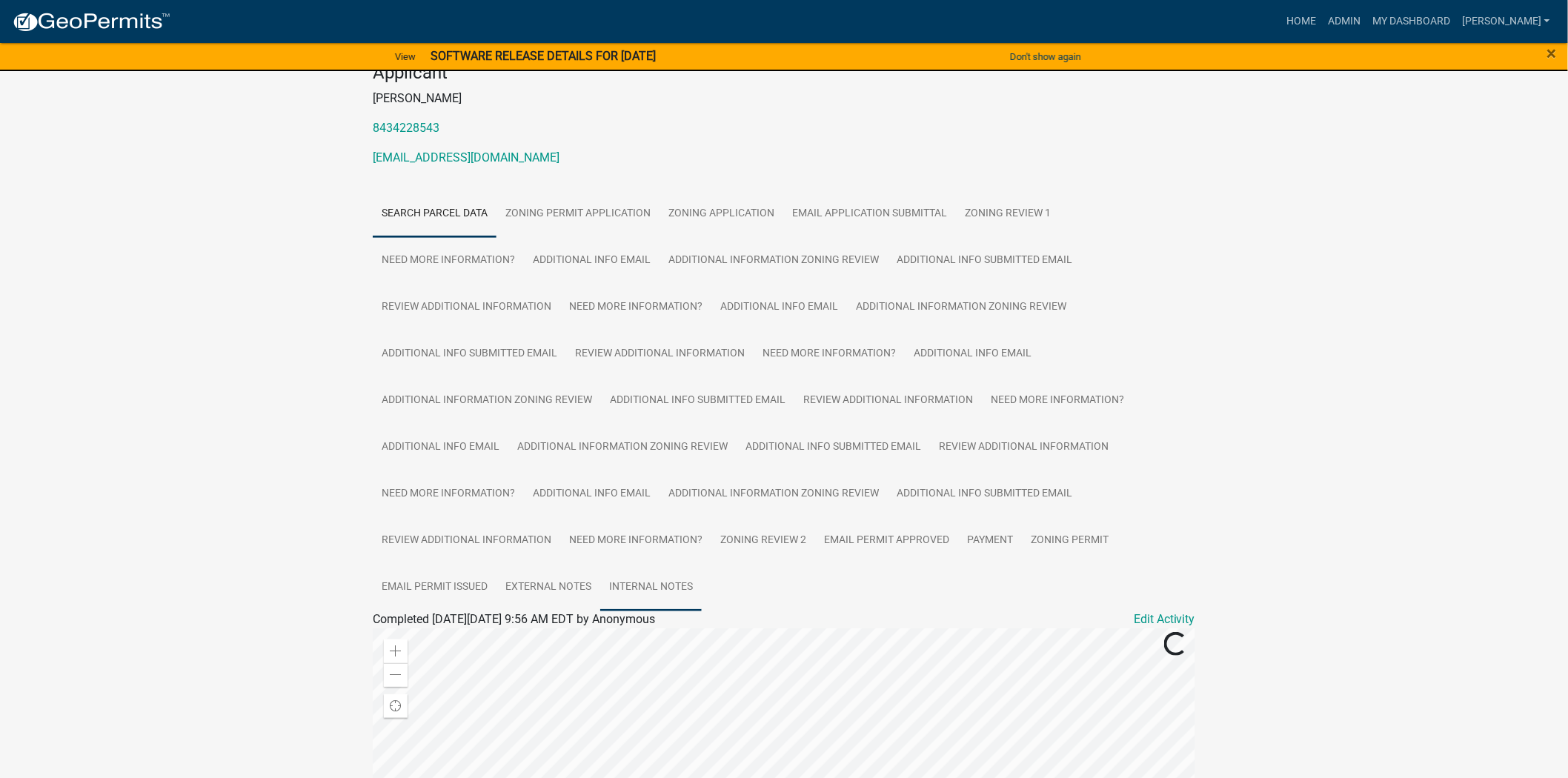
scroll to position [411, 0]
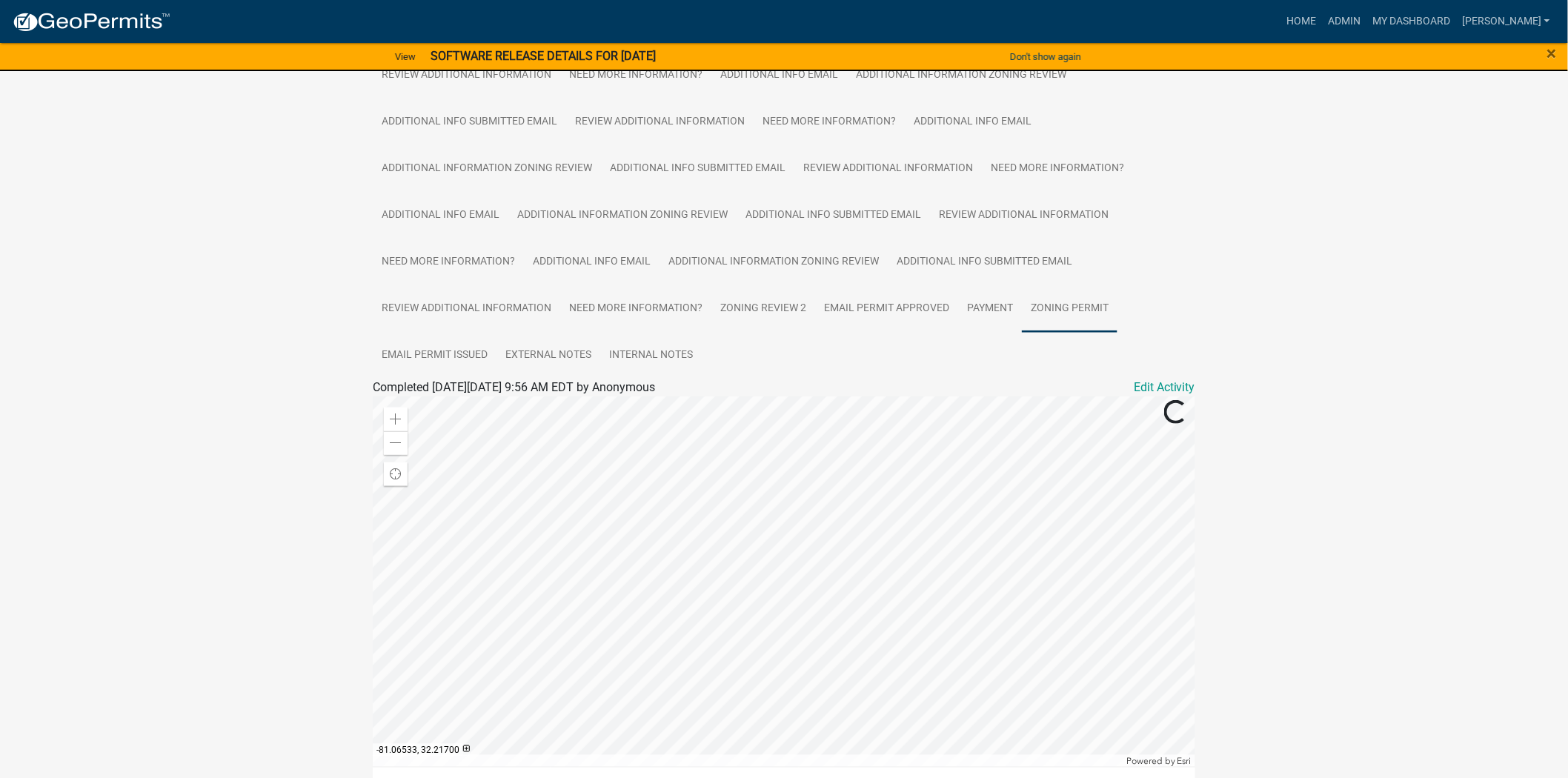
click at [1072, 326] on link "Zoning Permit" at bounding box center [1070, 309] width 96 height 47
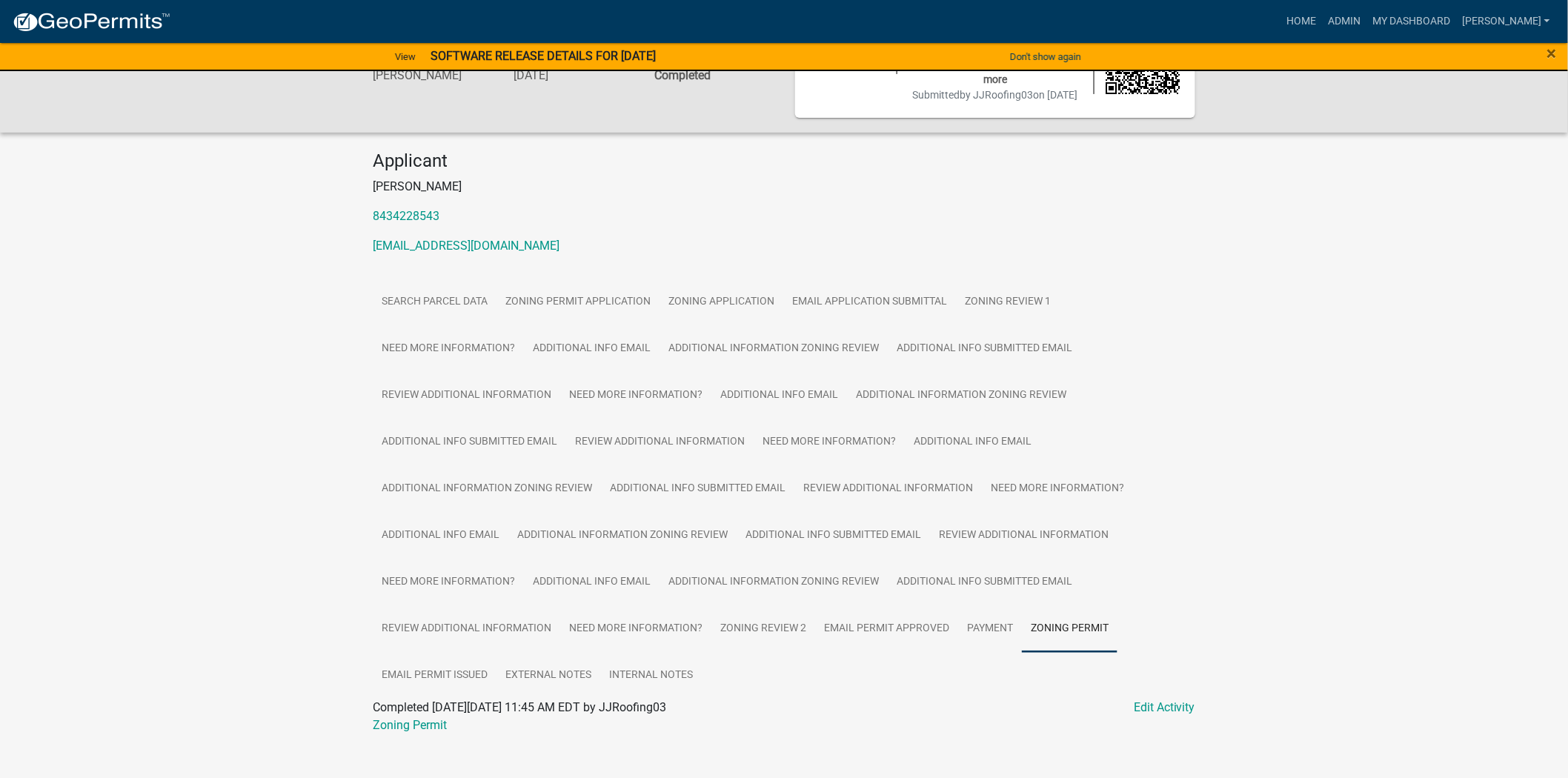
scroll to position [127, 0]
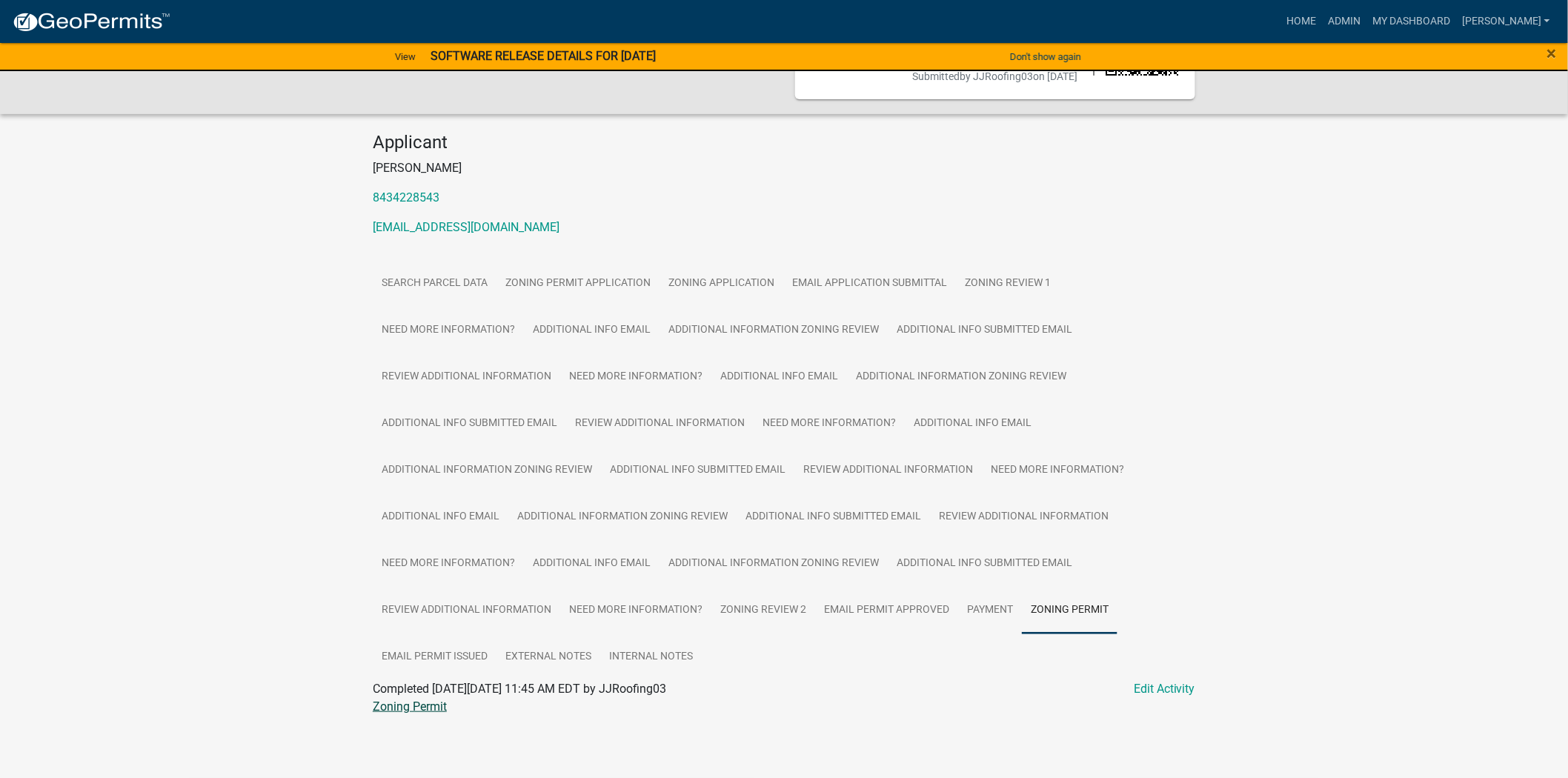
click at [411, 707] on link "Zoning Permit" at bounding box center [410, 705] width 74 height 14
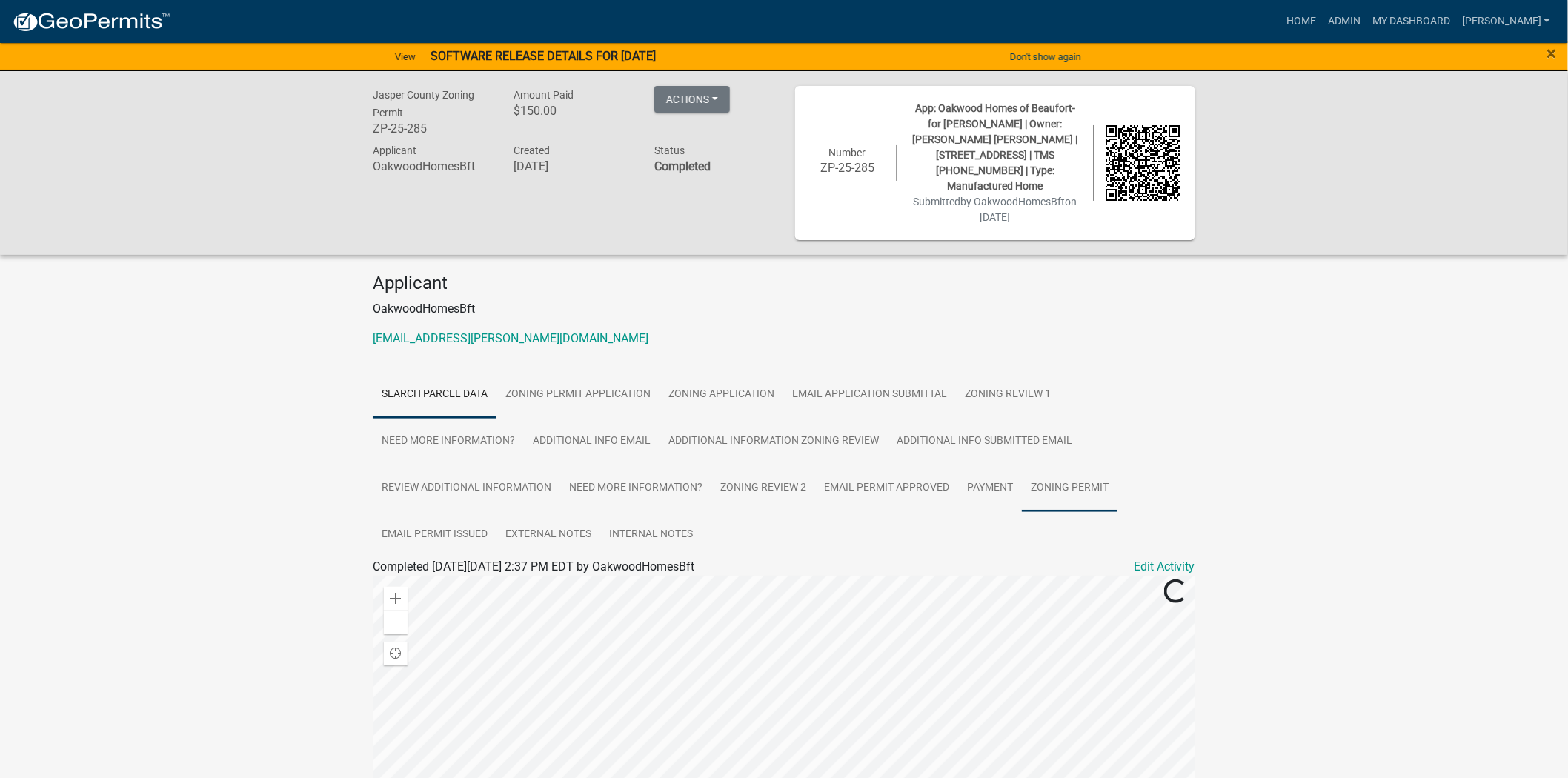
drag, startPoint x: 1069, startPoint y: 474, endPoint x: 1052, endPoint y: 479, distance: 17.7
click at [1069, 474] on link "Zoning Permit" at bounding box center [1070, 488] width 96 height 47
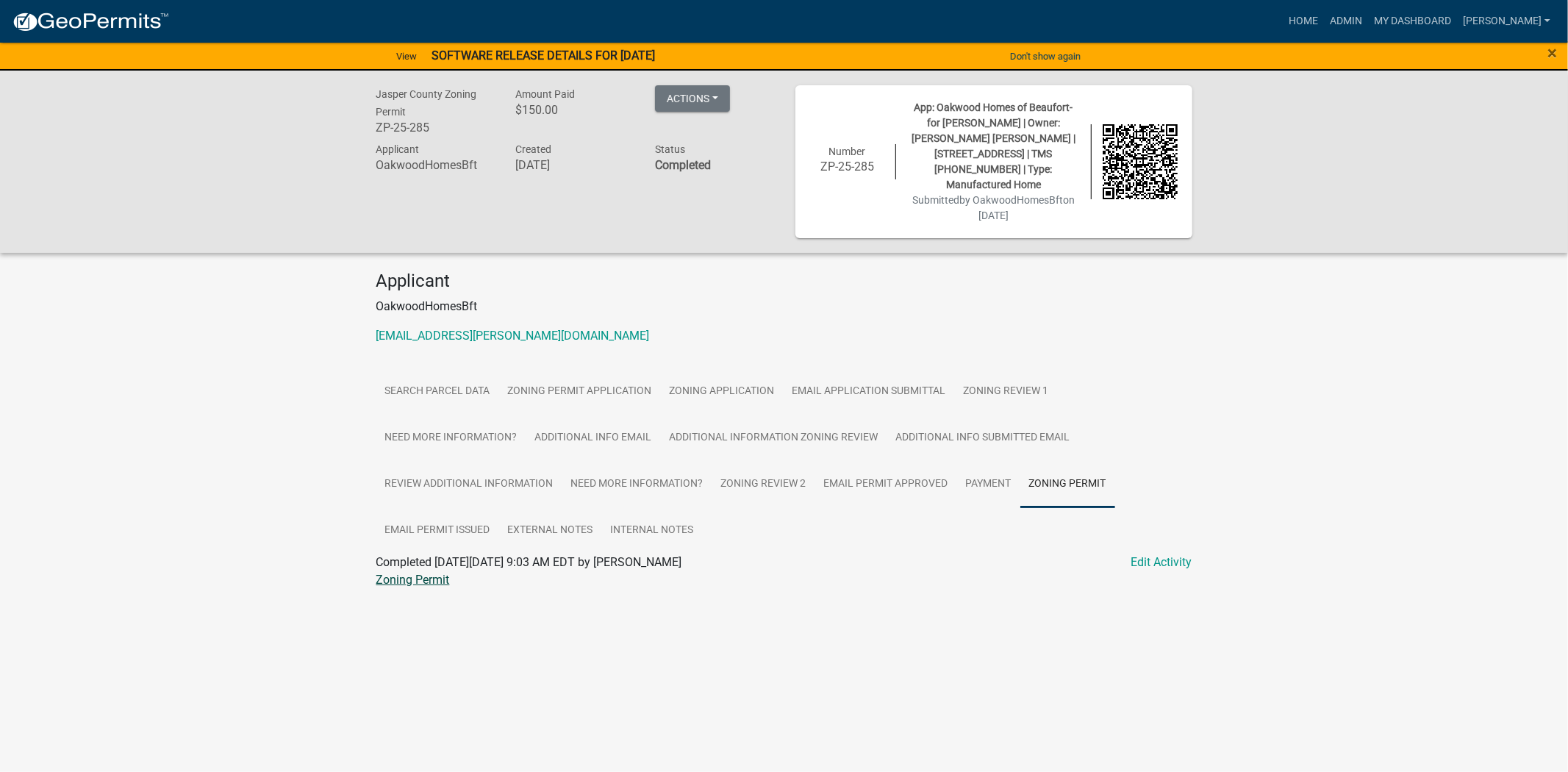
click at [434, 573] on link "Zoning Permit" at bounding box center [413, 579] width 74 height 14
